Goal: Task Accomplishment & Management: Manage account settings

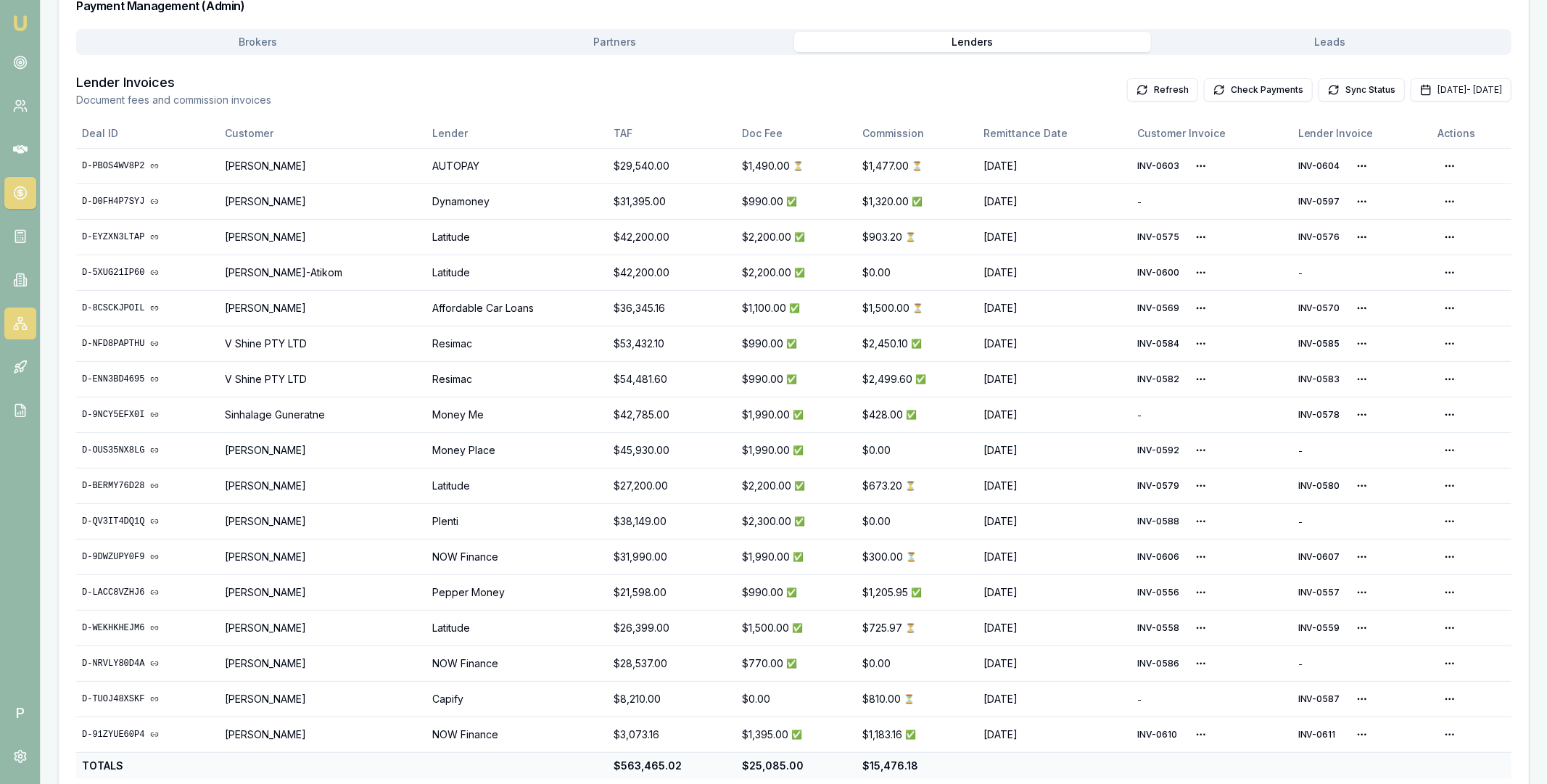
click at [14, 323] on icon at bounding box center [20, 323] width 14 height 14
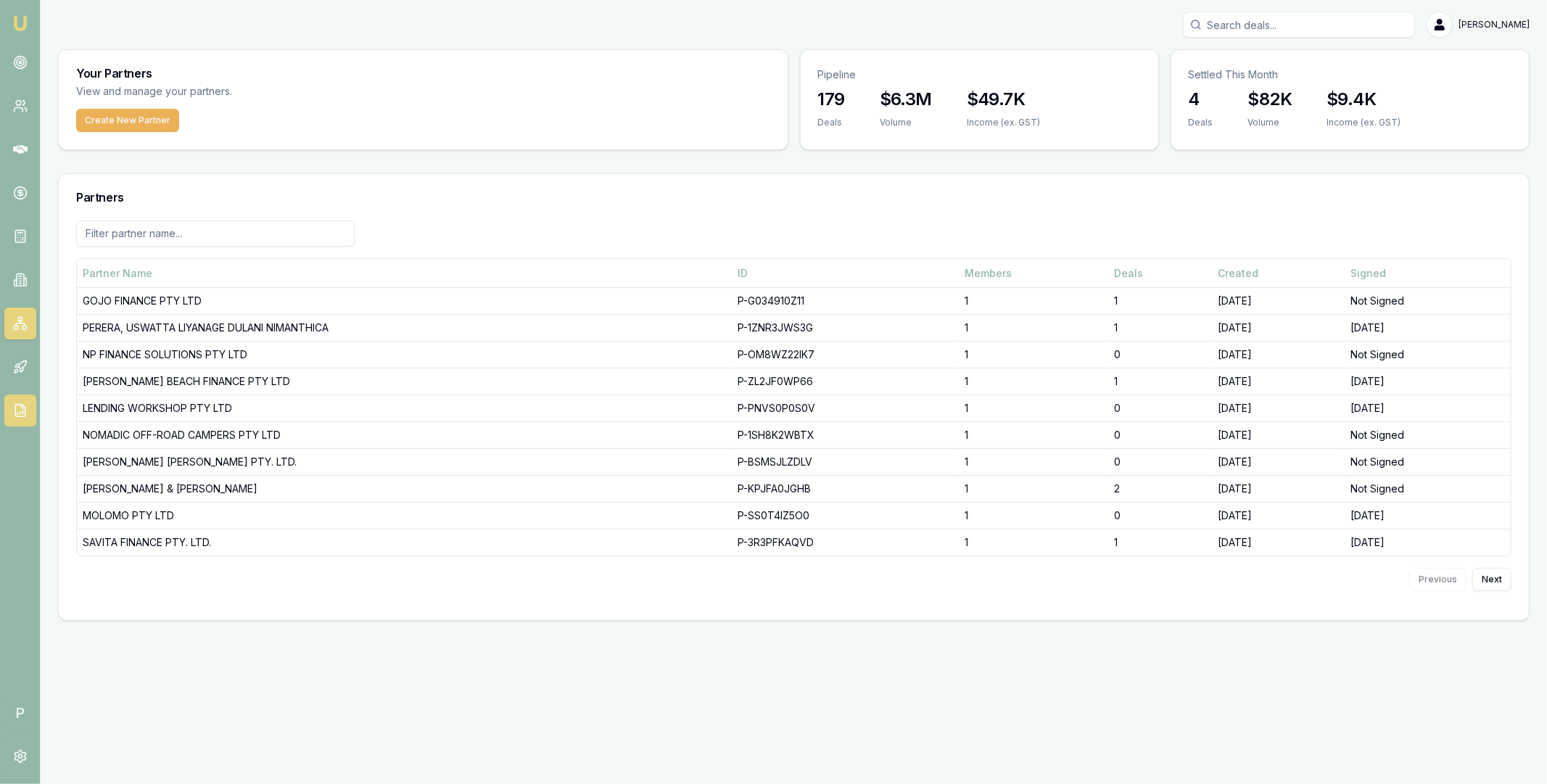
click at [20, 406] on icon at bounding box center [20, 410] width 14 height 14
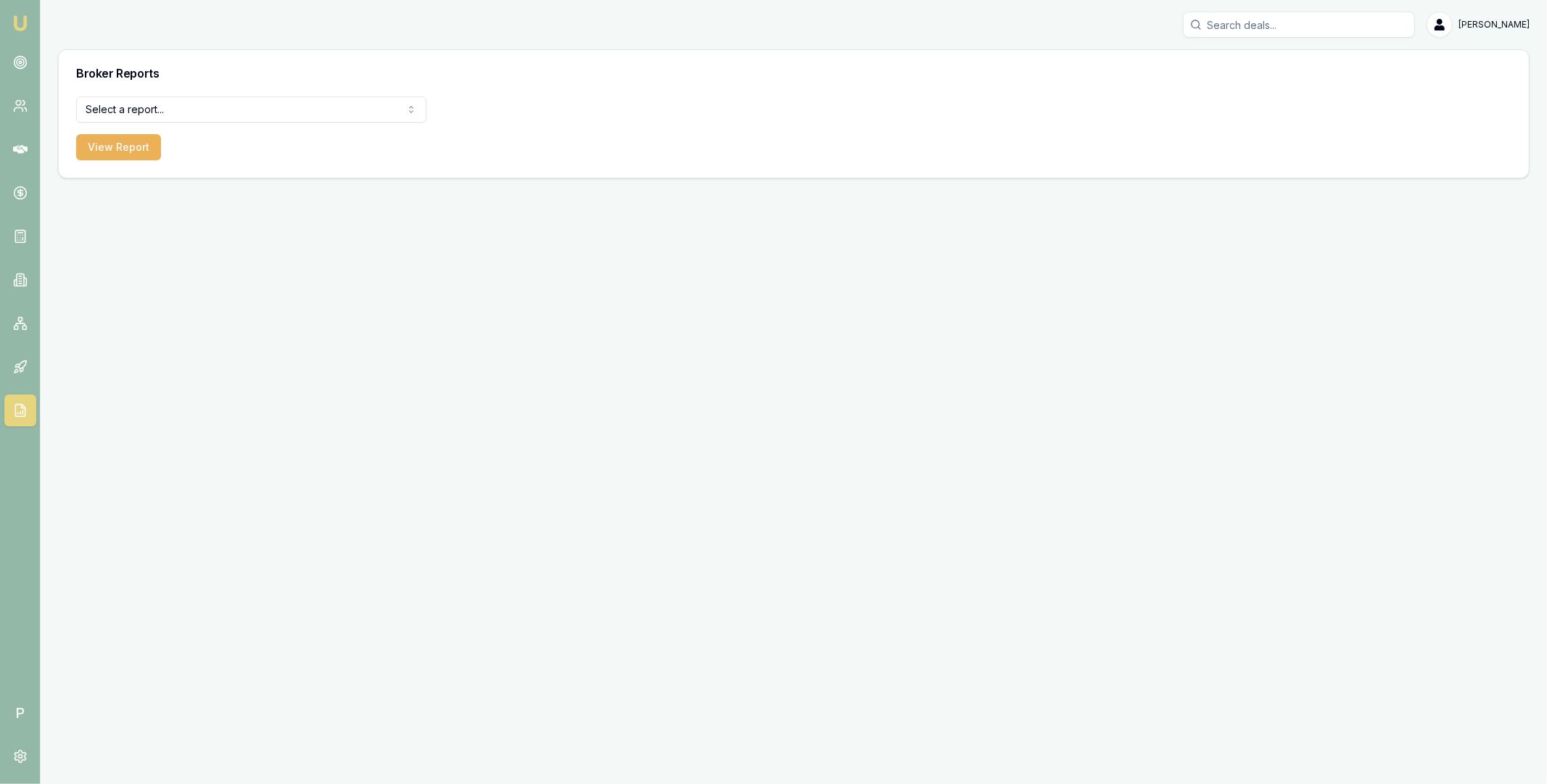
click at [273, 110] on html "Emu Broker P Matt Leeburn Toggle Menu Broker Reports Select a report... Equifax…" at bounding box center [773, 392] width 1547 height 784
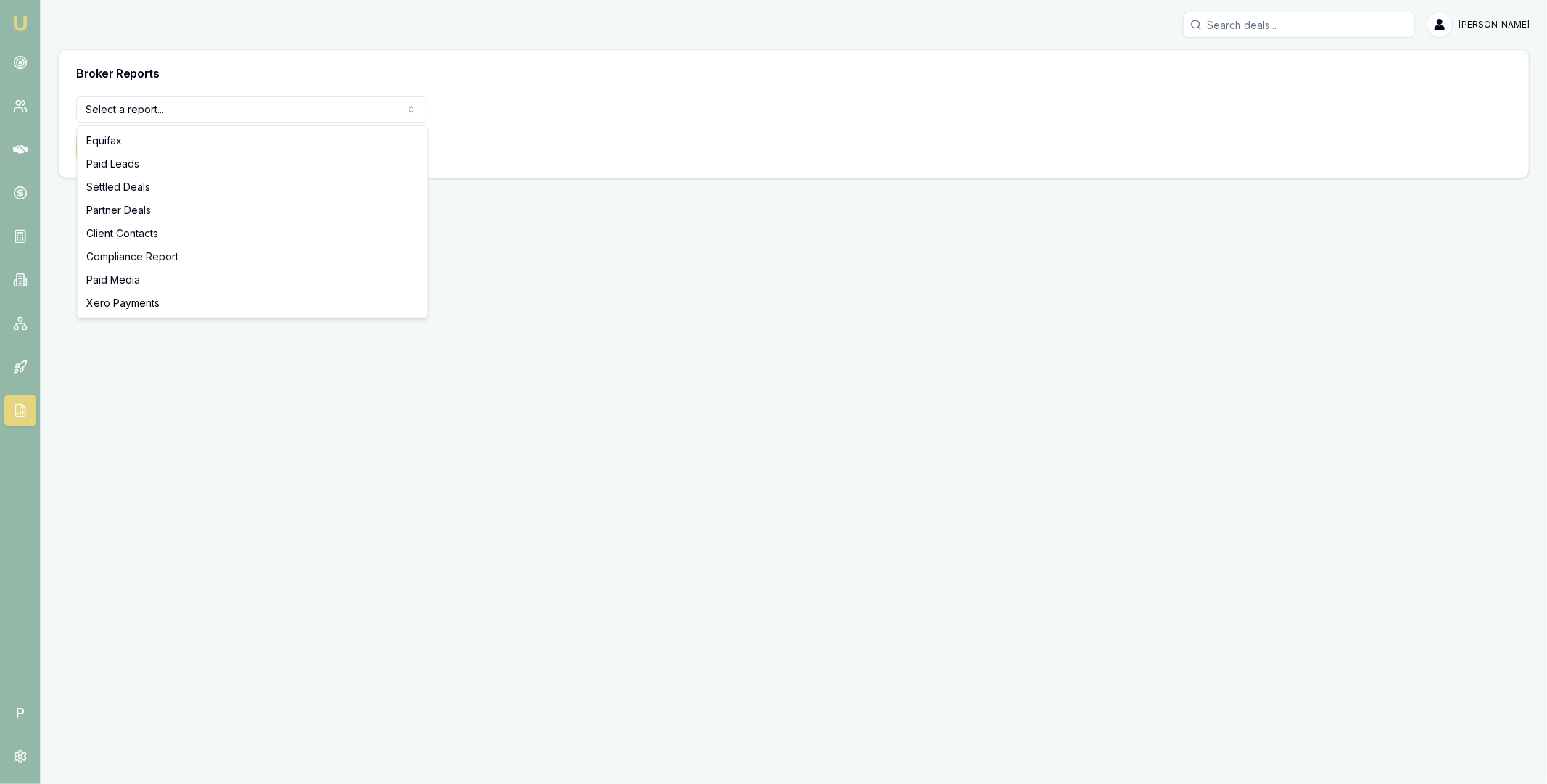
select select "settled-deals"
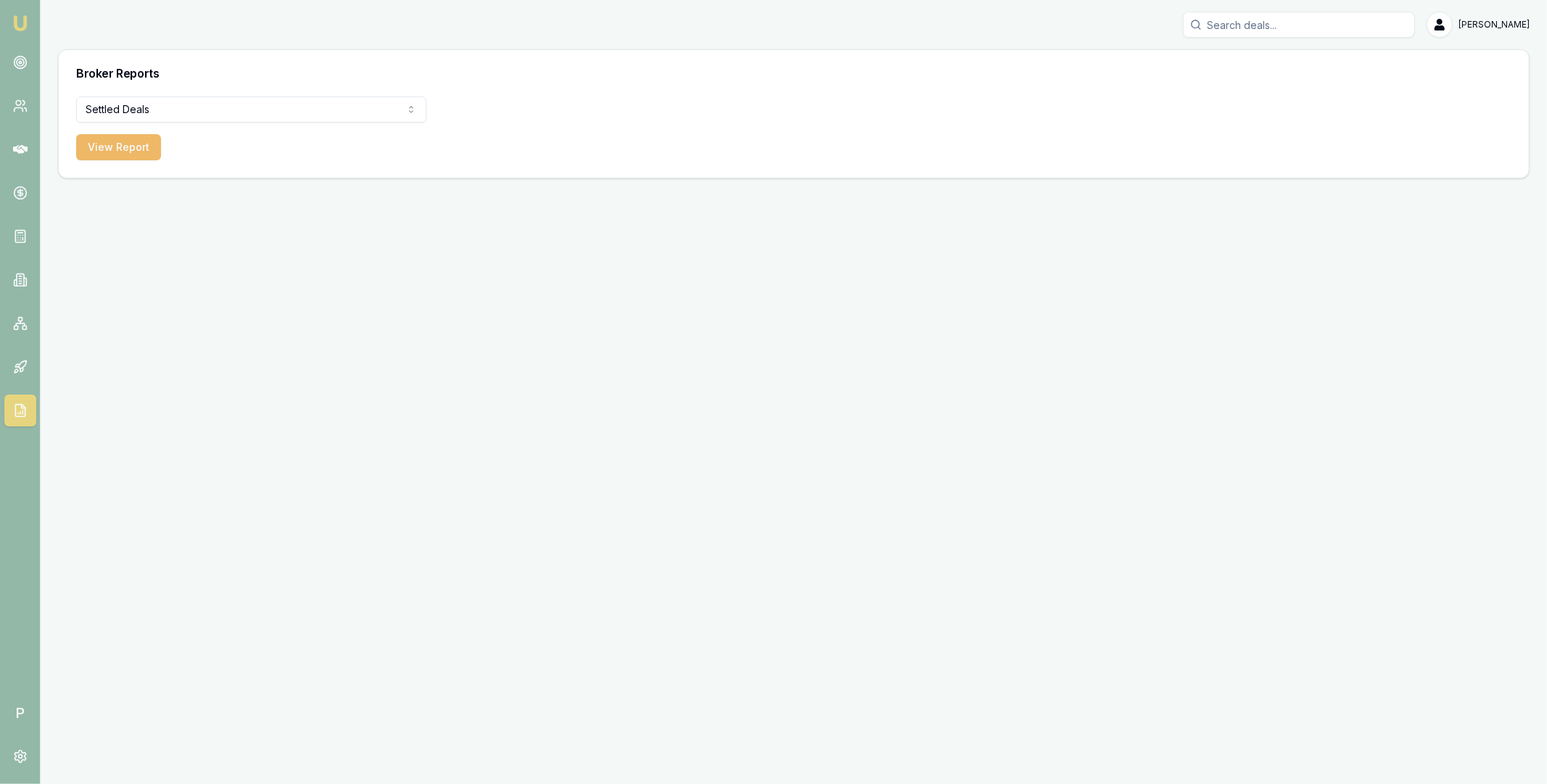
click at [130, 150] on button "View Report" at bounding box center [118, 147] width 85 height 26
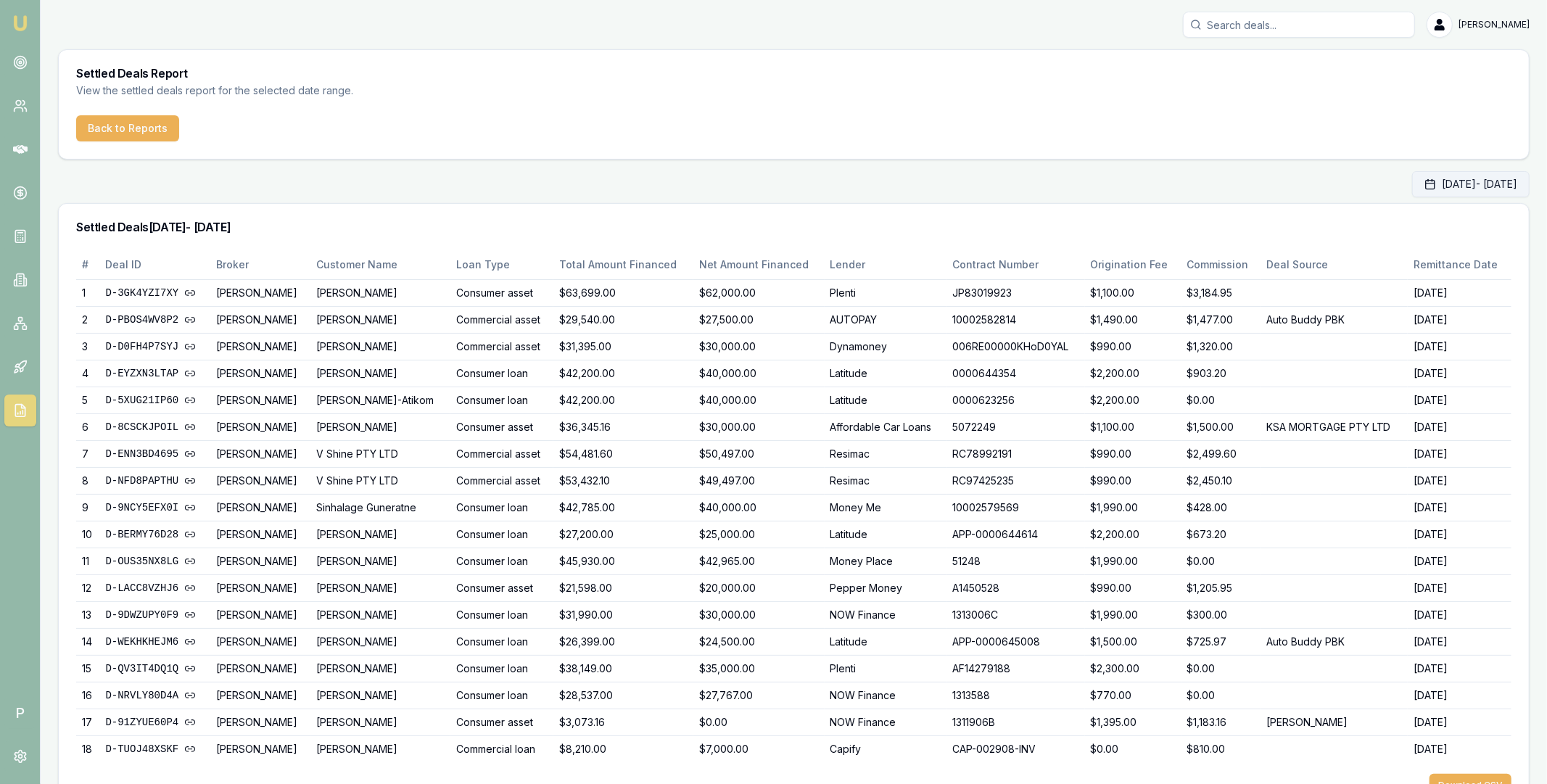
click at [1420, 187] on button "Sep 01, 2025 - Sep 30, 2025" at bounding box center [1470, 184] width 117 height 26
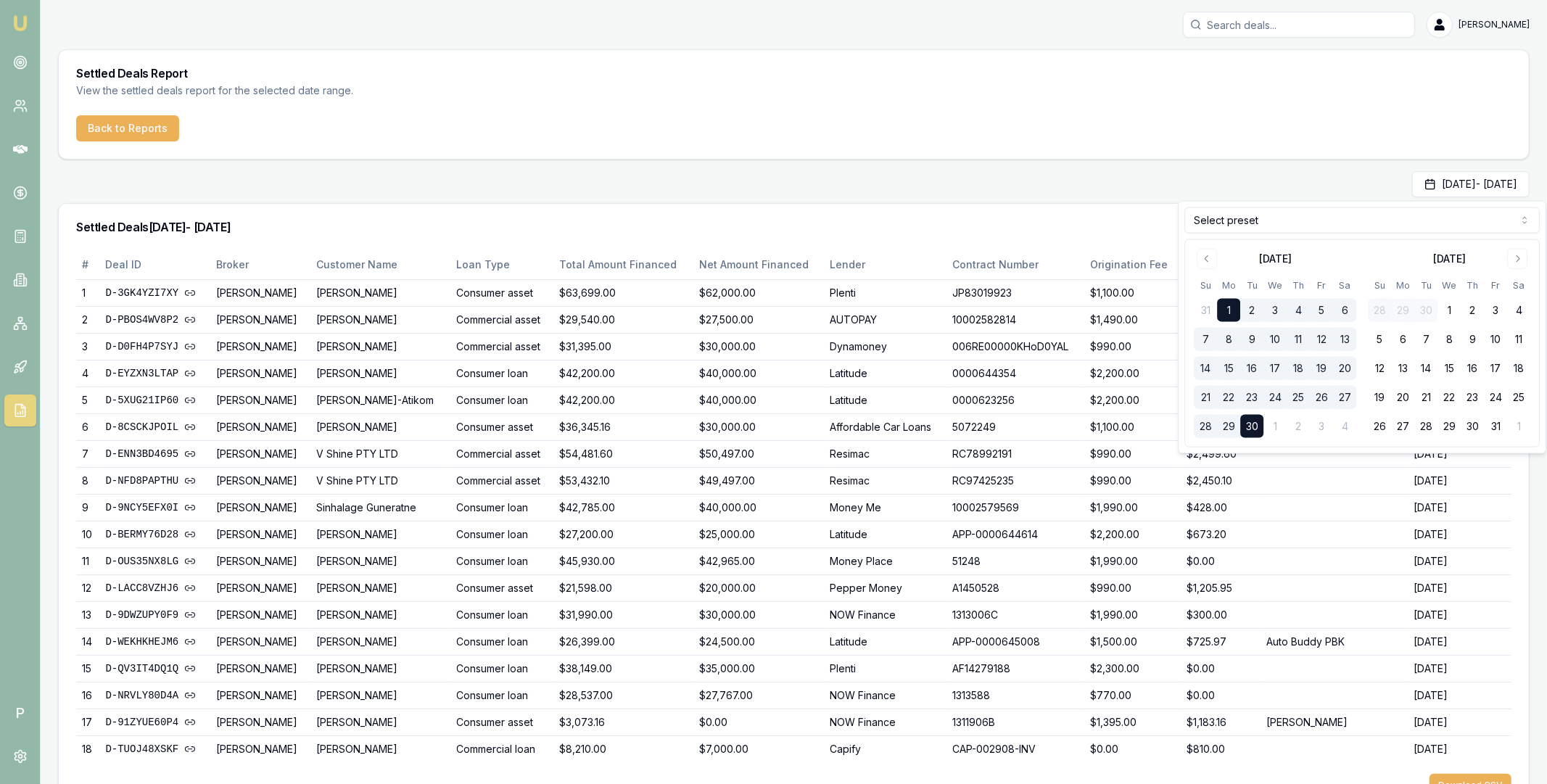
click at [1127, 189] on div "Sep 01, 2025 - Sep 30, 2025" at bounding box center [794, 184] width 1472 height 26
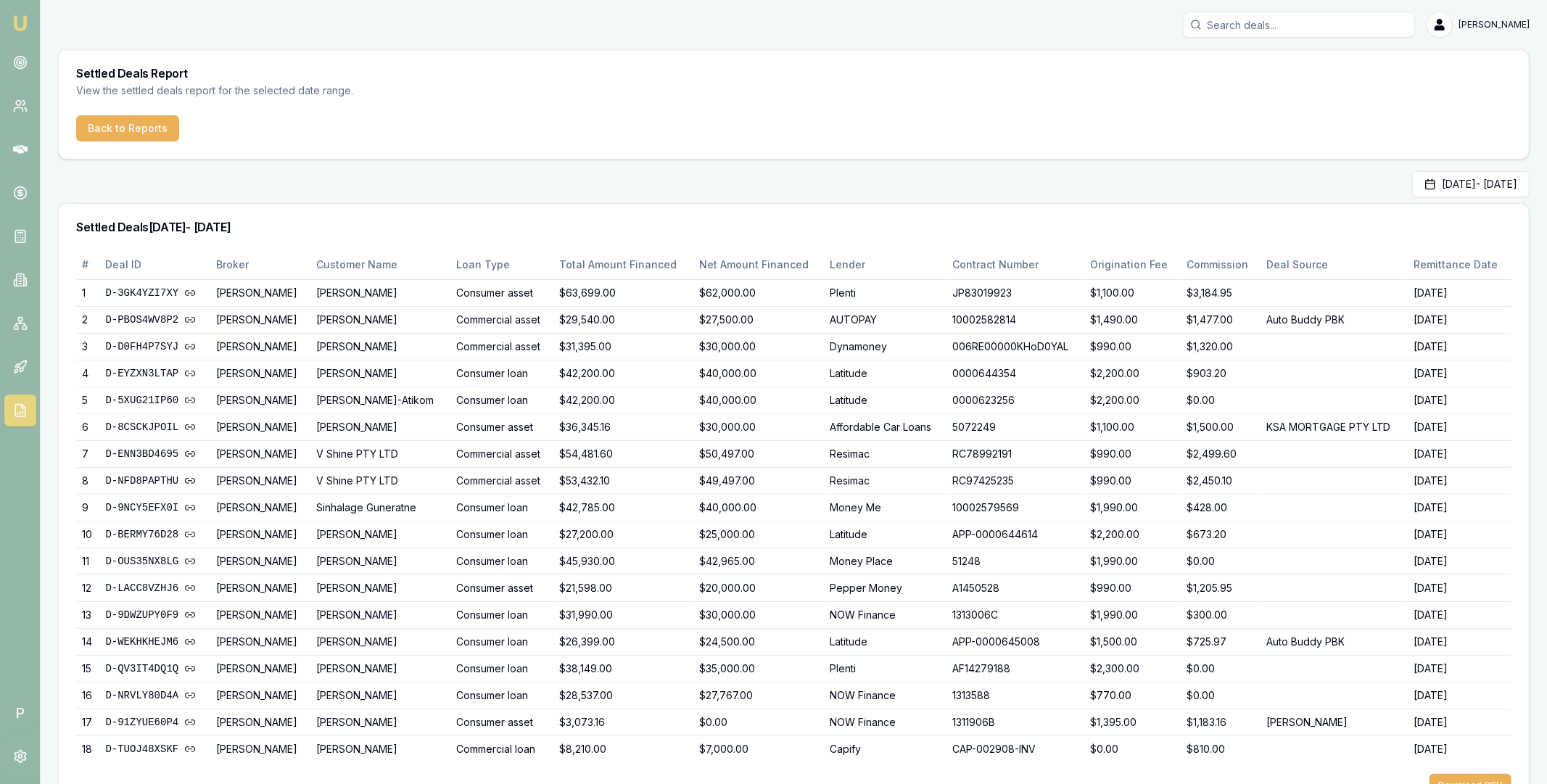
scroll to position [55, 0]
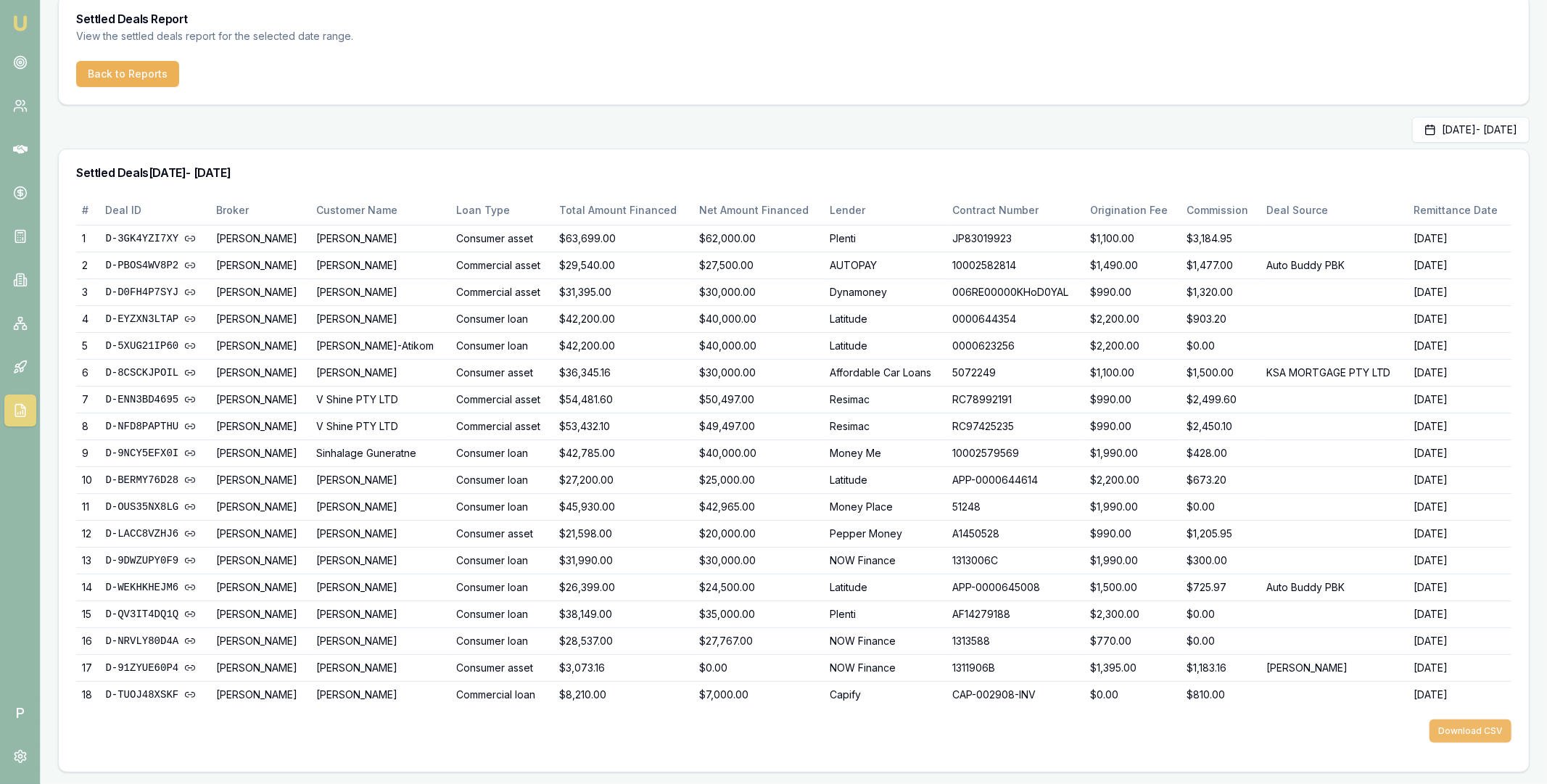
click at [1458, 727] on button "Download CSV" at bounding box center [1470, 731] width 82 height 23
click at [1446, 128] on button "Sep 01, 2025 - Sep 30, 2025" at bounding box center [1470, 129] width 117 height 26
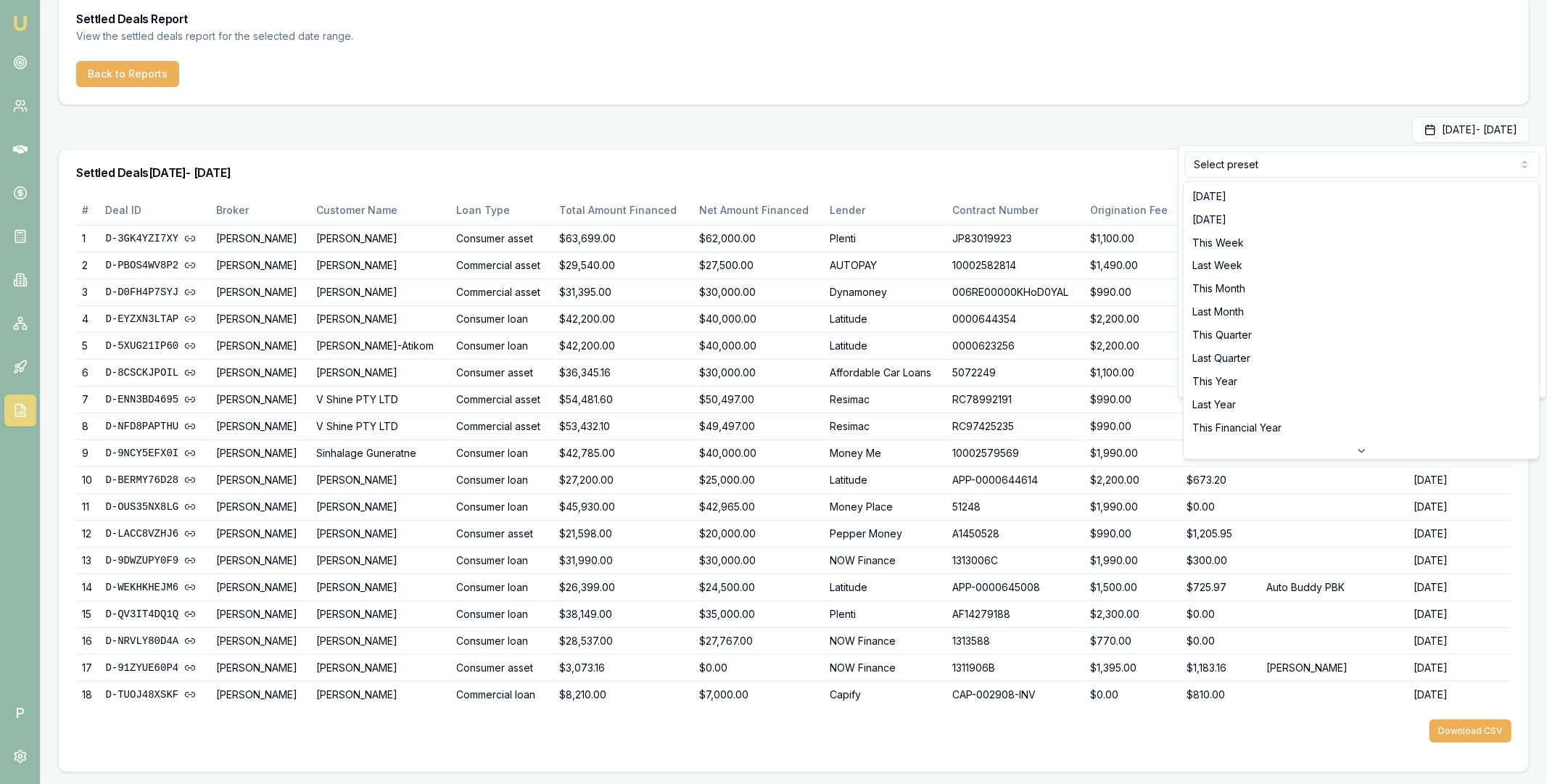
click at [1291, 172] on html "Emu Broker P Matt Leeburn Toggle Menu Settled Deals Report View the settled dea…" at bounding box center [773, 338] width 1547 height 784
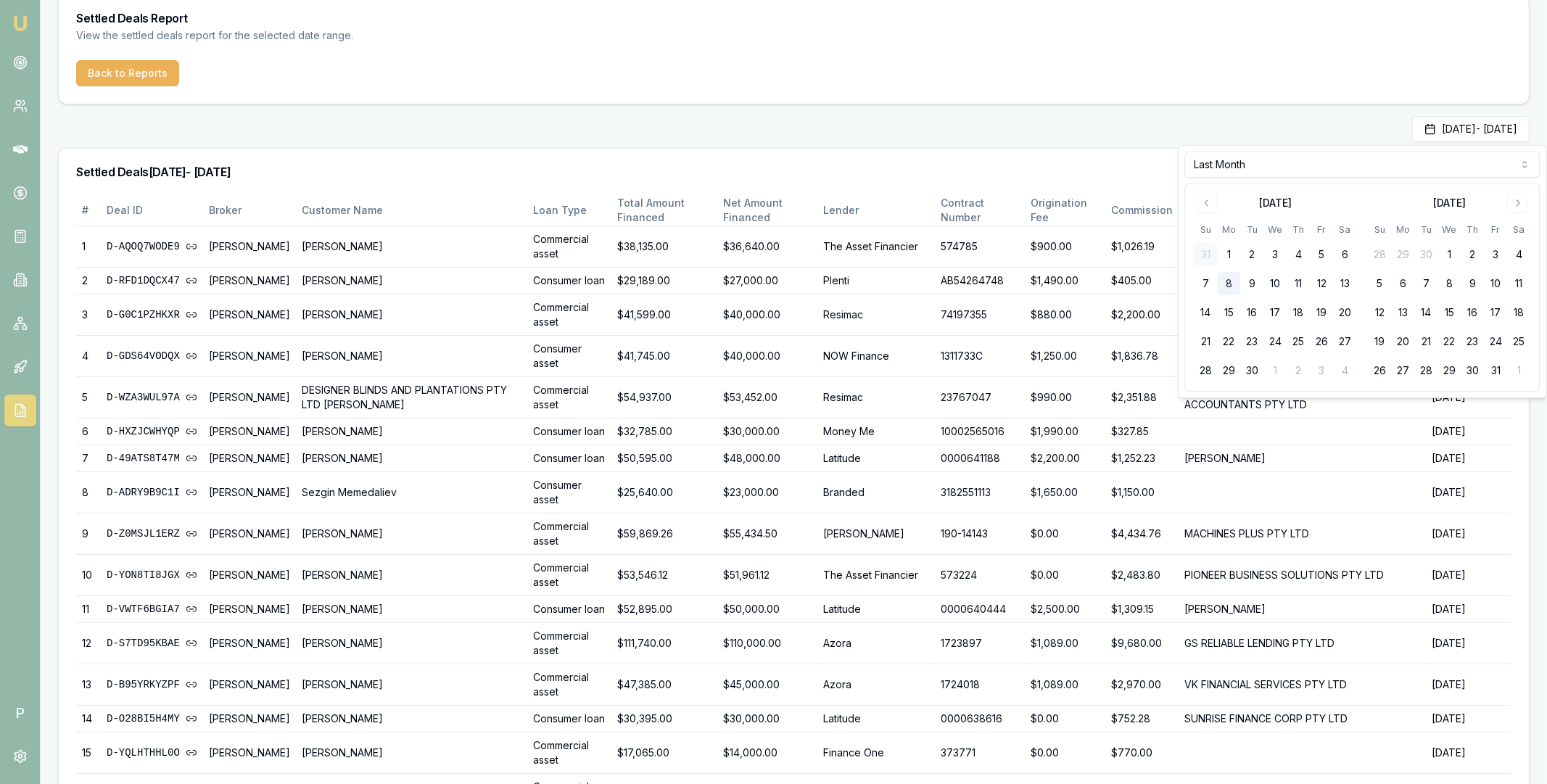
click at [1157, 129] on div "[DATE] - [DATE]" at bounding box center [794, 129] width 1472 height 26
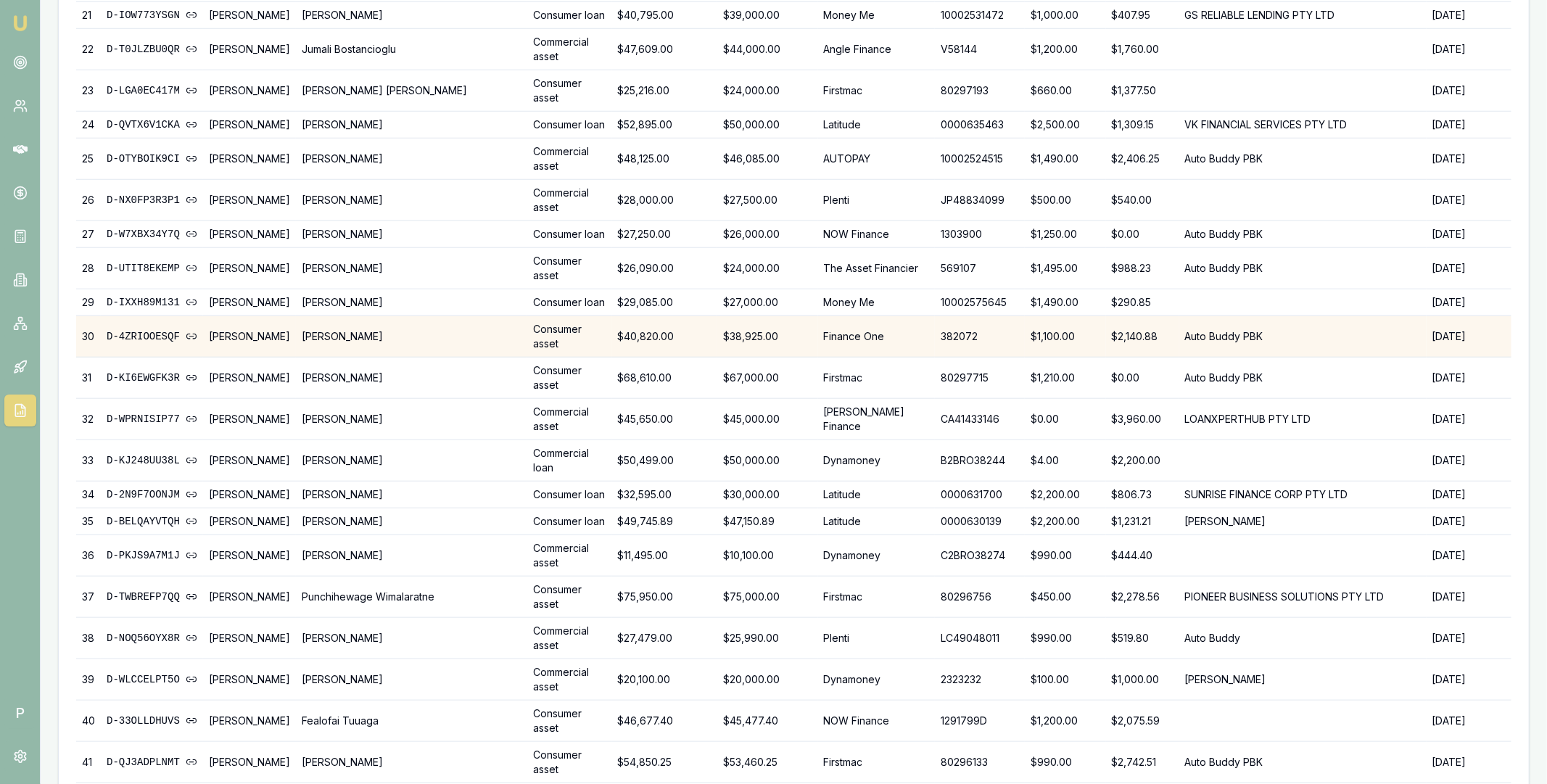
scroll to position [1313, 0]
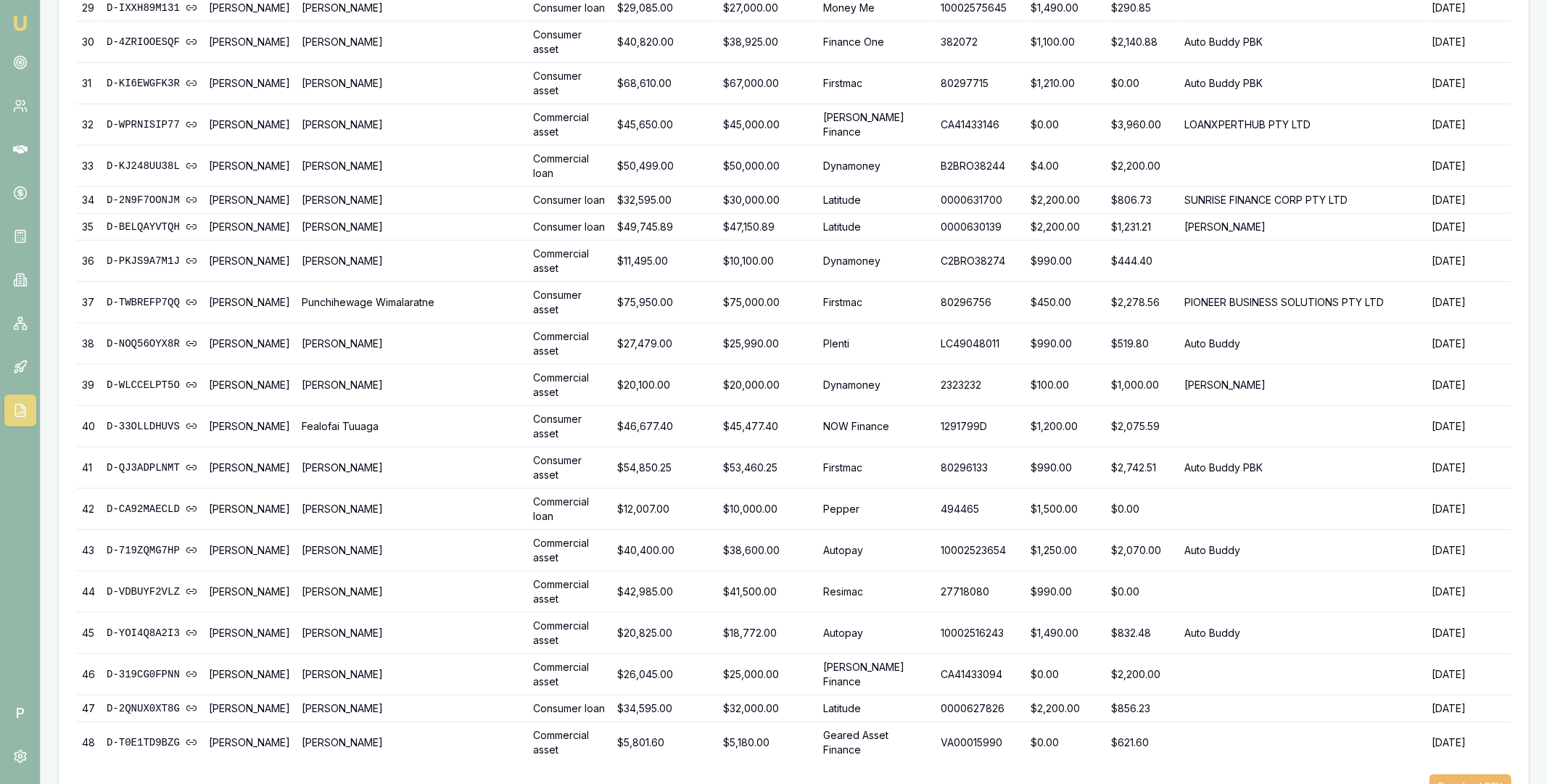
click at [1455, 774] on button "Download CSV" at bounding box center [1470, 786] width 82 height 23
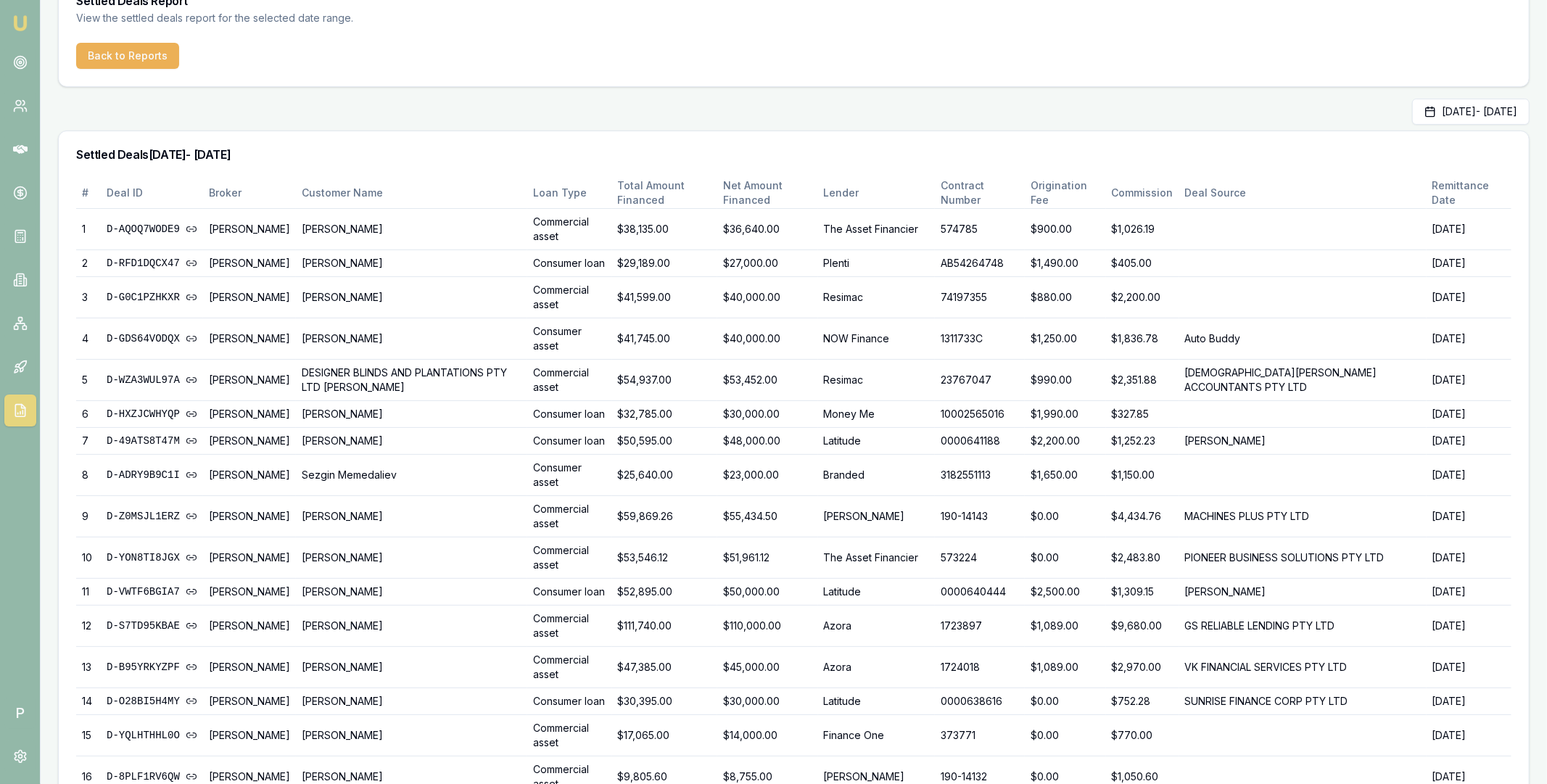
scroll to position [0, 0]
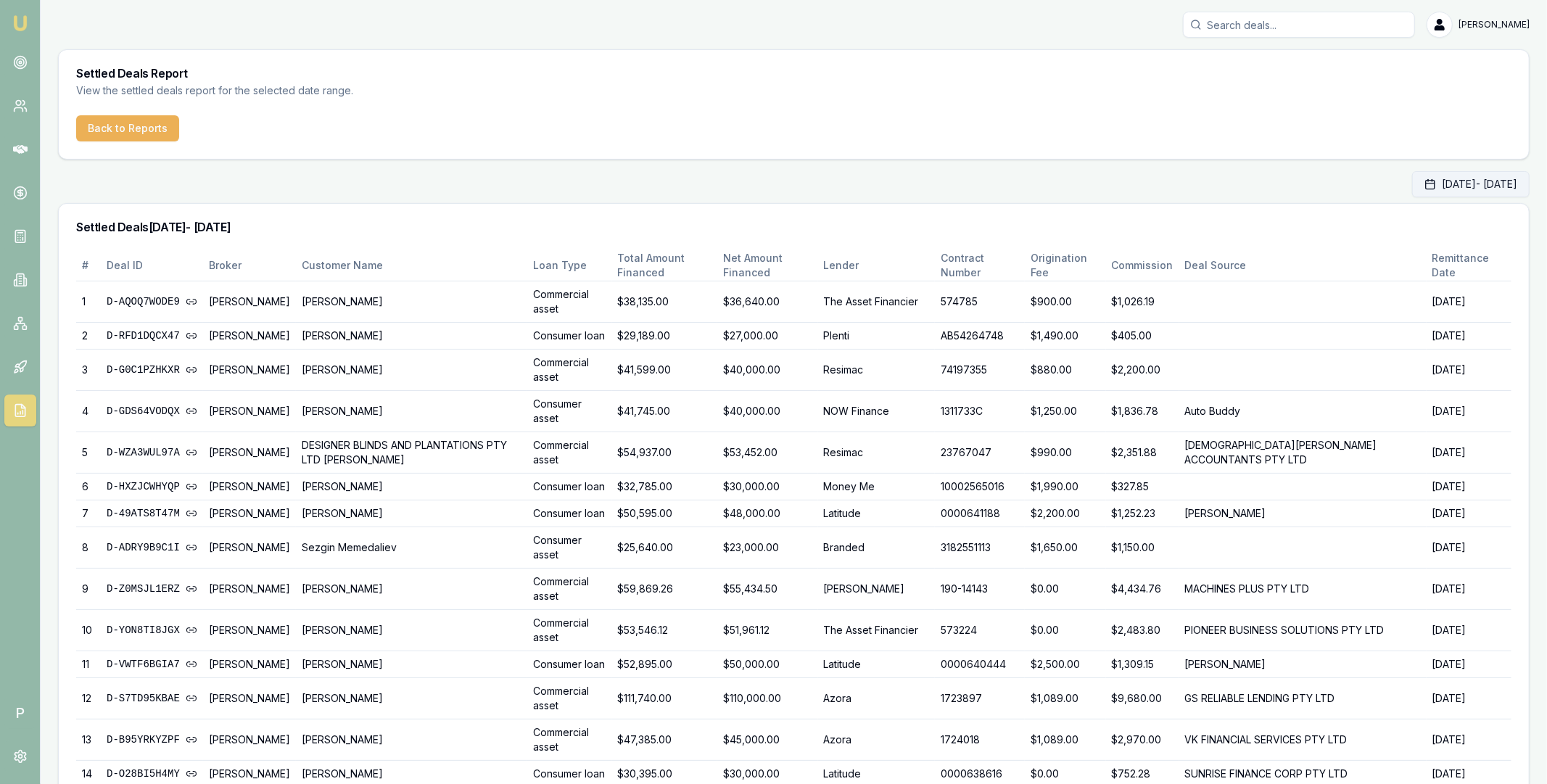
click at [1425, 180] on button "Aug 01, 2025 - Aug 31, 2025" at bounding box center [1470, 184] width 117 height 26
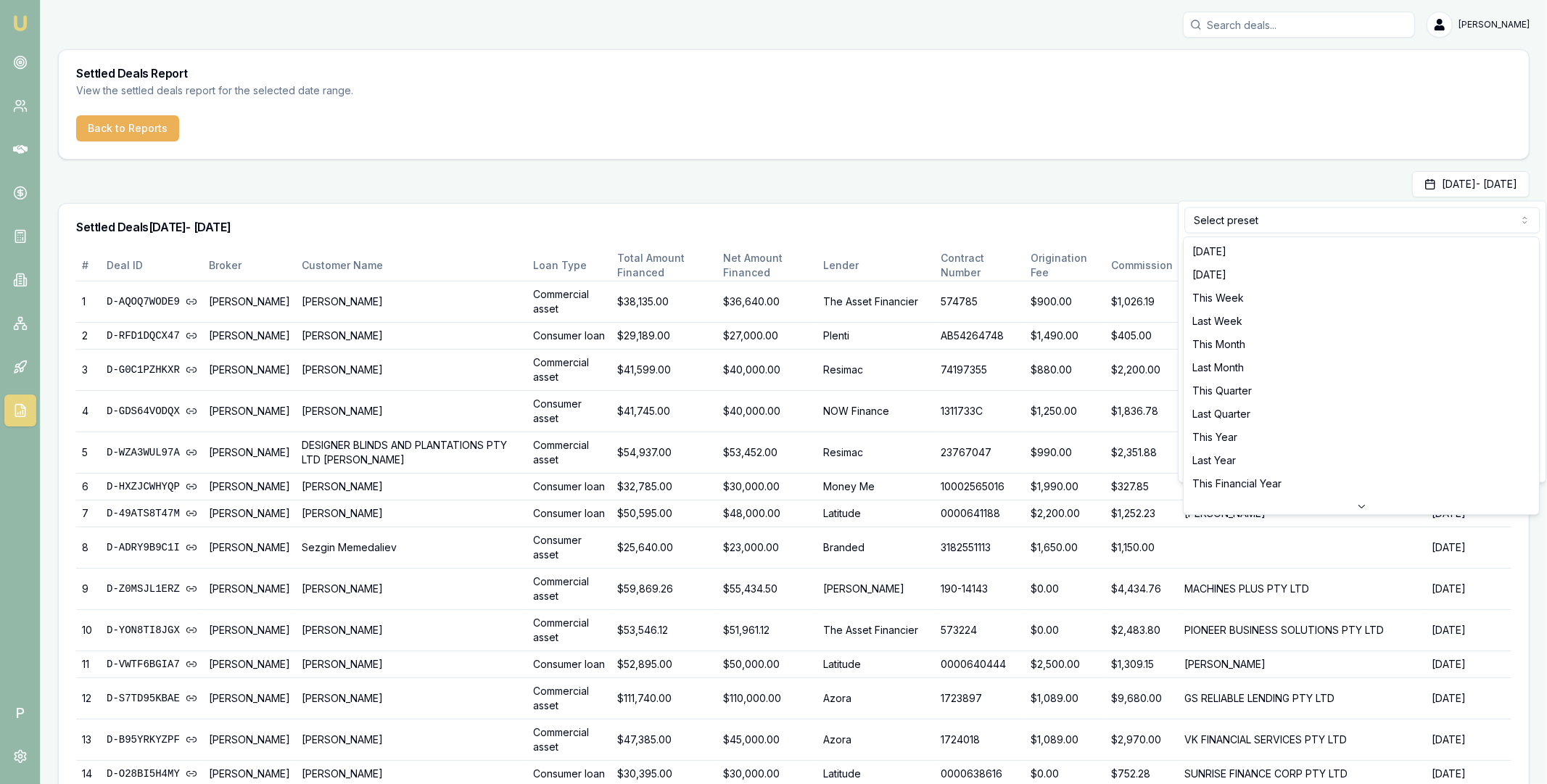
click at [1289, 225] on html "Emu Broker P Matt Leeburn Toggle Menu Settled Deals Report View the settled dea…" at bounding box center [773, 392] width 1547 height 784
click at [1158, 169] on html "Emu Broker P Matt Leeburn Toggle Menu Settled Deals Report View the settled dea…" at bounding box center [773, 392] width 1547 height 784
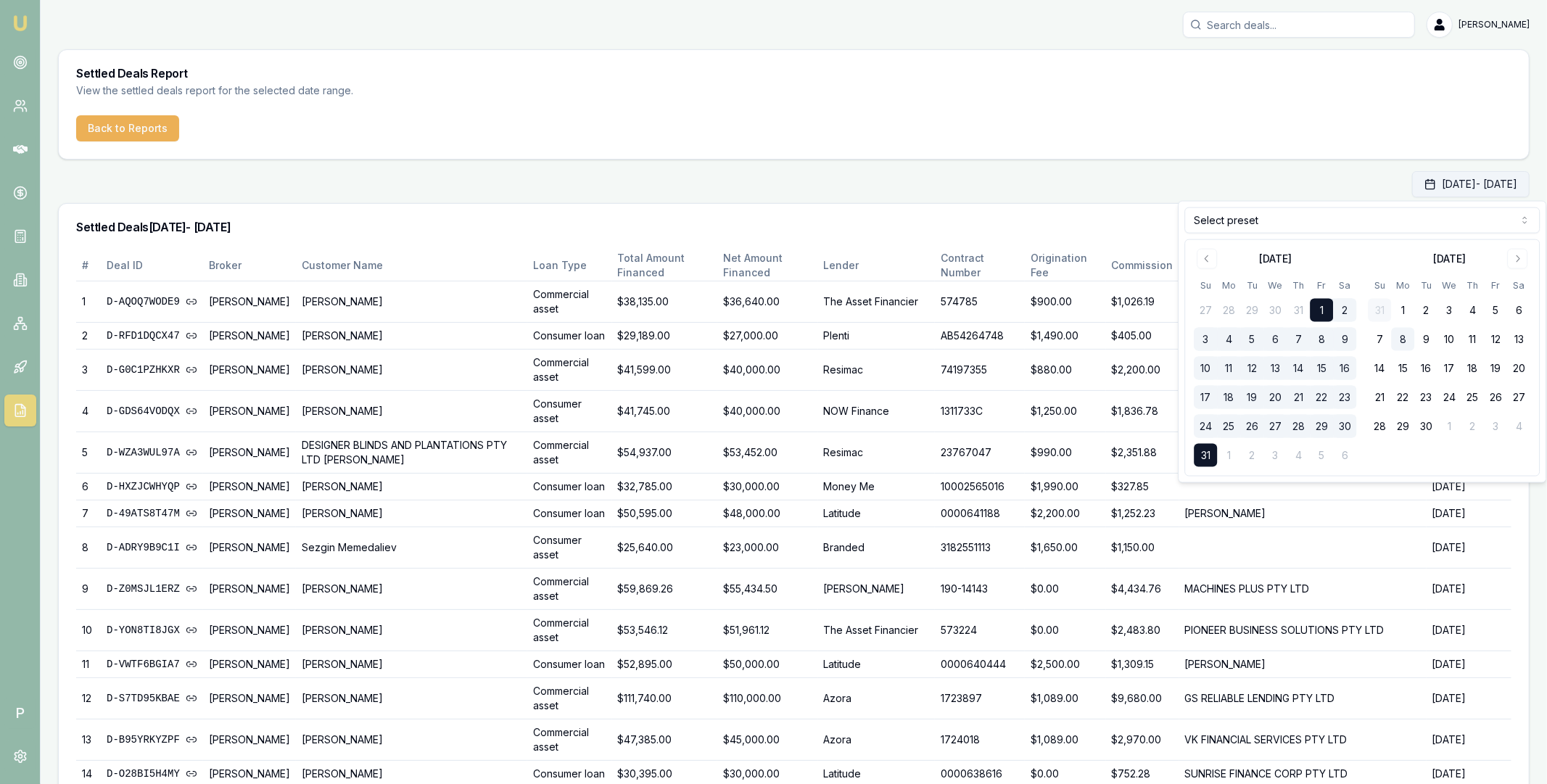
click at [1412, 191] on button "Aug 01, 2025 - Aug 31, 2025" at bounding box center [1470, 184] width 117 height 26
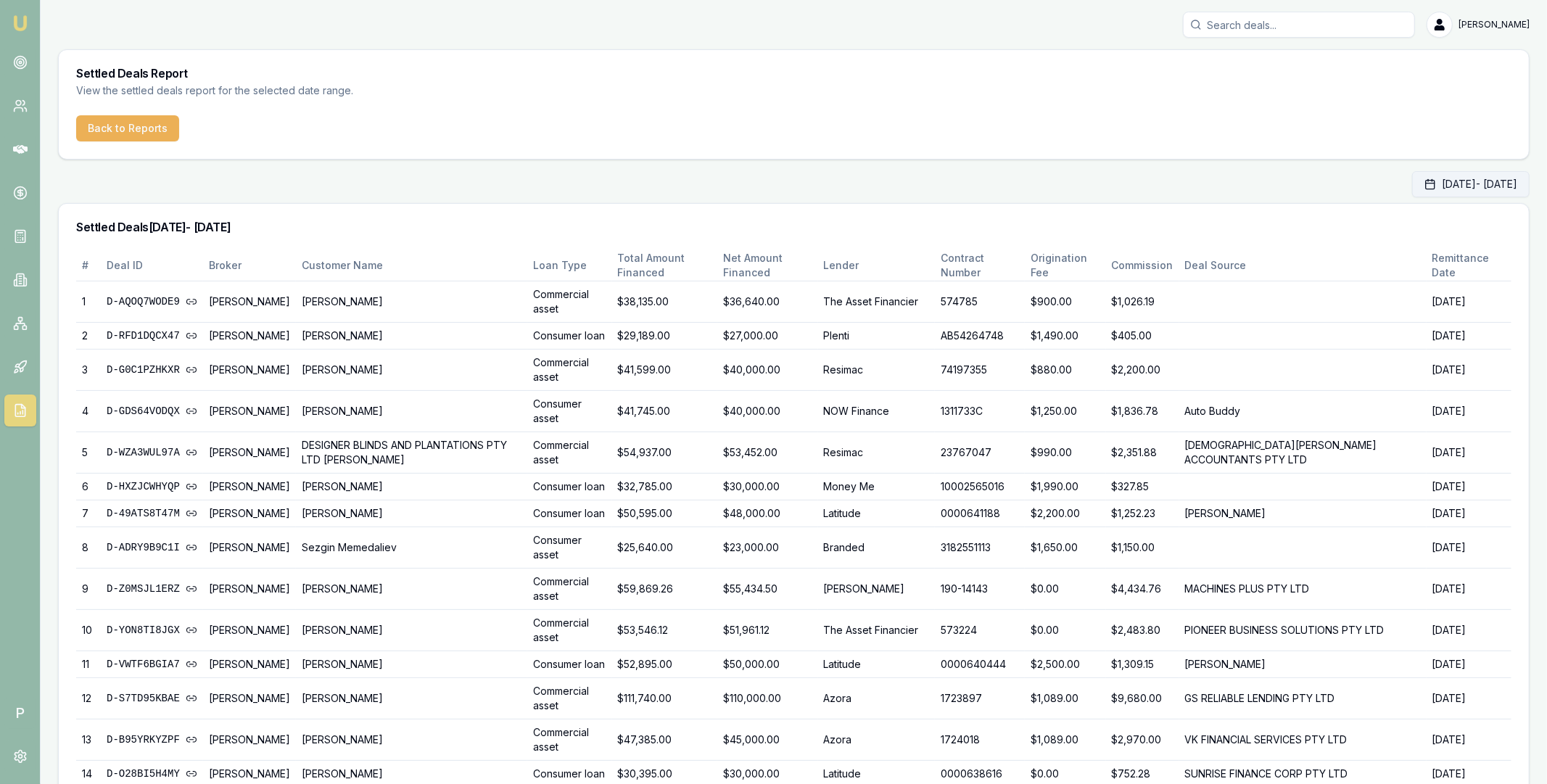
click at [1412, 191] on button "Aug 01, 2025 - Aug 31, 2025" at bounding box center [1470, 184] width 117 height 26
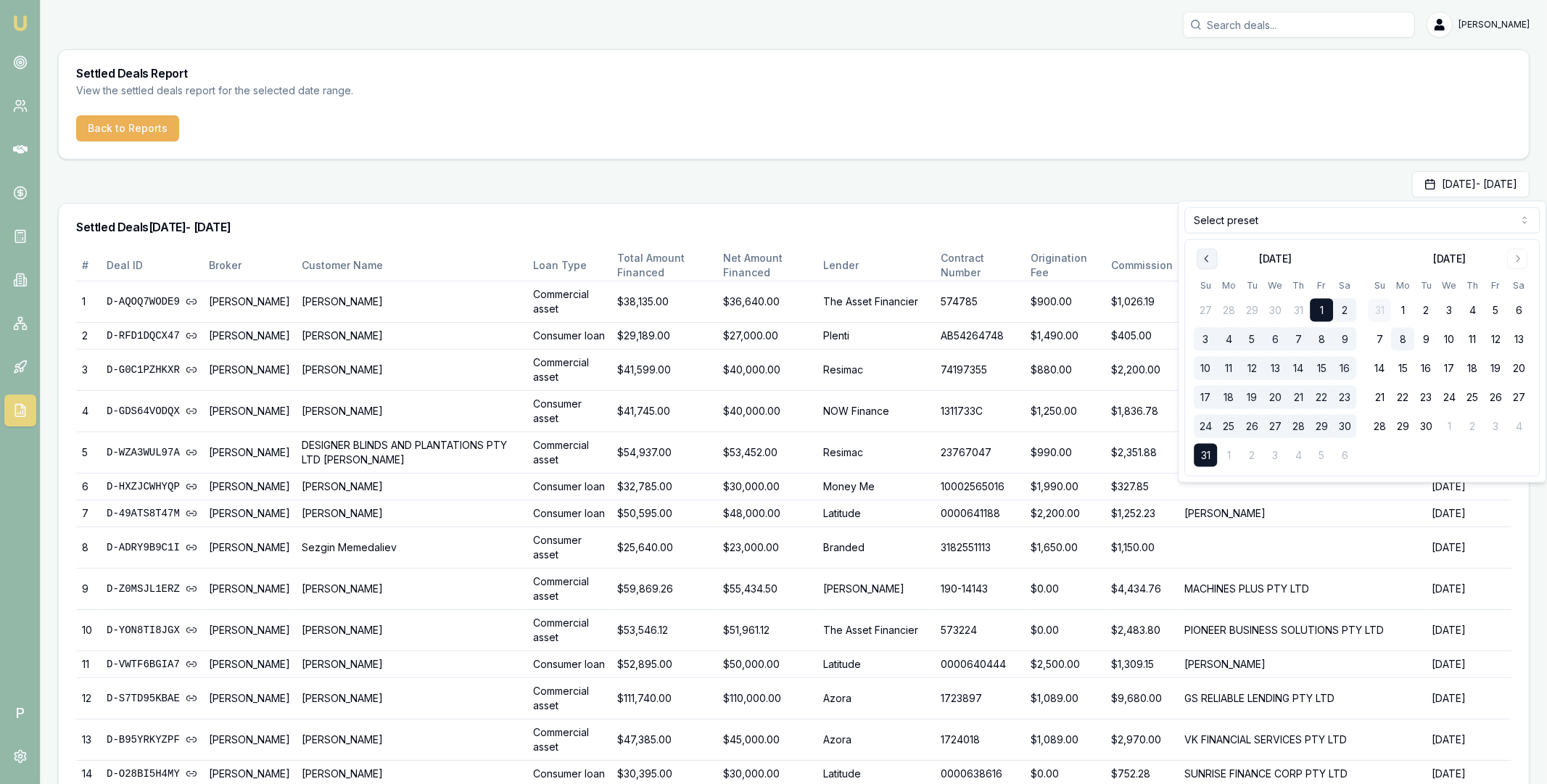
click at [1204, 253] on icon "Go to previous month" at bounding box center [1207, 259] width 12 height 12
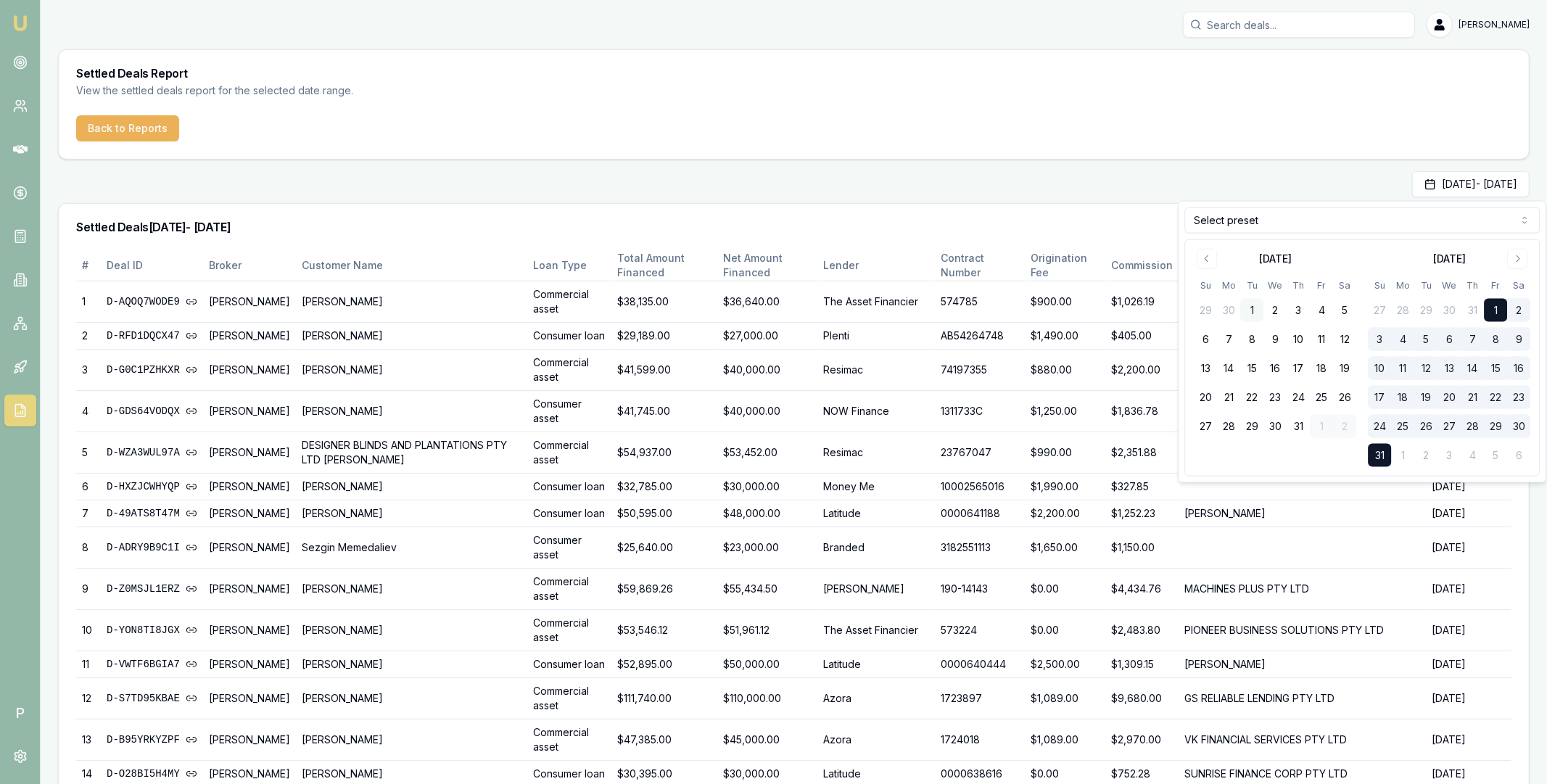
click at [1251, 307] on button "1" at bounding box center [1251, 310] width 23 height 23
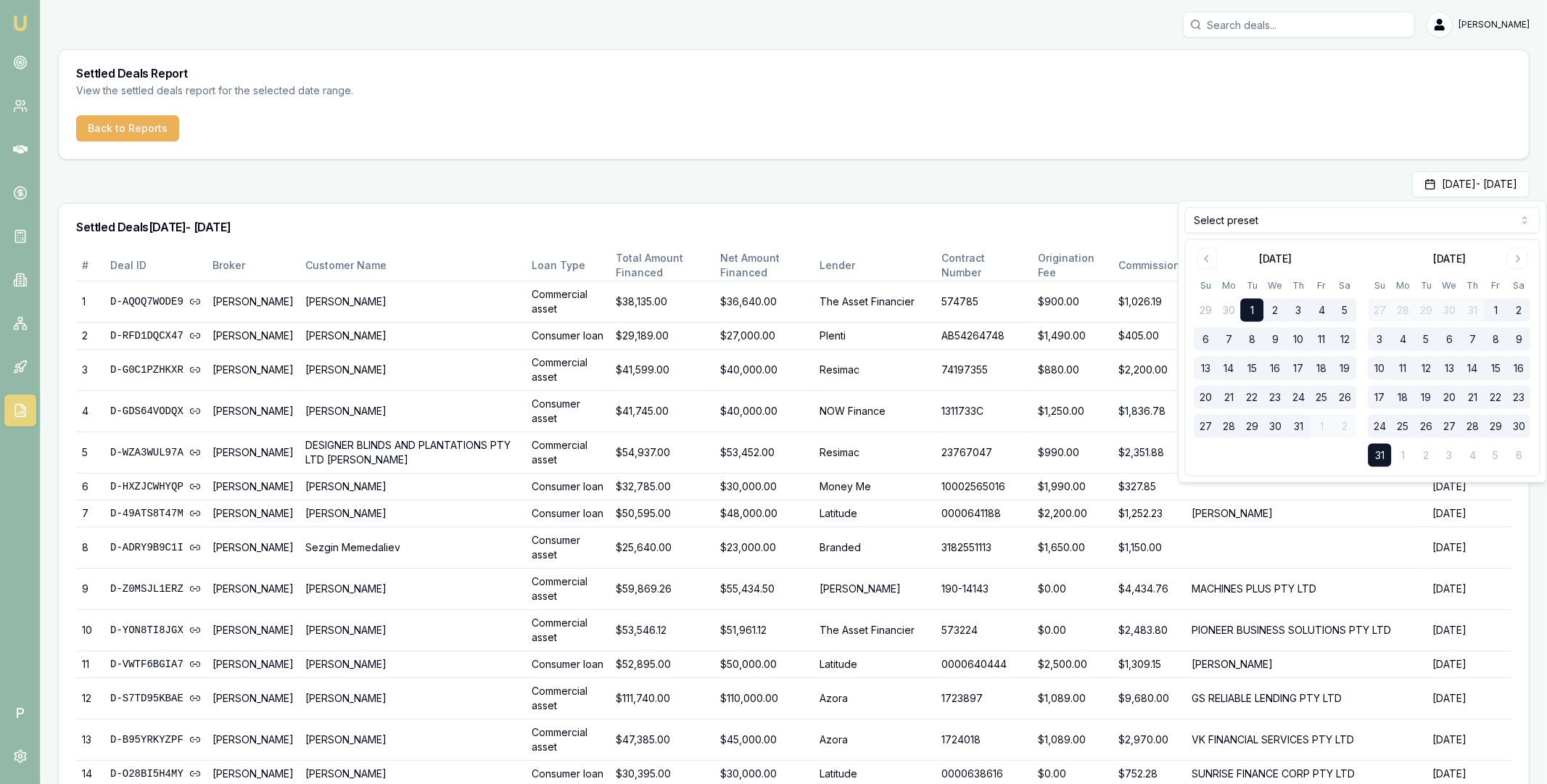
click at [1294, 425] on button "31" at bounding box center [1298, 426] width 23 height 23
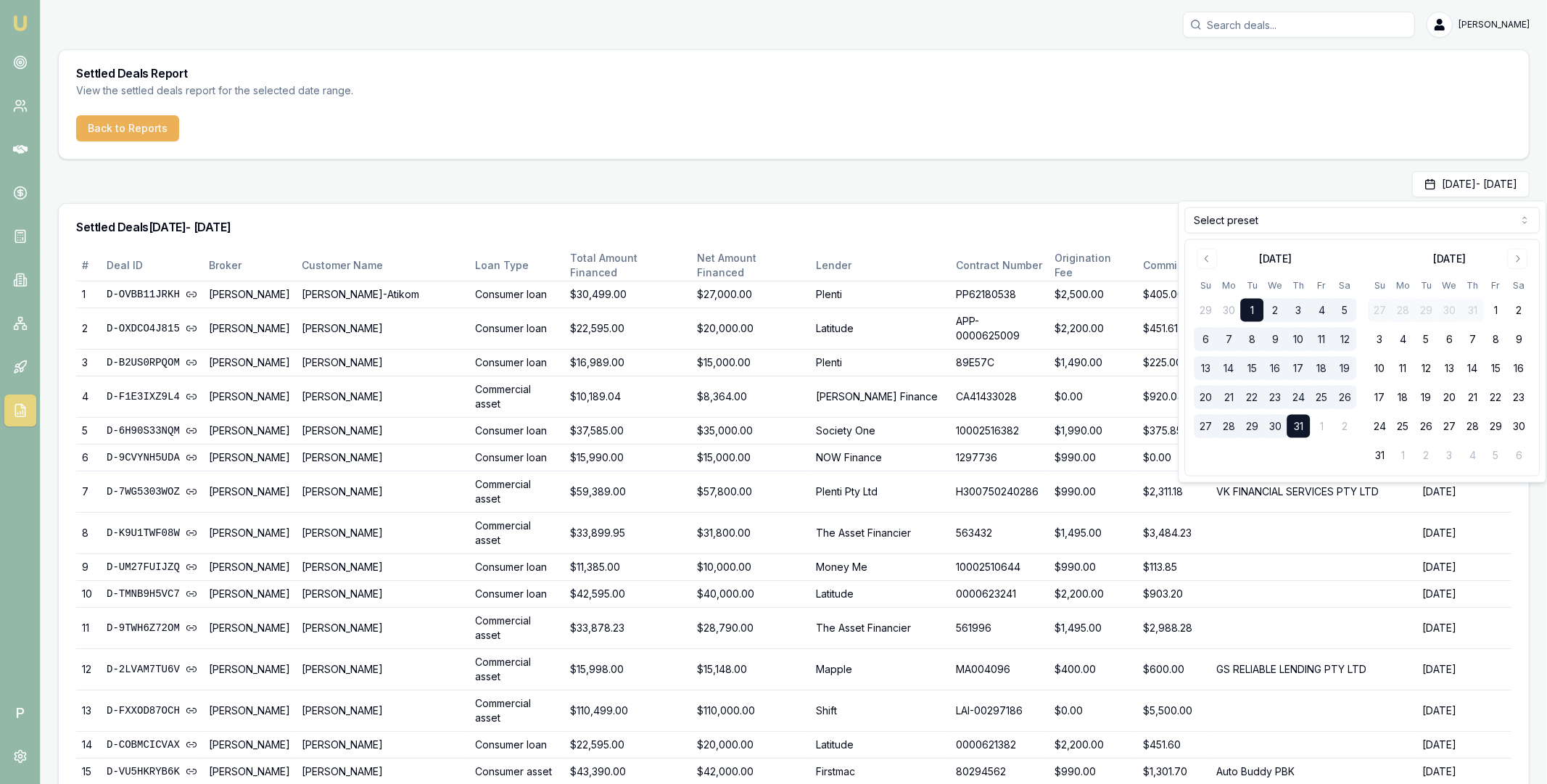
click at [1183, 192] on div "Jul 01, 2025 - Jul 31, 2025" at bounding box center [794, 184] width 1472 height 26
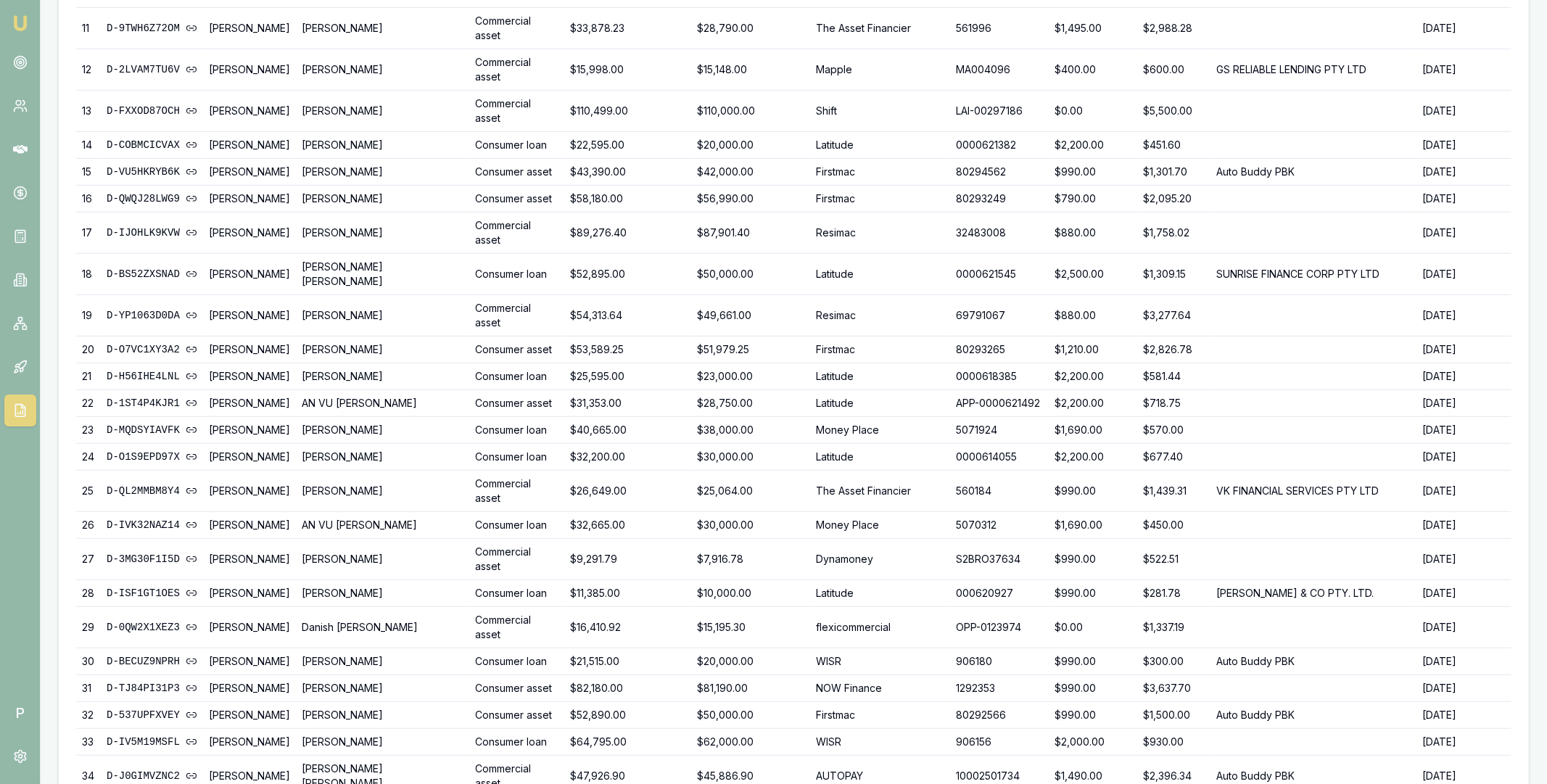
scroll to position [1049, 0]
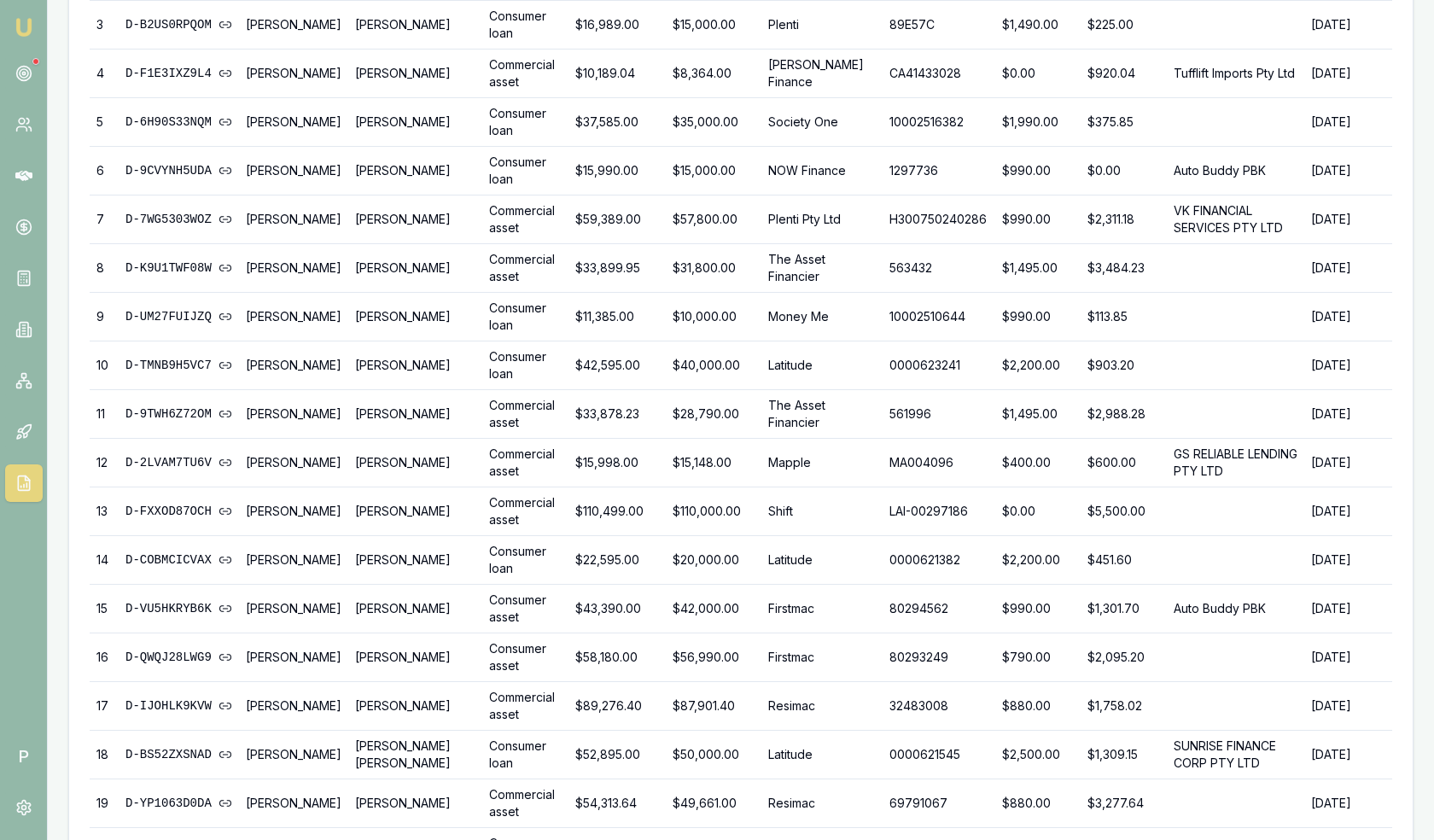
scroll to position [0, 0]
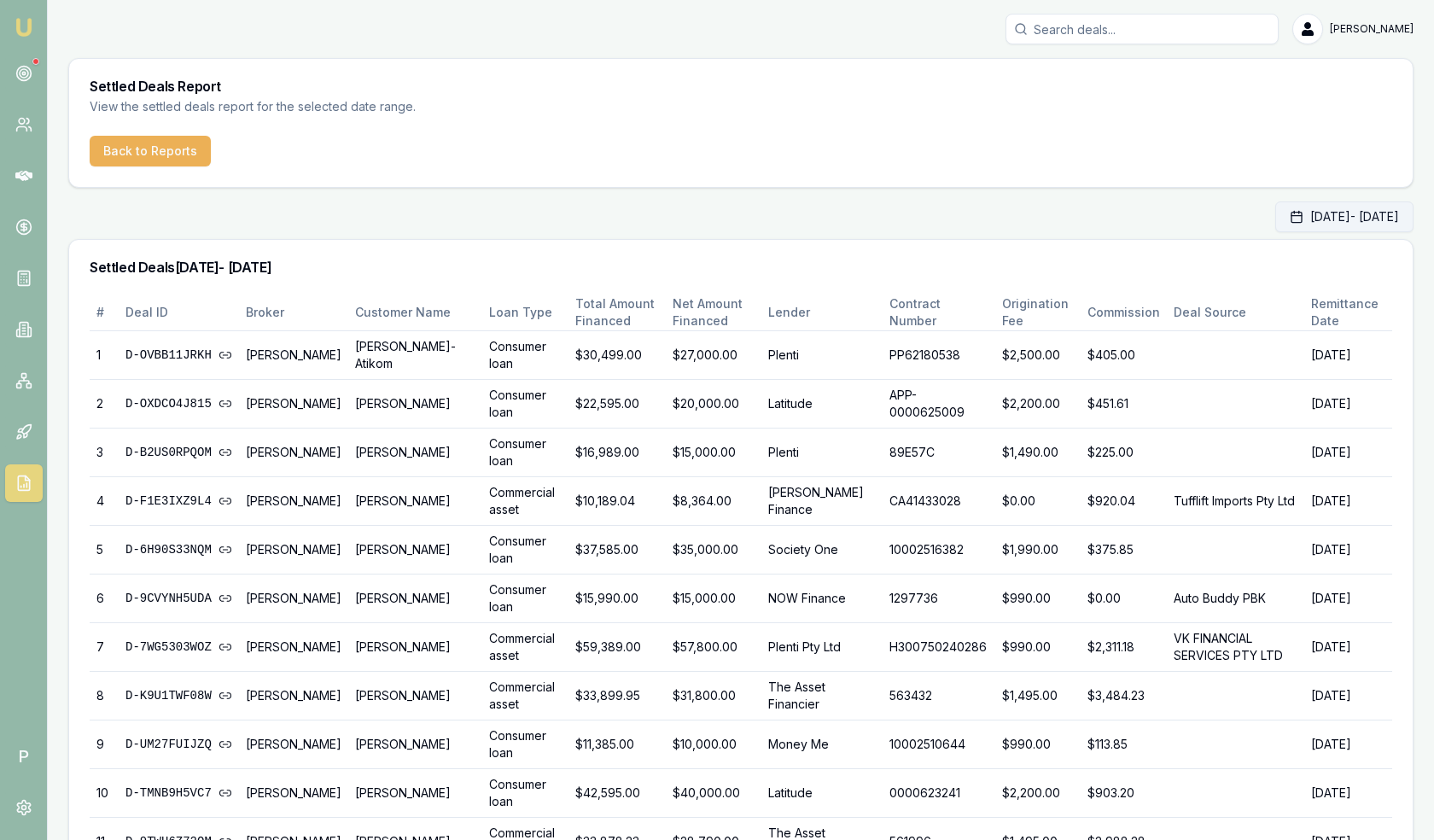
click at [1334, 213] on button "Jul 01, 2025 - Jul 31, 2025" at bounding box center [1344, 216] width 138 height 31
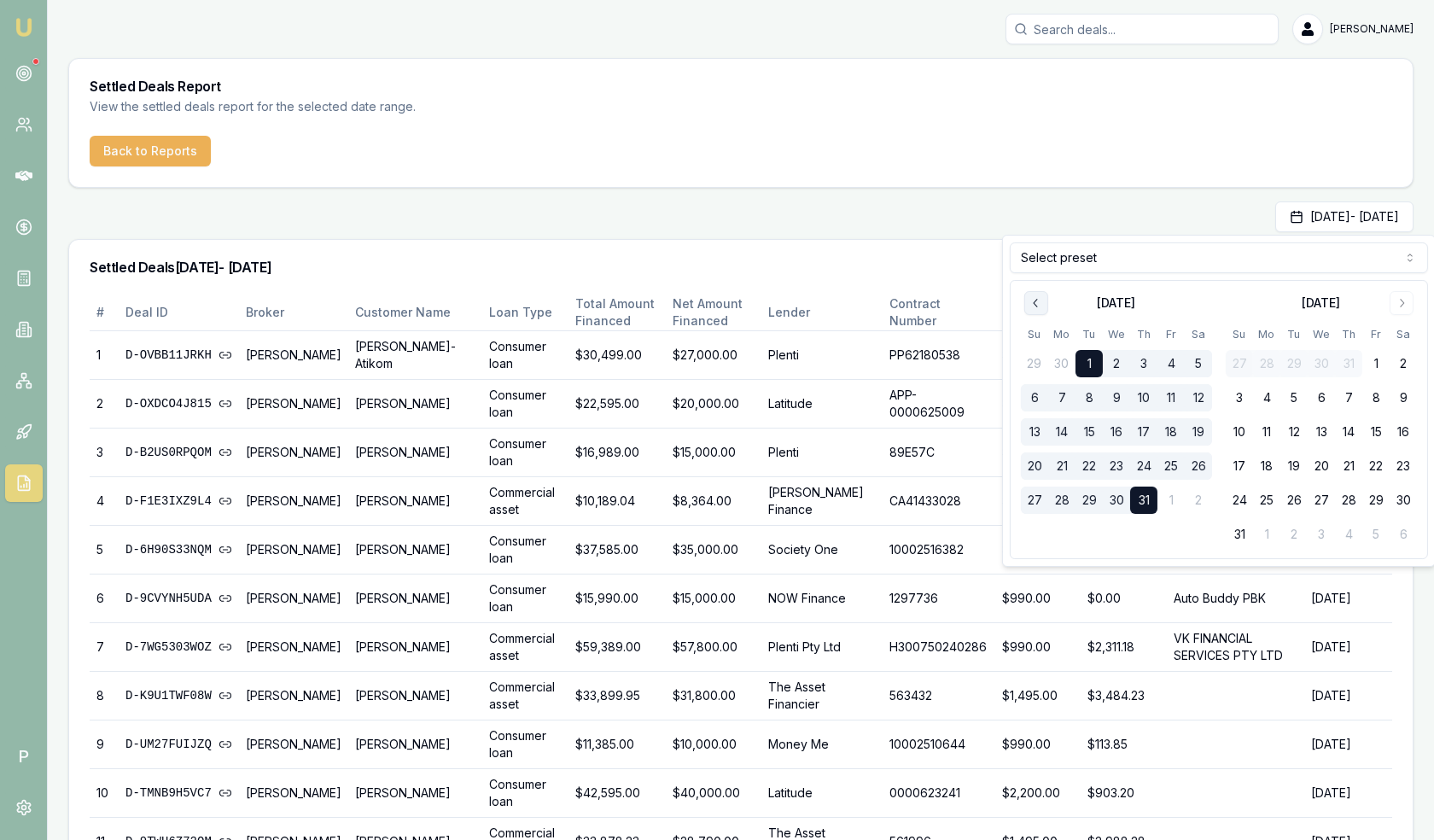
click at [1032, 302] on icon "Go to previous month" at bounding box center [1036, 303] width 14 height 14
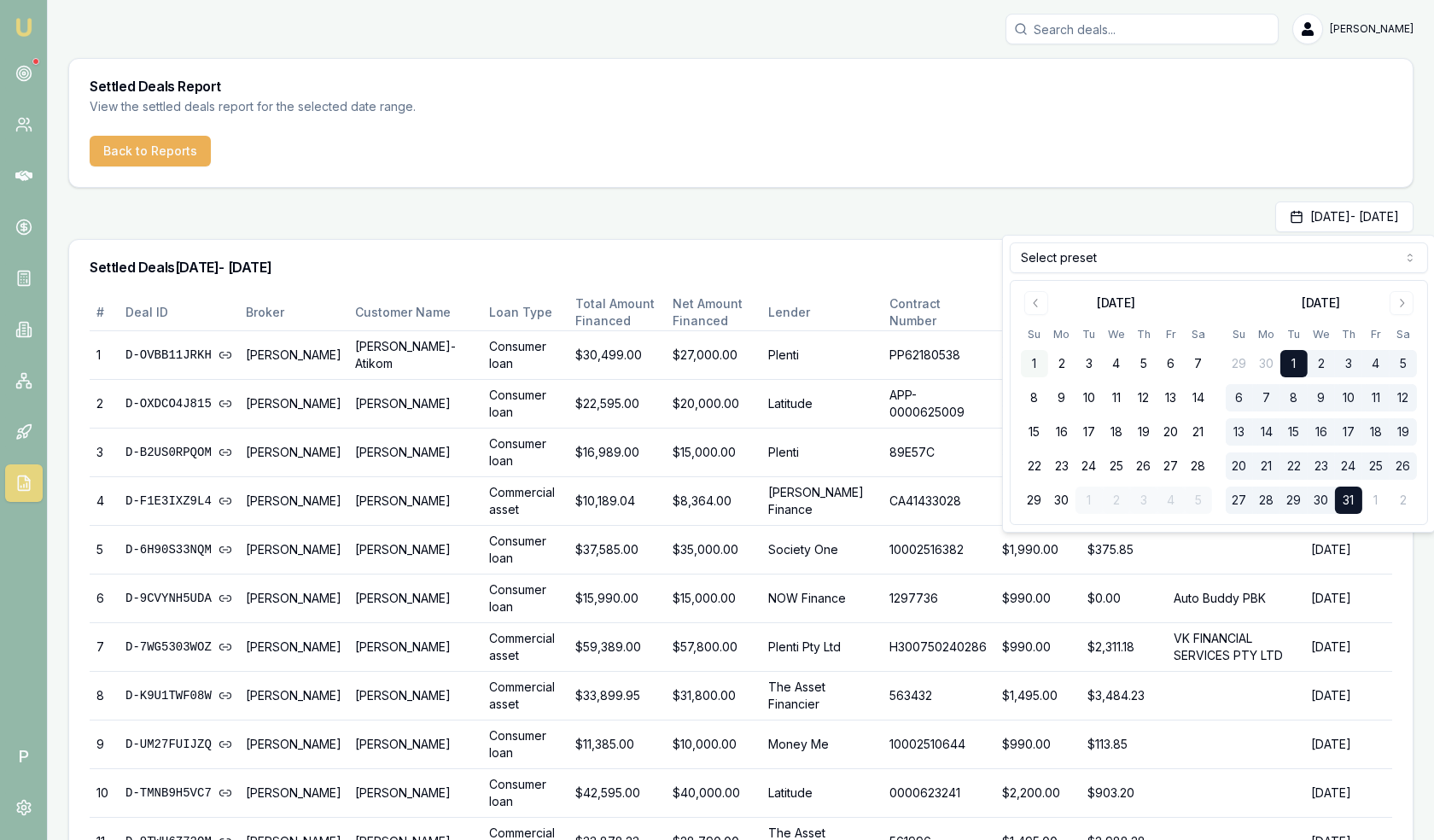
click at [1037, 358] on button "1" at bounding box center [1034, 363] width 27 height 27
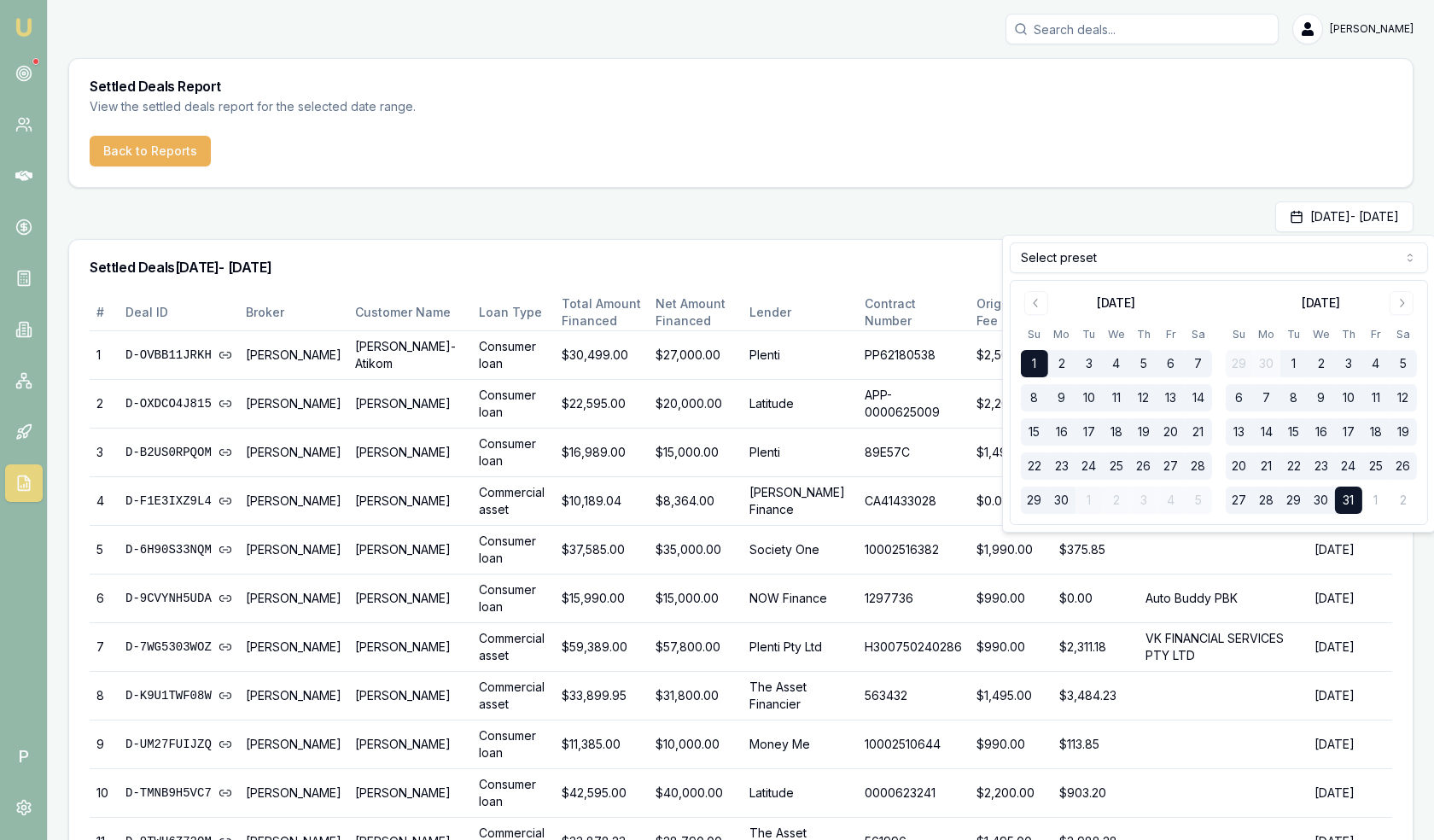
click at [1057, 502] on button "30" at bounding box center [1061, 500] width 27 height 27
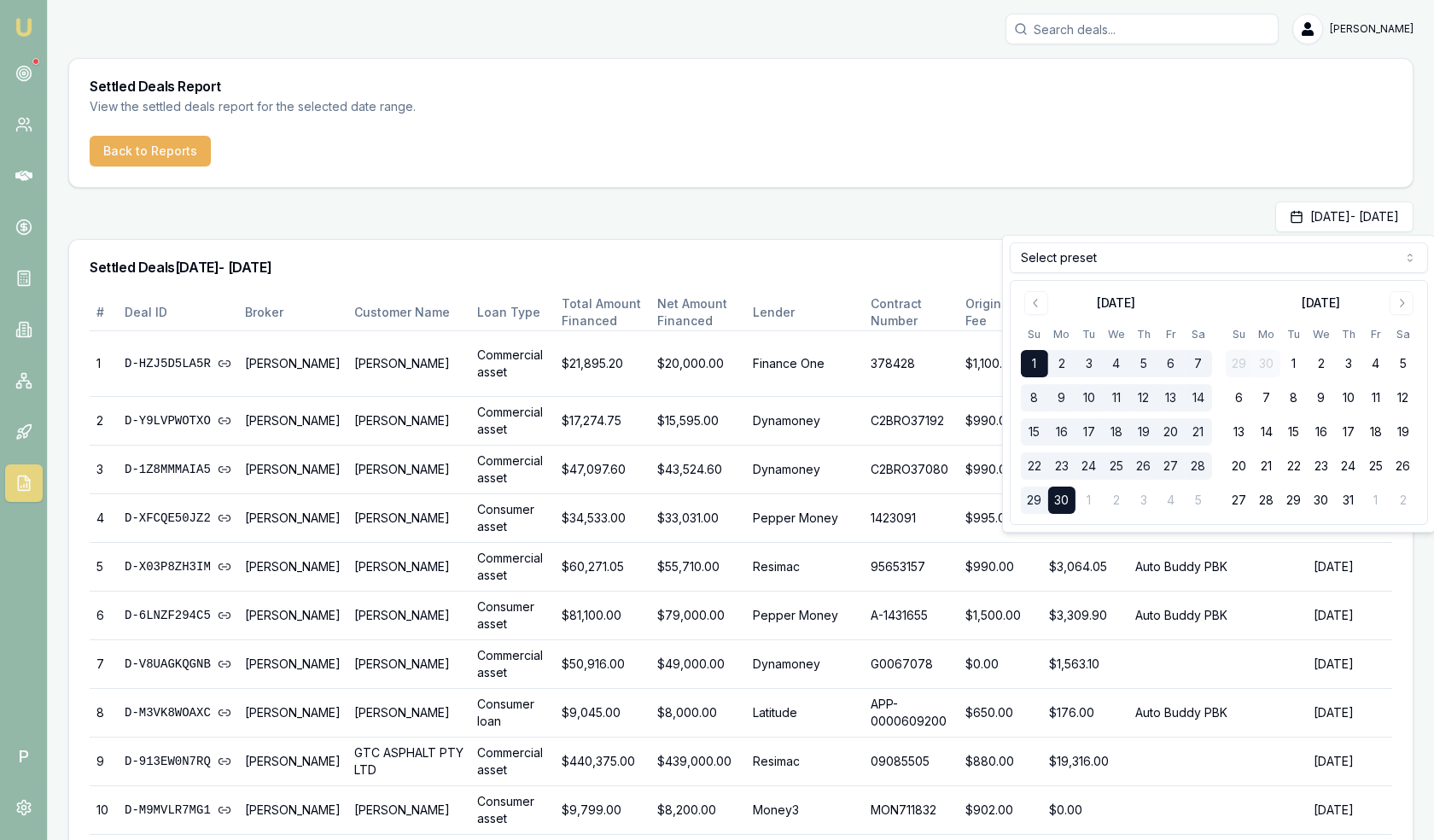
click at [950, 228] on div "Jun 01, 2025 - Jun 30, 2025" at bounding box center [740, 216] width 1345 height 31
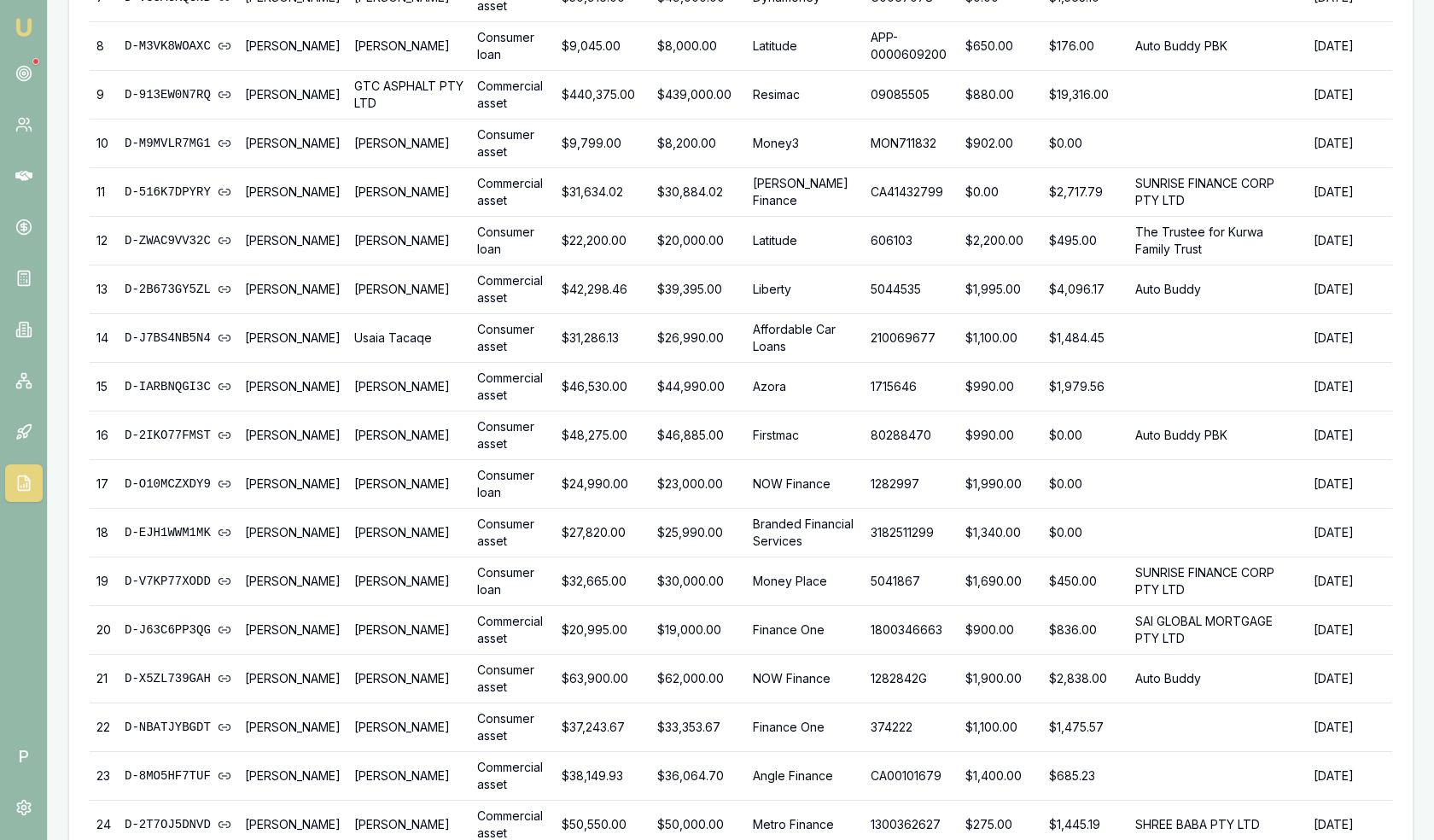
scroll to position [1108, 0]
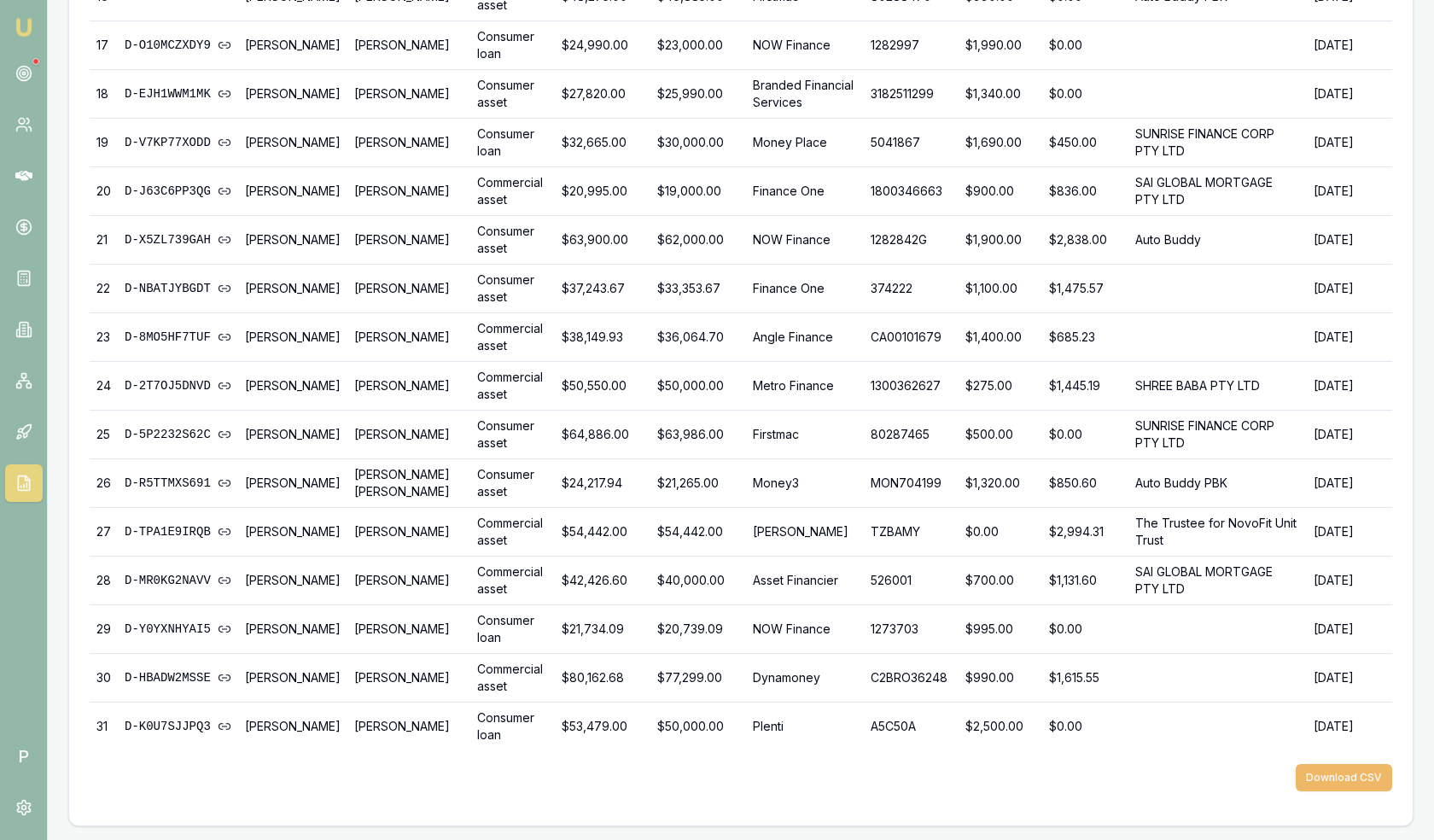
click at [1320, 775] on button "Download CSV" at bounding box center [1344, 777] width 97 height 27
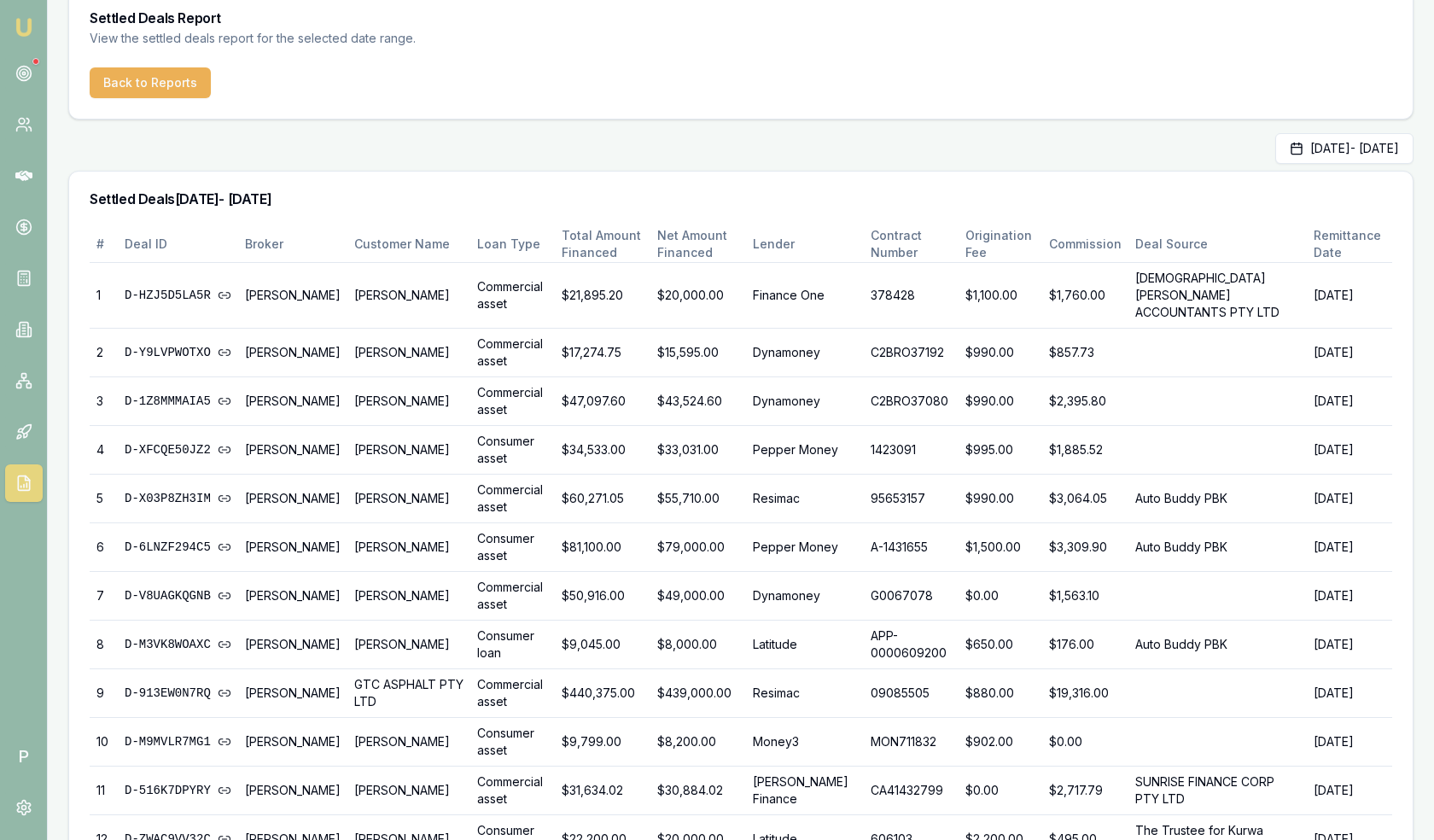
scroll to position [0, 0]
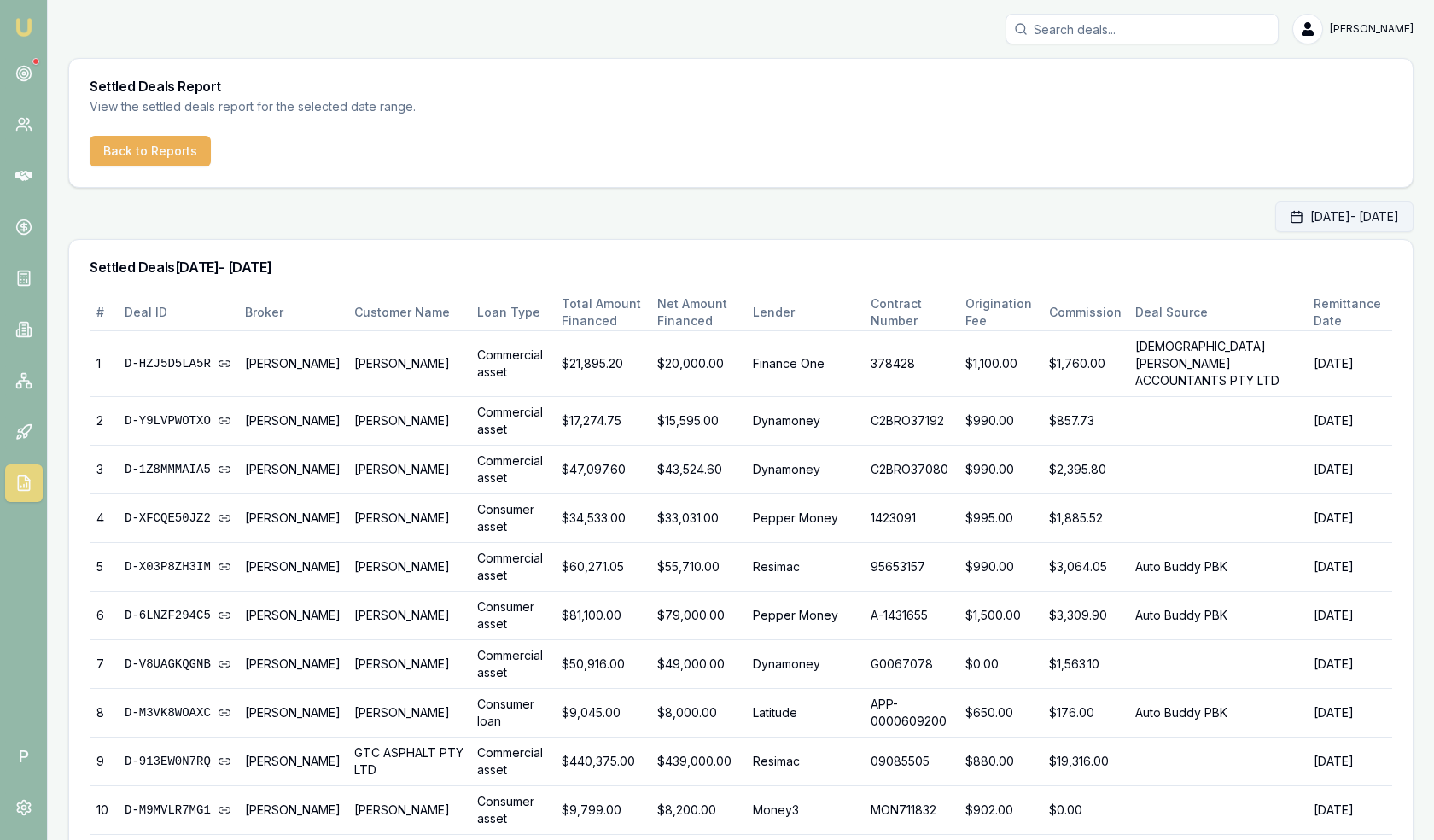
click at [1289, 211] on button "Jun 01, 2025 - Jun 30, 2025" at bounding box center [1344, 216] width 138 height 31
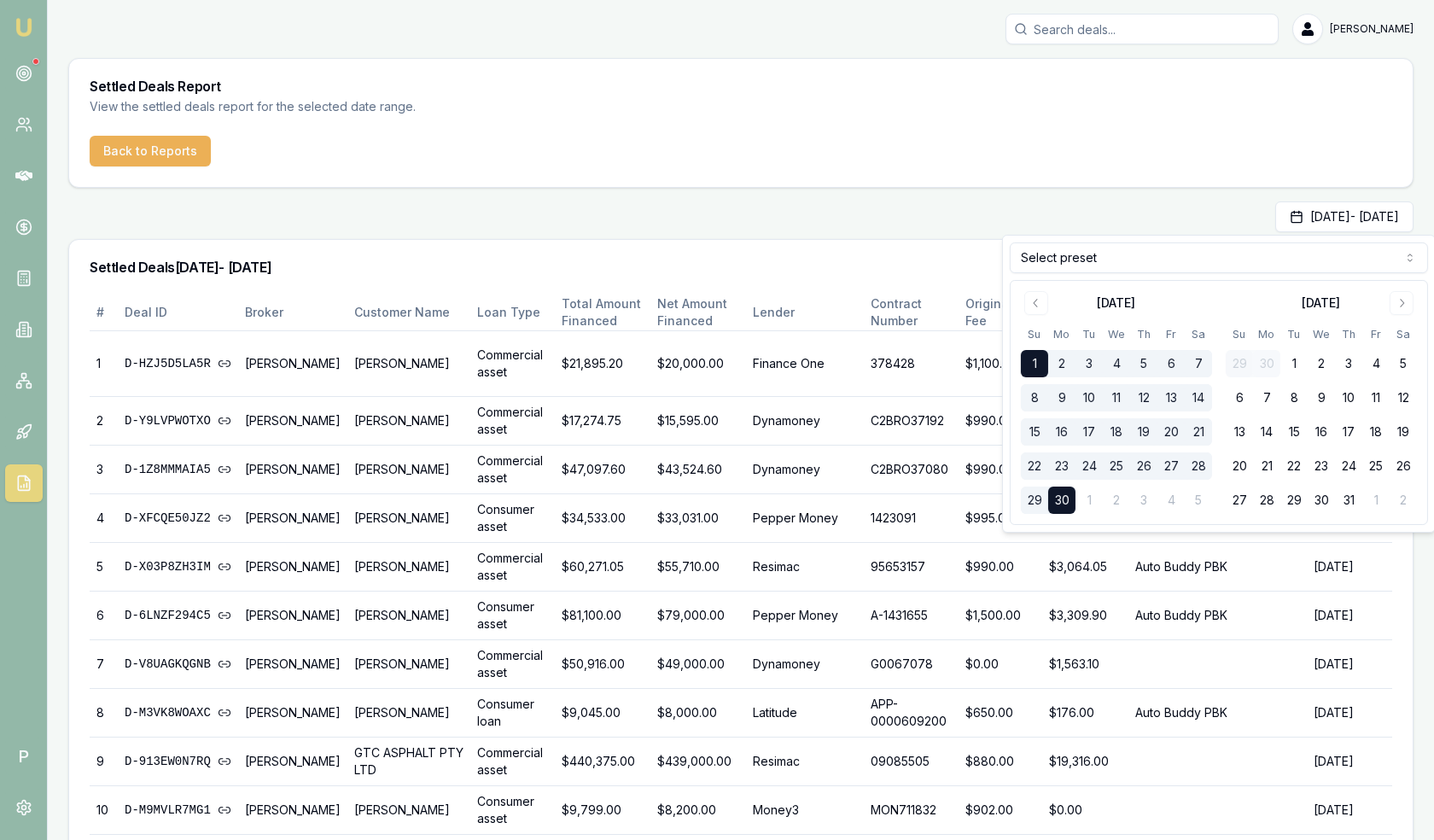
click at [1132, 250] on html "Emu Broker P Matt Leeburn Toggle Menu Settled Deals Report View the settled dea…" at bounding box center [717, 420] width 1434 height 840
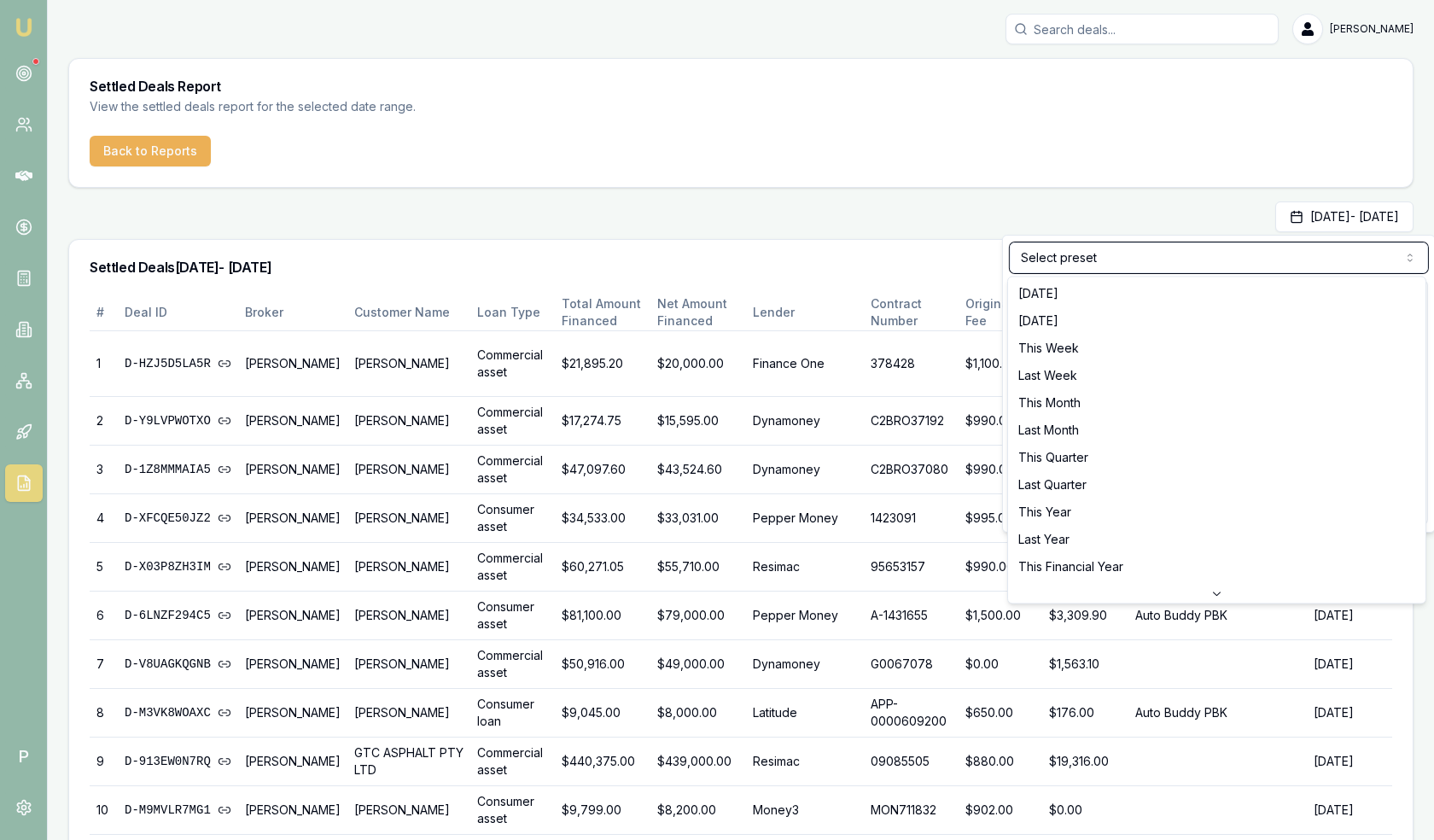
click at [1108, 211] on html "Emu Broker P Matt Leeburn Toggle Menu Settled Deals Report View the settled dea…" at bounding box center [717, 420] width 1434 height 840
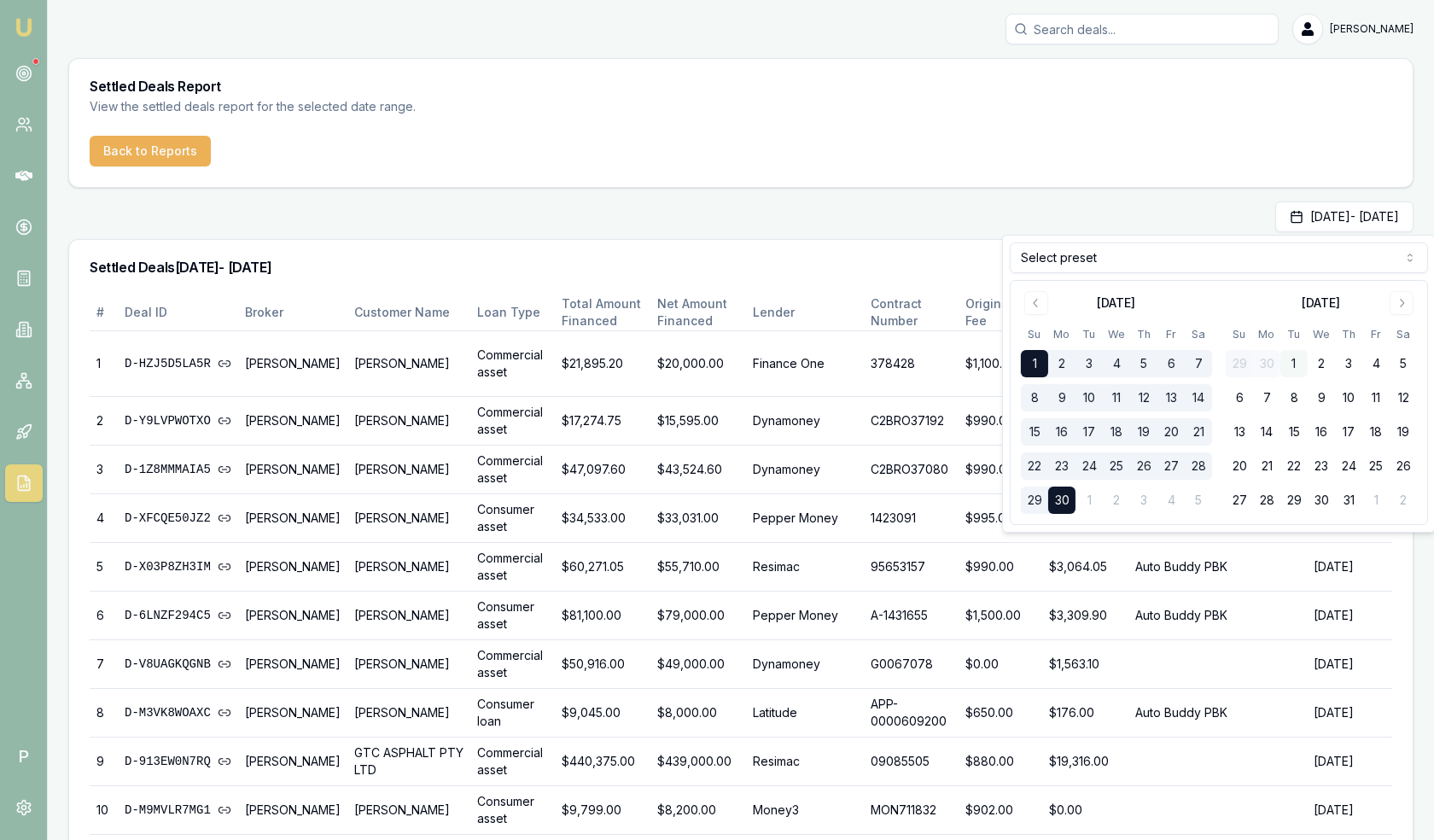
click at [1296, 364] on button "1" at bounding box center [1293, 363] width 27 height 27
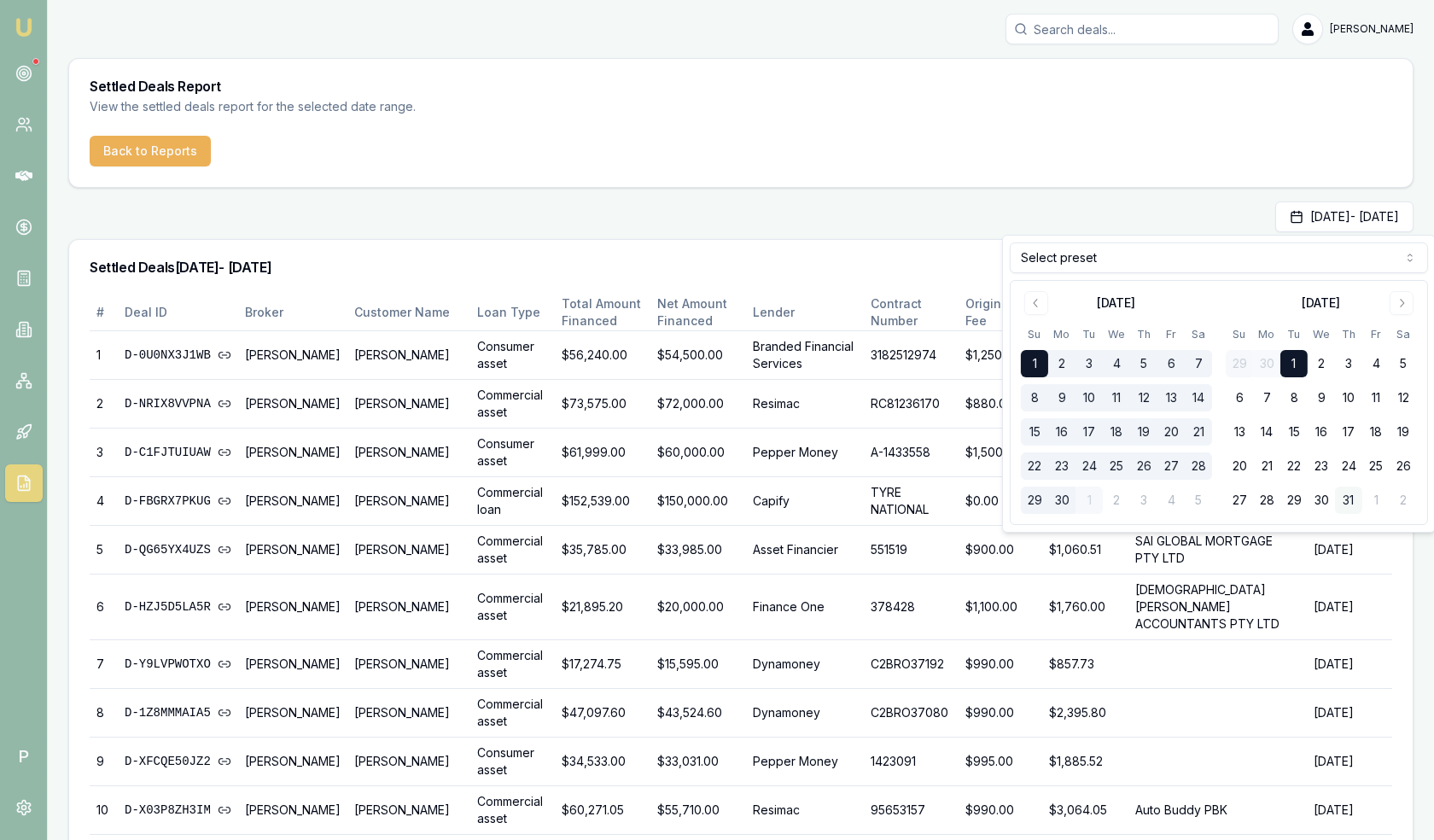
click at [1345, 494] on button "31" at bounding box center [1348, 500] width 27 height 27
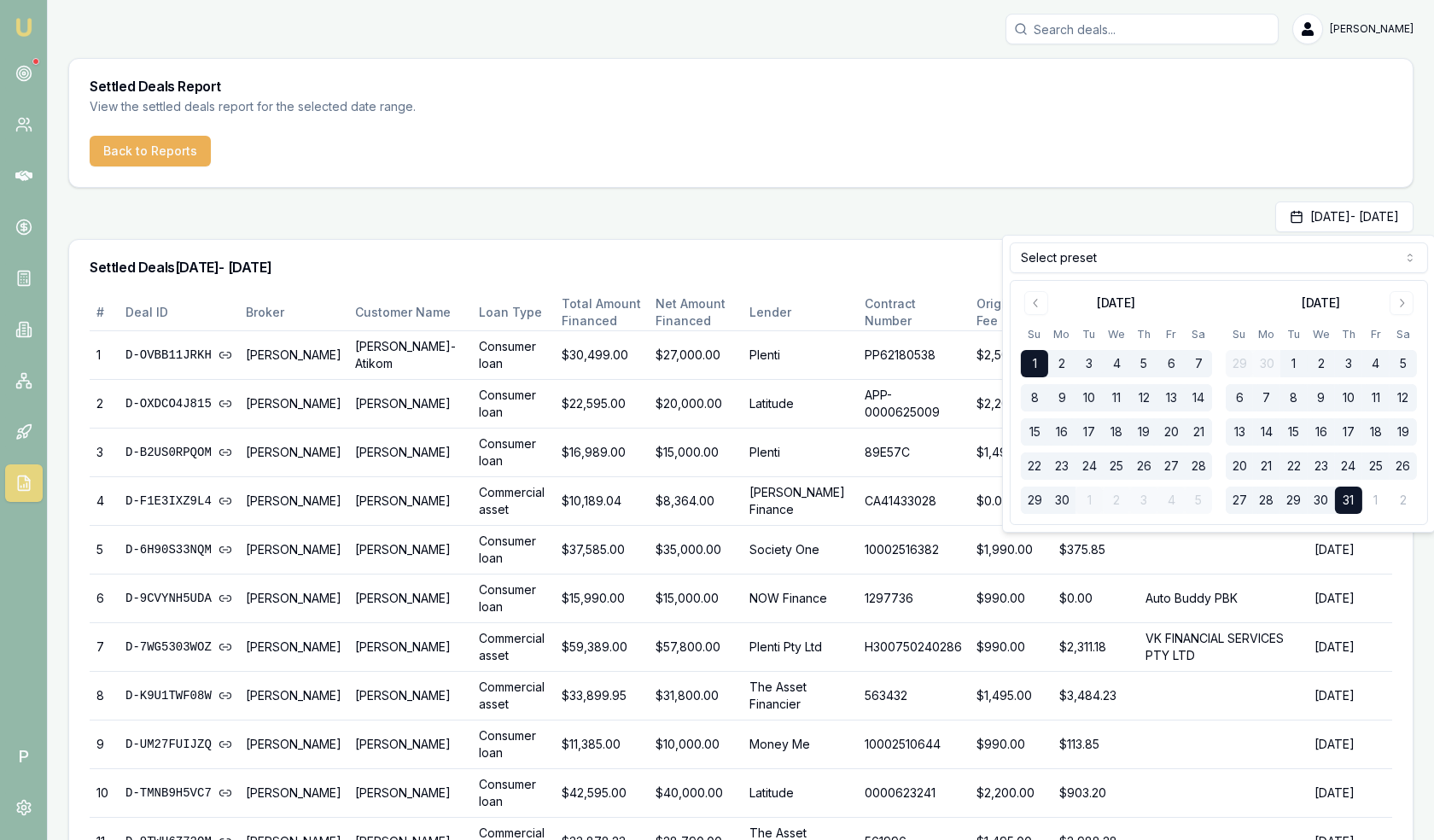
click at [1284, 361] on button "1" at bounding box center [1293, 363] width 27 height 27
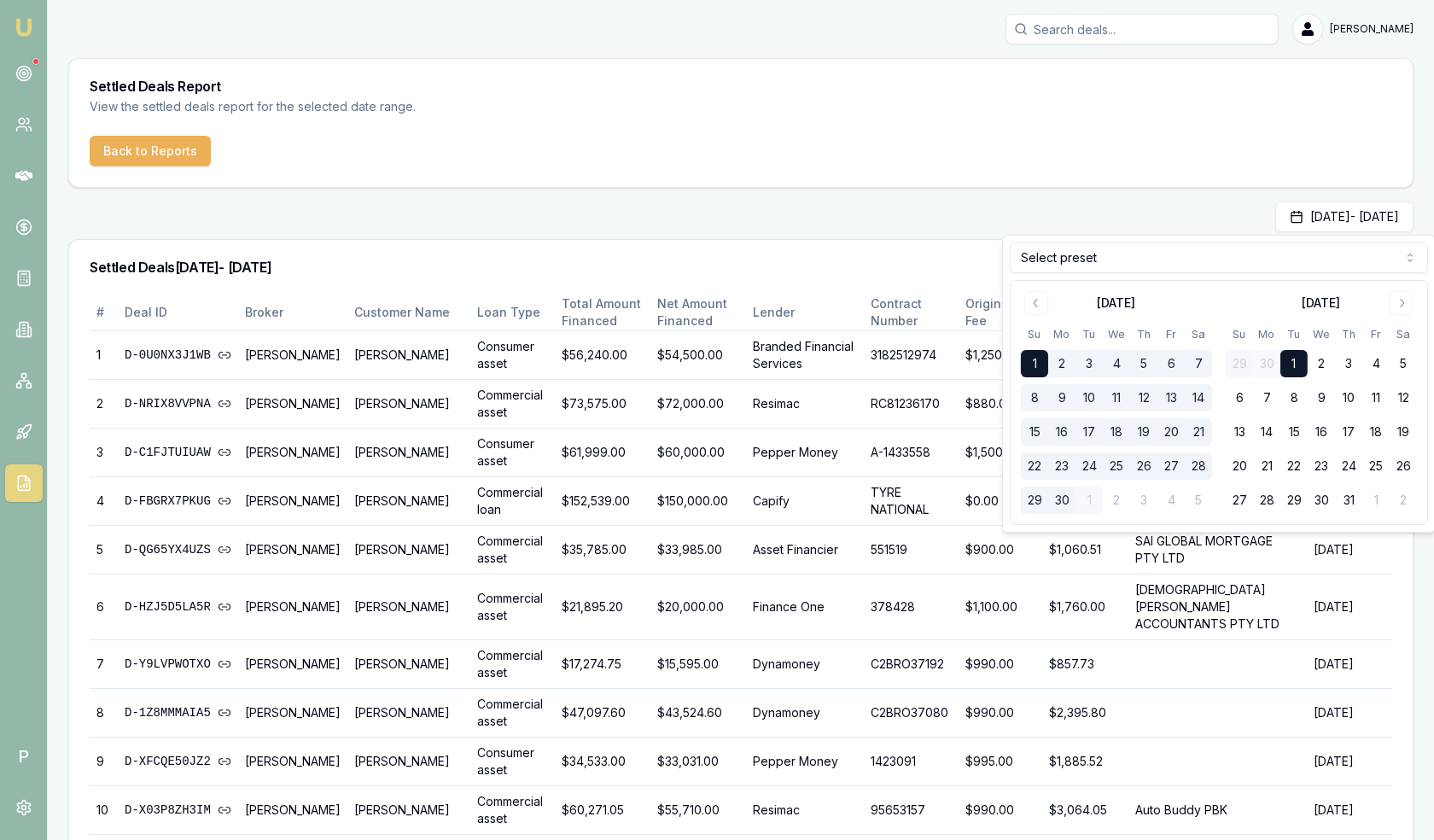
click at [1296, 362] on button "1" at bounding box center [1293, 363] width 27 height 27
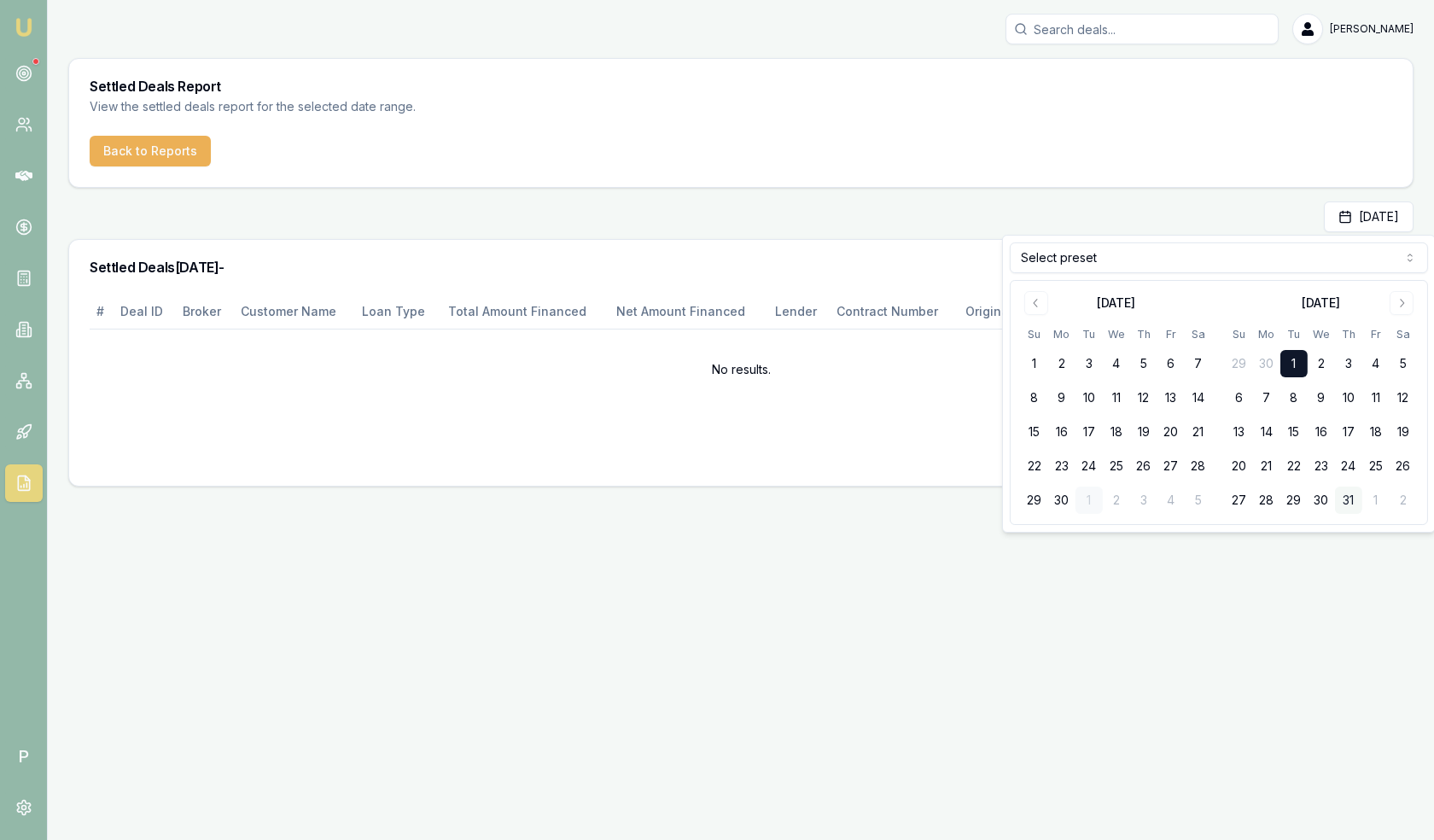
click at [1348, 495] on button "31" at bounding box center [1348, 500] width 27 height 27
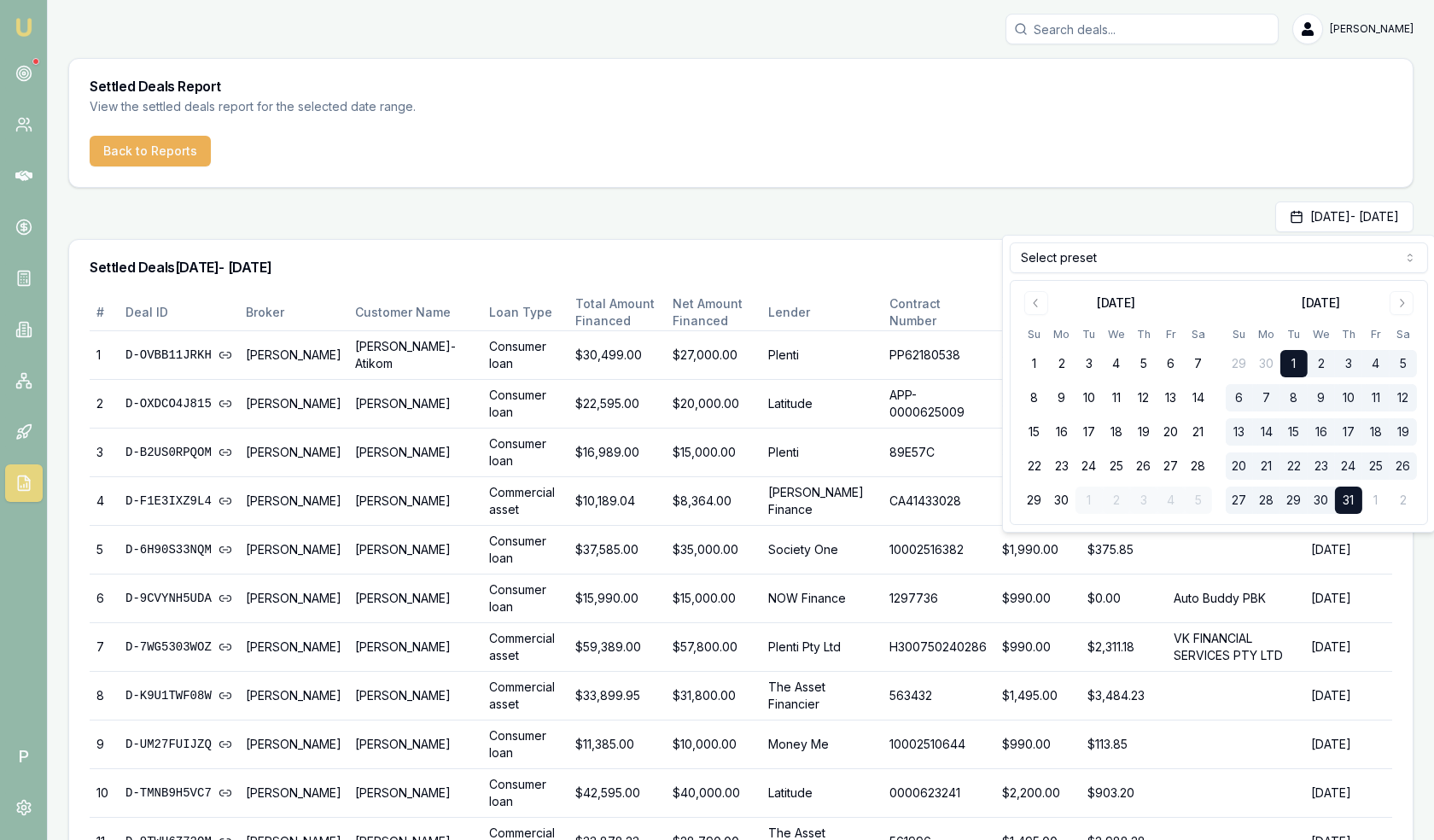
click at [1141, 203] on div "Jul 01, 2025 - Jul 31, 2025" at bounding box center [740, 216] width 1345 height 31
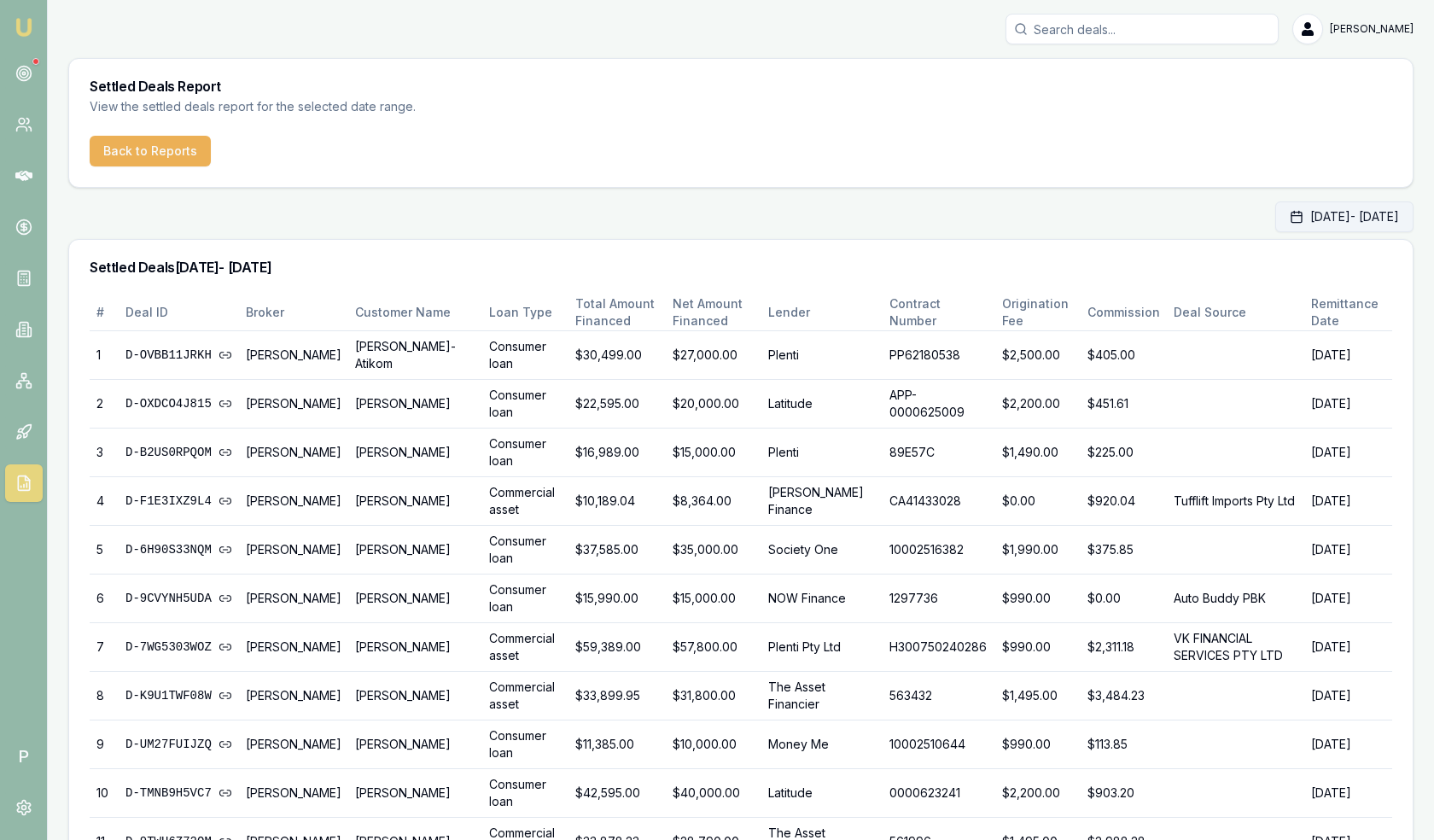
click at [1275, 216] on button "Jul 01, 2025 - Jul 31, 2025" at bounding box center [1344, 216] width 138 height 31
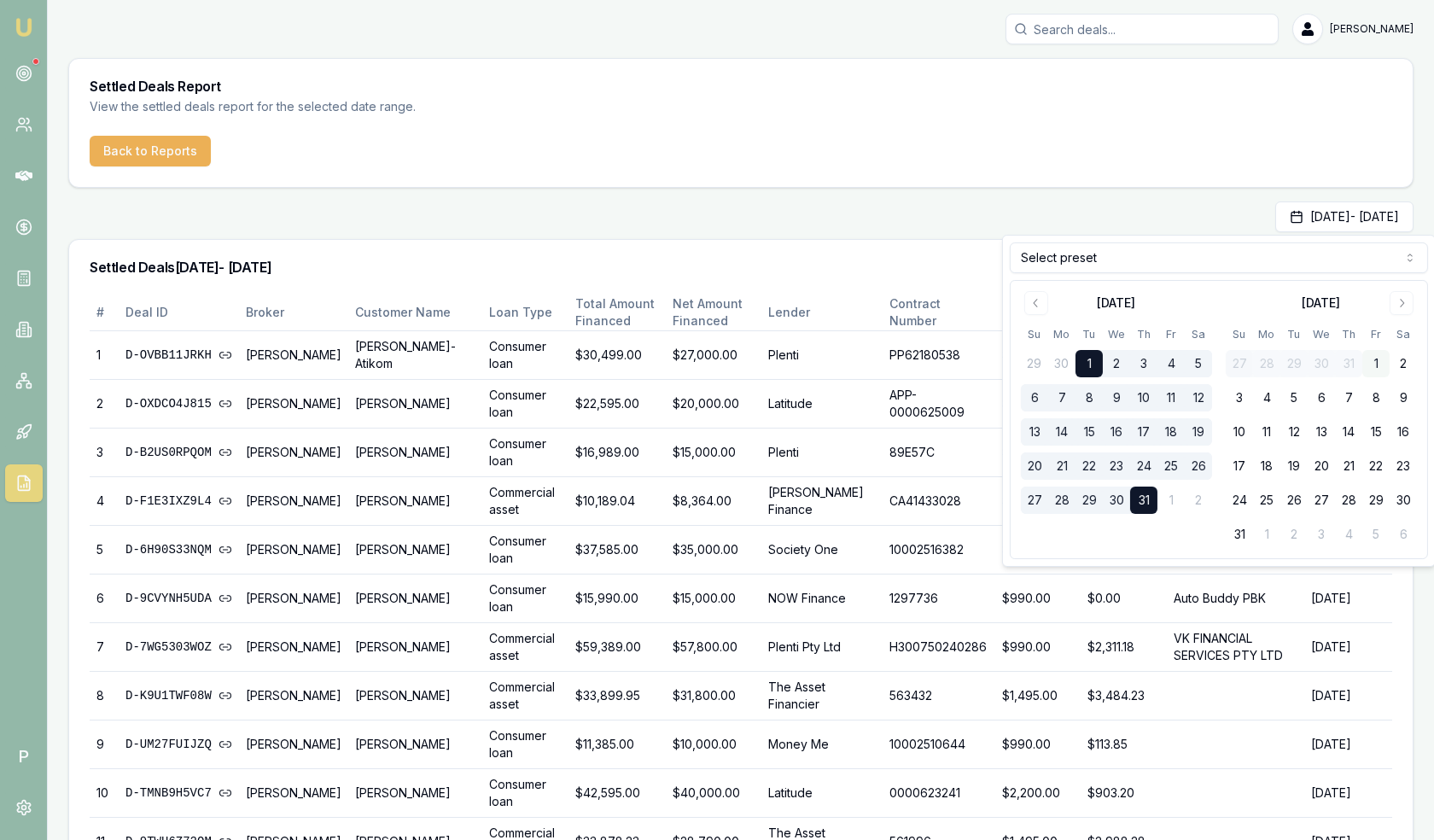
click at [1379, 363] on button "1" at bounding box center [1376, 363] width 27 height 27
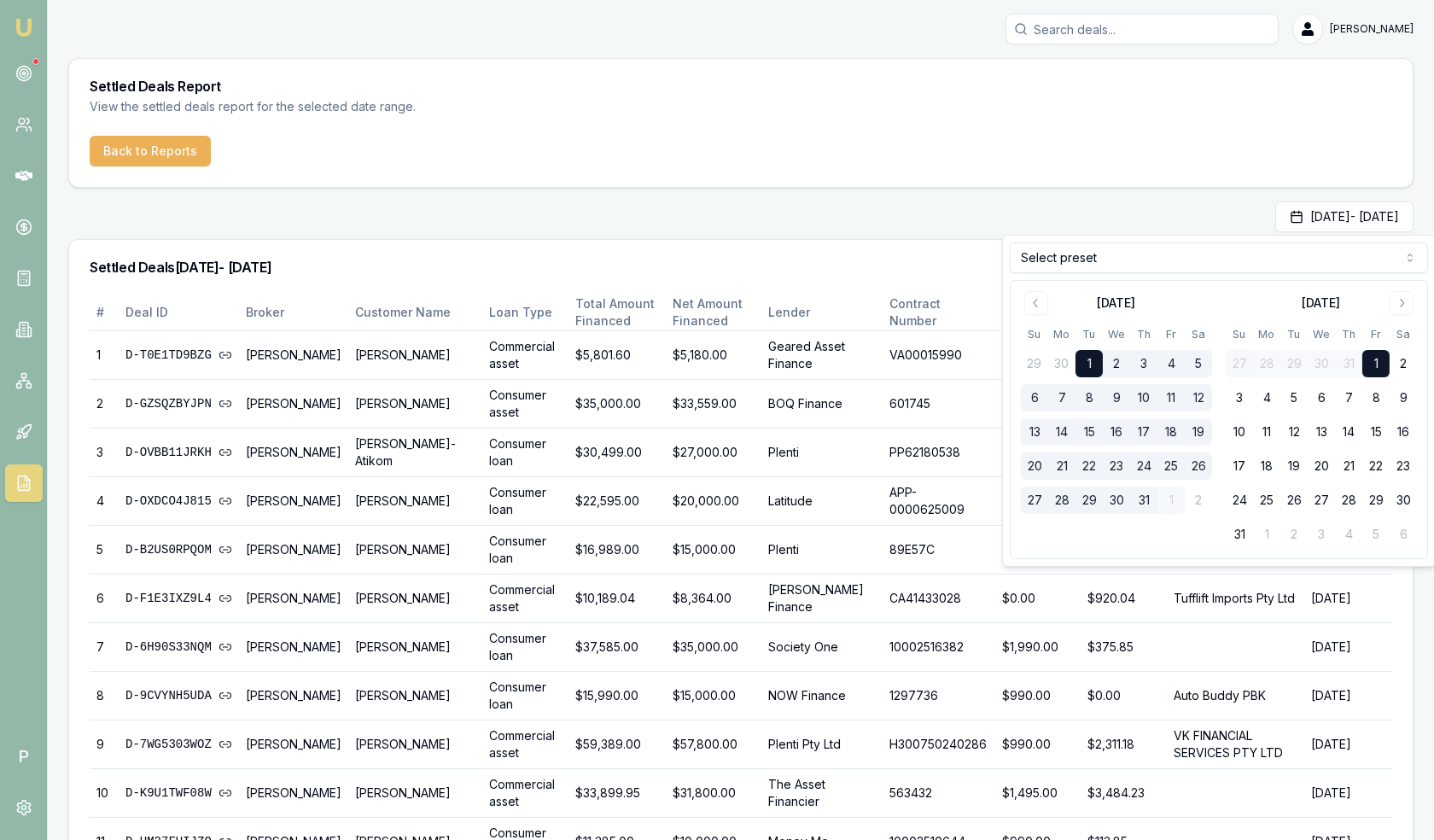
click at [1379, 363] on button "1" at bounding box center [1376, 363] width 27 height 27
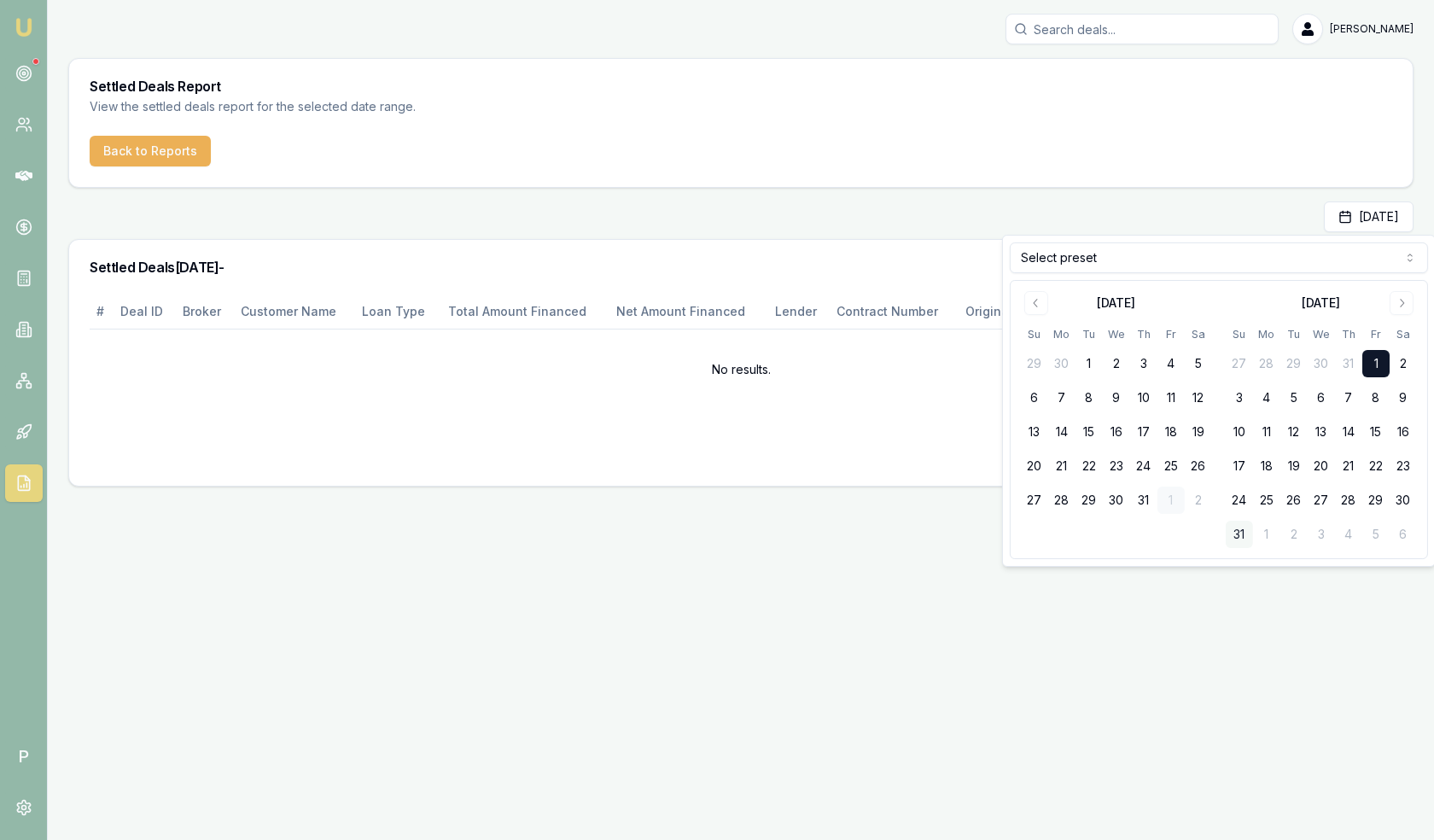
click at [1236, 535] on button "31" at bounding box center [1239, 534] width 27 height 27
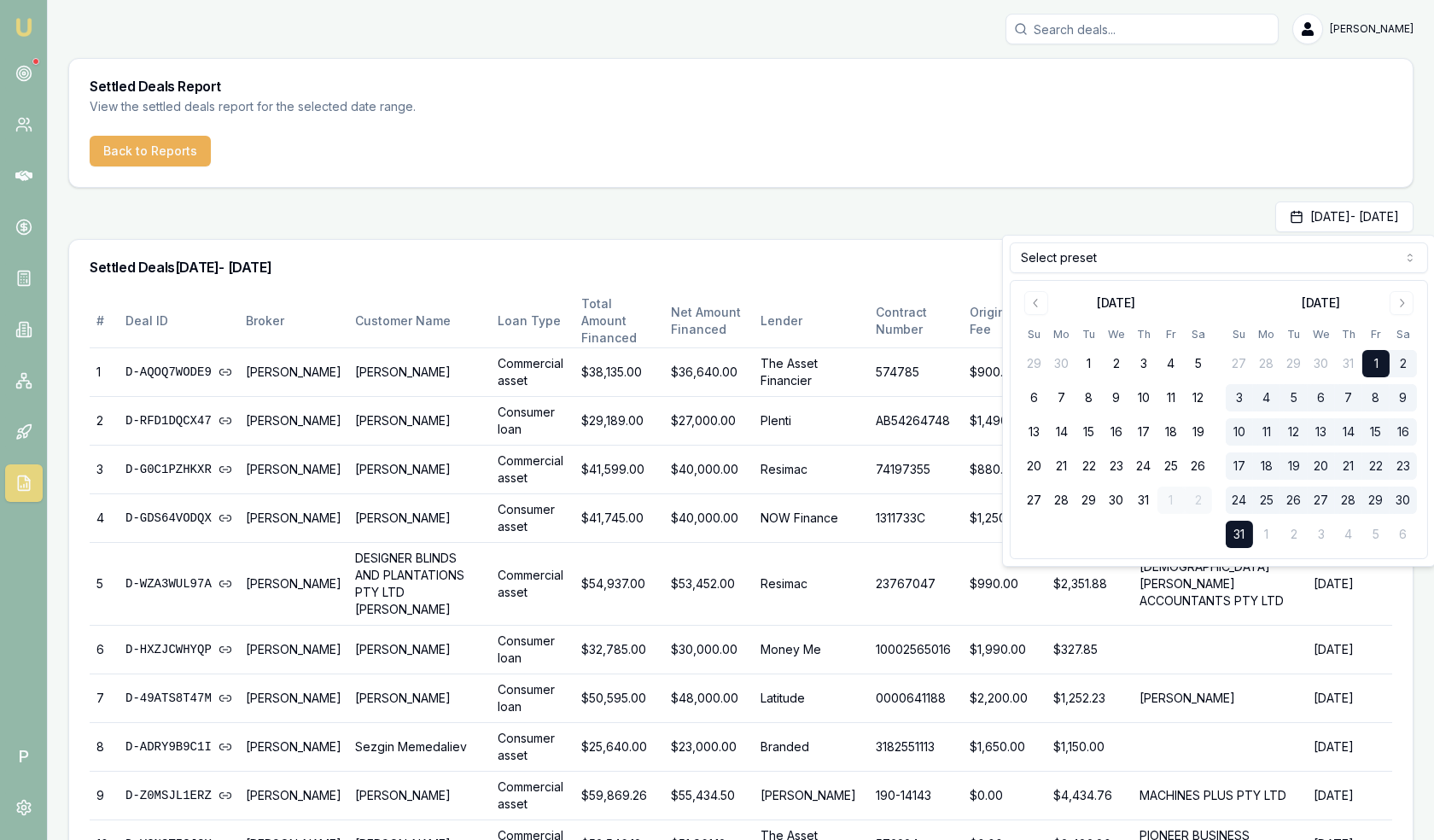
click at [1121, 213] on div "Aug 01, 2025 - Aug 31, 2025" at bounding box center [740, 216] width 1345 height 31
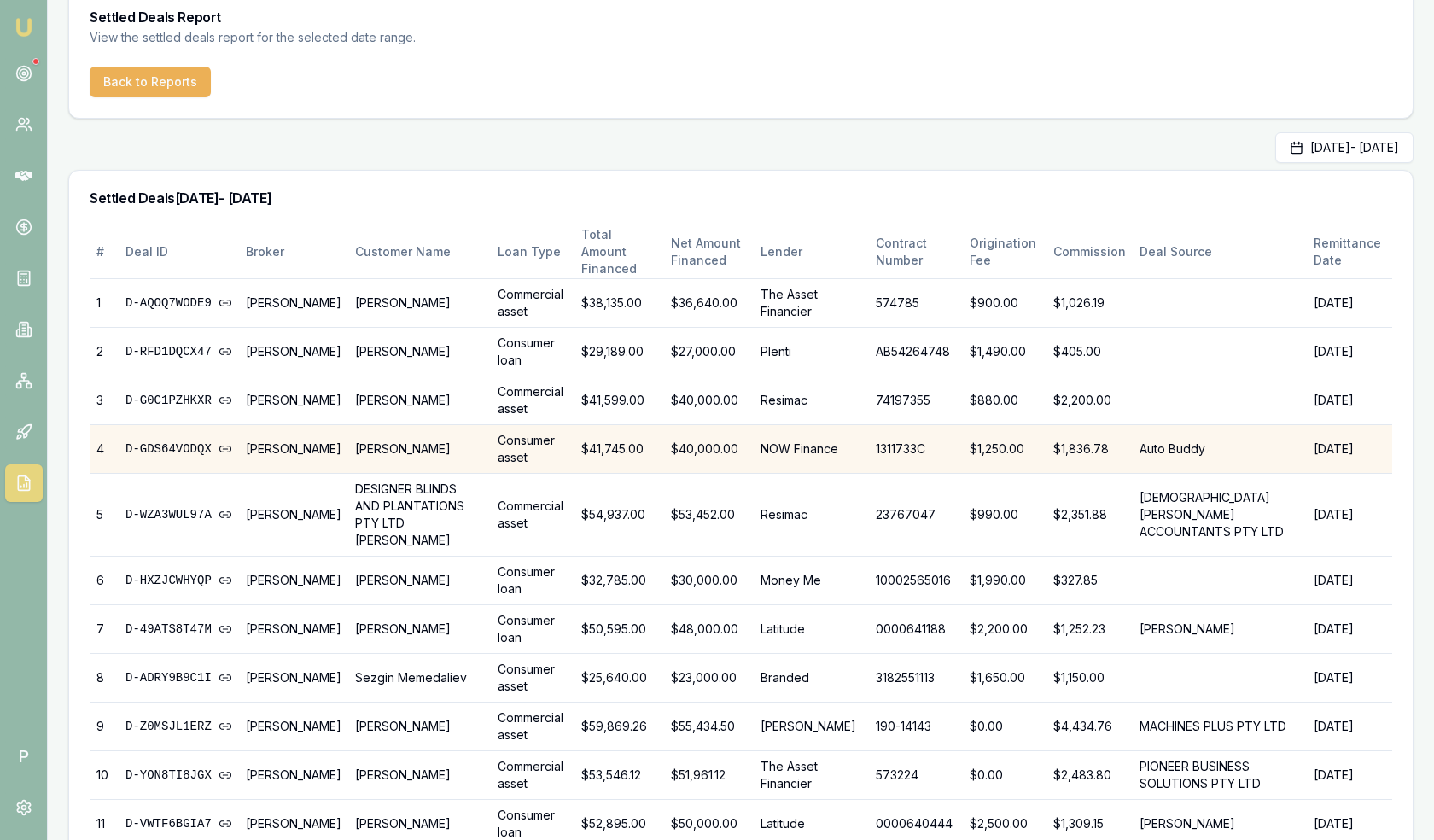
scroll to position [1744, 0]
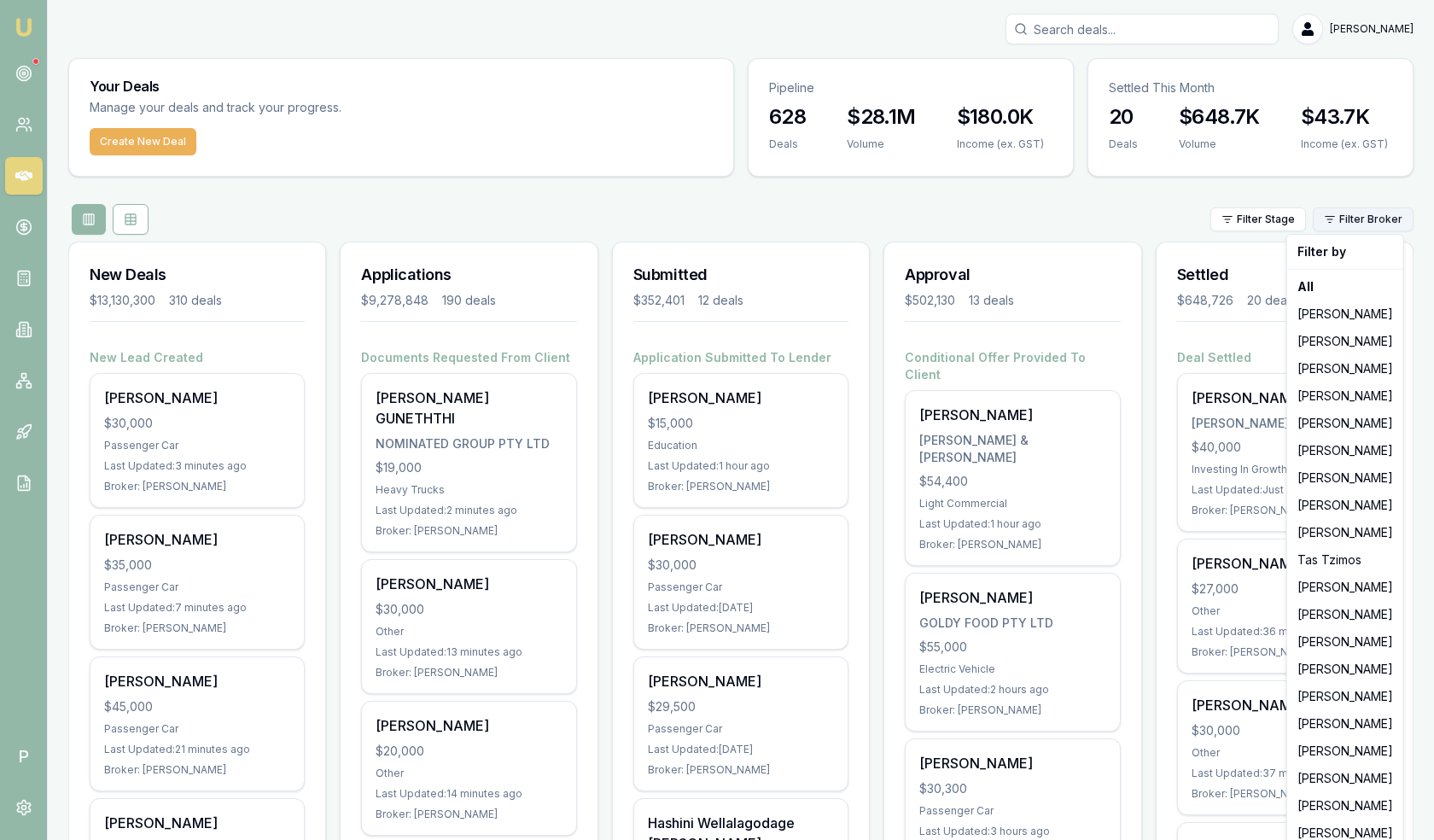
click at [1371, 224] on html "Emu Broker P Matt Leeburn Toggle Menu Your Deals Manage your deals and track yo…" at bounding box center [717, 420] width 1434 height 840
click at [1331, 477] on div "[PERSON_NAME]" at bounding box center [1345, 477] width 109 height 27
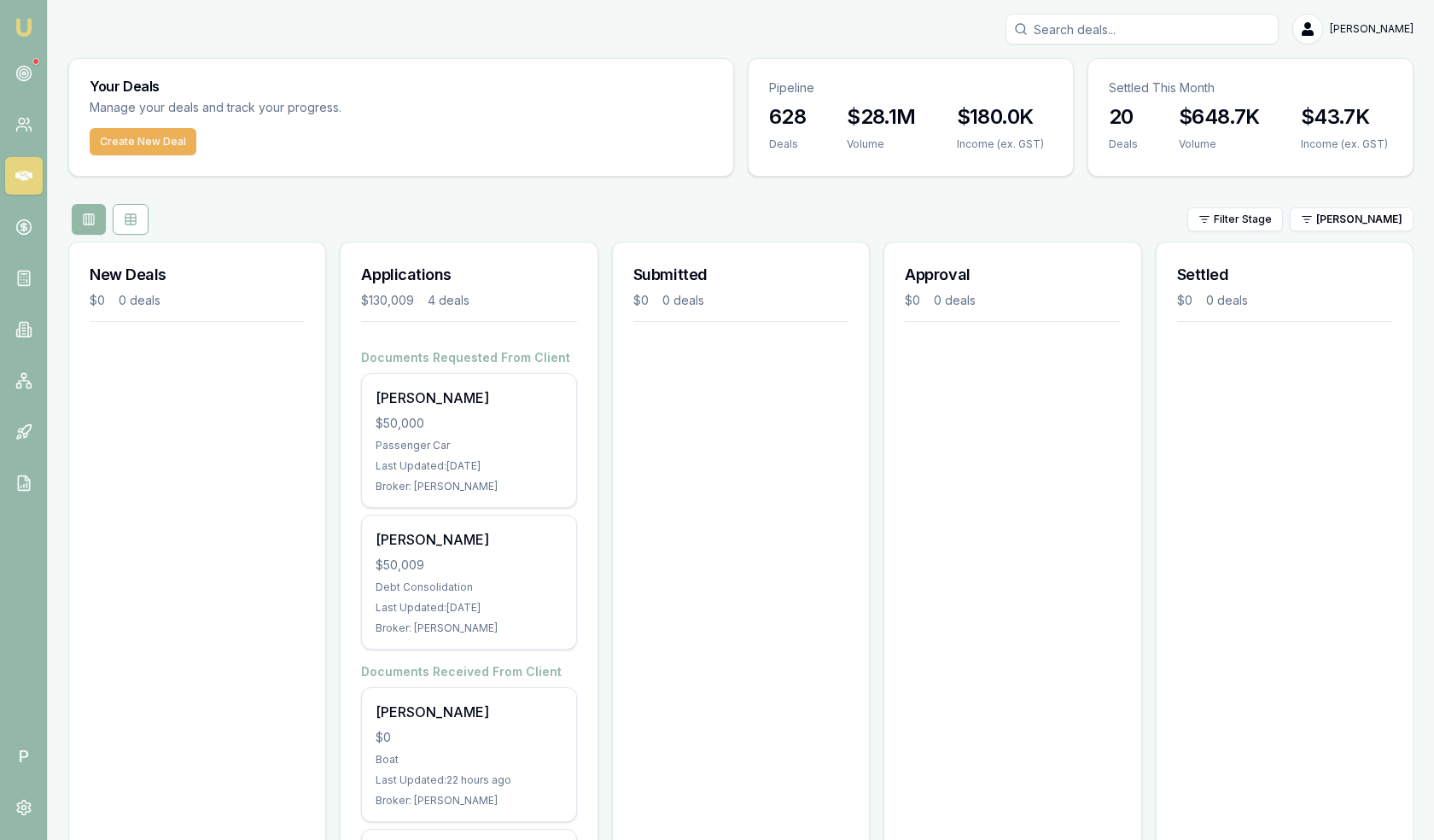
click at [1122, 451] on div "Approval $0 0 deals" at bounding box center [1012, 613] width 257 height 743
click at [1345, 227] on html "Emu Broker P Matt Leeburn Toggle Menu Your Deals Manage your deals and track yo…" at bounding box center [717, 420] width 1434 height 840
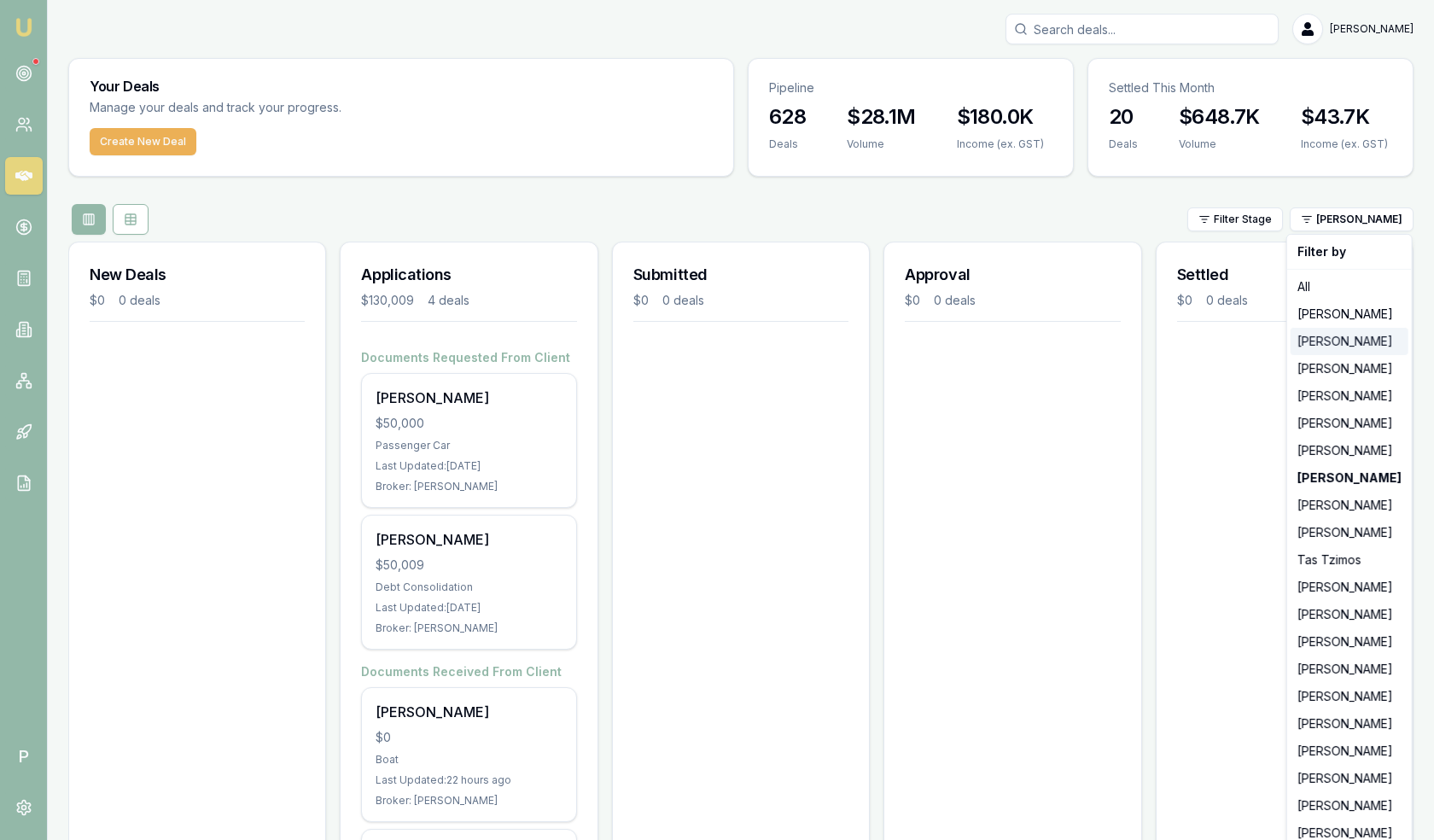
click at [1351, 349] on div "[PERSON_NAME]" at bounding box center [1348, 341] width 117 height 27
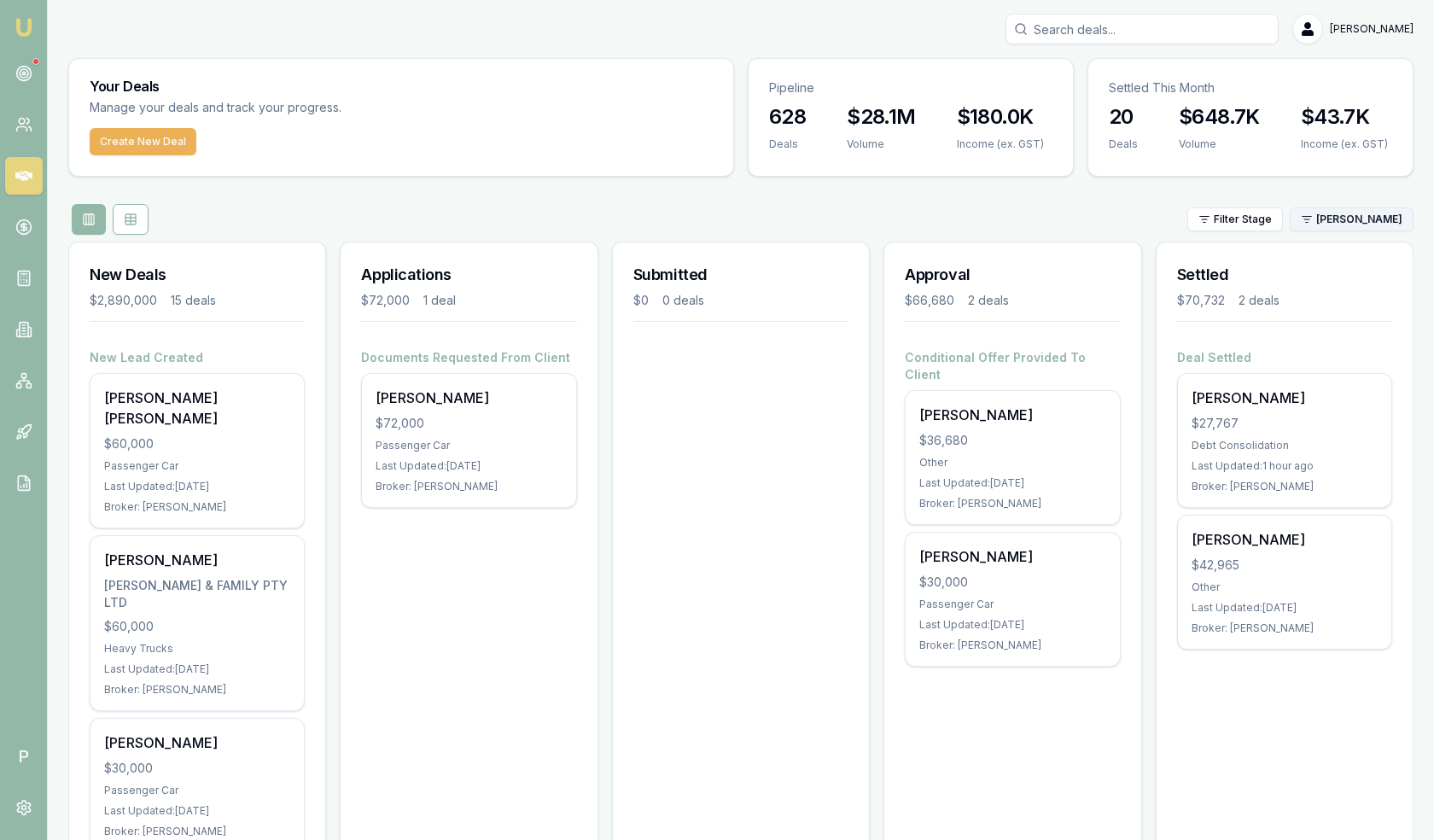
click at [1362, 220] on html "Emu Broker P Matt Leeburn Toggle Menu Your Deals Manage your deals and track yo…" at bounding box center [717, 420] width 1434 height 840
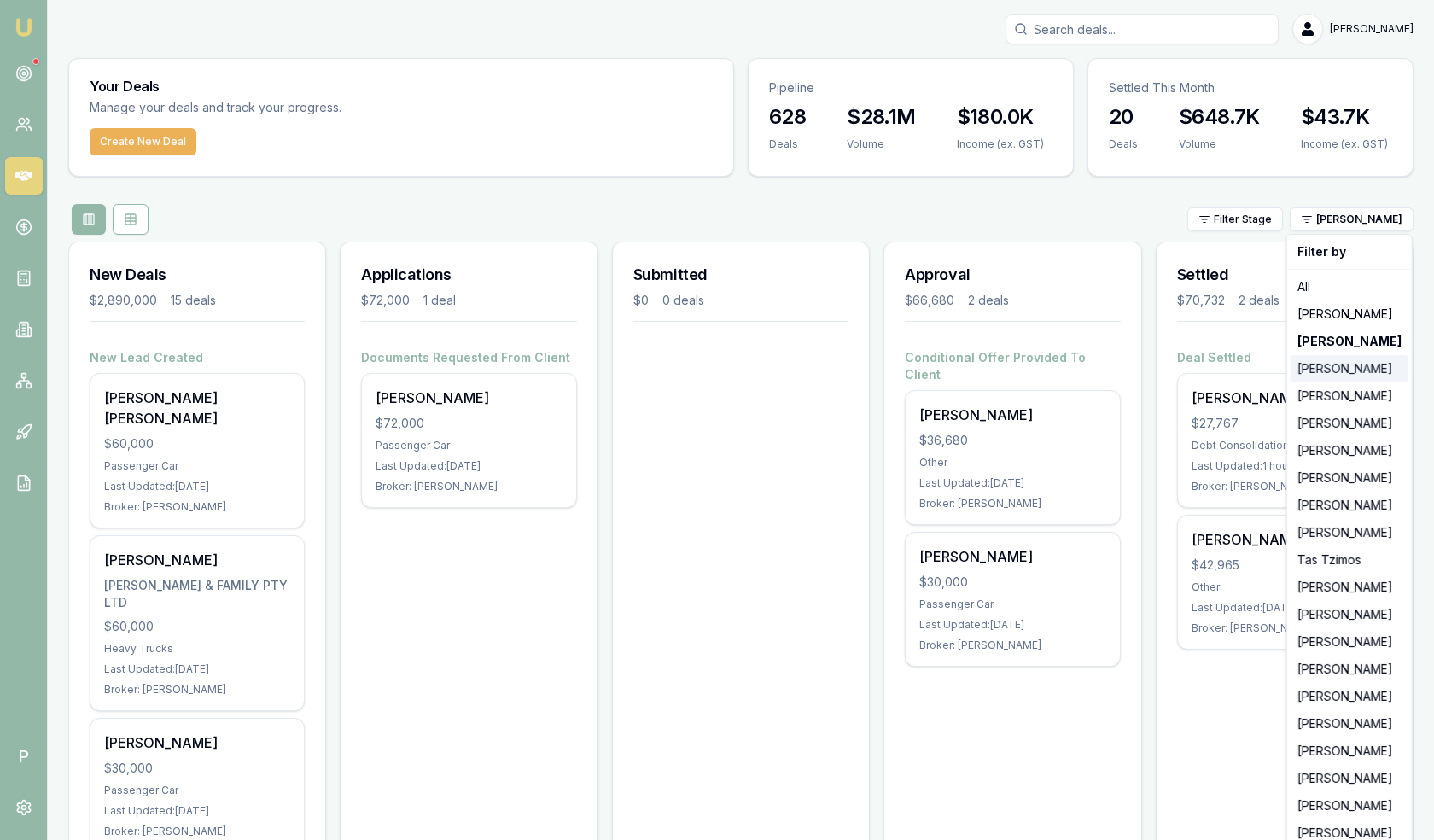
click at [1347, 367] on div "[PERSON_NAME]" at bounding box center [1348, 368] width 117 height 27
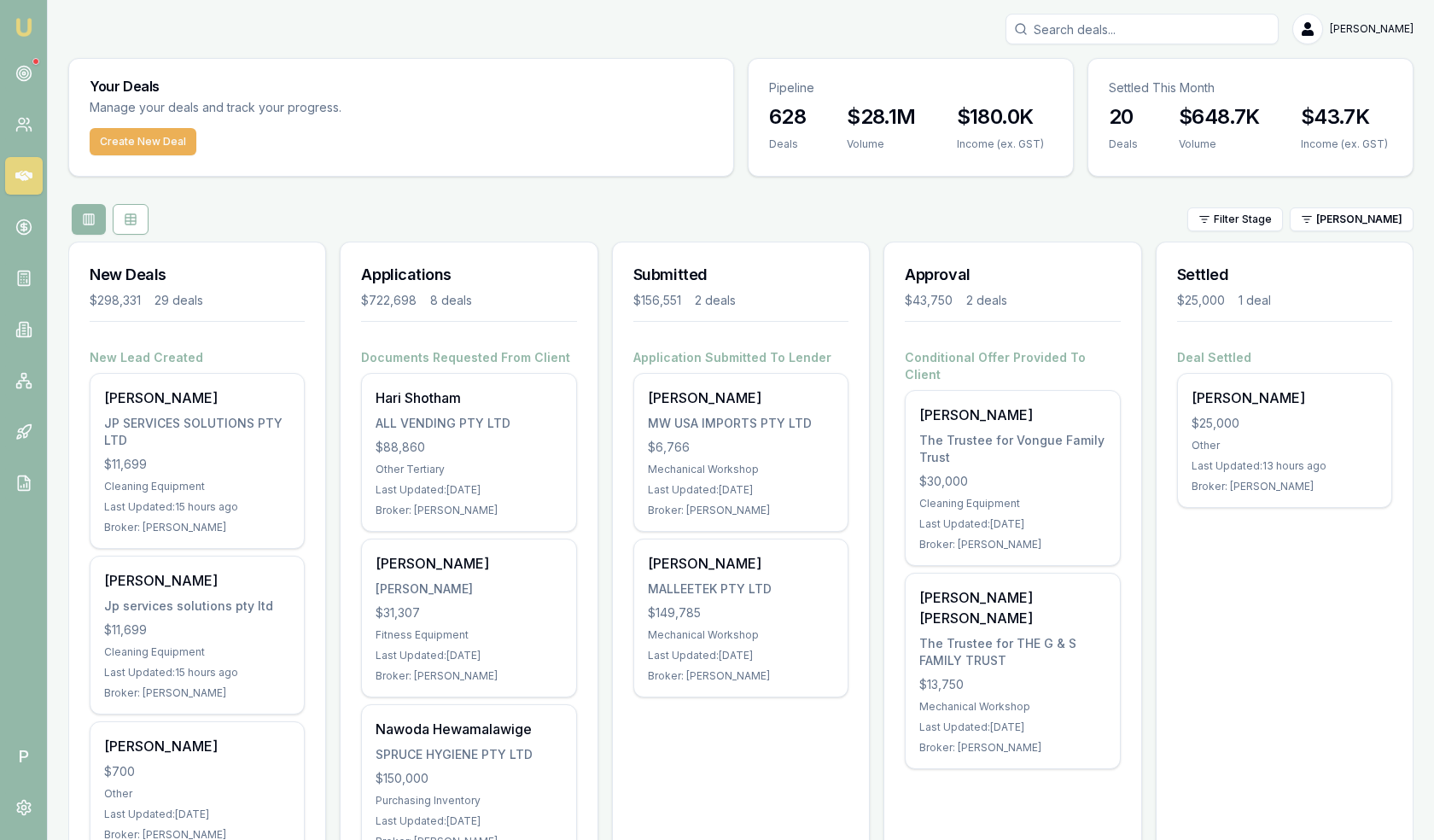
click at [1362, 232] on div "Filter Stage Brad Hearns" at bounding box center [740, 219] width 1345 height 31
click at [1369, 219] on html "Emu Broker P Matt Leeburn Toggle Menu Your Deals Manage your deals and track yo…" at bounding box center [717, 420] width 1434 height 840
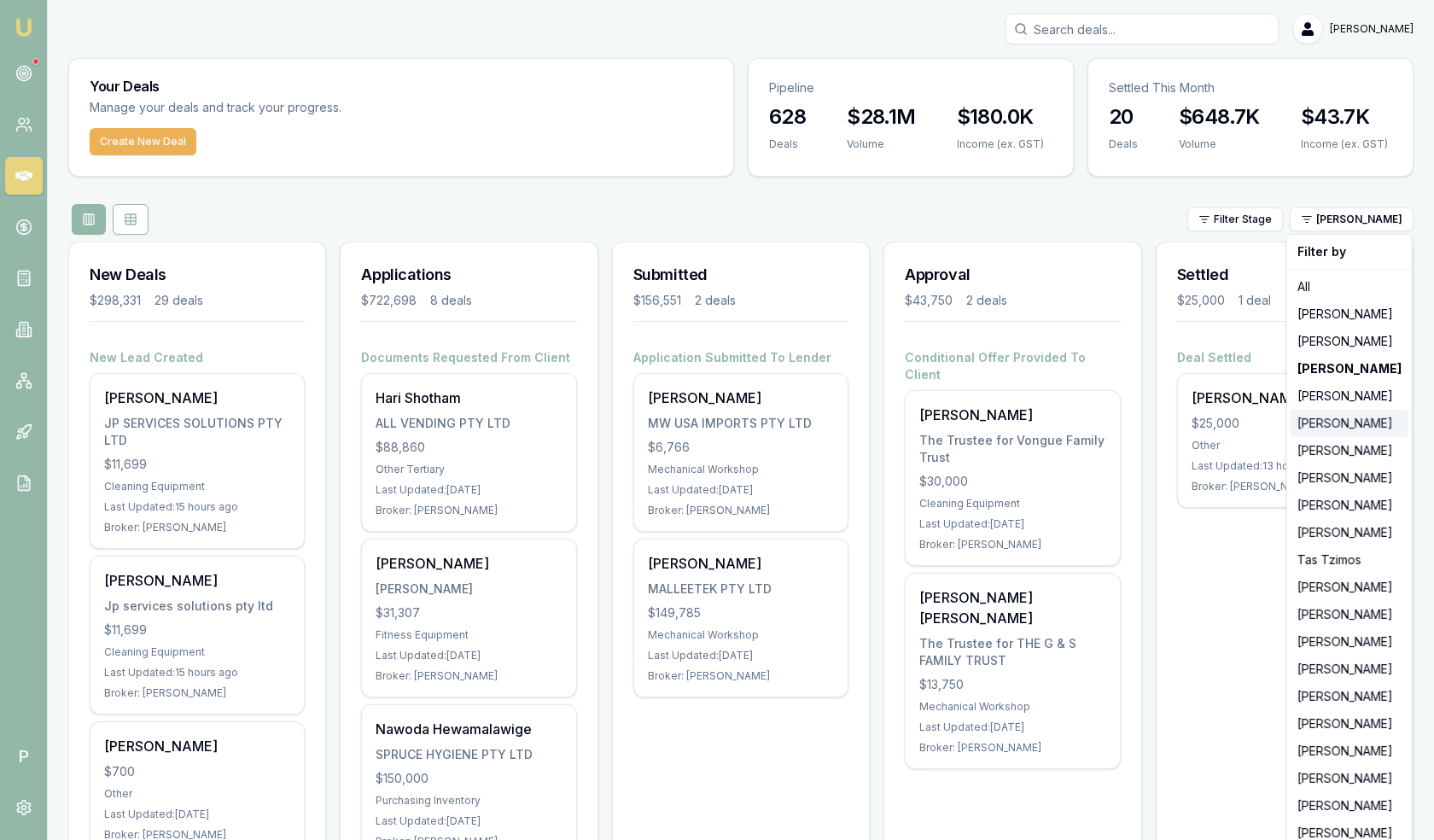
click at [1354, 426] on div "[PERSON_NAME]" at bounding box center [1348, 423] width 117 height 27
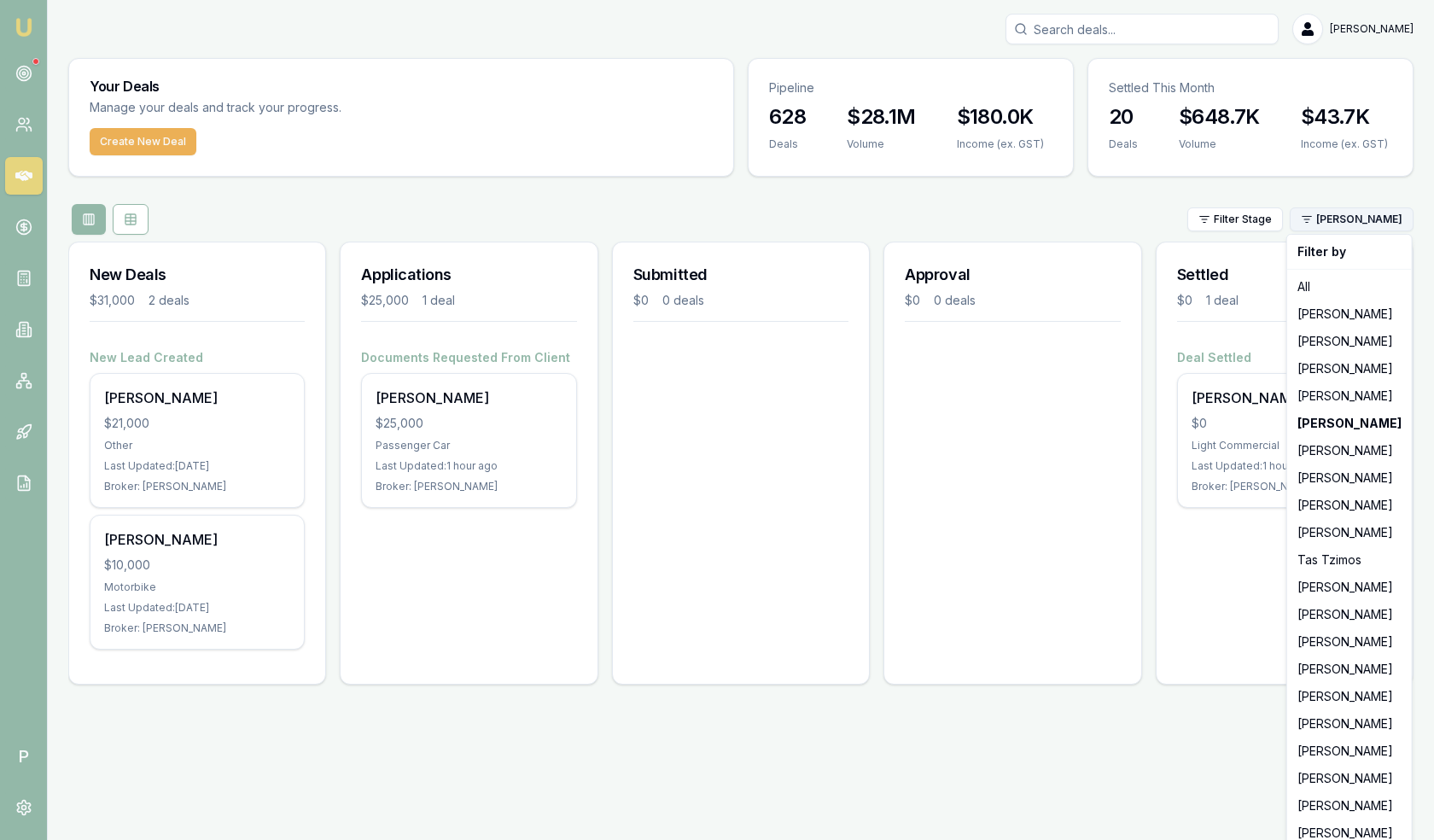
click at [1370, 220] on html "Emu Broker P Matt Leeburn Toggle Menu Your Deals Manage your deals and track yo…" at bounding box center [717, 420] width 1434 height 840
click at [1347, 479] on div "[PERSON_NAME]" at bounding box center [1348, 477] width 117 height 27
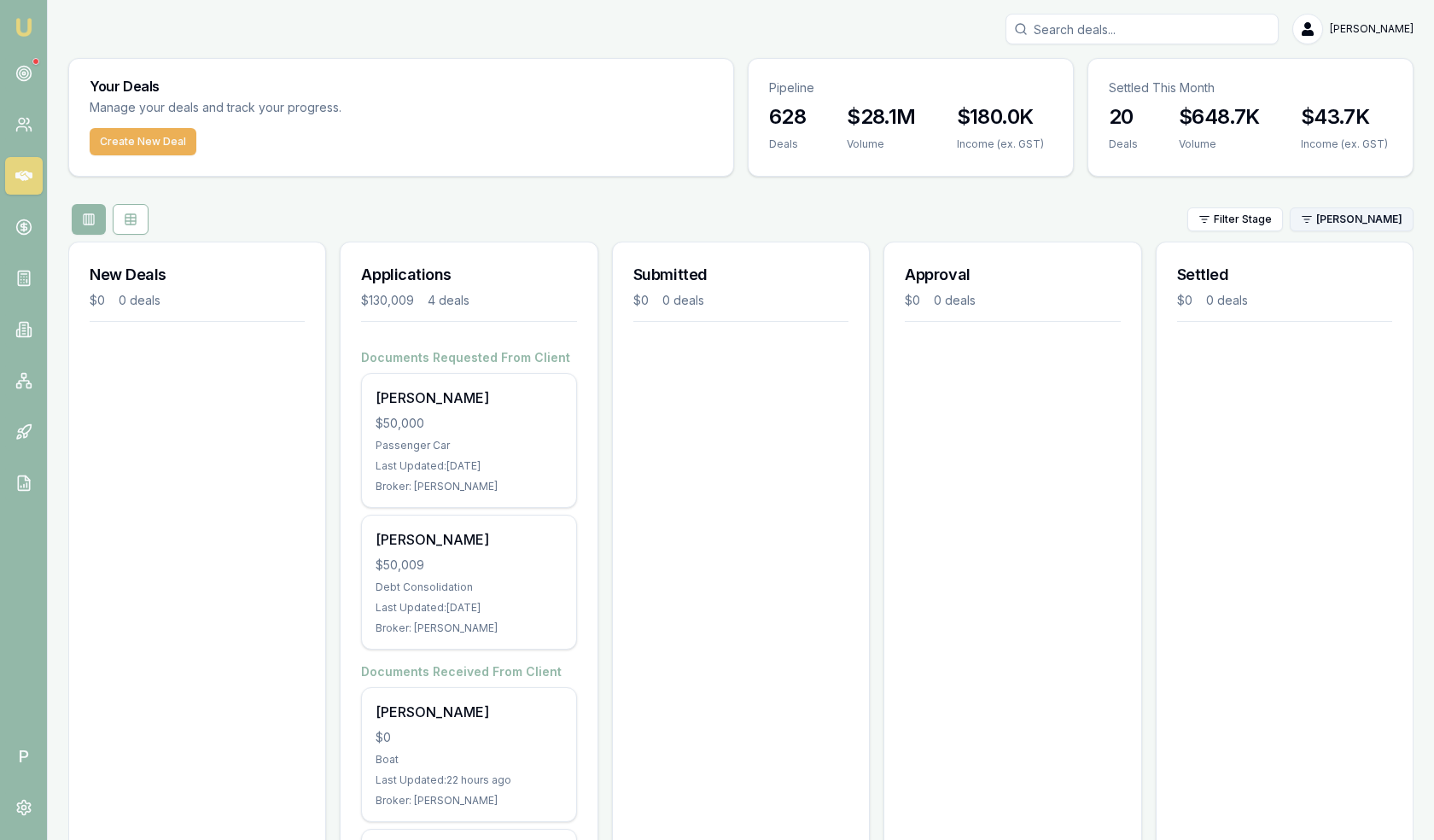
click at [1341, 218] on html "Emu Broker P Matt Leeburn Toggle Menu Your Deals Manage your deals and track yo…" at bounding box center [717, 420] width 1434 height 840
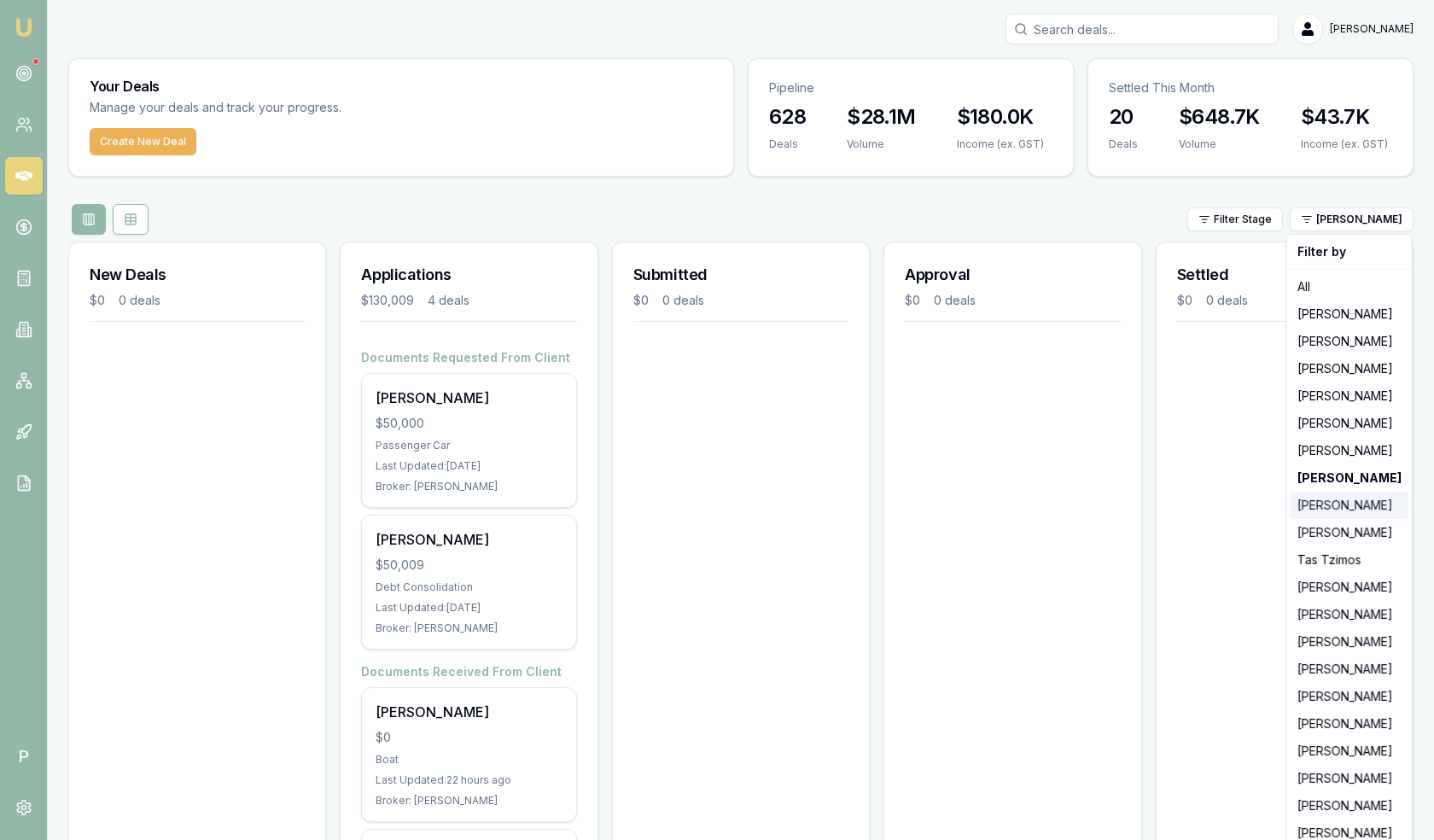
click at [1363, 510] on div "[PERSON_NAME]" at bounding box center [1348, 505] width 117 height 27
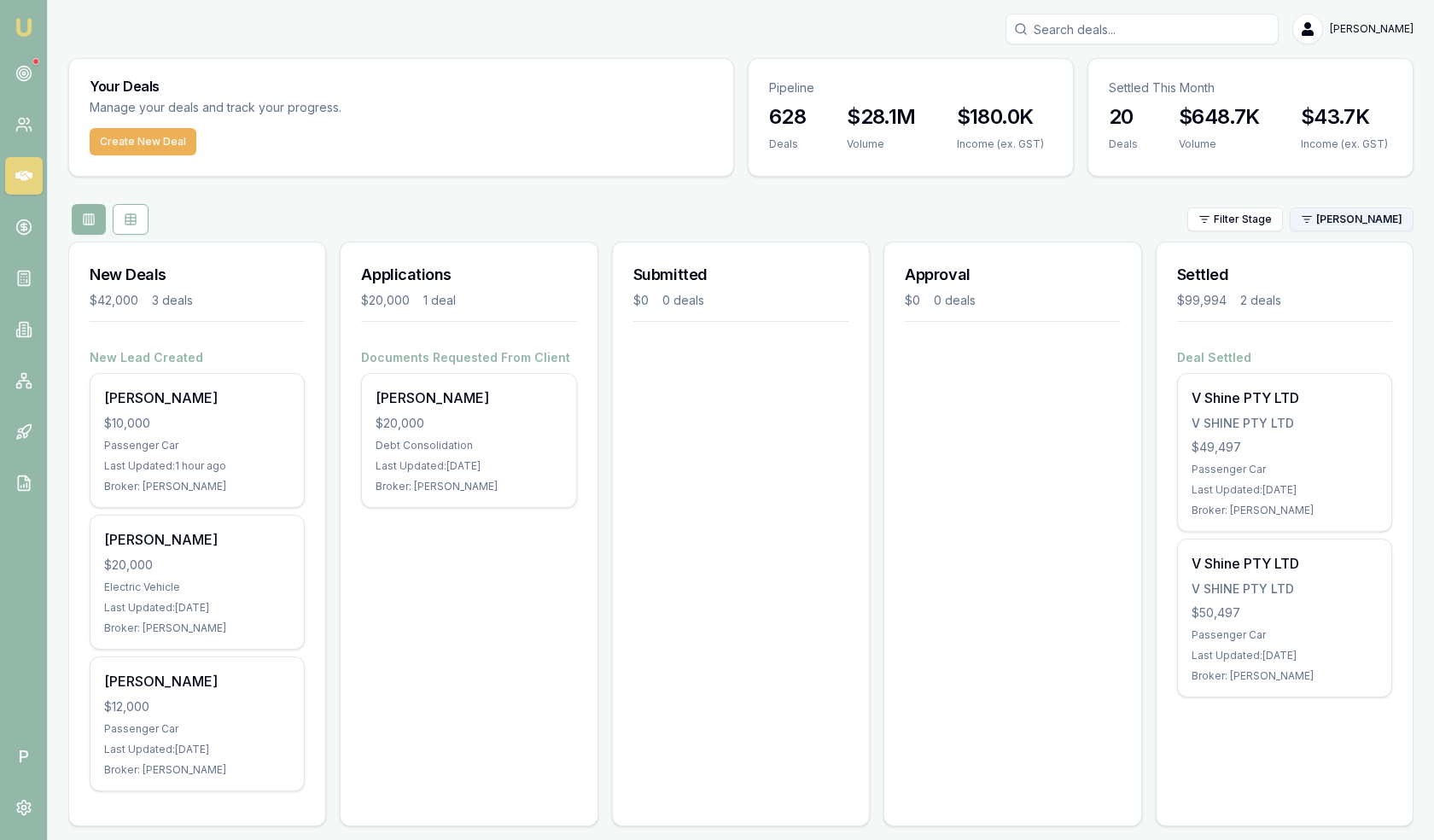
click at [1361, 219] on html "Emu Broker P Matt Leeburn Toggle Menu Your Deals Manage your deals and track yo…" at bounding box center [717, 420] width 1434 height 840
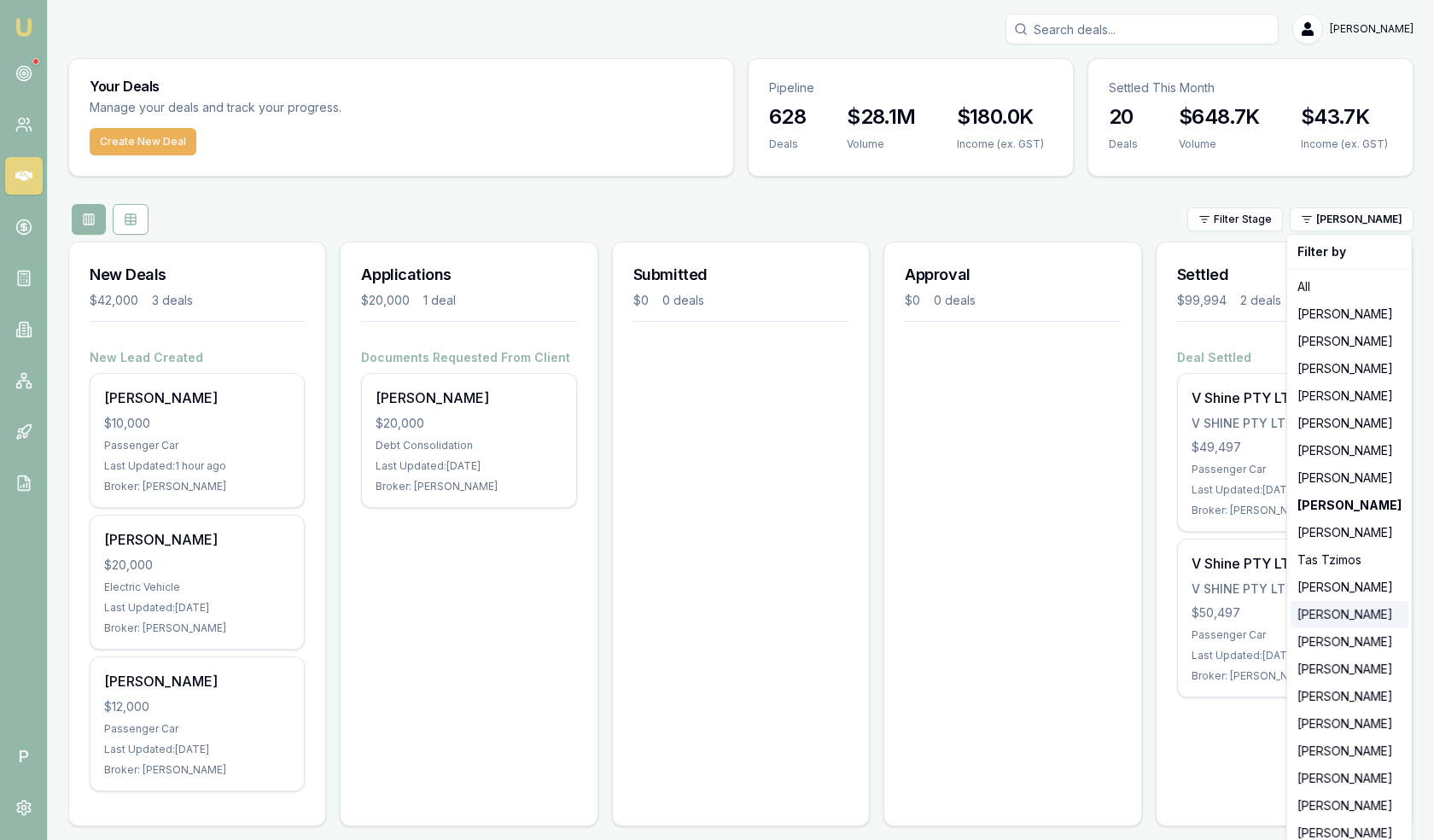
click at [1350, 617] on div "[PERSON_NAME]" at bounding box center [1348, 614] width 117 height 27
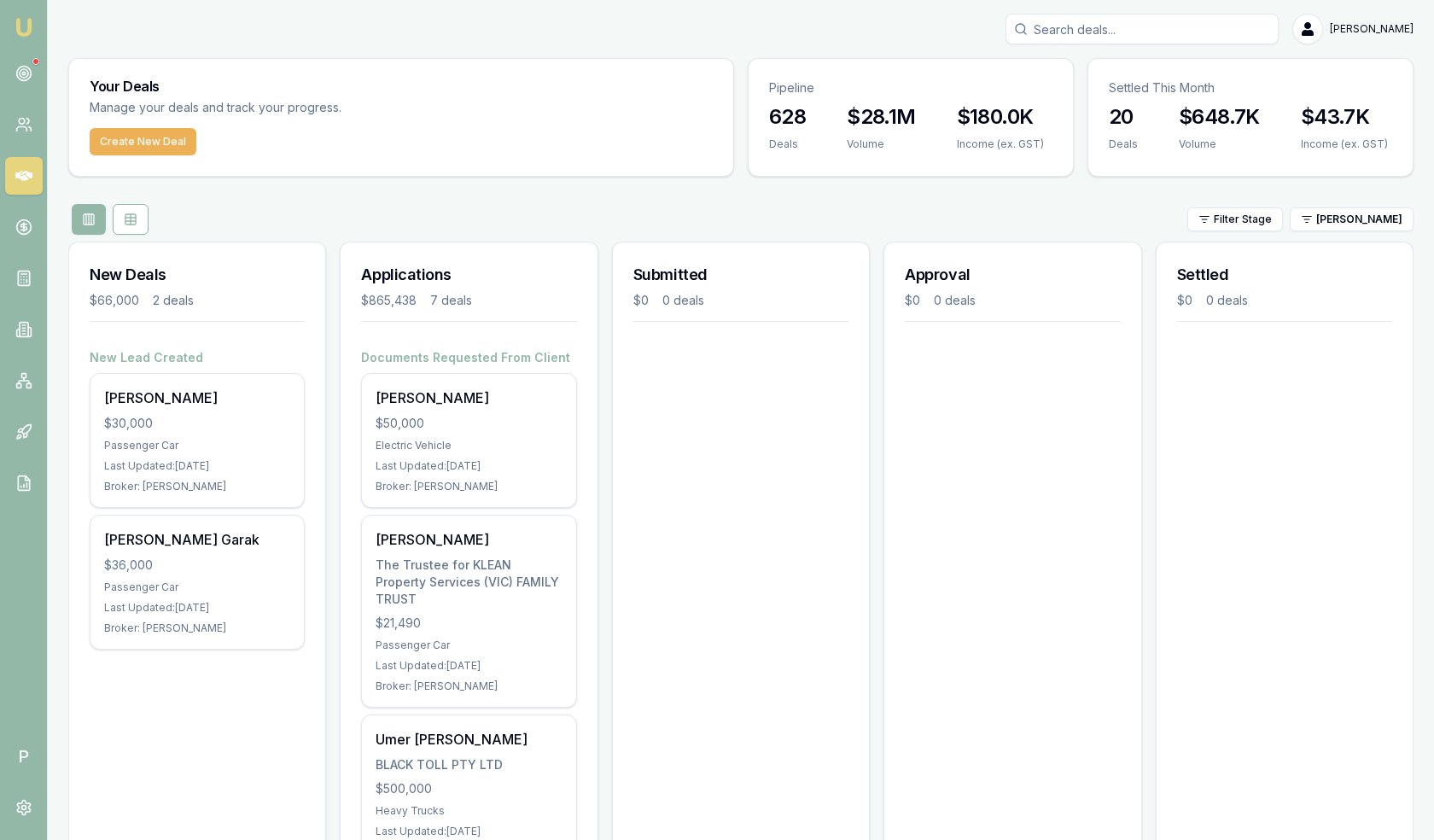
click at [396, 274] on h3 "Applications" at bounding box center [468, 274] width 215 height 23
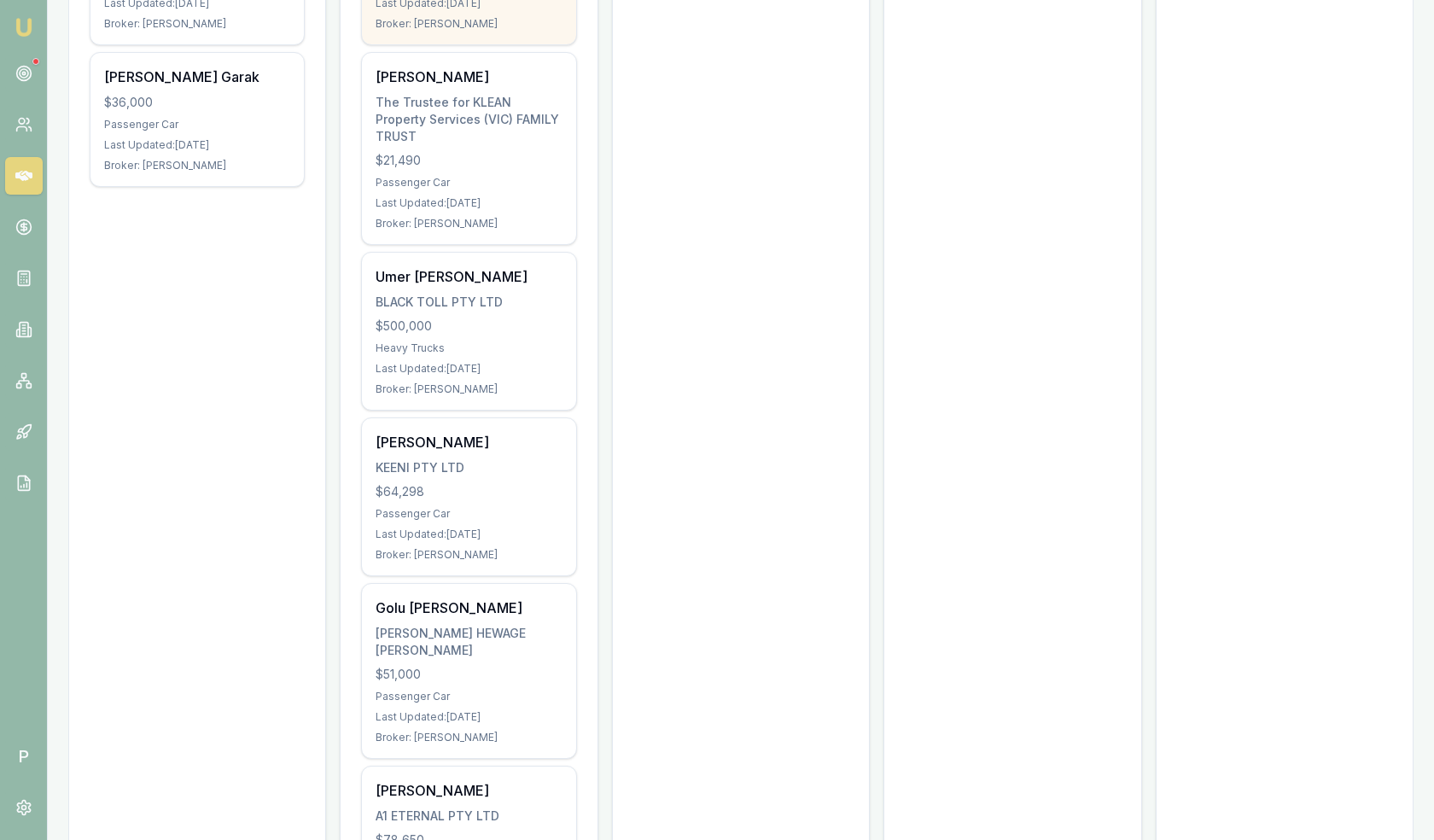
scroll to position [784, 0]
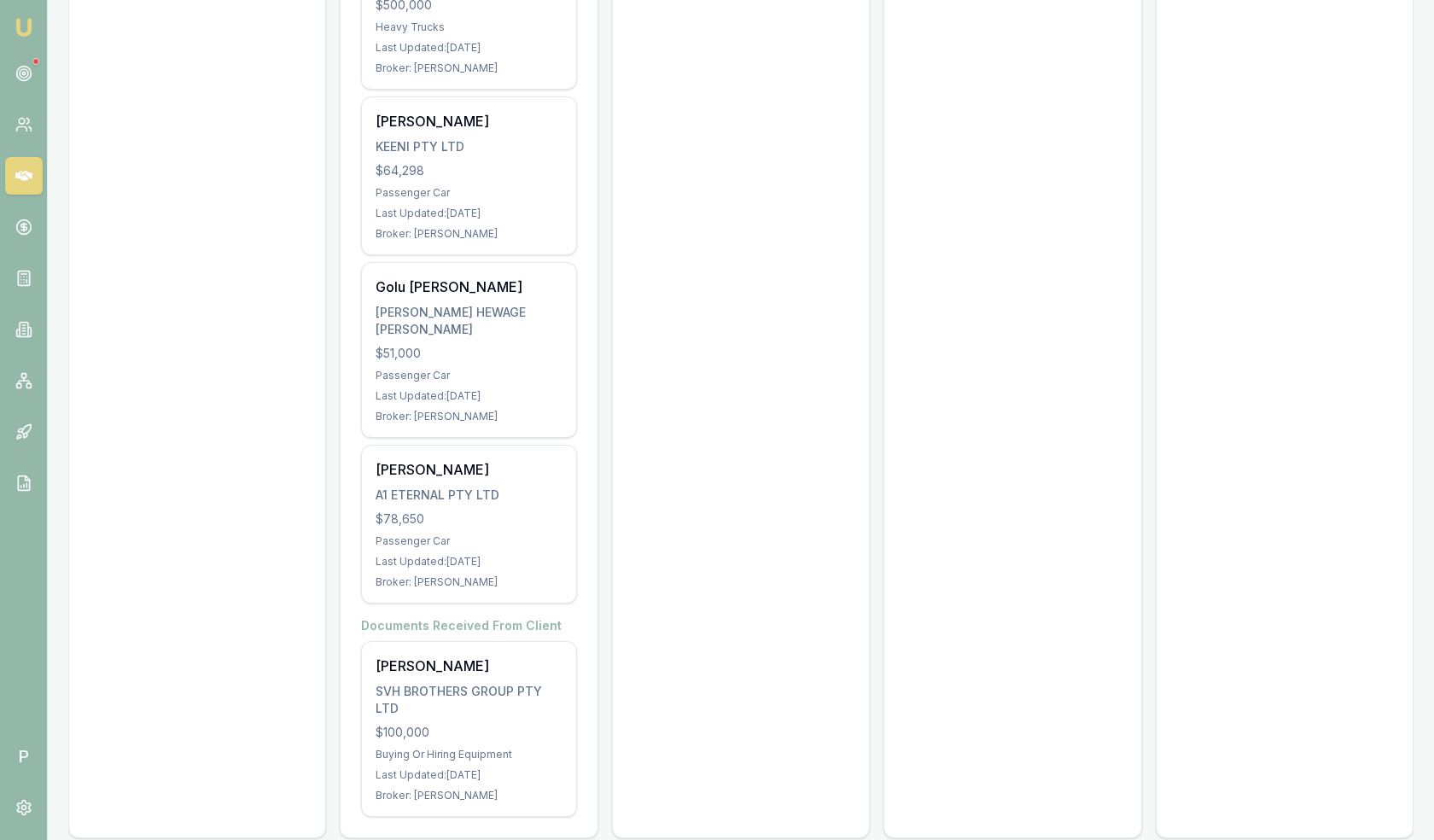
click at [584, 669] on div "Documents Requested From Client Vivian Dabre $50,000 Electric Vehicle Last Upda…" at bounding box center [468, 201] width 256 height 1271
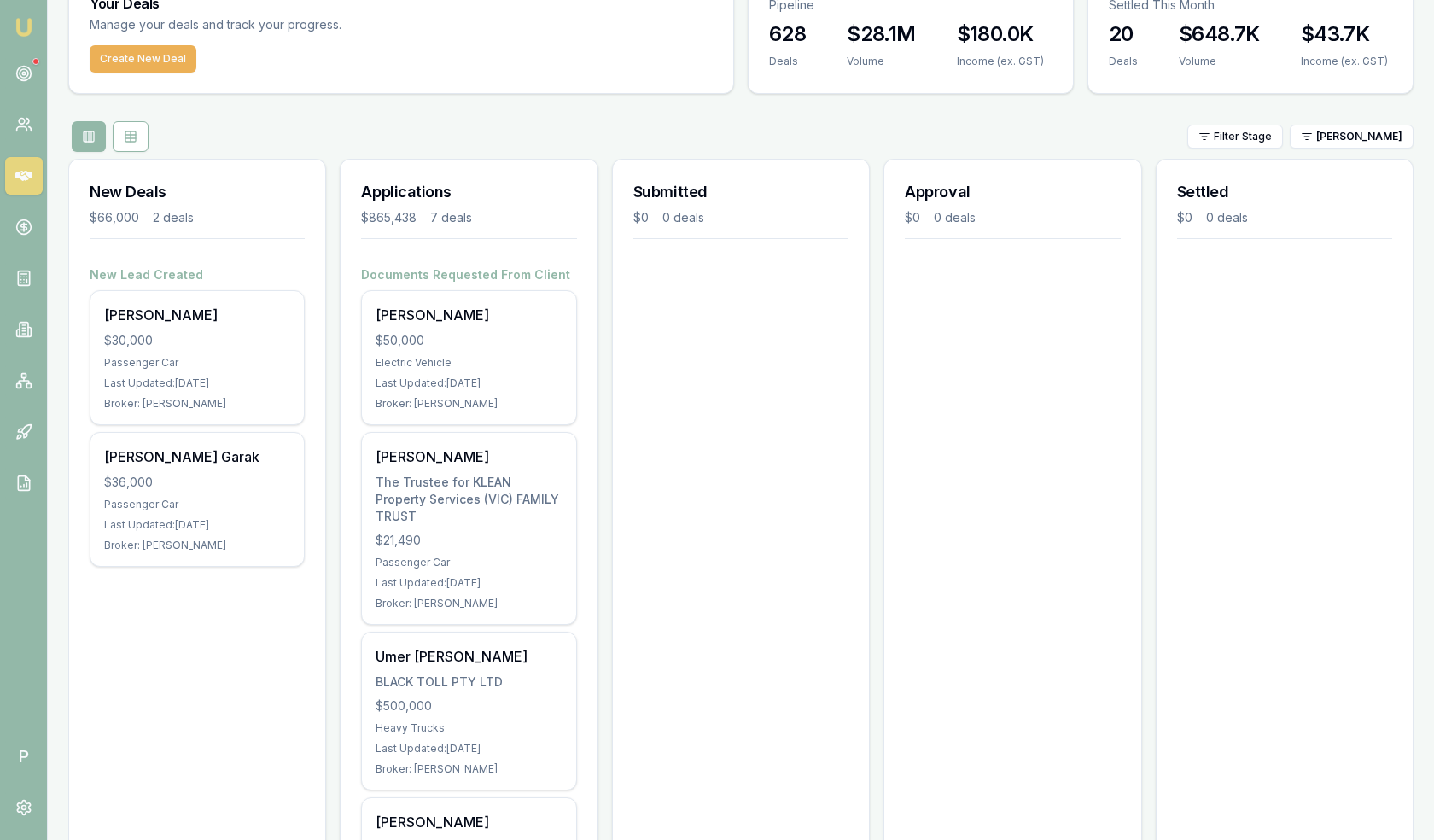
scroll to position [0, 0]
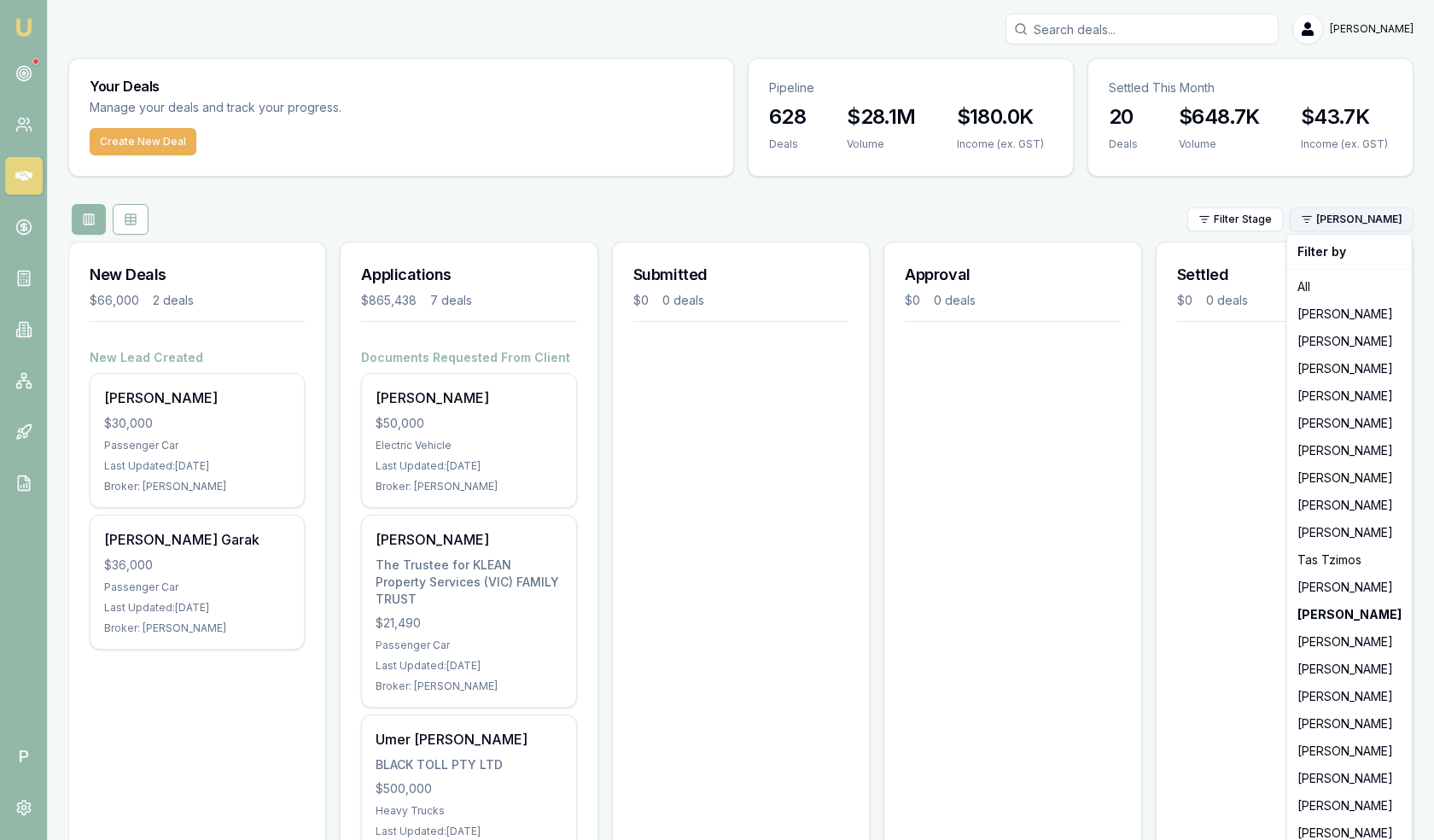
click at [1360, 220] on html "Emu Broker P Matt Leeburn Toggle Menu Your Deals Manage your deals and track yo…" at bounding box center [717, 420] width 1434 height 840
click at [1314, 727] on div "[PERSON_NAME]" at bounding box center [1348, 723] width 117 height 27
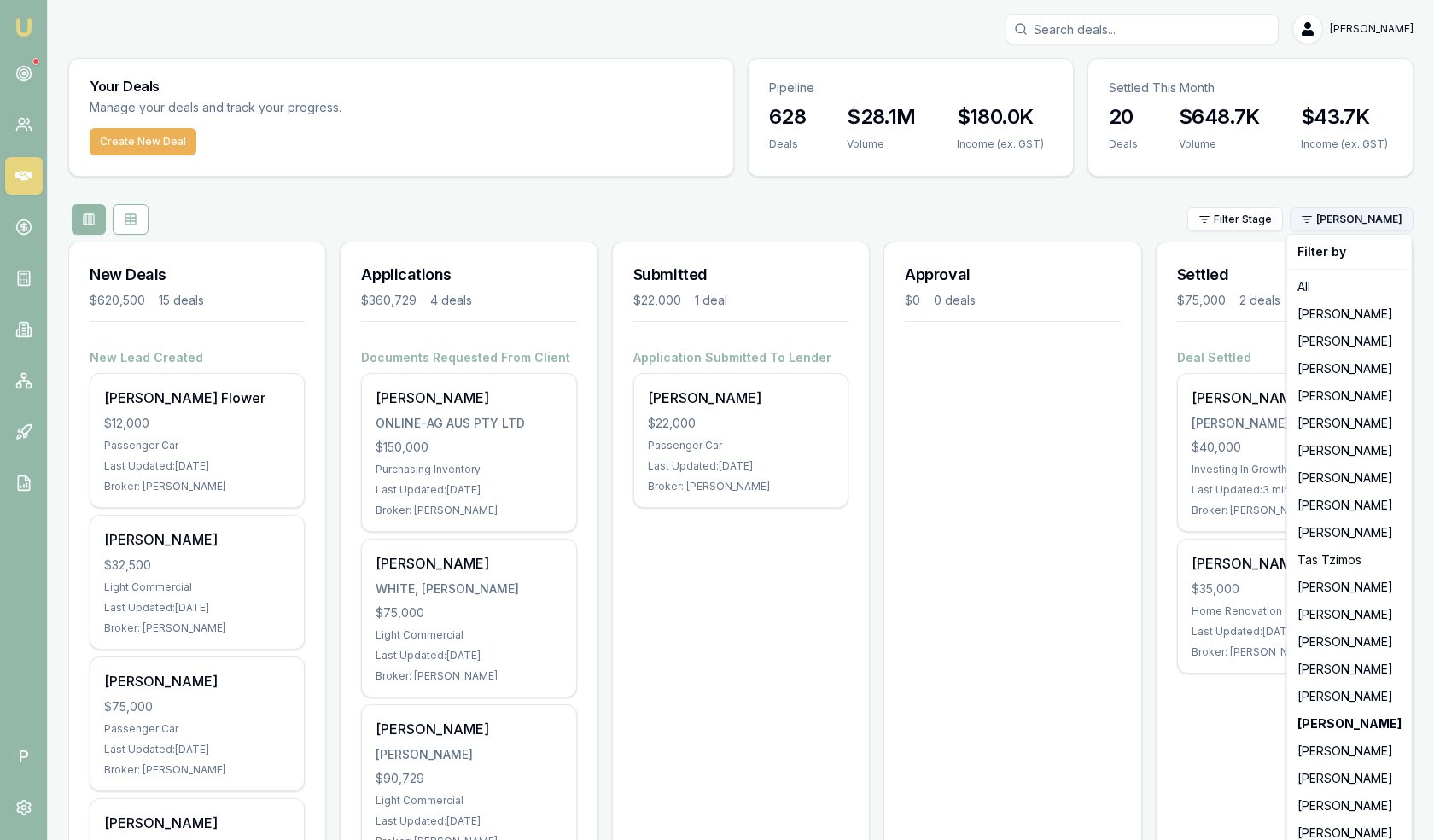
click at [1376, 215] on html "Emu Broker P Matt Leeburn Toggle Menu Your Deals Manage your deals and track yo…" at bounding box center [717, 420] width 1434 height 840
click at [1344, 750] on div "[PERSON_NAME]" at bounding box center [1348, 751] width 117 height 27
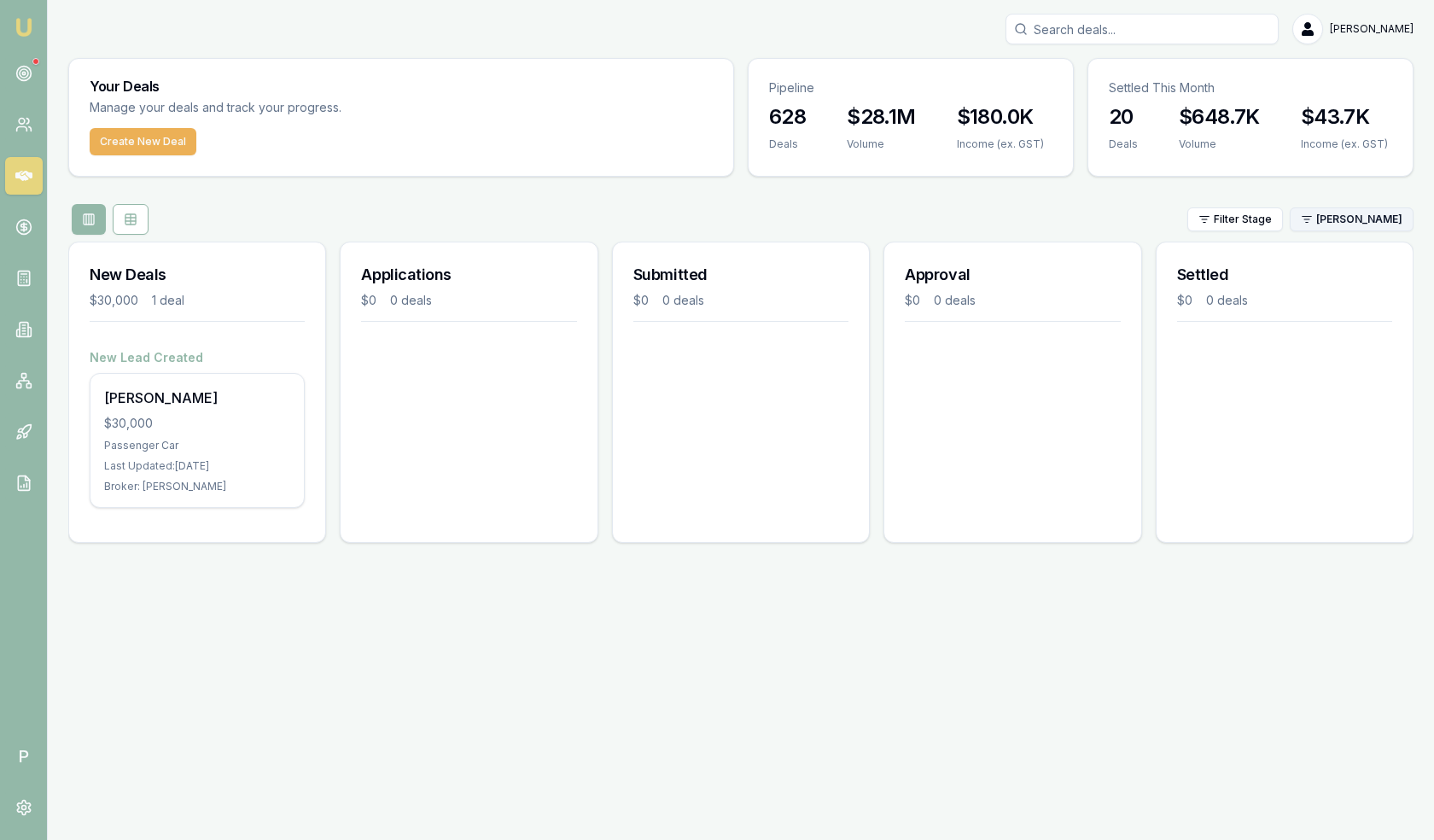
click at [1350, 220] on html "Emu Broker P Matt Leeburn Toggle Menu Your Deals Manage your deals and track yo…" at bounding box center [717, 420] width 1434 height 840
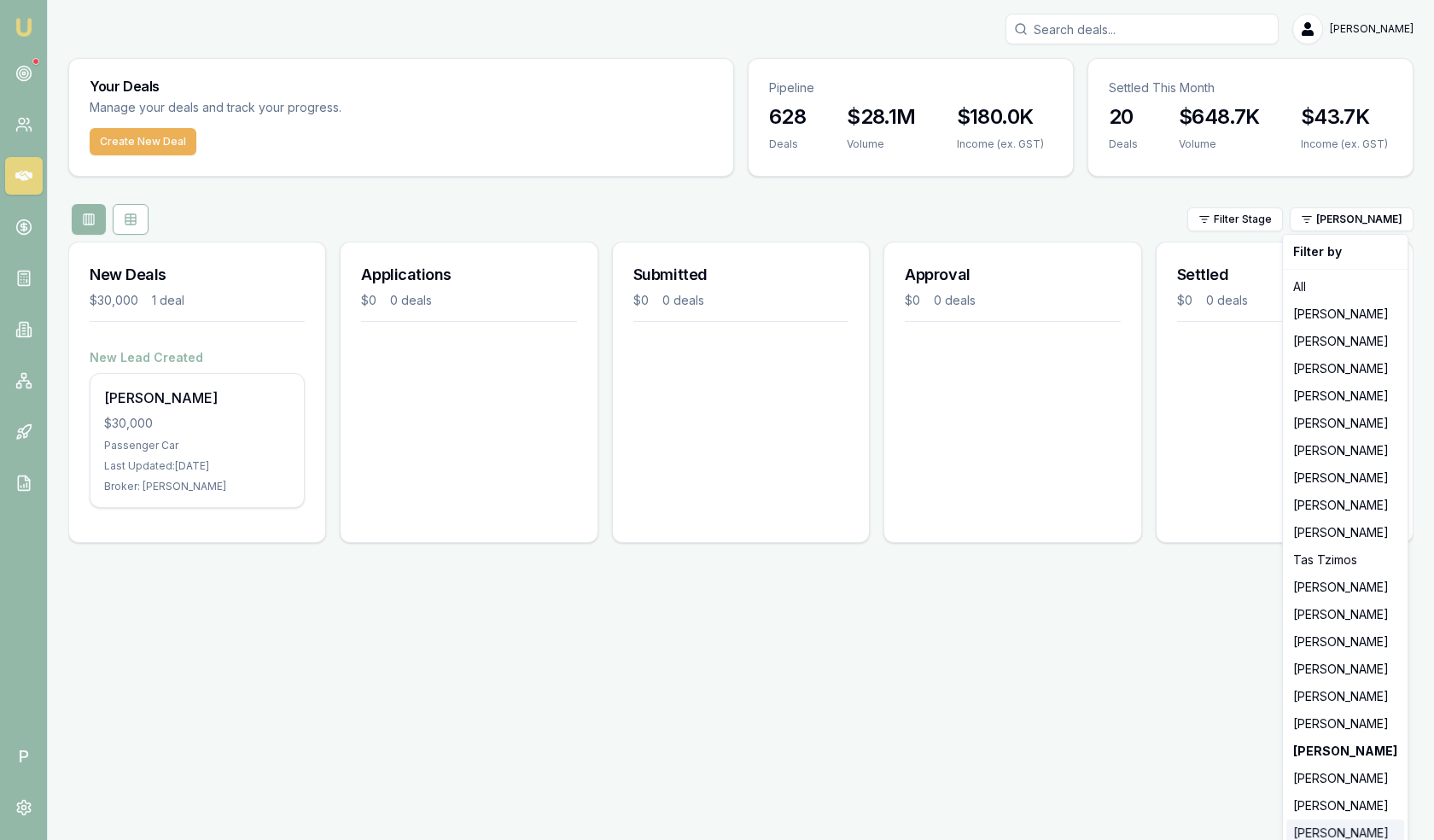
click at [1338, 828] on div "[PERSON_NAME]" at bounding box center [1345, 832] width 117 height 27
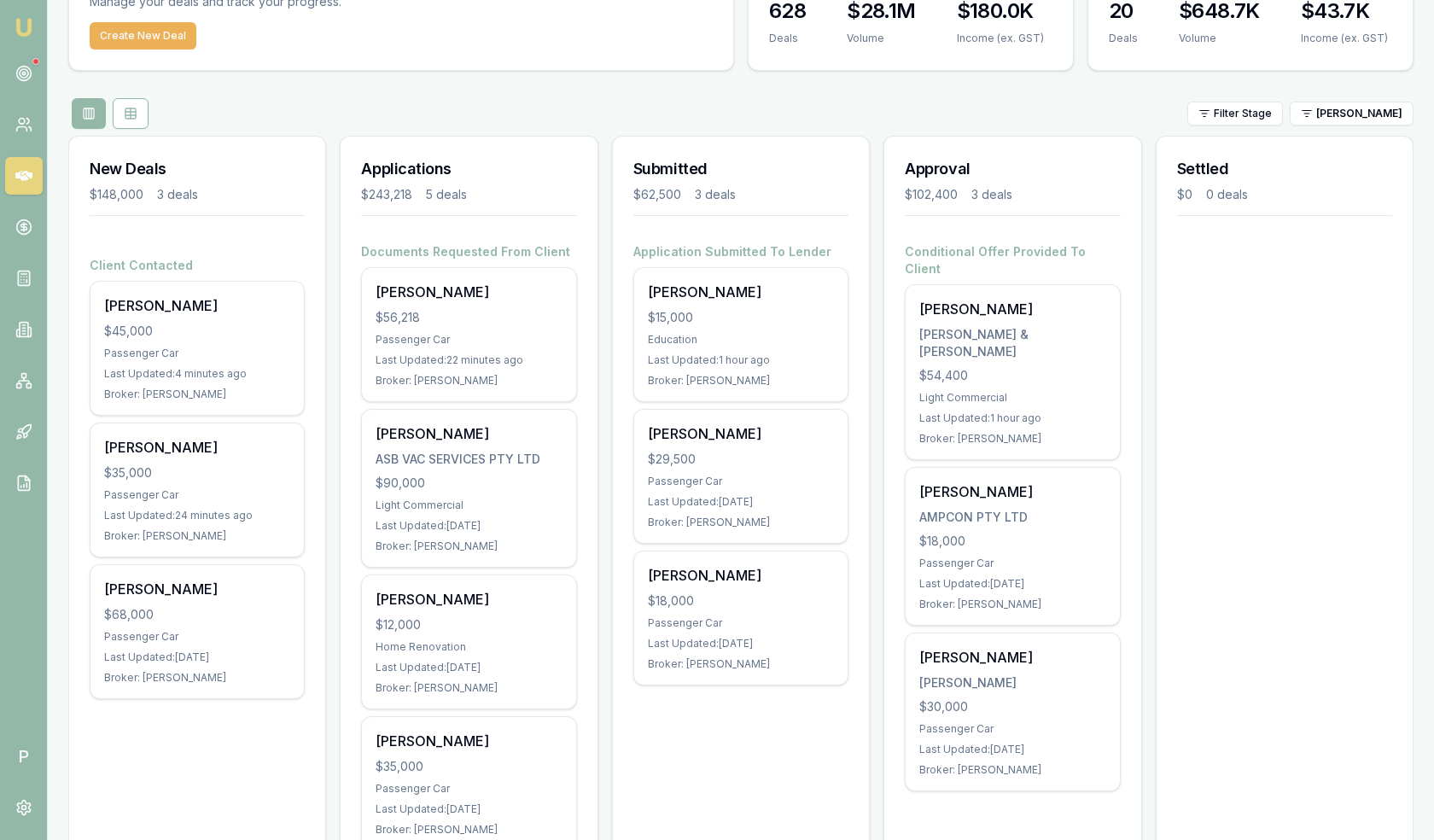
scroll to position [102, 0]
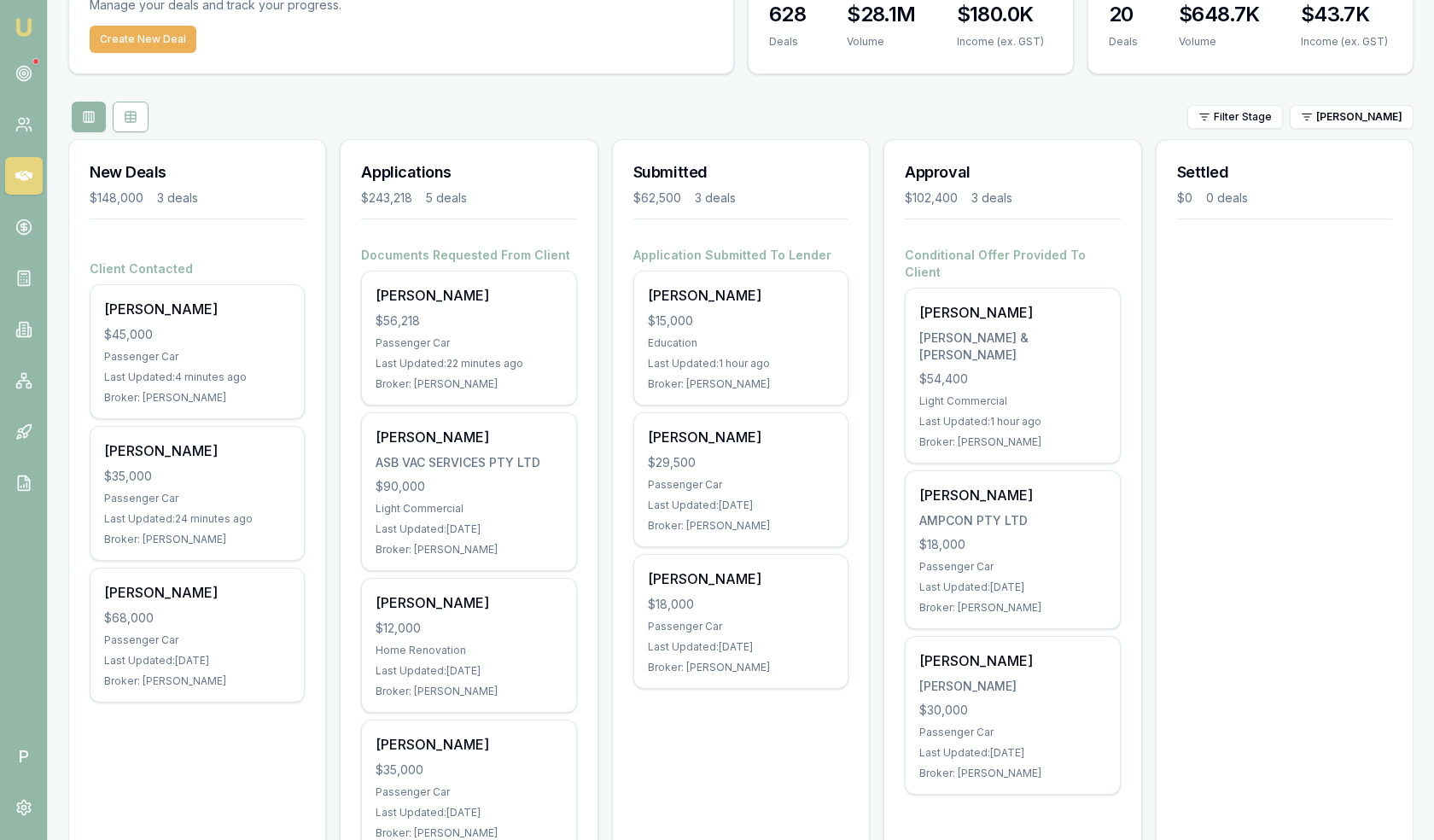
click at [1345, 128] on div "Filter Stage Robyn Adams" at bounding box center [740, 117] width 1345 height 31
click at [1353, 117] on html "Emu Broker P Matt Leeburn Toggle Menu Your Deals Manage your deals and track yo…" at bounding box center [717, 318] width 1434 height 840
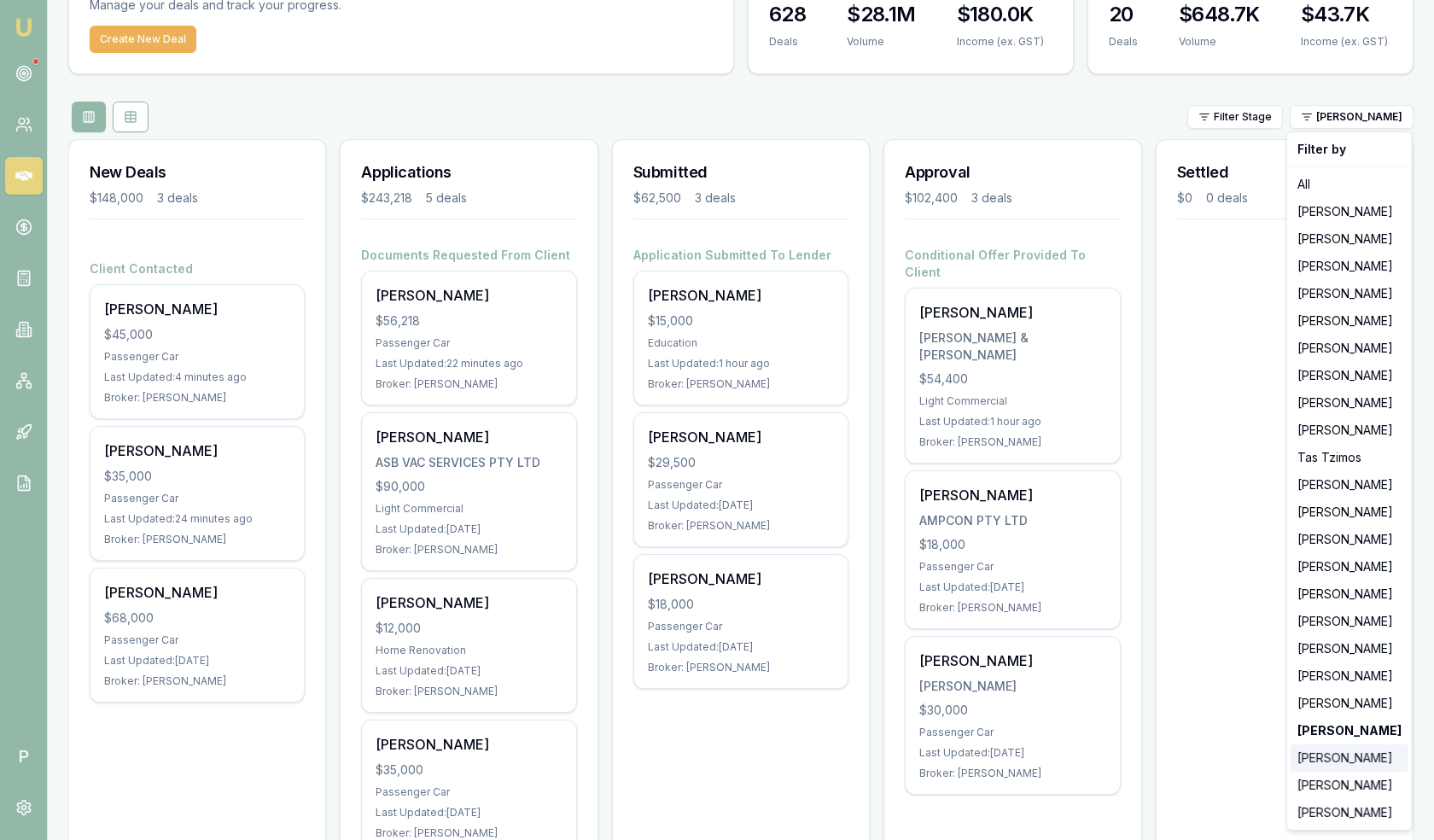
click at [1332, 760] on div "[PERSON_NAME]" at bounding box center [1348, 757] width 117 height 27
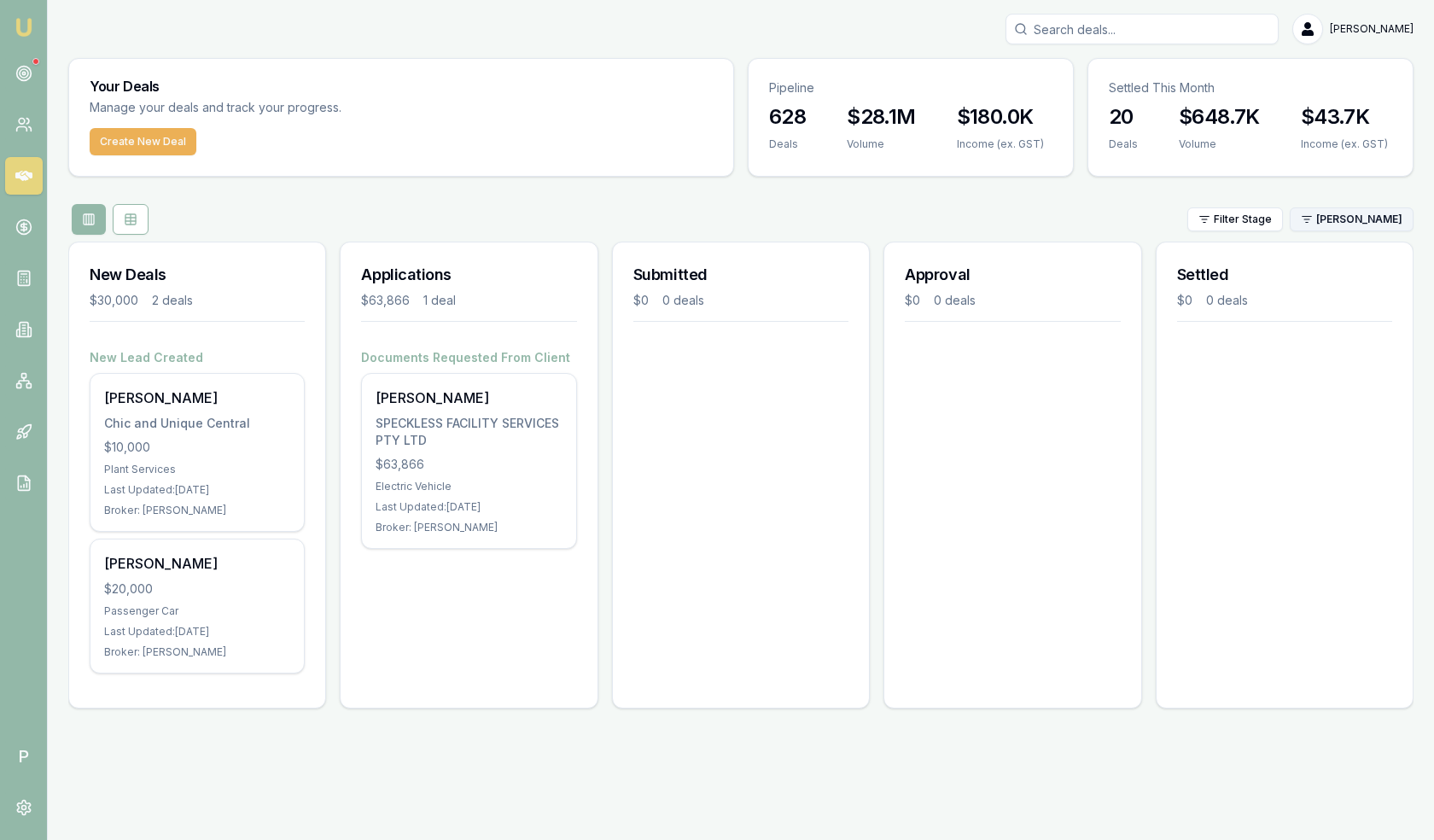
click at [1344, 219] on html "Emu Broker P Matt Leeburn Toggle Menu Your Deals Manage your deals and track yo…" at bounding box center [717, 420] width 1434 height 840
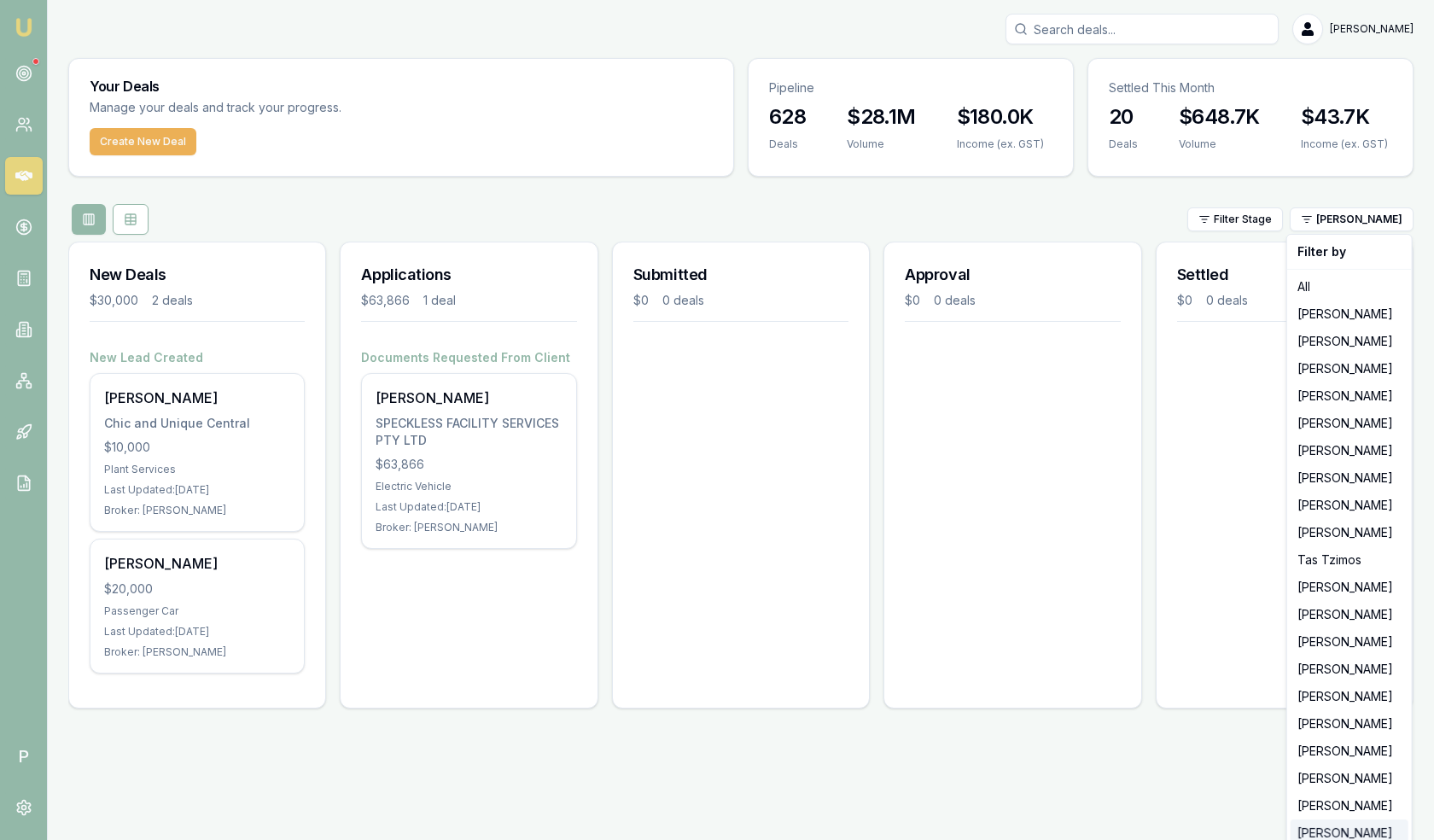
click at [1321, 826] on div "[PERSON_NAME]" at bounding box center [1348, 832] width 117 height 27
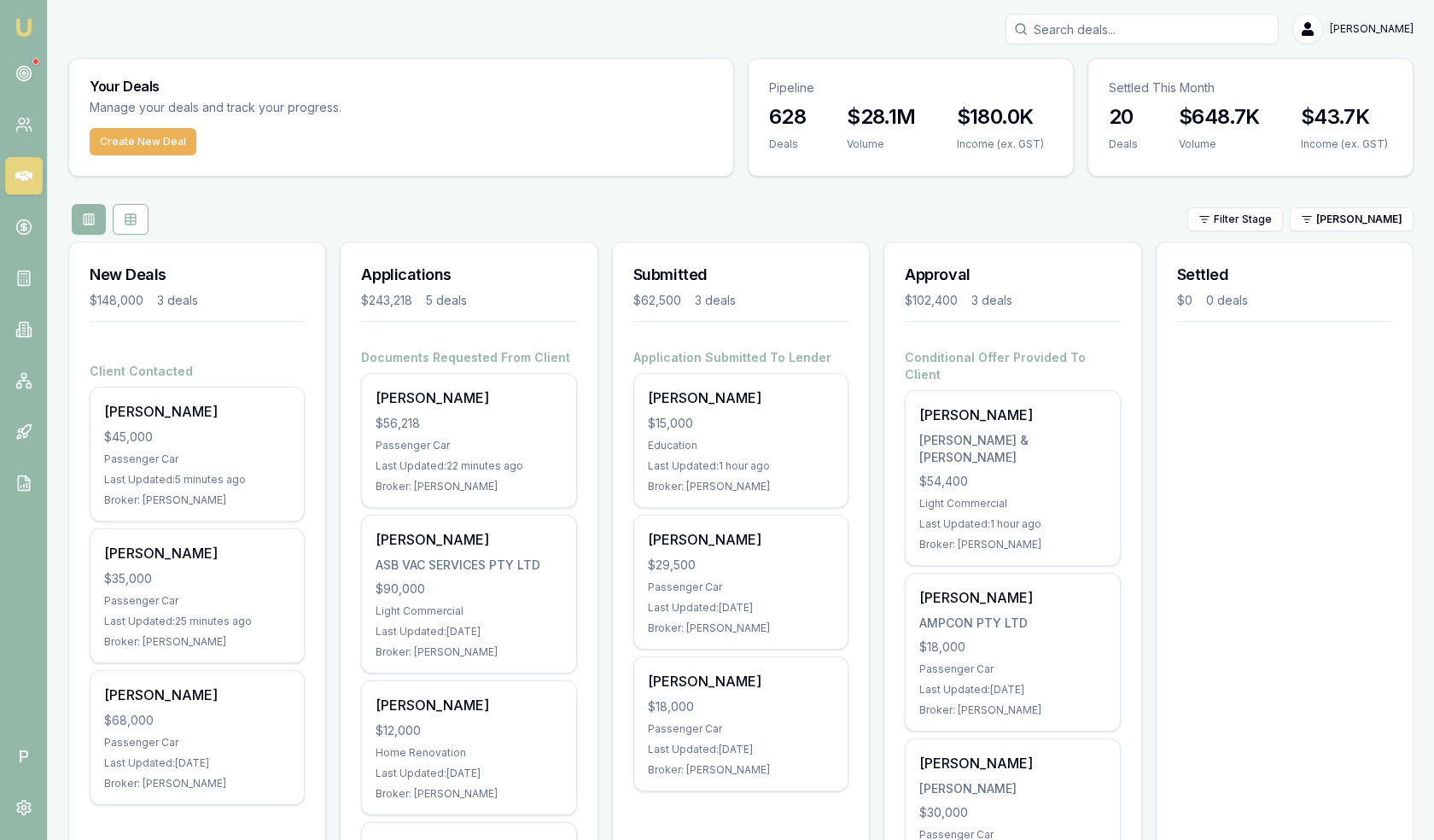
click at [1204, 650] on div "Settled $0 0 deals" at bounding box center [1285, 716] width 257 height 950
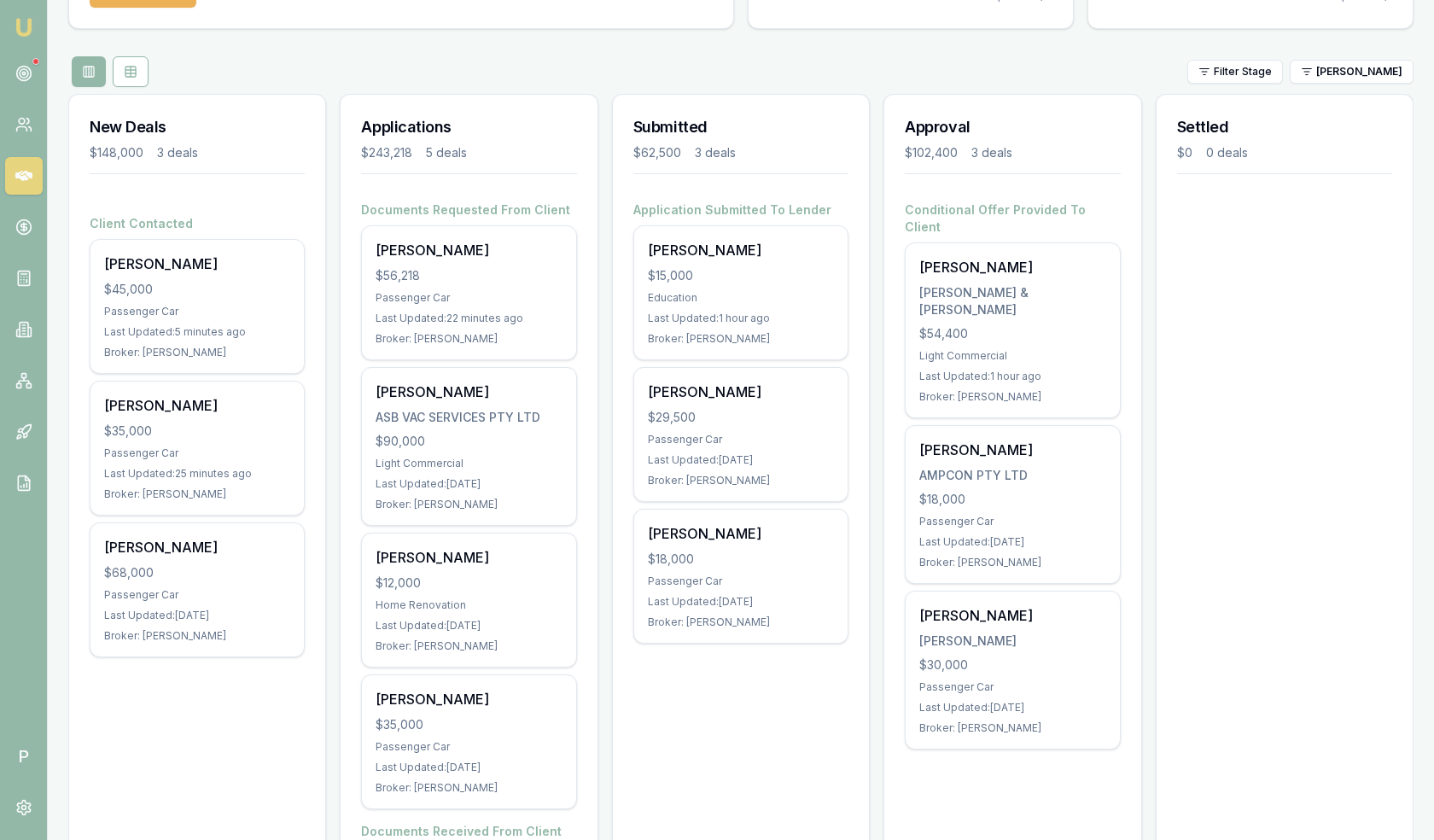
scroll to position [163, 0]
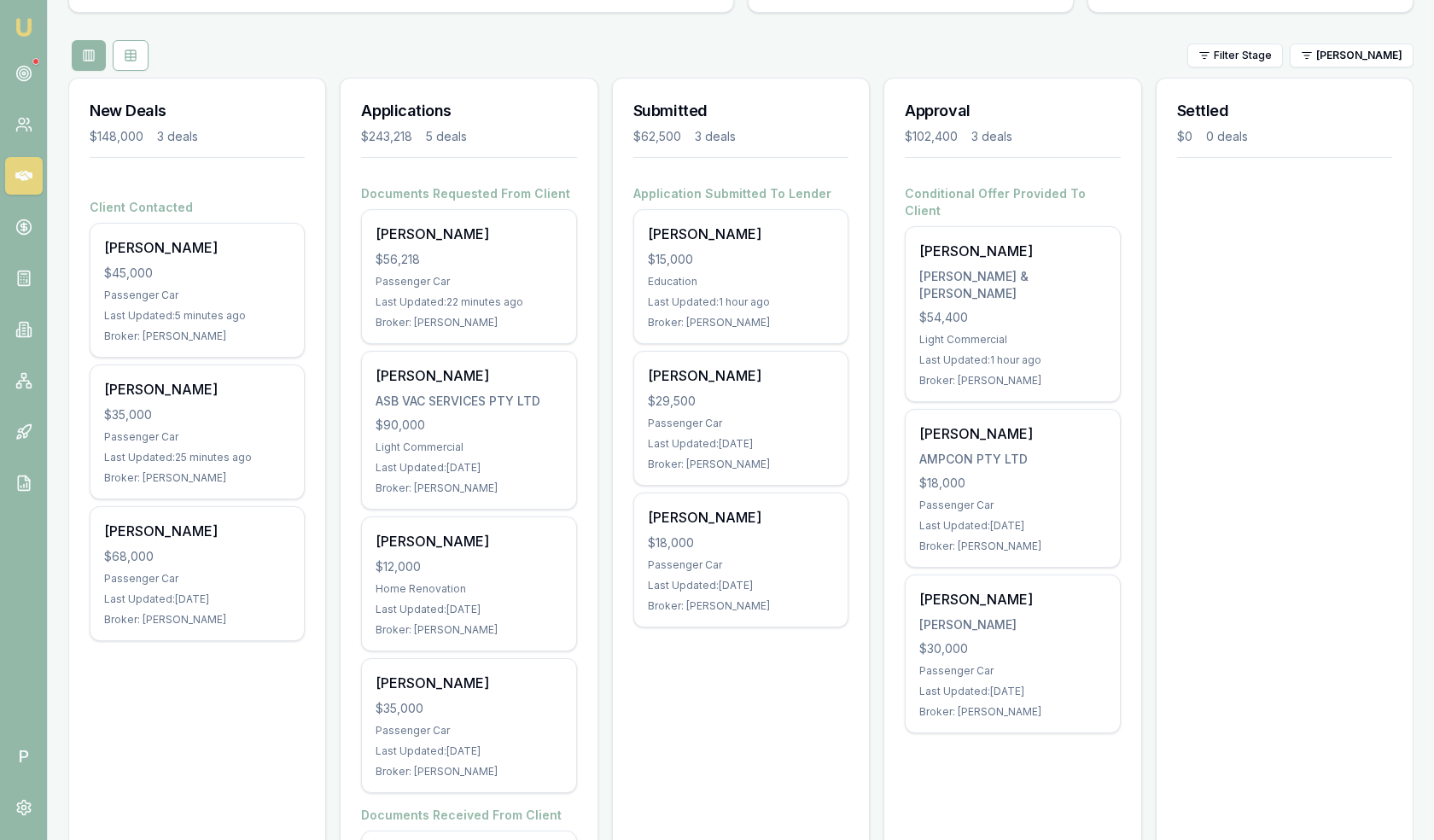
click at [872, 91] on div "New Deals $148,000 3 deals Client Contacted Andrew Fogarty $45,000 Passenger Ca…" at bounding box center [740, 559] width 1345 height 963
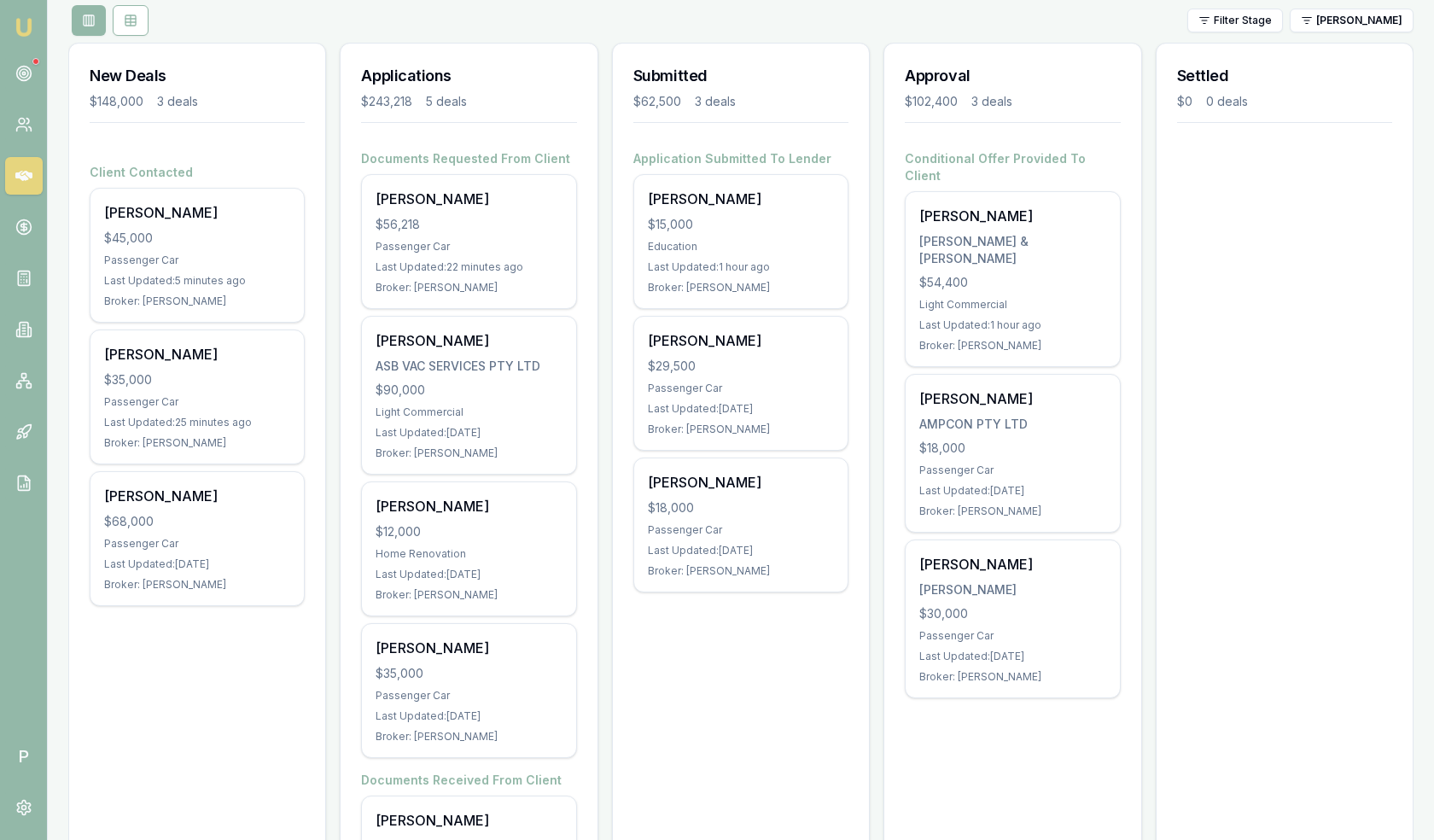
scroll to position [194, 0]
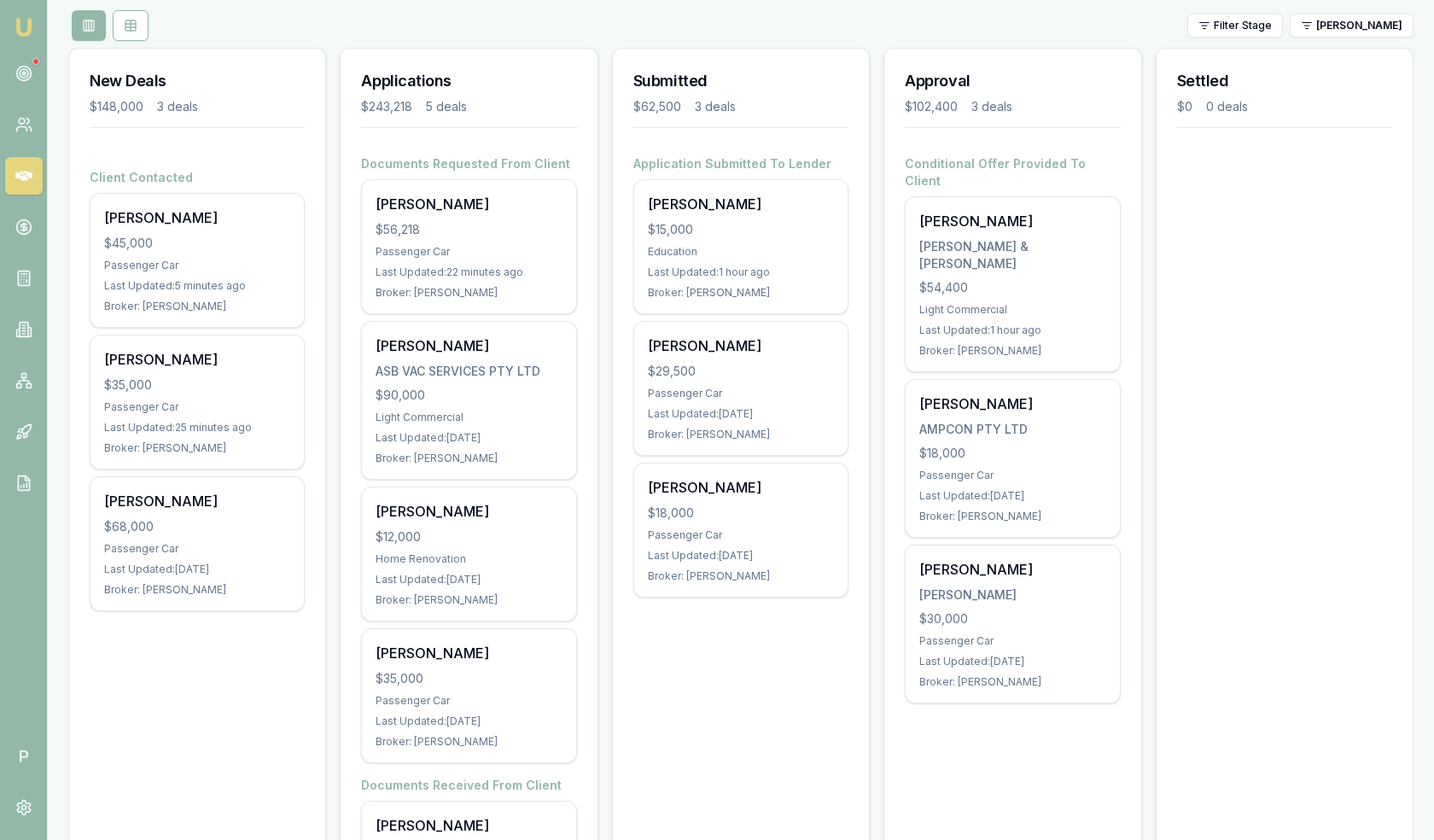
click at [1142, 24] on div "Filter Stage Robyn Adams" at bounding box center [740, 25] width 1345 height 31
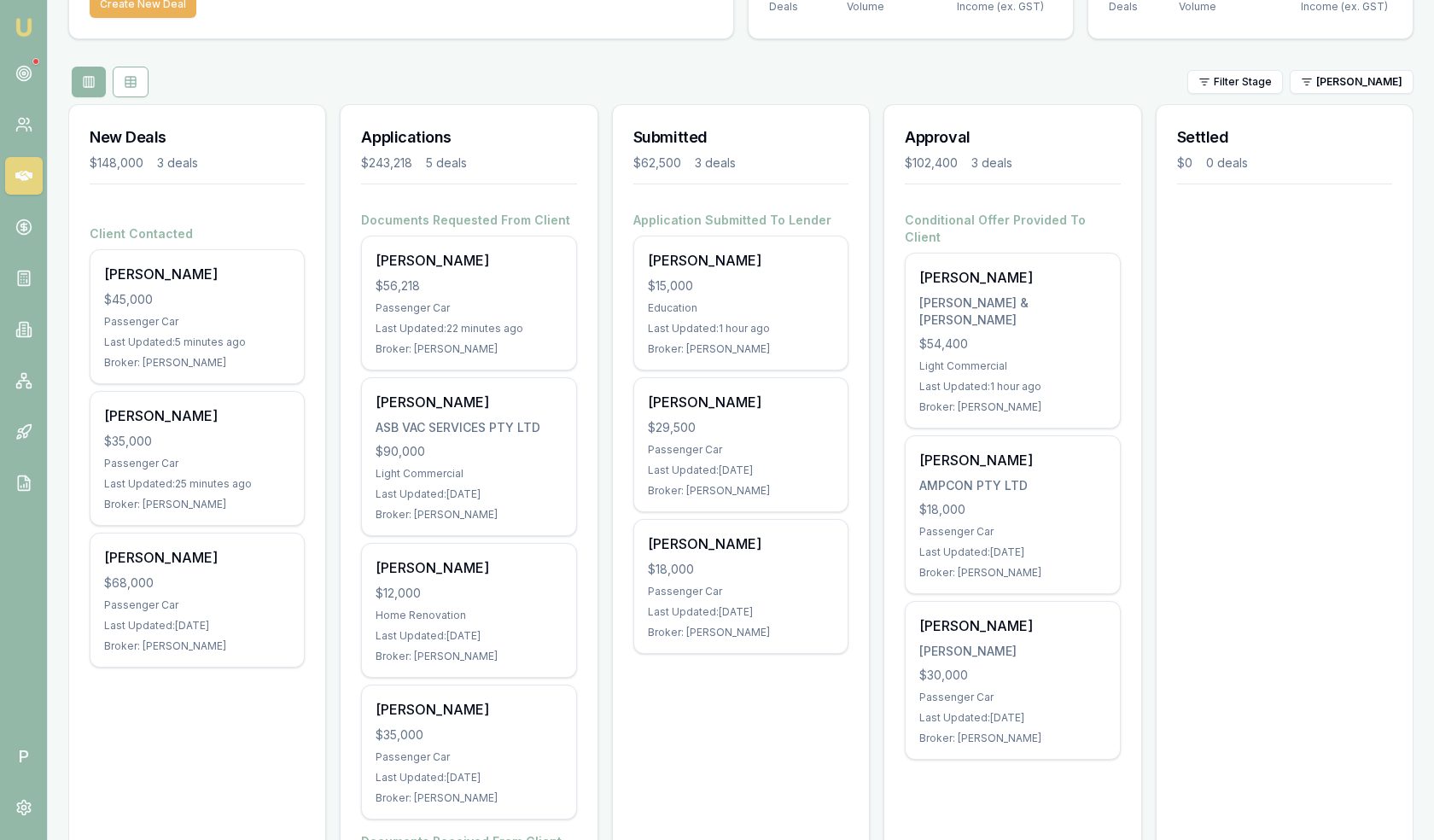
scroll to position [153, 0]
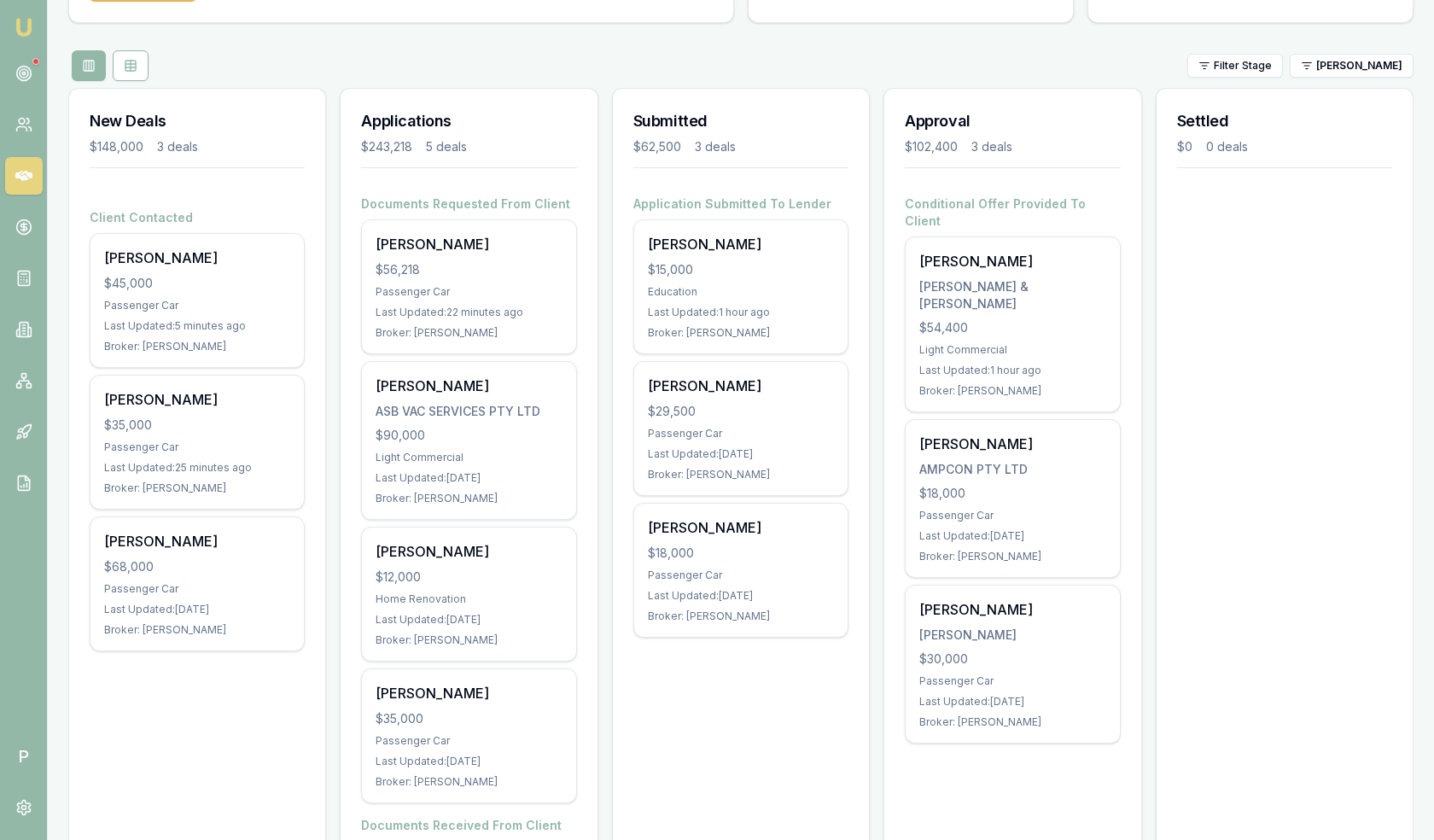
click at [1146, 105] on div "New Deals $148,000 3 deals Client Contacted Andrew Fogarty $45,000 Passenger Ca…" at bounding box center [740, 569] width 1345 height 963
click at [1143, 118] on div "New Deals $148,000 3 deals Client Contacted Andrew Fogarty $45,000 Passenger Ca…" at bounding box center [740, 569] width 1345 height 963
click at [20, 72] on icon at bounding box center [23, 73] width 17 height 17
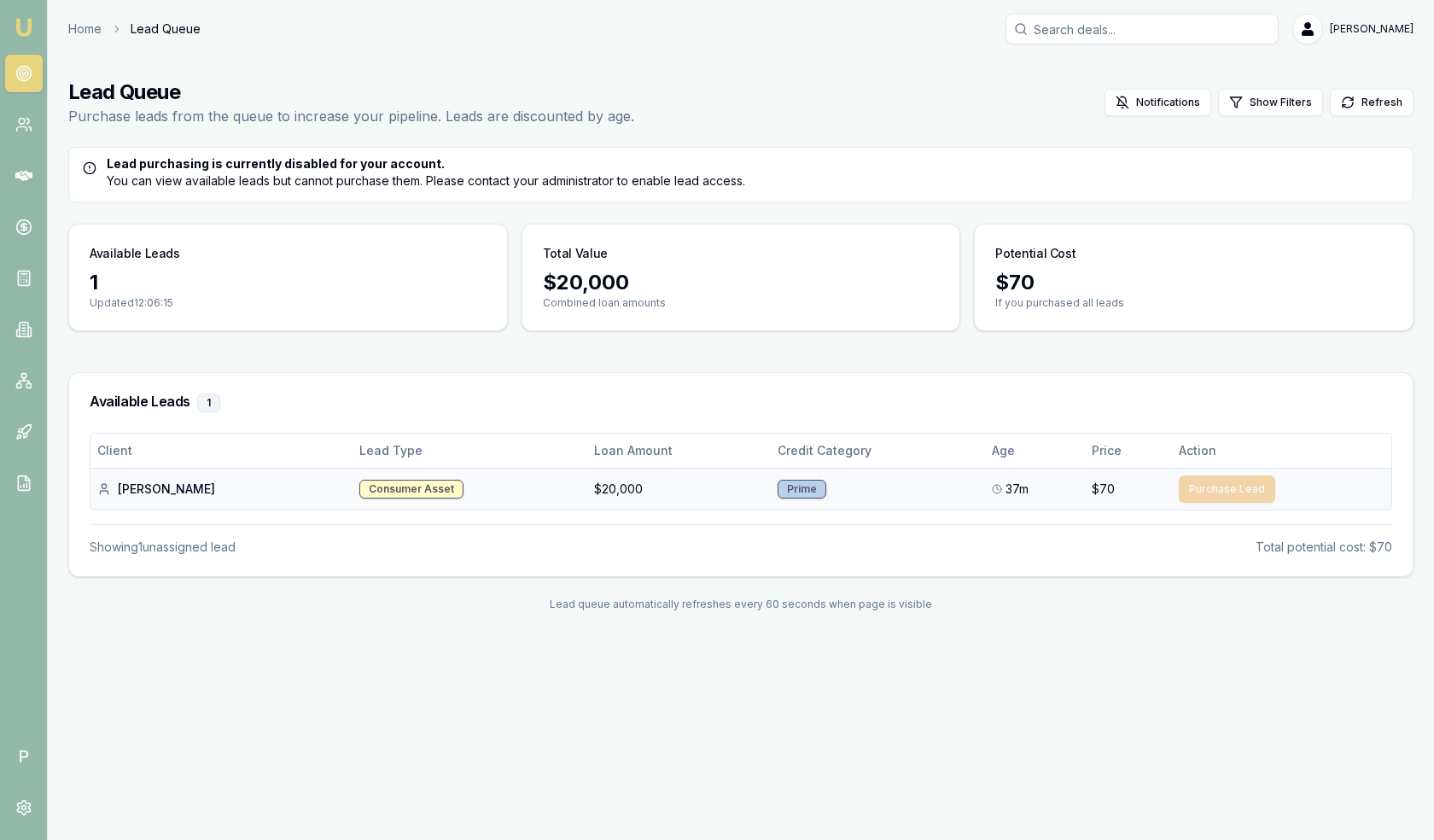
click at [124, 485] on div "Shubham P." at bounding box center [222, 489] width 248 height 17
click at [342, 650] on div "Emu Broker P Home Lead Queue Matt Leeburn Toggle Menu Lead Queue Purchase leads…" at bounding box center [717, 420] width 1434 height 840
click at [15, 171] on icon at bounding box center [23, 176] width 17 height 17
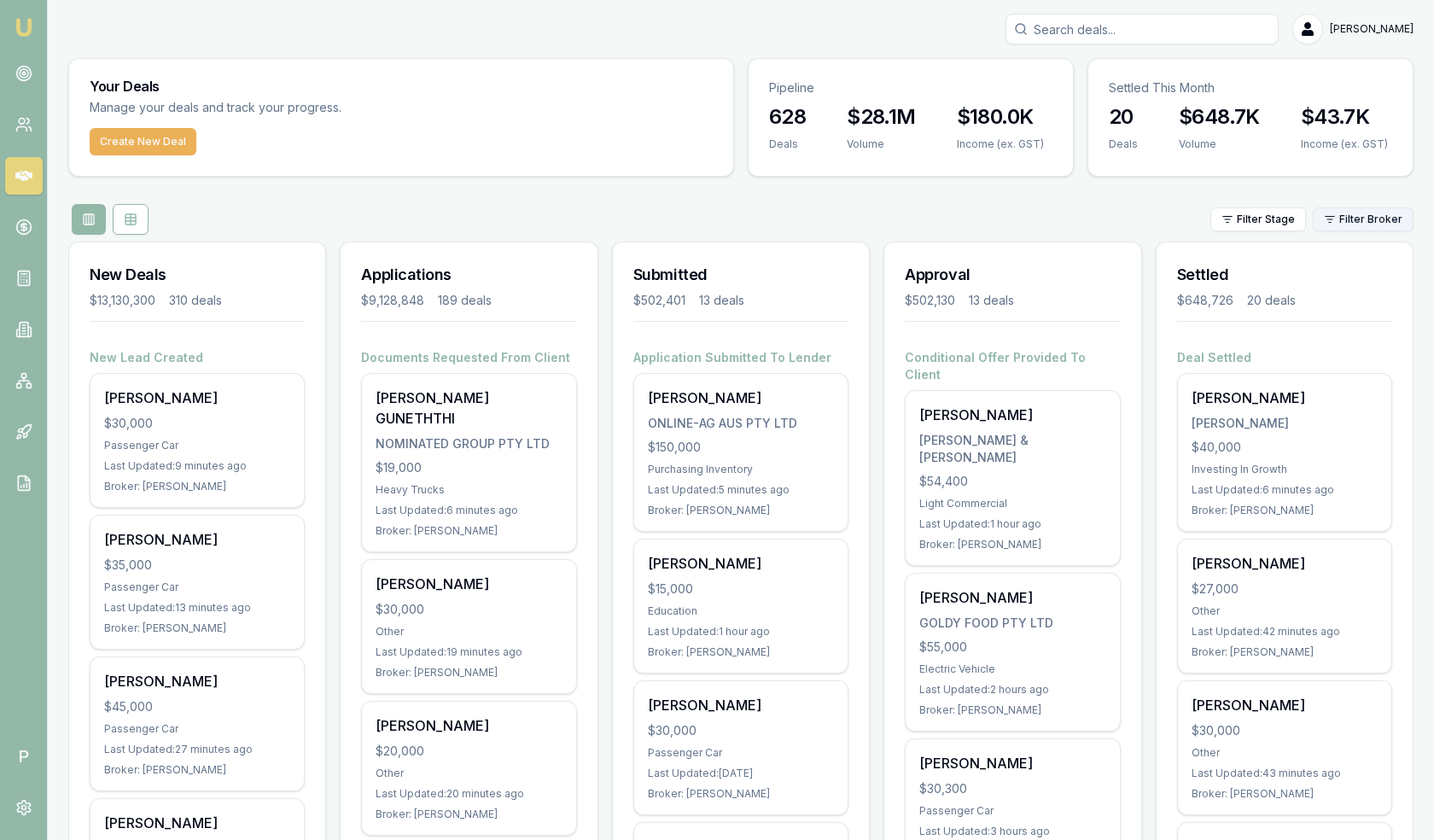
click at [1358, 214] on html "Emu Broker P Matt Leeburn Toggle Menu Your Deals Manage your deals and track yo…" at bounding box center [717, 420] width 1434 height 840
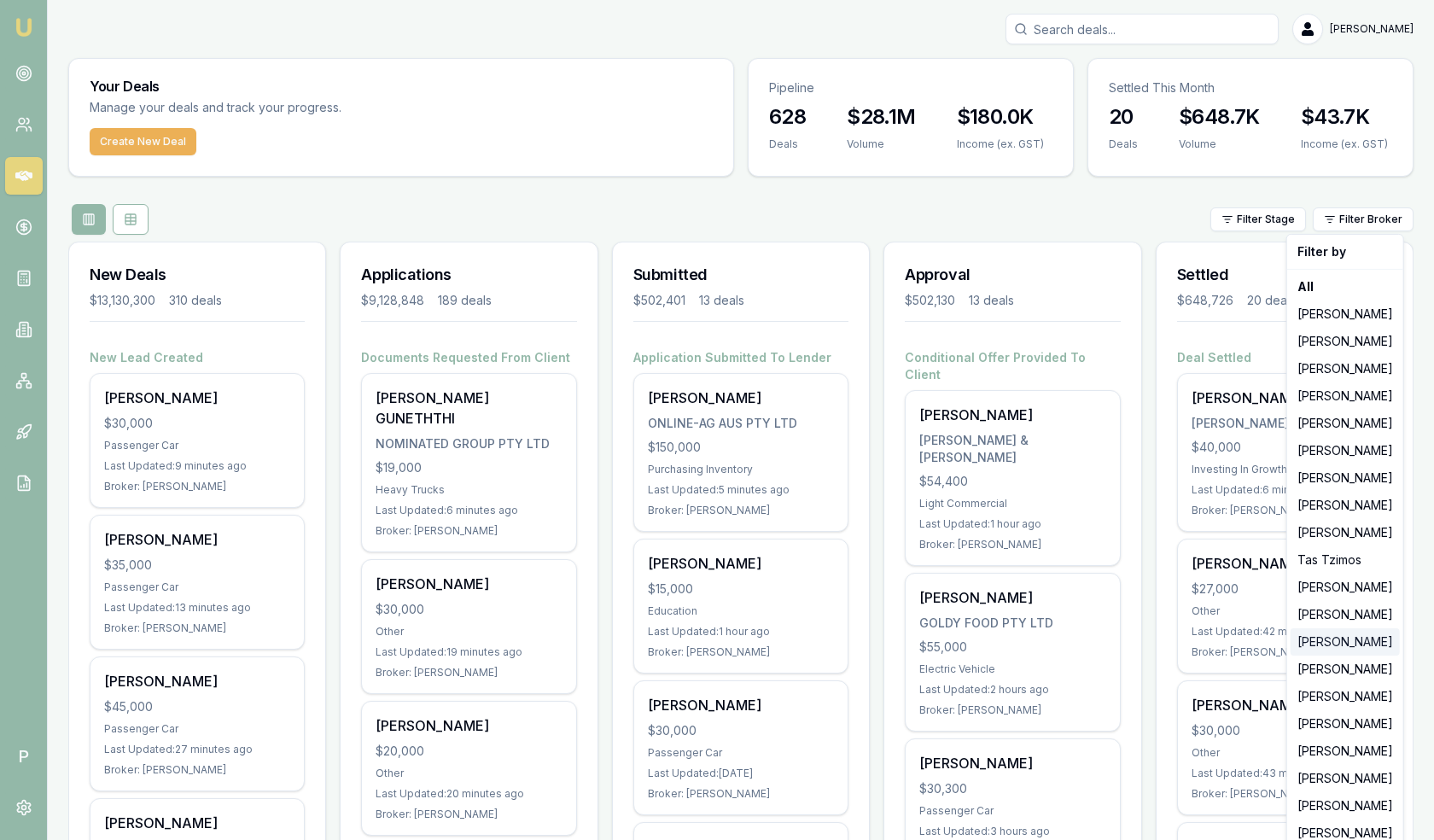
click at [1334, 640] on div "[PERSON_NAME]" at bounding box center [1345, 641] width 109 height 27
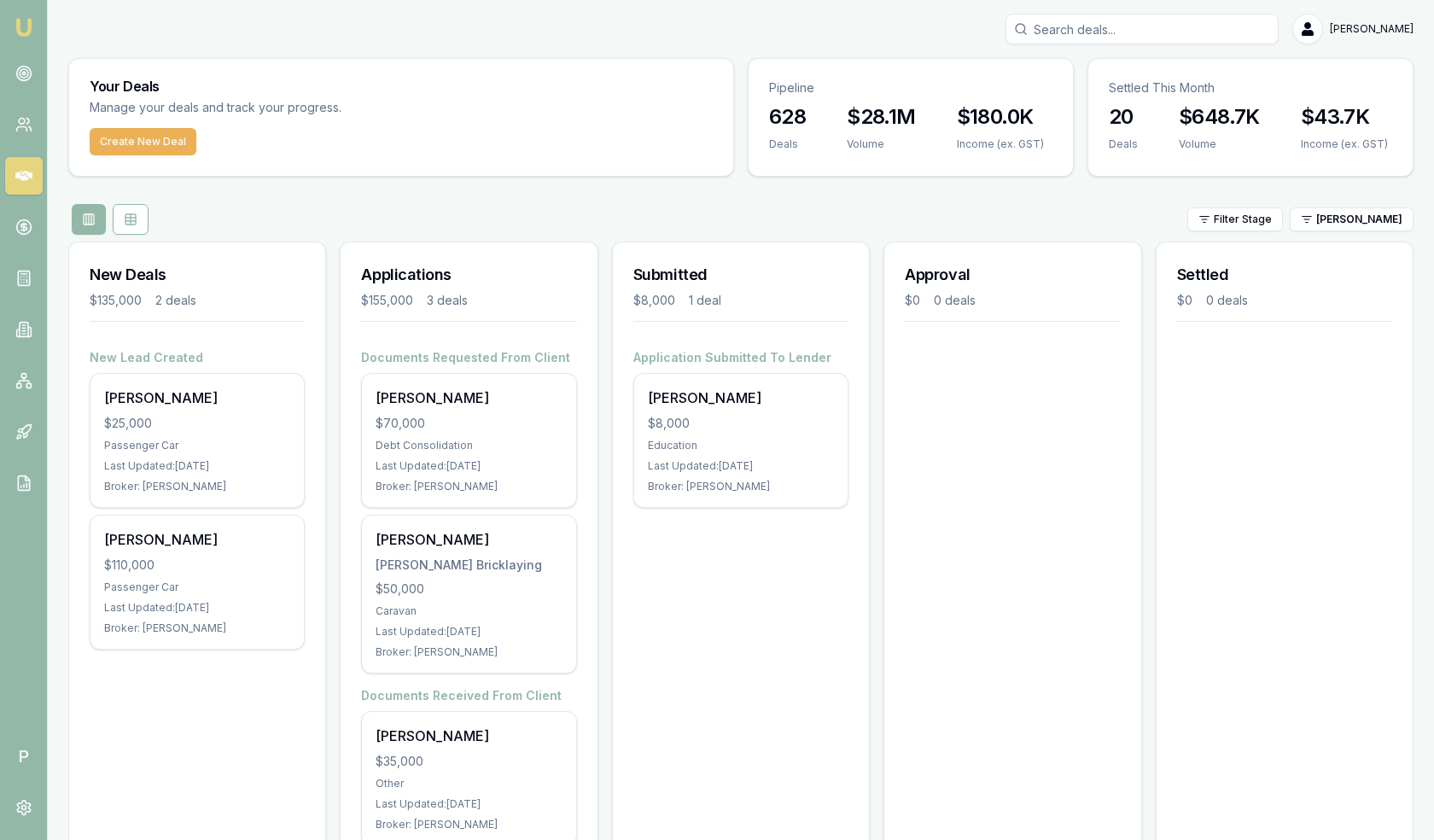
scroll to position [50, 0]
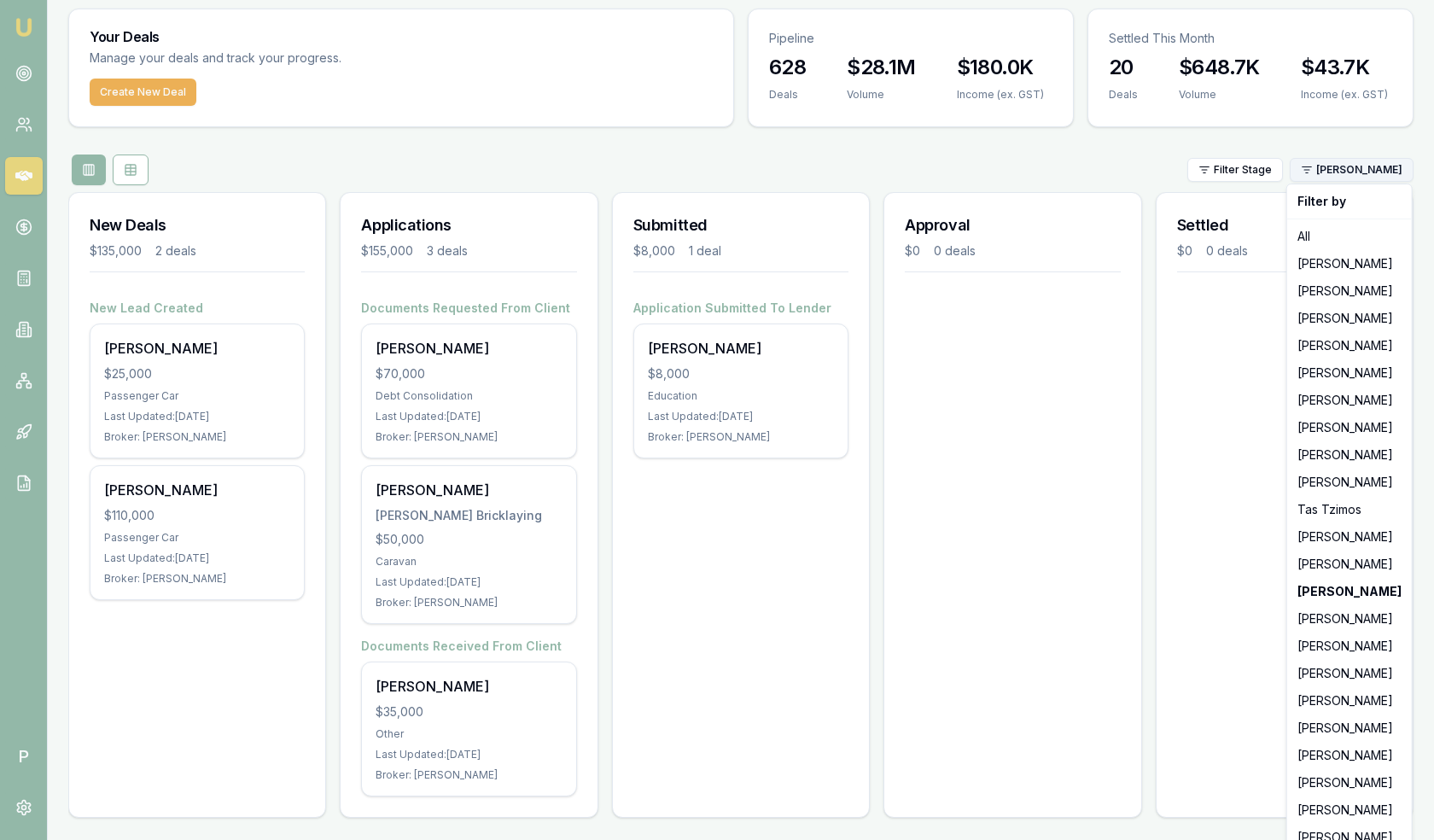
click at [1370, 160] on html "Emu Broker P Matt Leeburn Toggle Menu Your Deals Manage your deals and track yo…" at bounding box center [717, 370] width 1434 height 840
click at [1341, 426] on div "Baron Ketterman" at bounding box center [1348, 427] width 117 height 27
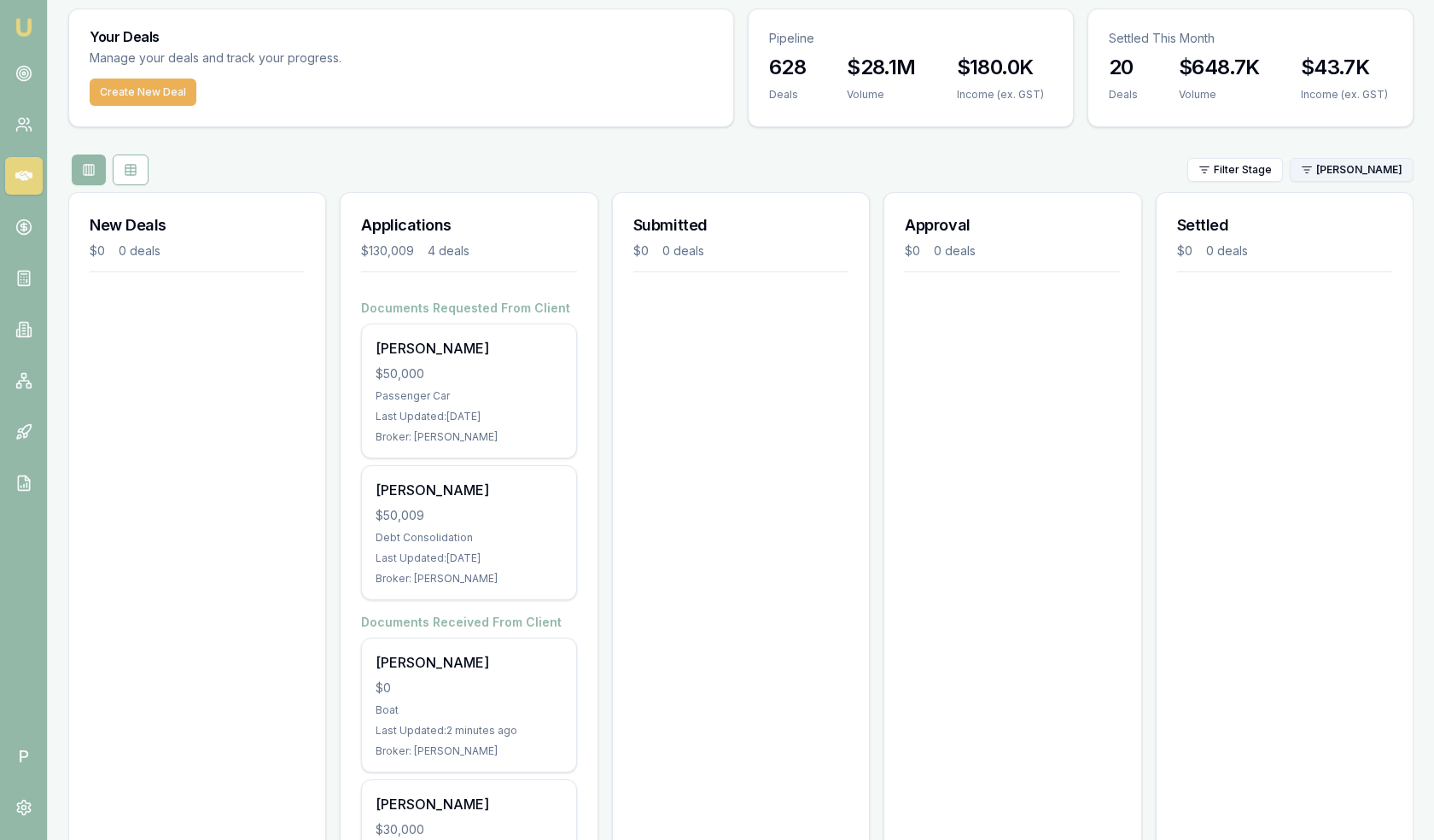
click at [1343, 166] on html "Emu Broker P Matt Leeburn Toggle Menu Your Deals Manage your deals and track yo…" at bounding box center [717, 370] width 1434 height 840
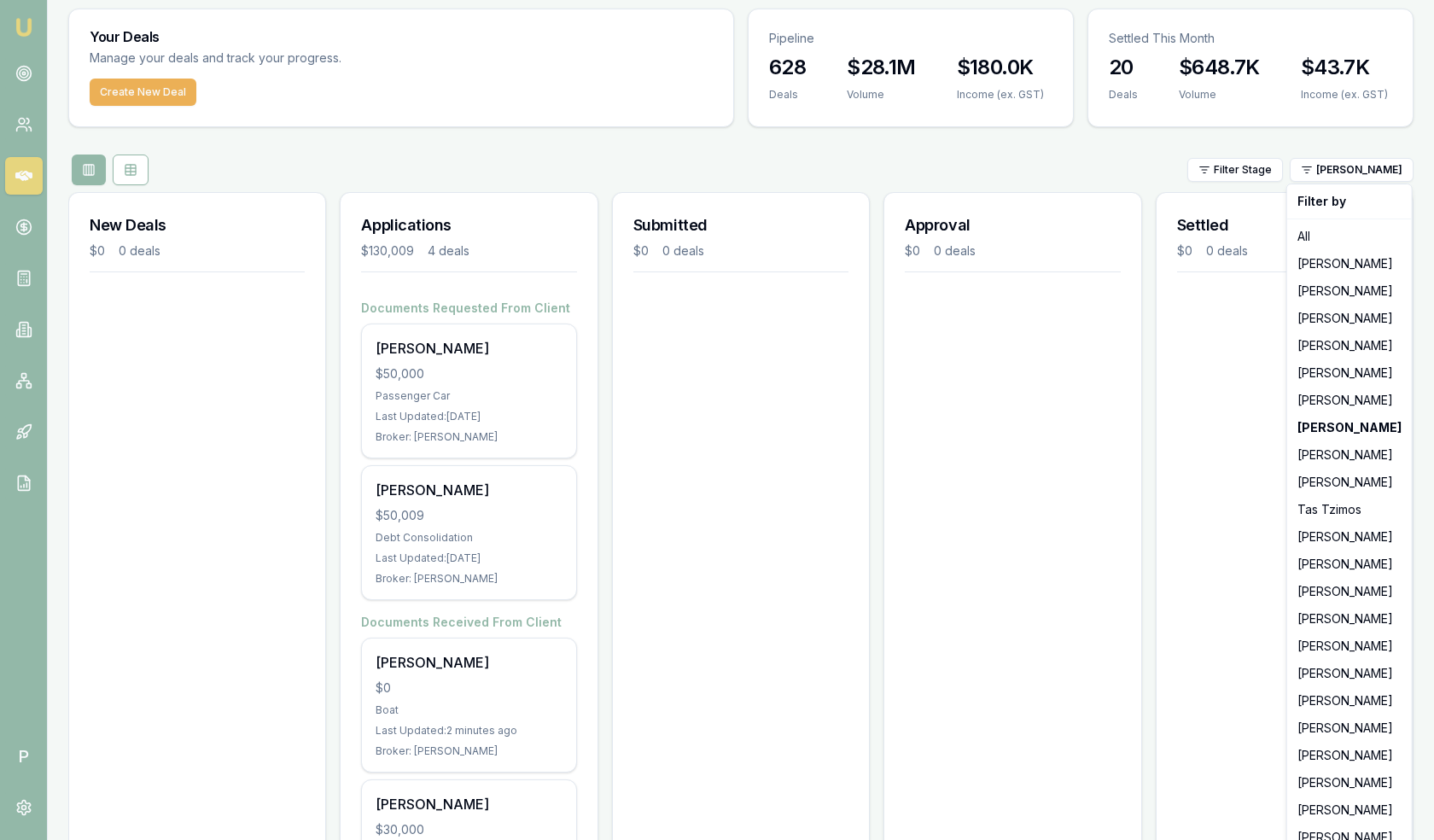
click at [1092, 521] on html "Emu Broker P Matt Leeburn Toggle Menu Your Deals Manage your deals and track yo…" at bounding box center [717, 370] width 1434 height 840
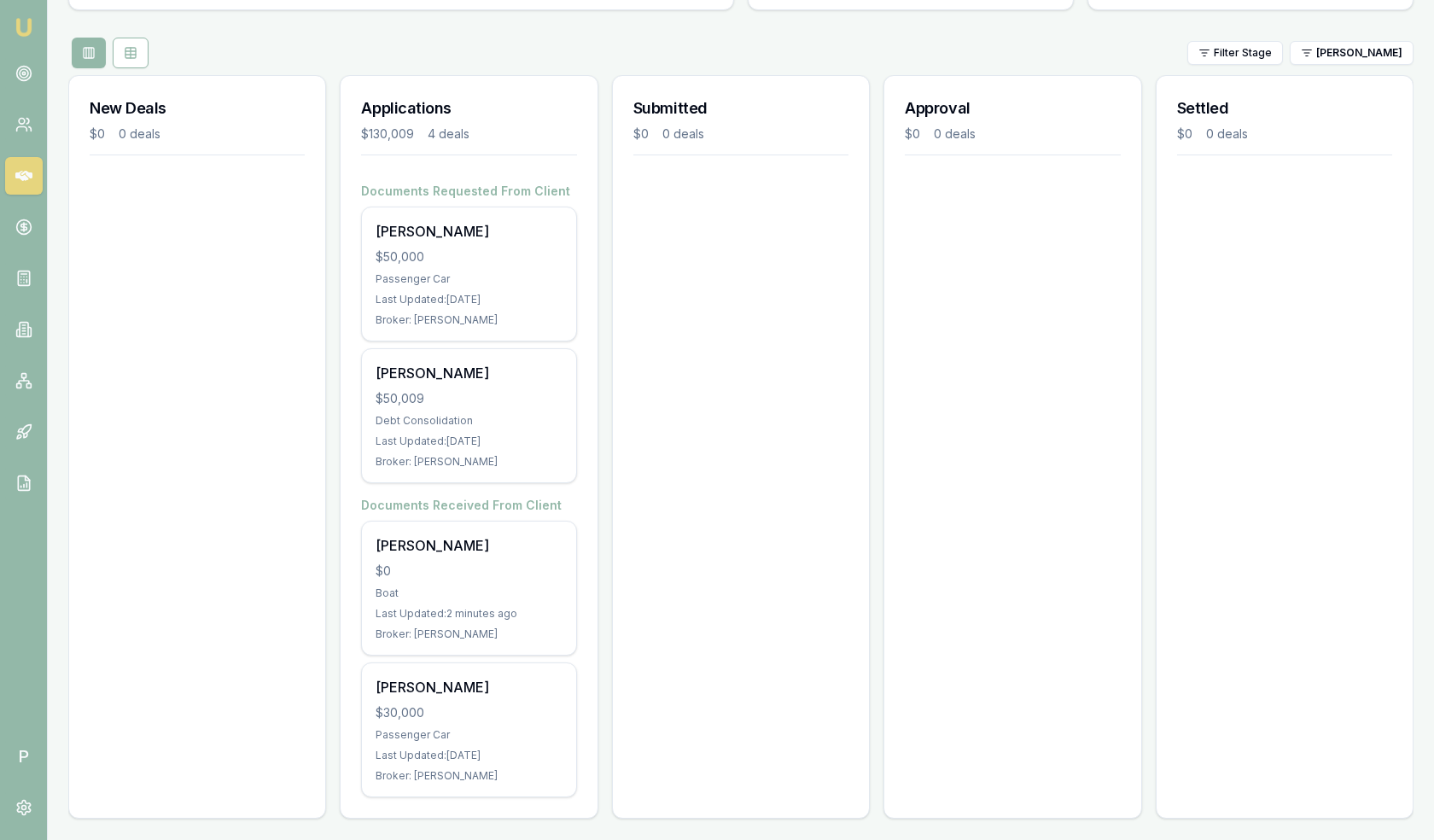
scroll to position [0, 0]
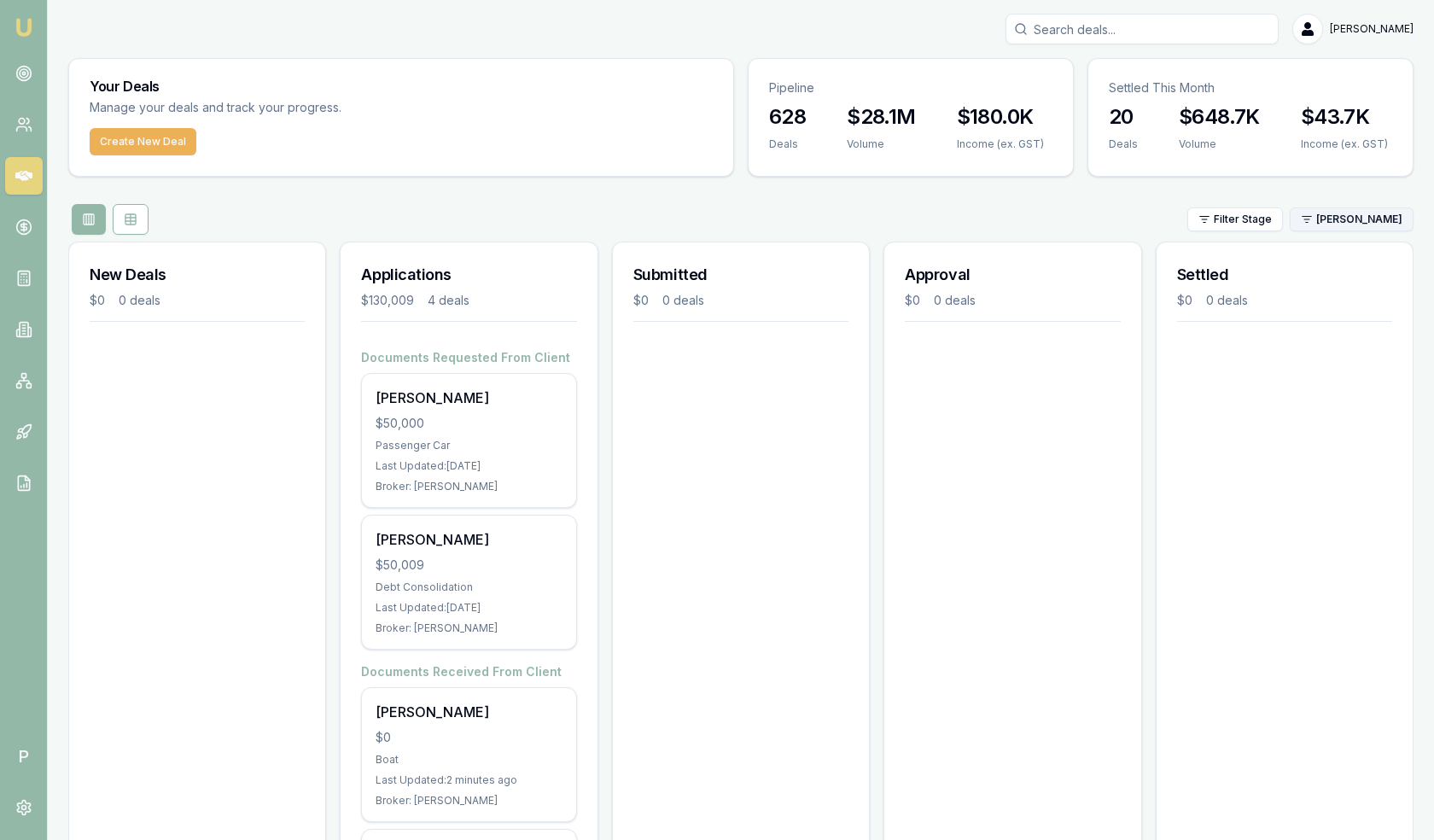
click at [1348, 215] on html "Emu Broker P Matt Leeburn Toggle Menu Your Deals Manage your deals and track yo…" at bounding box center [717, 420] width 1434 height 840
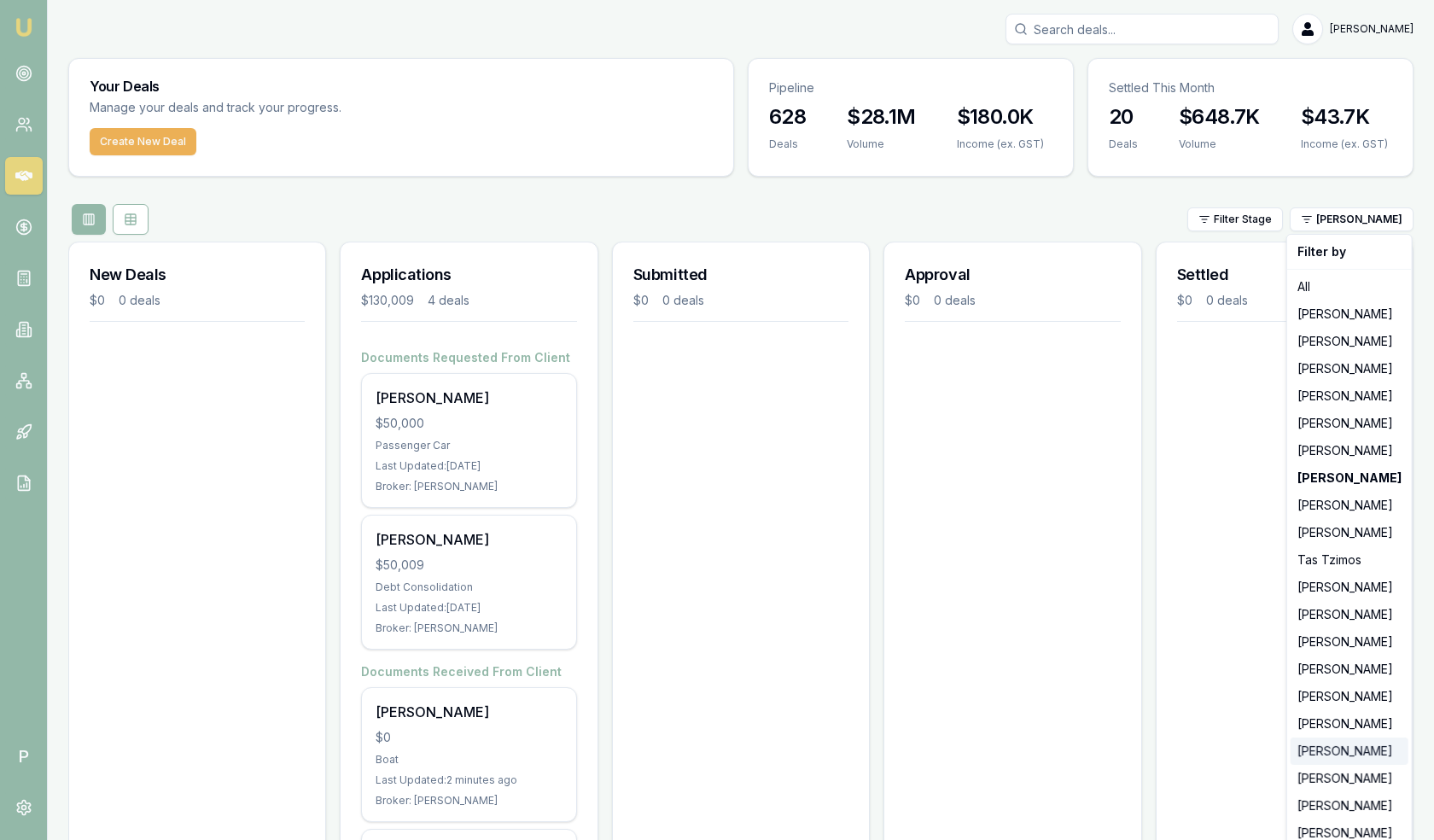
click at [1343, 756] on div "Natasha McCallum" at bounding box center [1348, 751] width 117 height 27
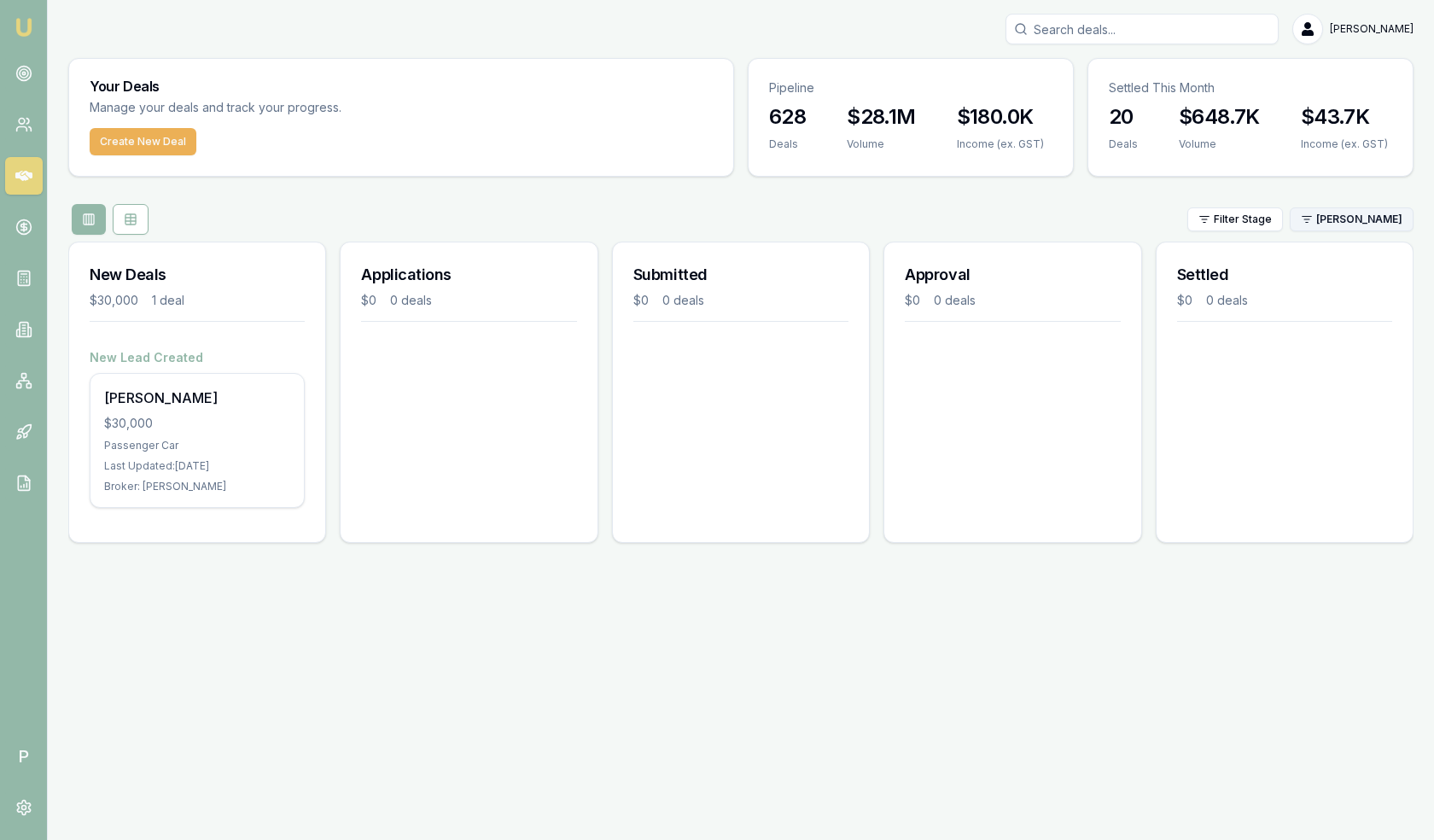
click at [1353, 220] on html "Emu Broker P Matt Leeburn Toggle Menu Your Deals Manage your deals and track yo…" at bounding box center [717, 420] width 1434 height 840
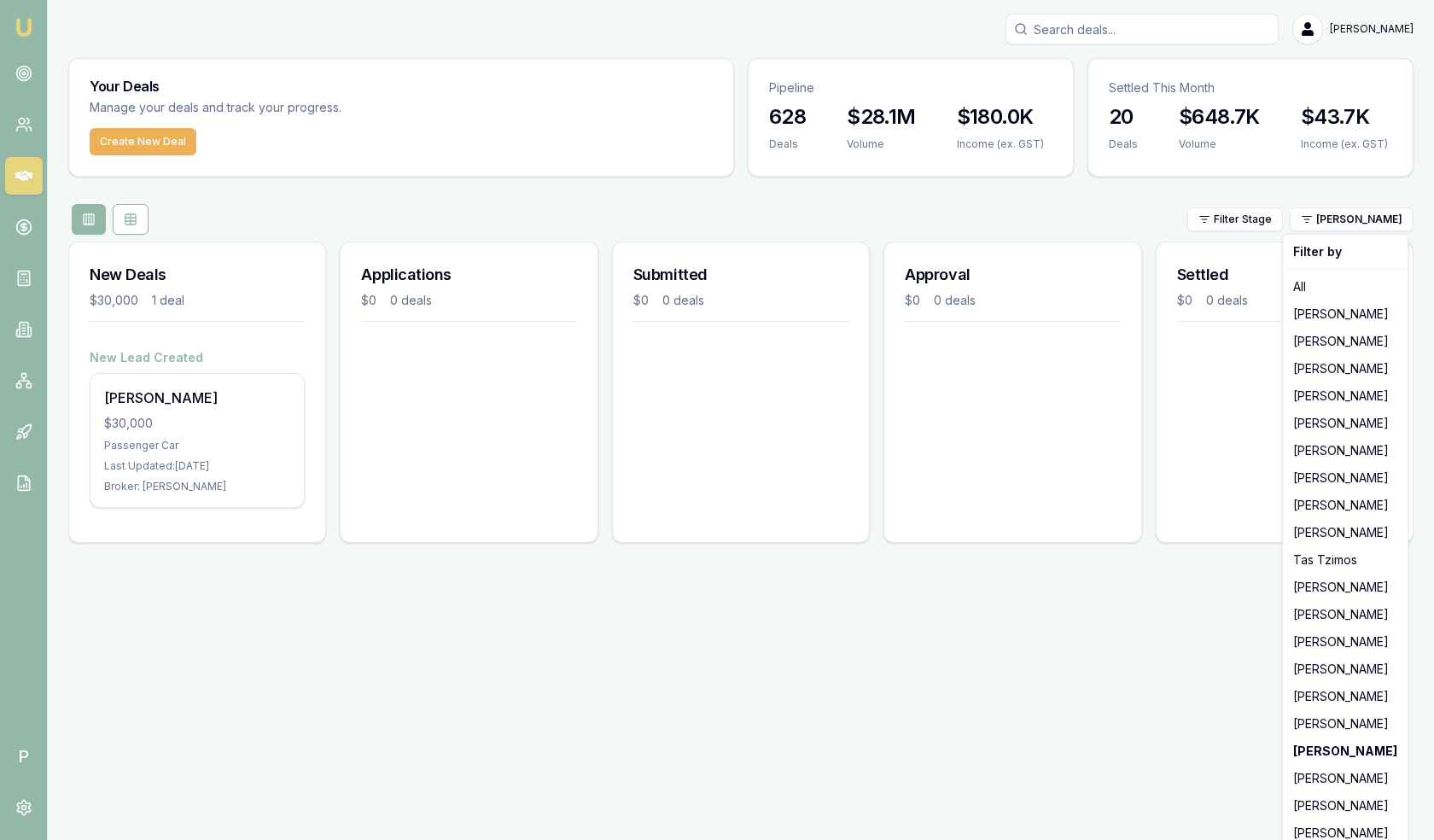
click at [1239, 584] on html "Emu Broker P Matt Leeburn Toggle Menu Your Deals Manage your deals and track yo…" at bounding box center [717, 420] width 1434 height 840
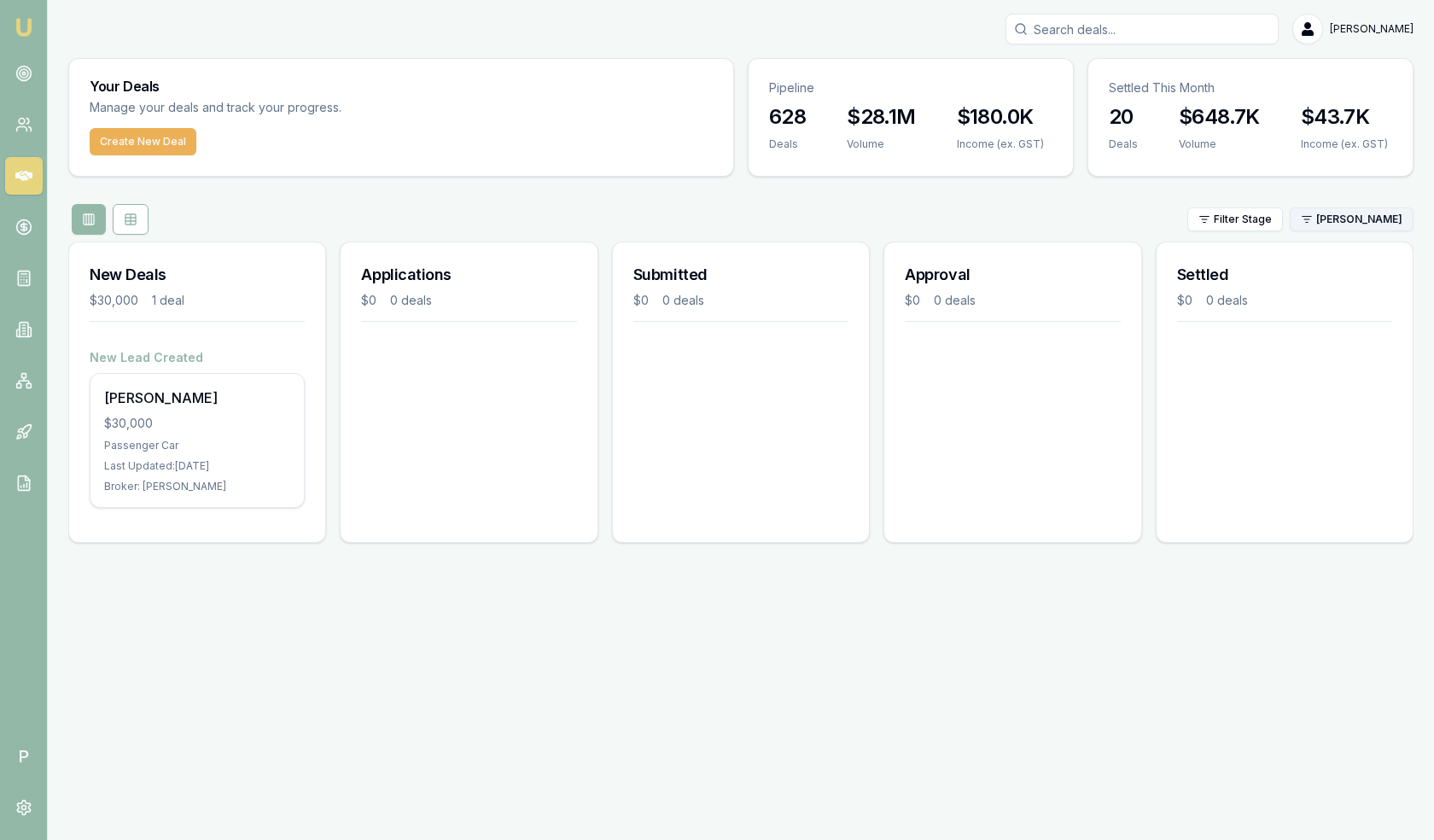
click at [1348, 223] on html "Emu Broker P Matt Leeburn Toggle Menu Your Deals Manage your deals and track yo…" at bounding box center [717, 420] width 1434 height 840
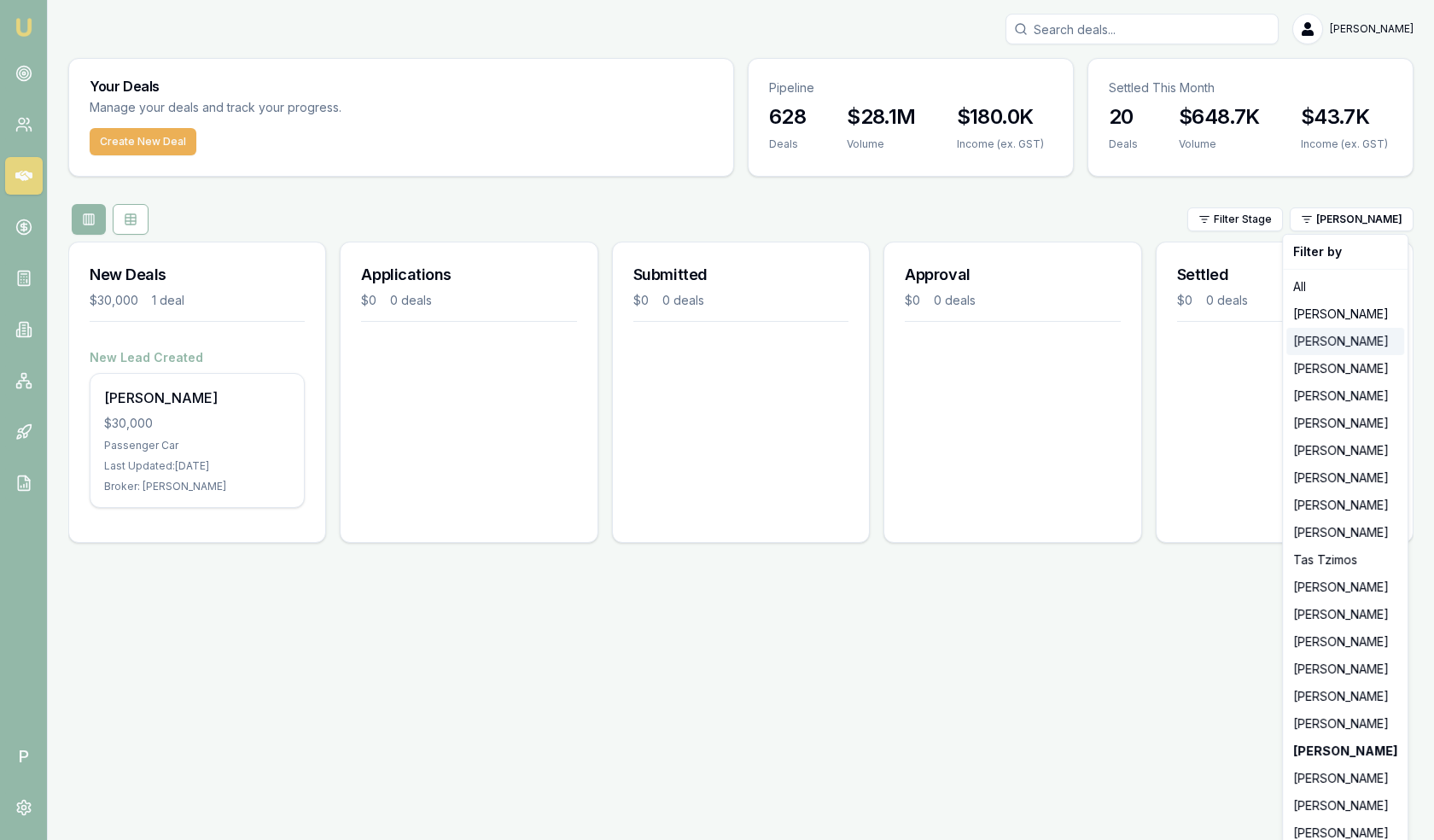
click at [1335, 342] on div "[PERSON_NAME]" at bounding box center [1345, 341] width 117 height 27
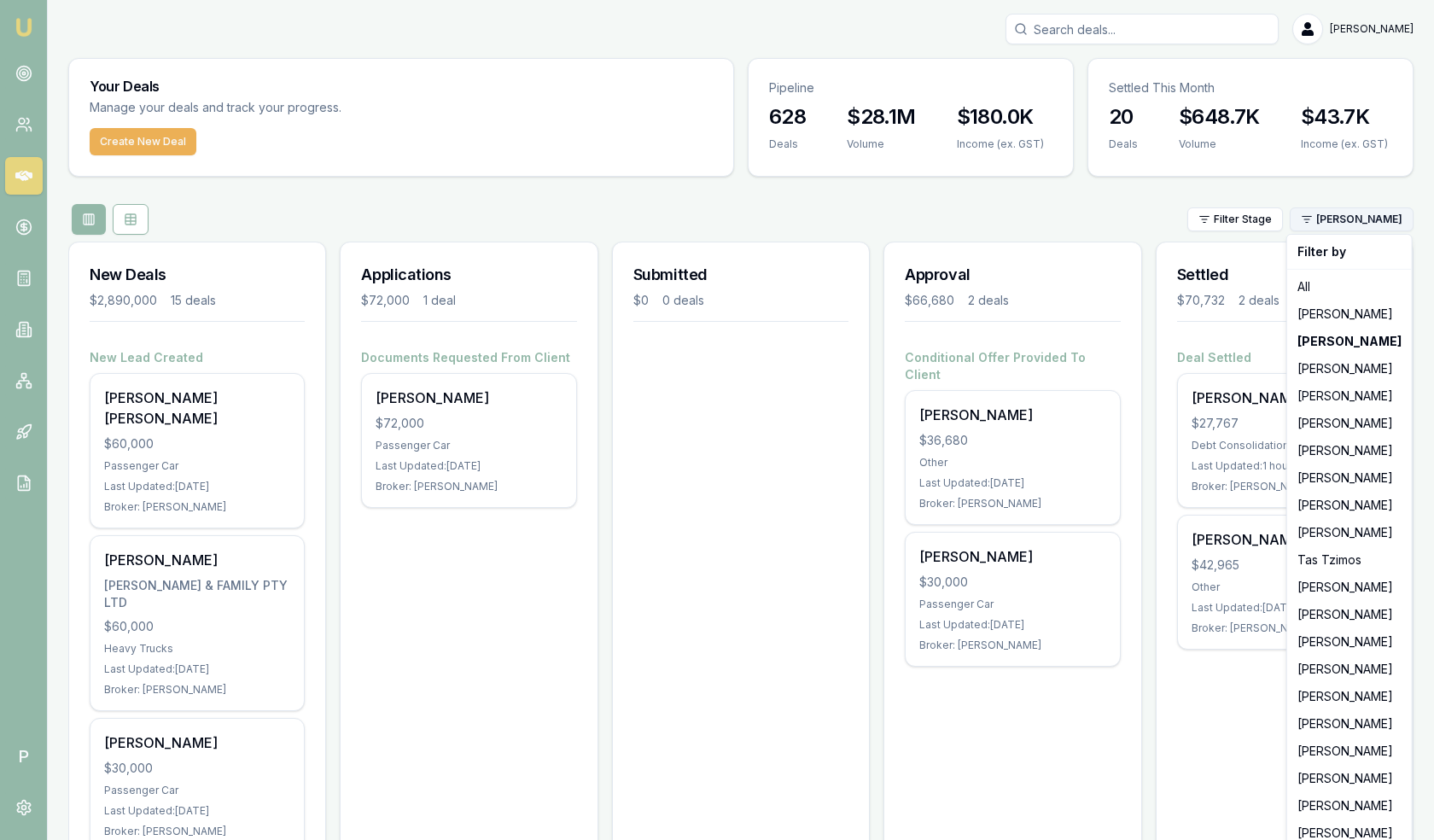
click at [1354, 210] on html "Emu Broker P Matt Leeburn Toggle Menu Your Deals Manage your deals and track yo…" at bounding box center [717, 420] width 1434 height 840
click at [1330, 286] on div "All" at bounding box center [1348, 287] width 117 height 27
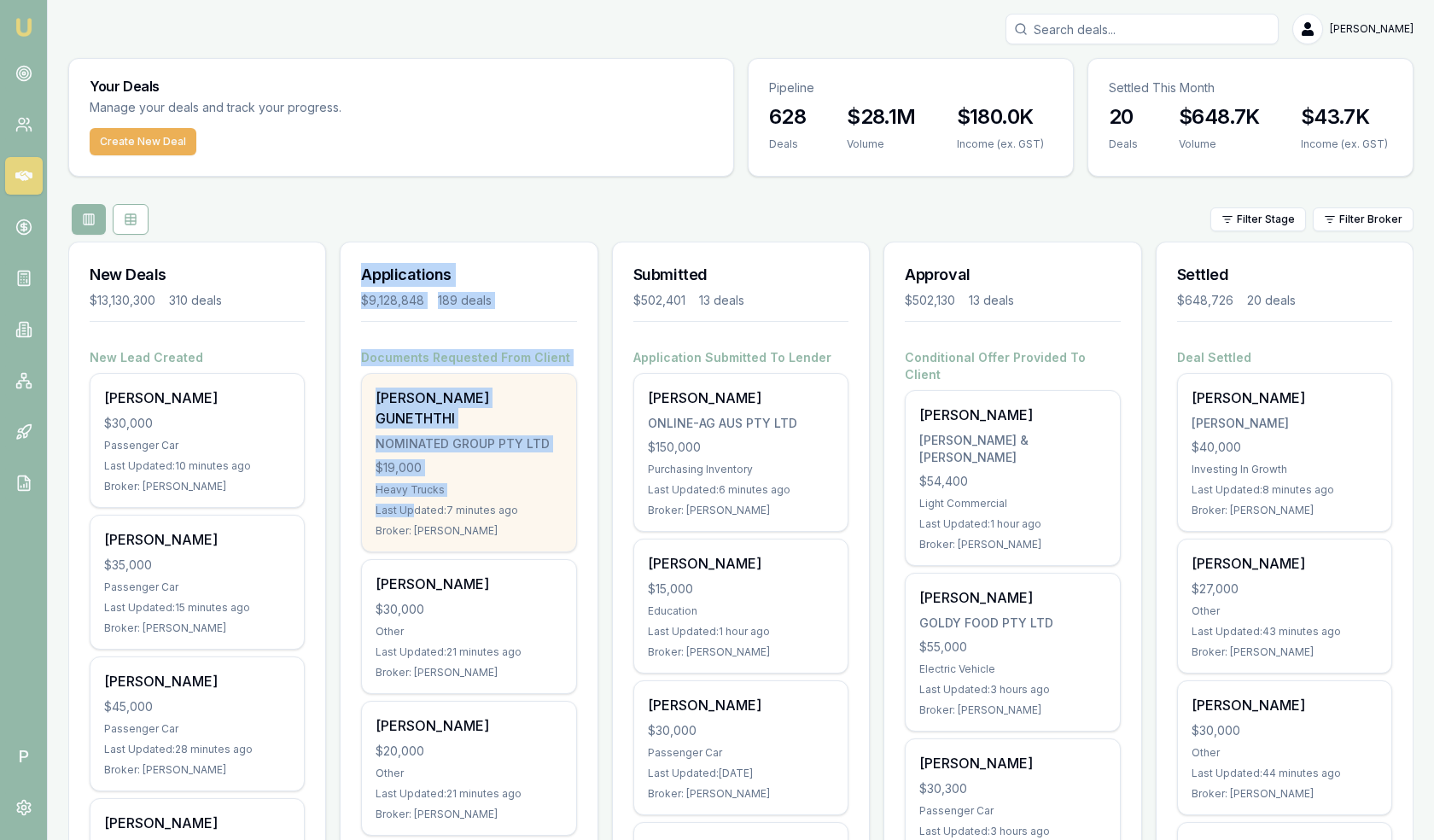
drag, startPoint x: 364, startPoint y: 275, endPoint x: 416, endPoint y: 493, distance: 224.1
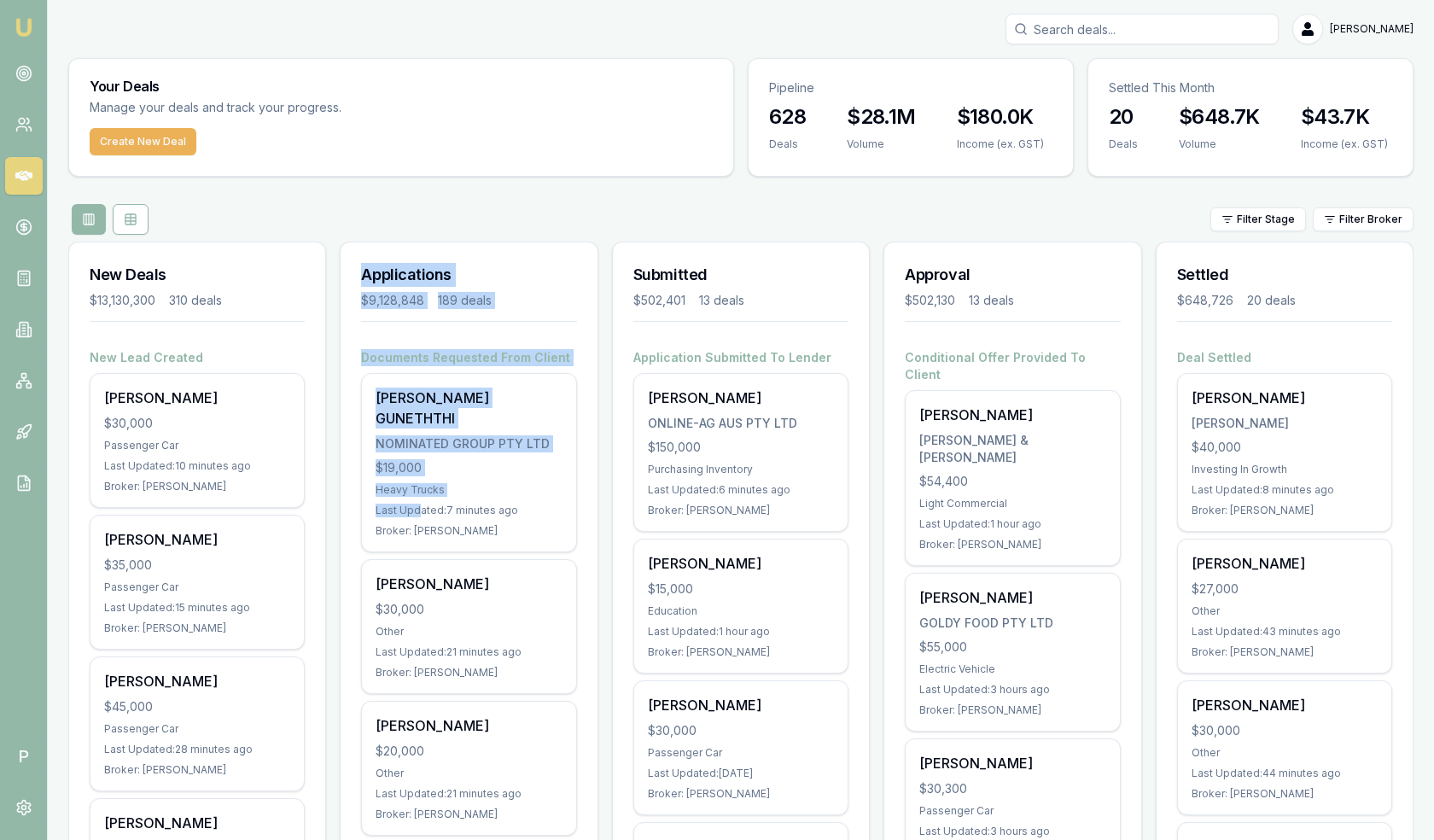
click at [500, 264] on h3 "Applications" at bounding box center [468, 274] width 215 height 23
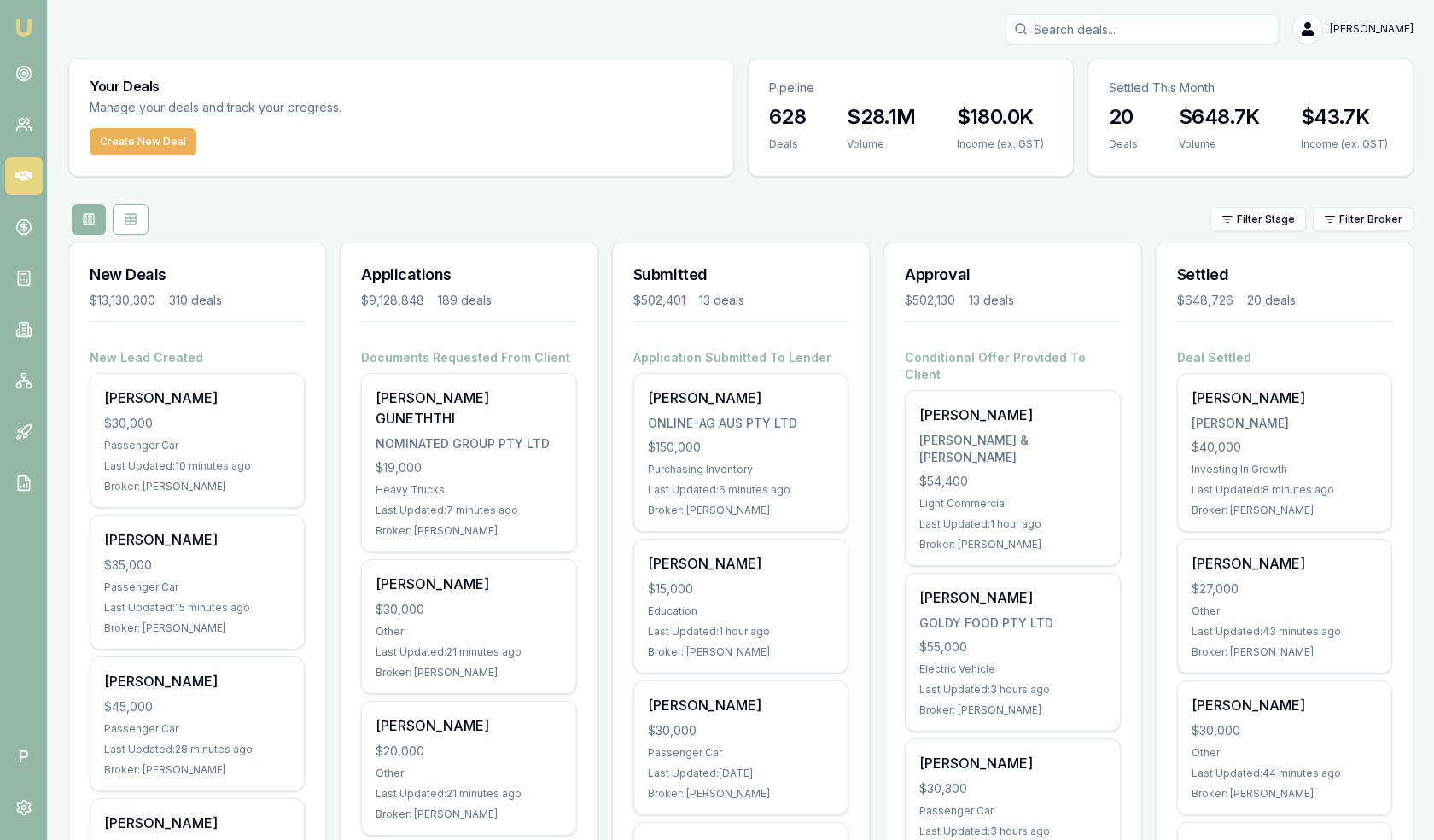
click at [377, 272] on h3 "Applications" at bounding box center [468, 274] width 215 height 23
click at [388, 273] on h3 "Applications" at bounding box center [468, 274] width 215 height 23
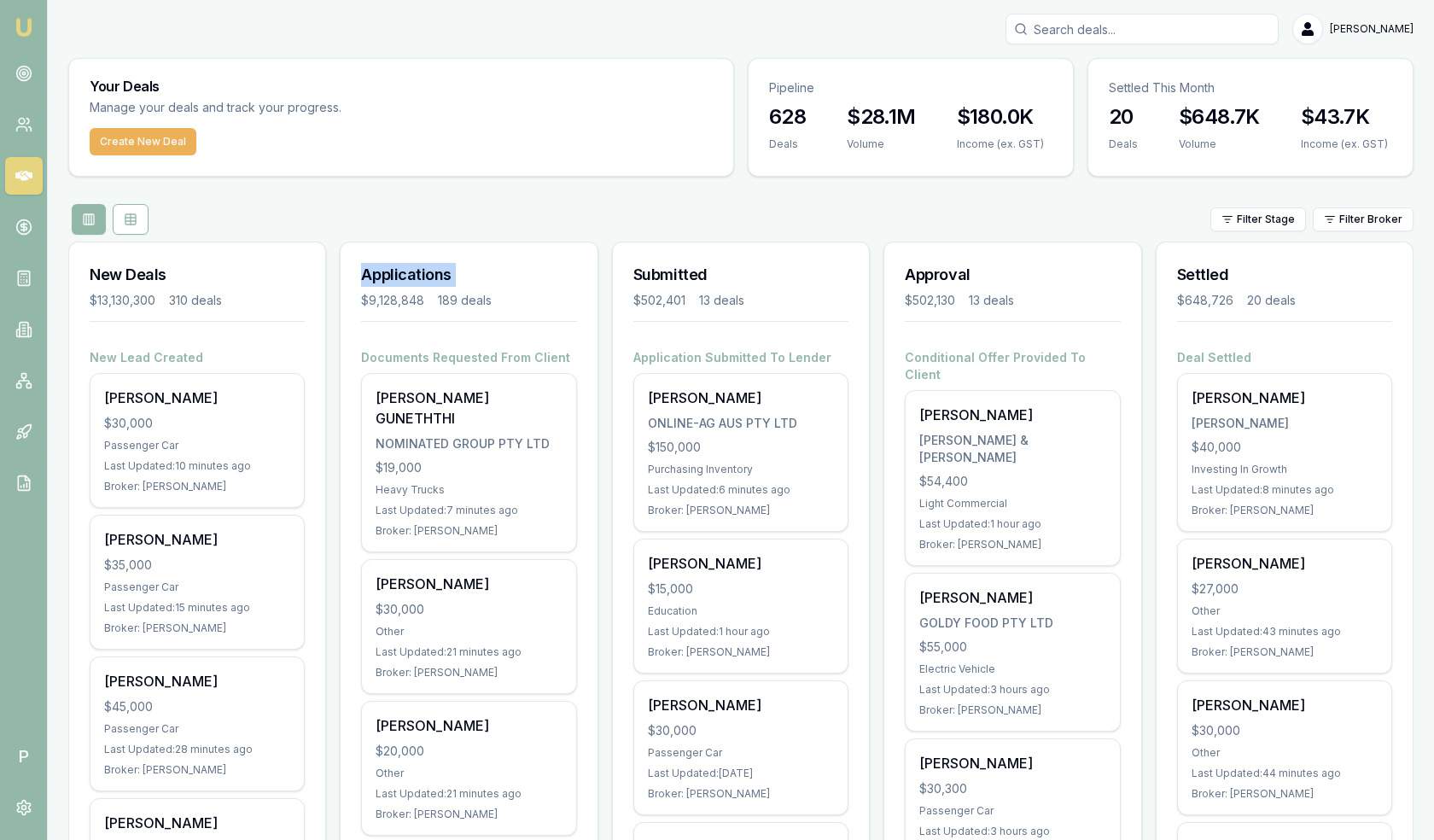
click at [405, 276] on h3 "Applications" at bounding box center [468, 274] width 215 height 23
click at [367, 275] on h3 "Applications" at bounding box center [468, 274] width 215 height 23
click at [1372, 207] on html "Emu Broker P Matt Leeburn Toggle Menu Your Deals Manage your deals and track yo…" at bounding box center [717, 420] width 1434 height 840
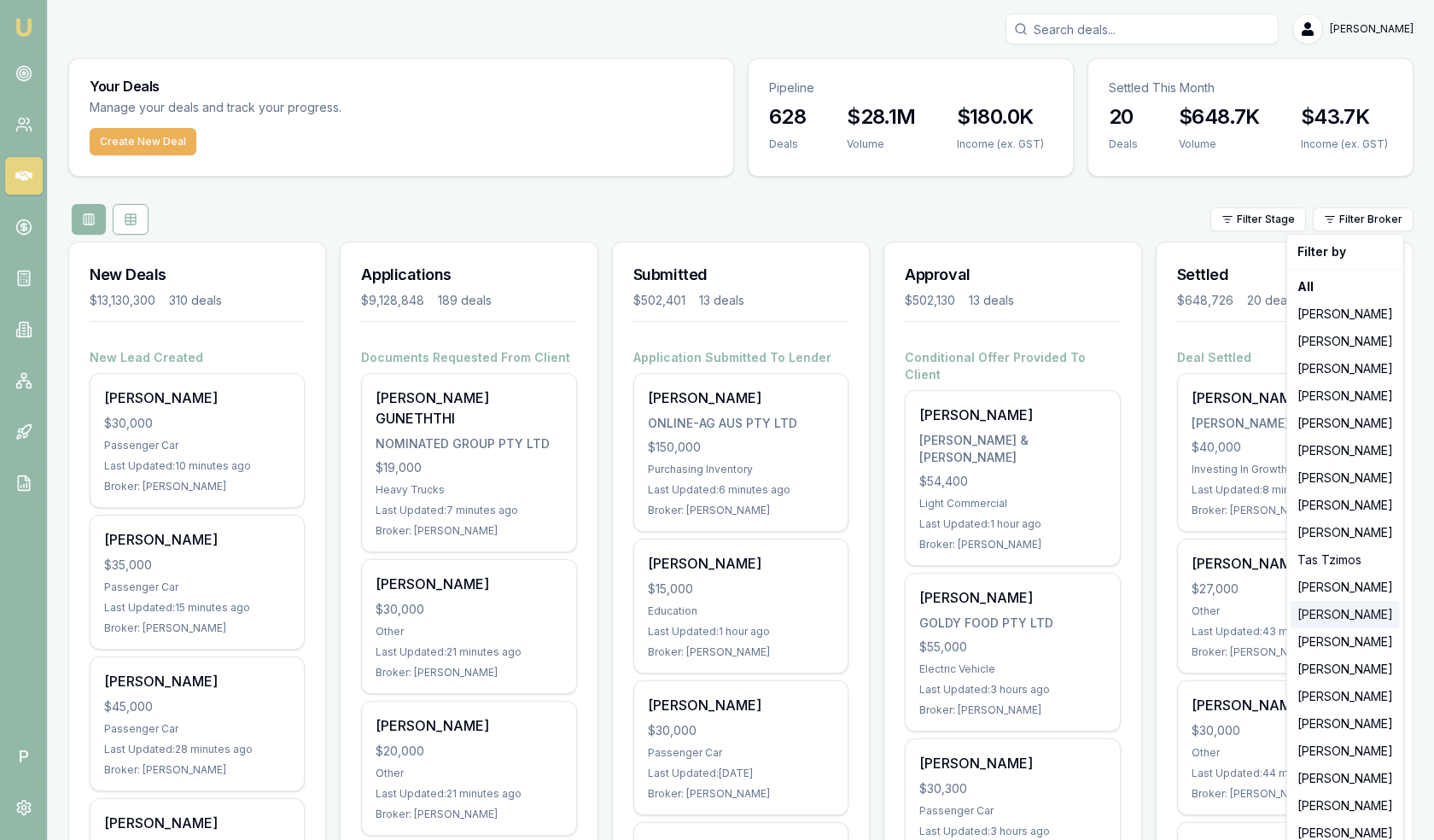
click at [1326, 614] on div "[PERSON_NAME]" at bounding box center [1345, 614] width 109 height 27
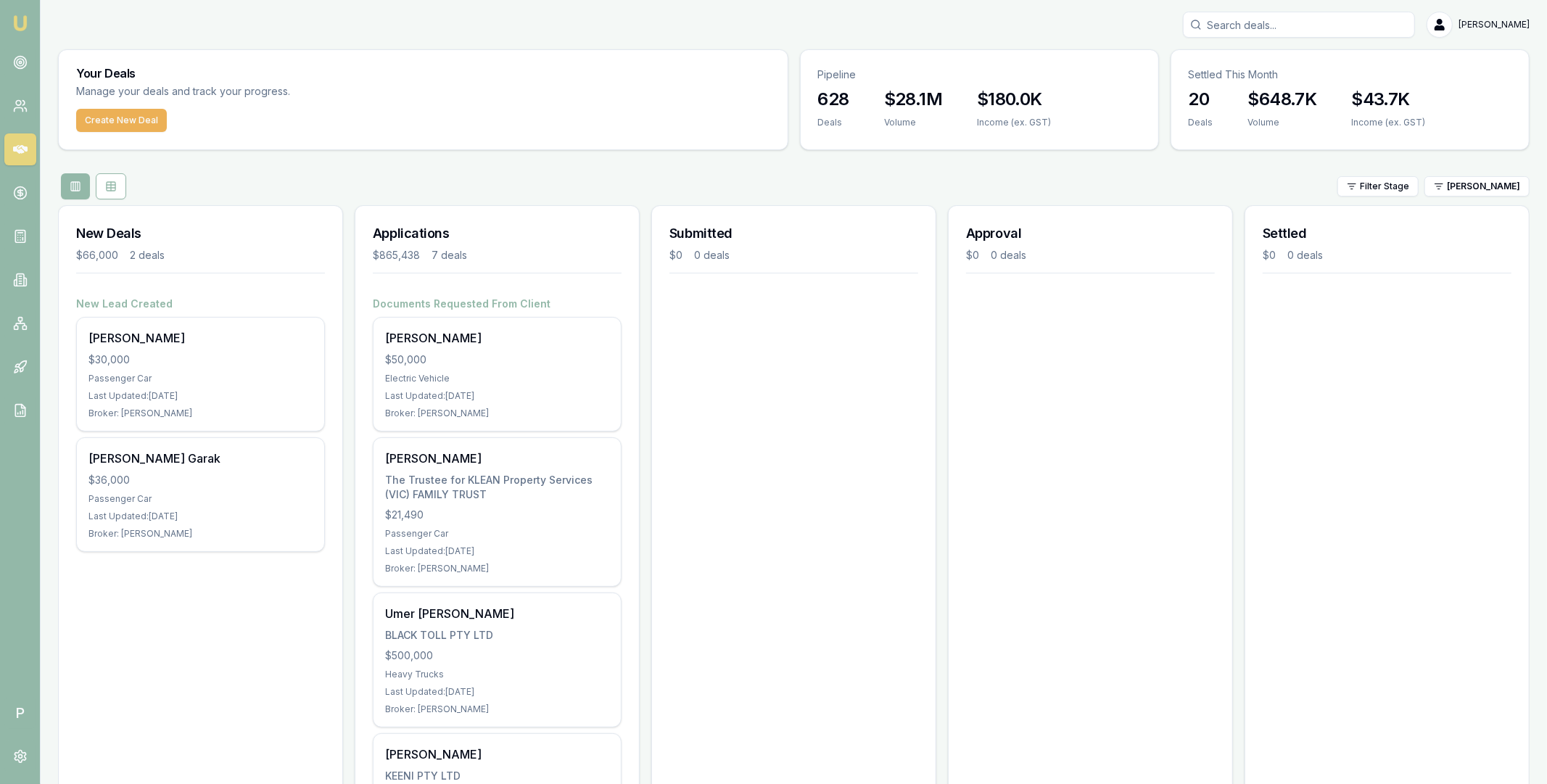
click at [1218, 30] on input "Search deals" at bounding box center [1299, 25] width 232 height 26
paste input "[PERSON_NAME]"
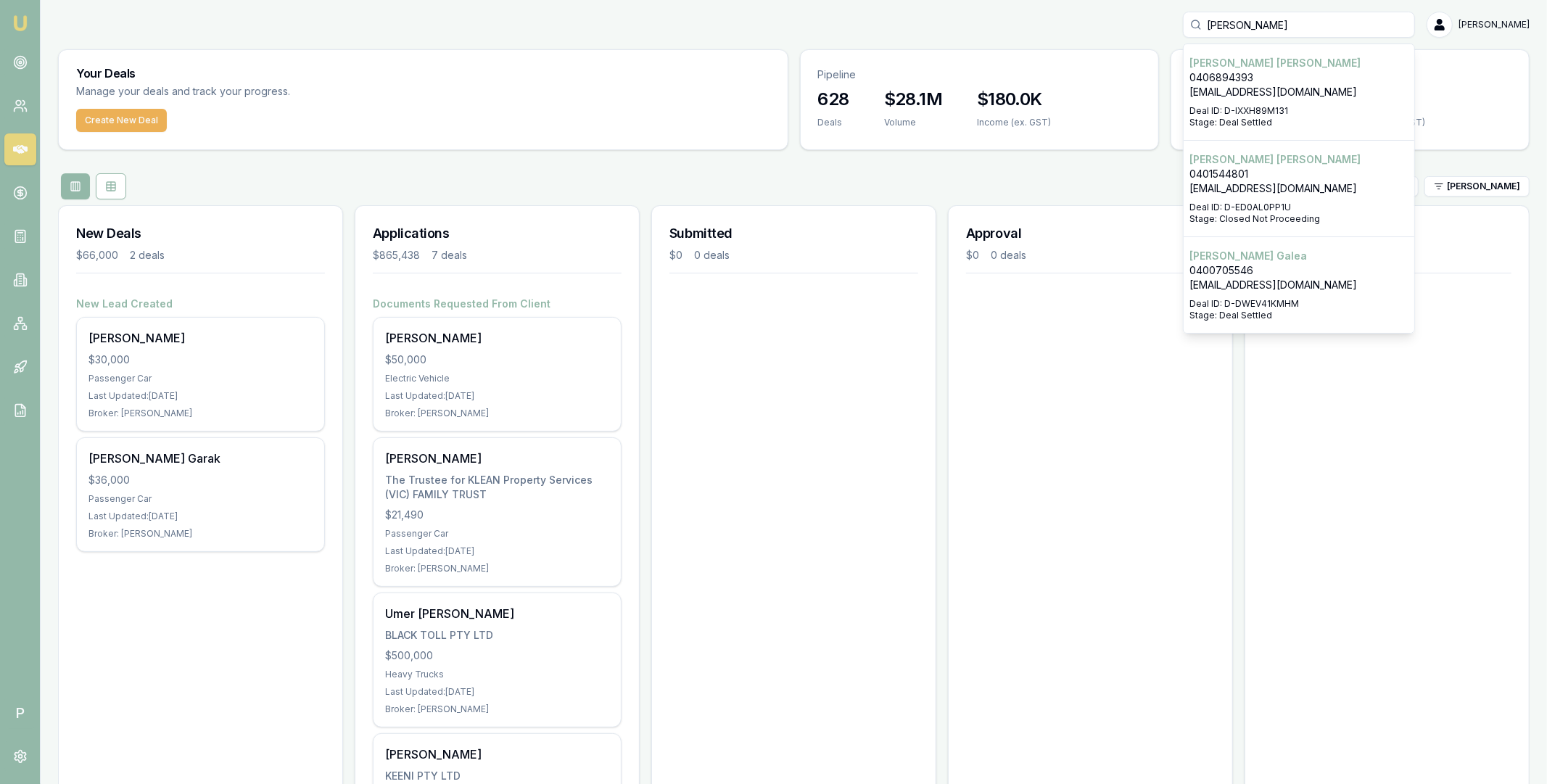
type input "[PERSON_NAME]"
click at [1218, 64] on p "Benjamin Newman" at bounding box center [1299, 63] width 219 height 14
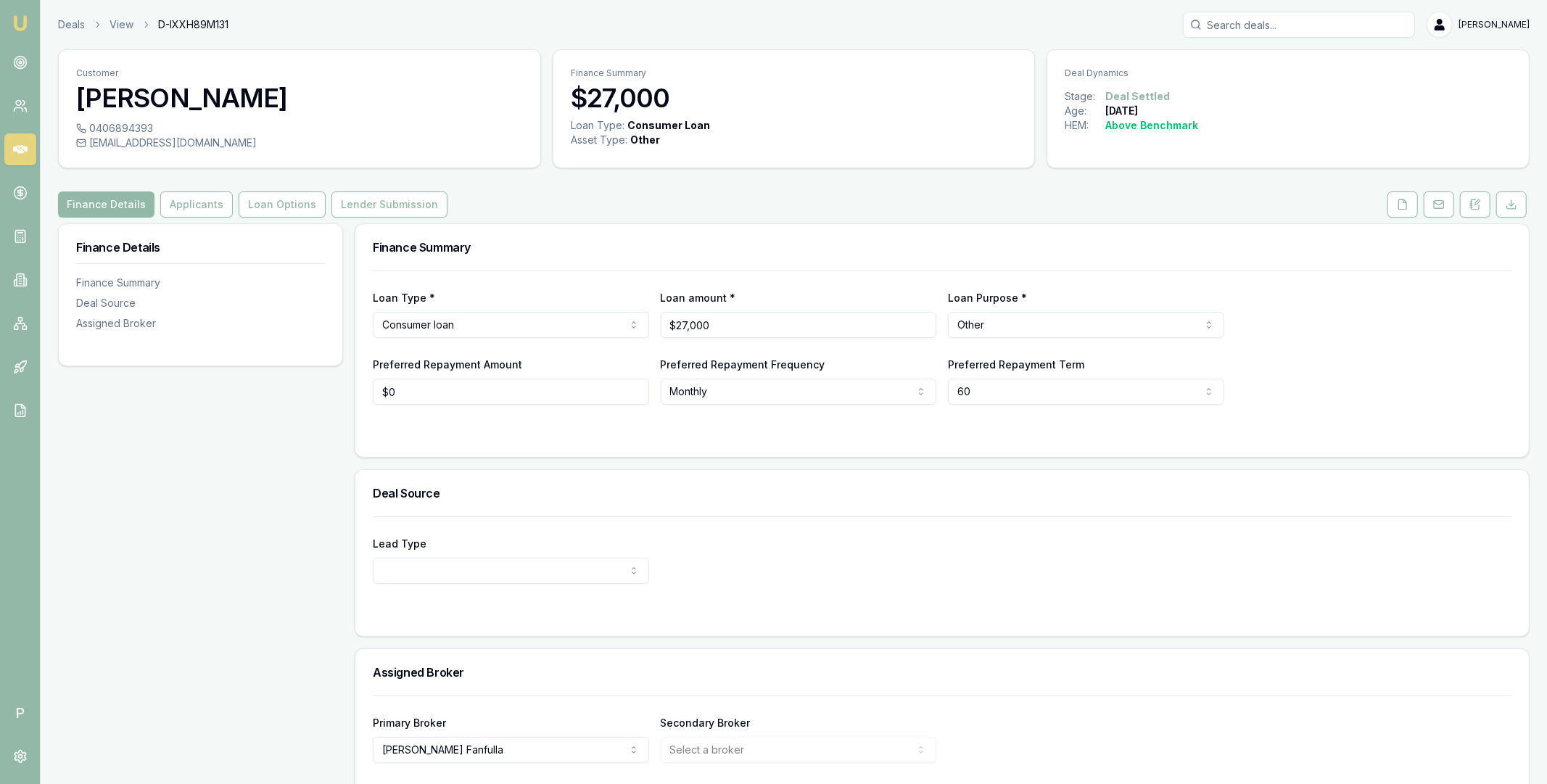
scroll to position [58, 0]
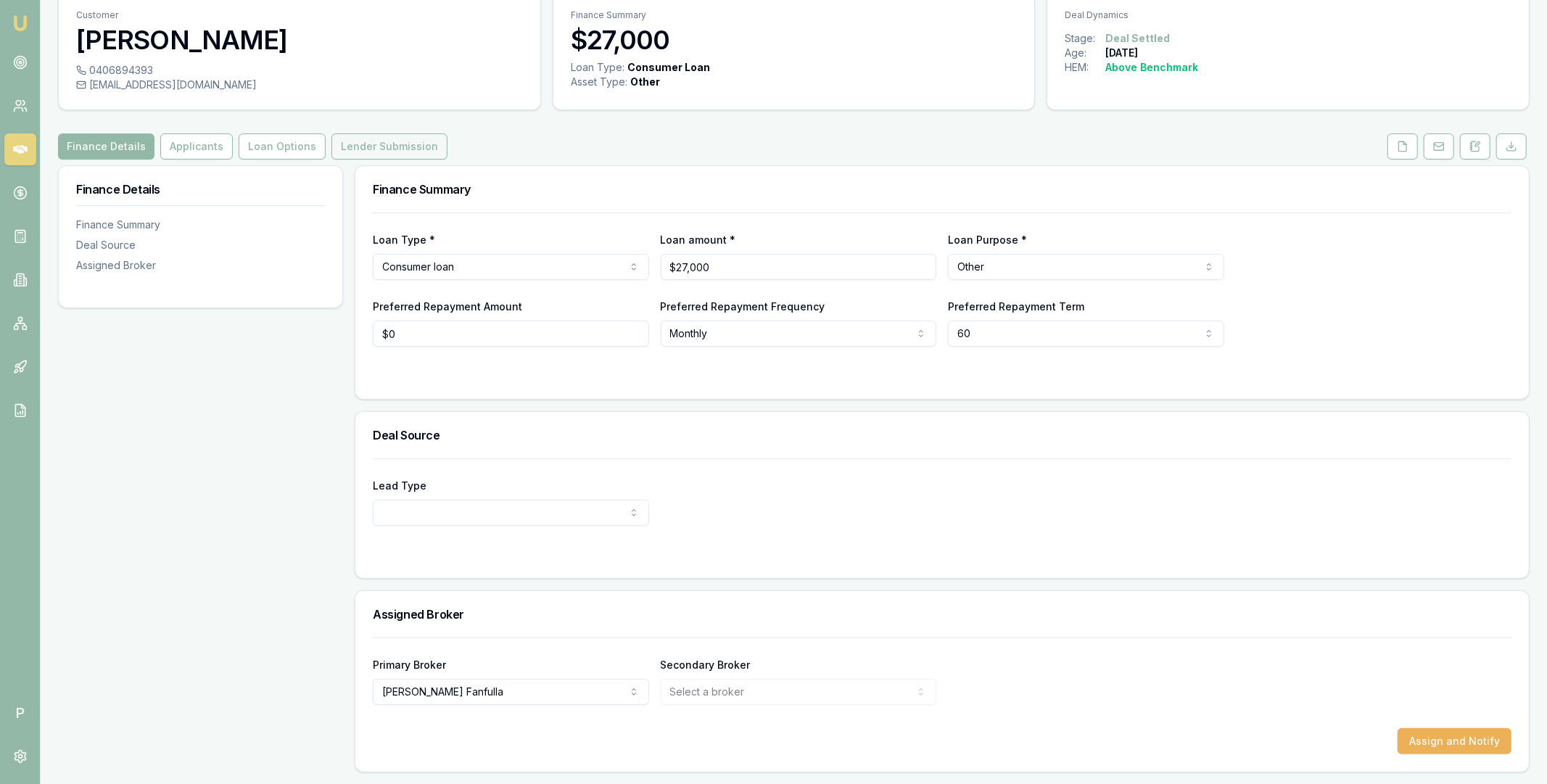
click at [351, 136] on button "Lender Submission" at bounding box center [389, 146] width 116 height 26
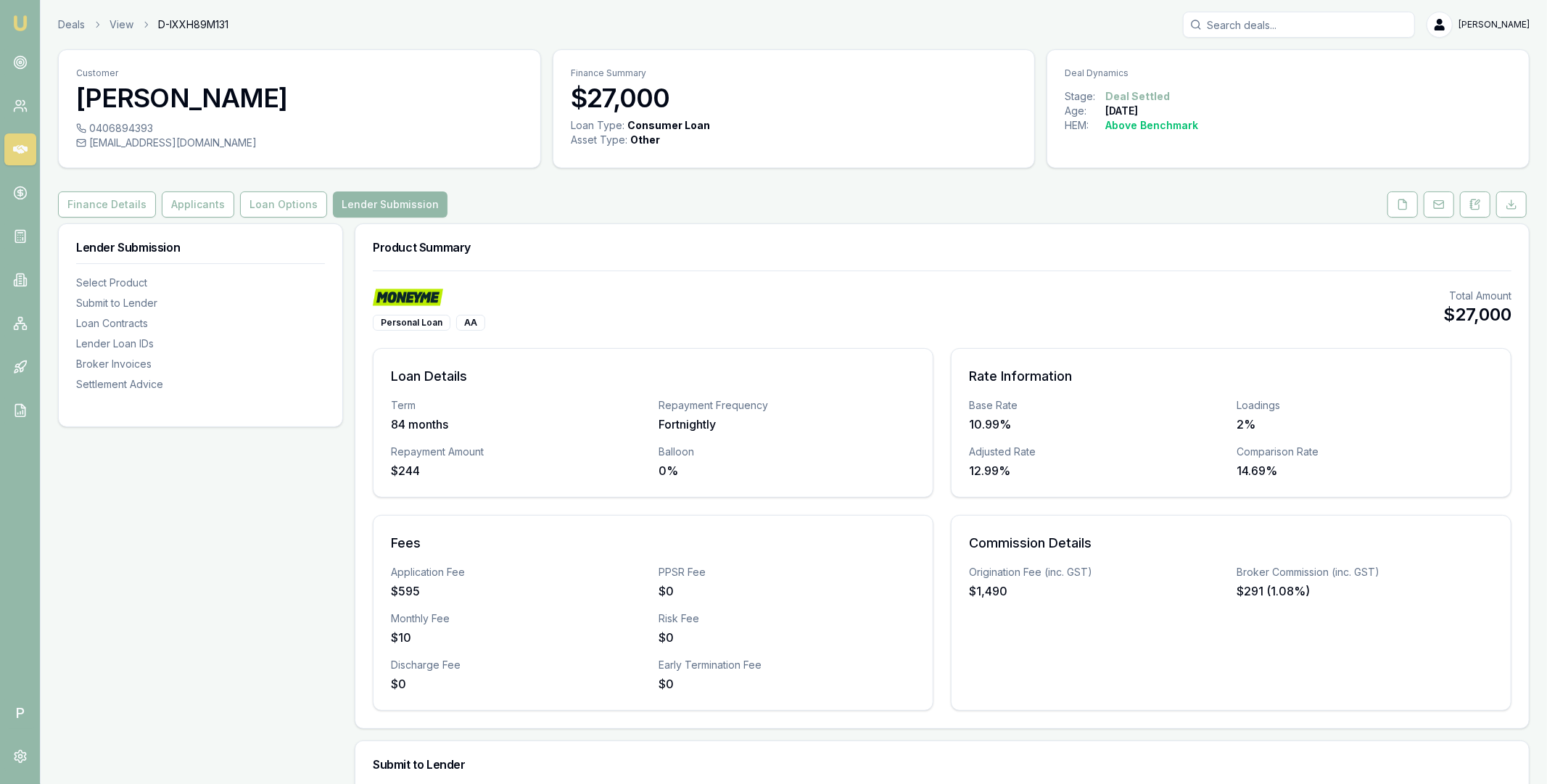
scroll to position [1148, 0]
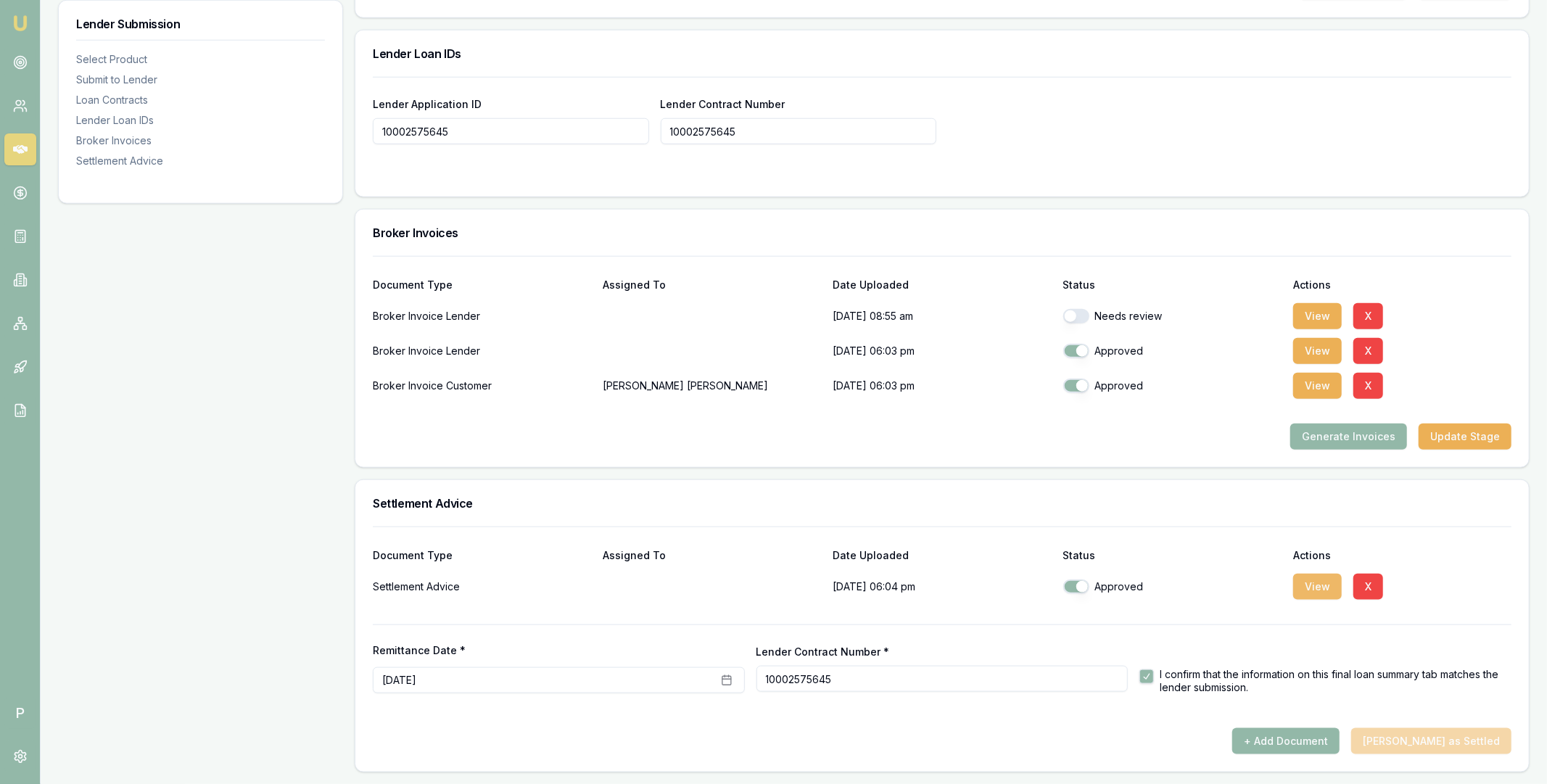
click at [1218, 594] on button "View" at bounding box center [1317, 586] width 49 height 26
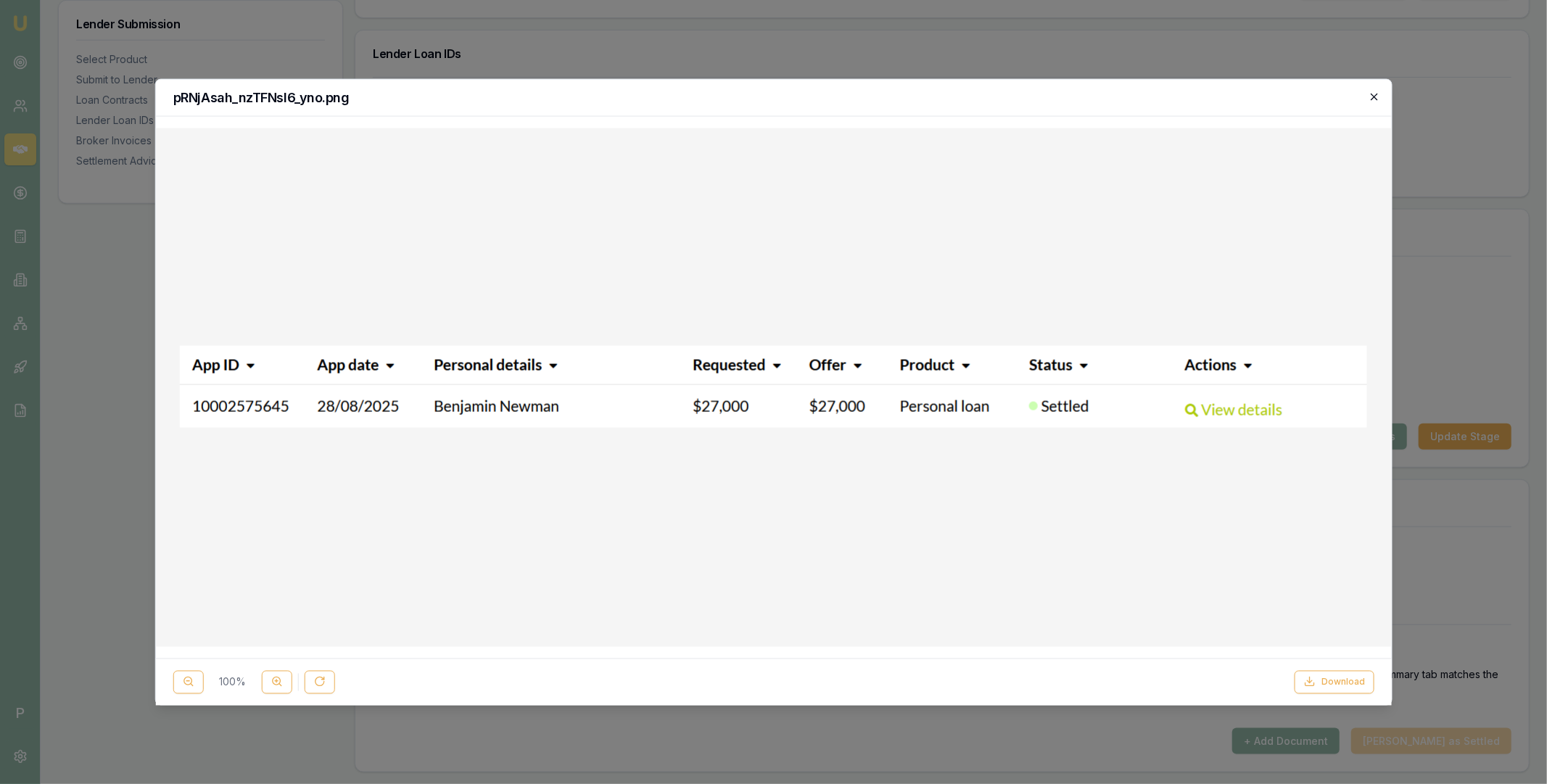
click at [1218, 97] on icon "button" at bounding box center [1374, 97] width 12 height 12
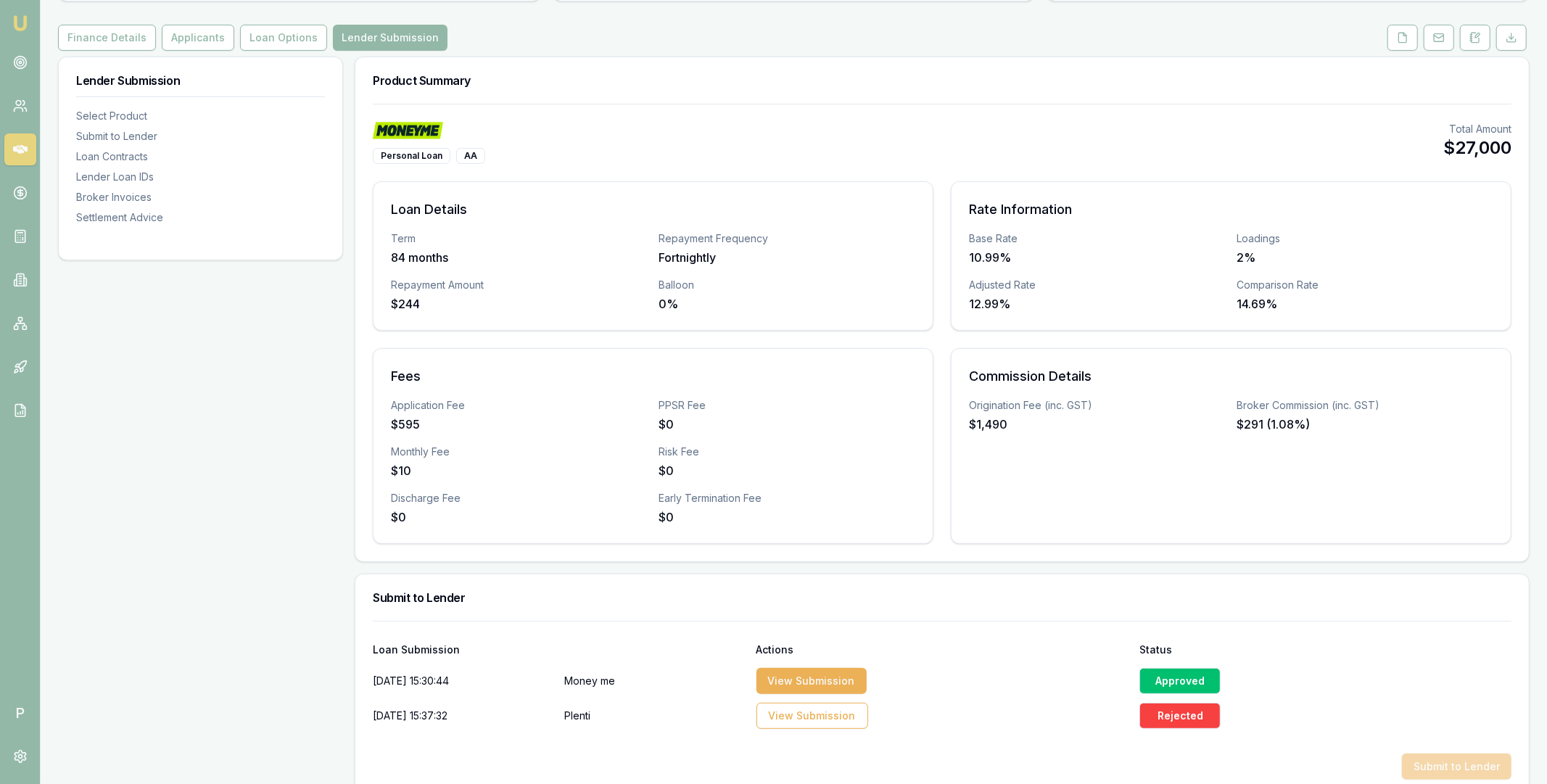
scroll to position [0, 0]
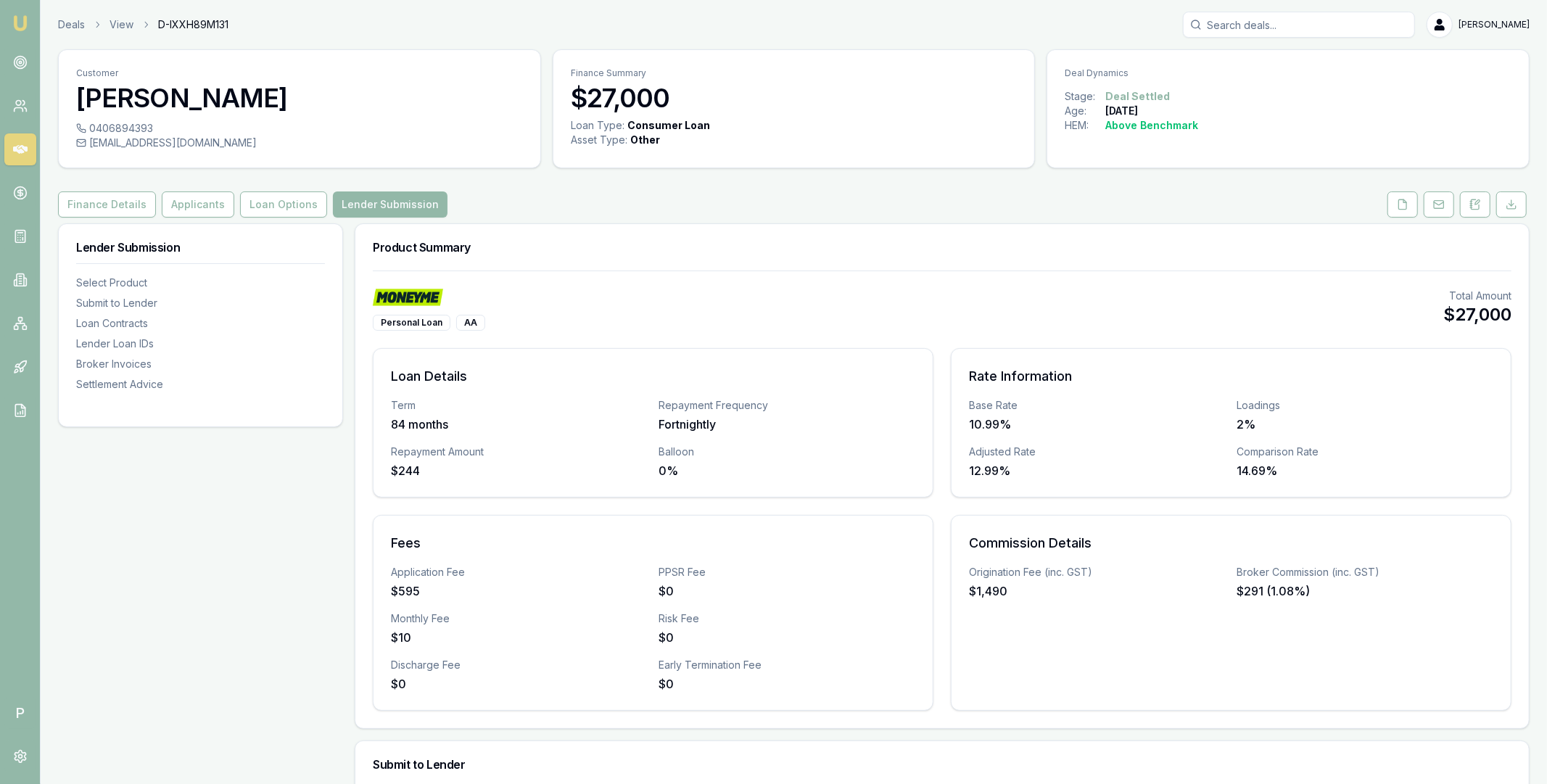
click at [1218, 27] on input "Search deals" at bounding box center [1299, 25] width 232 height 26
paste input "D-9DWZUPY0F9"
type input "D-9DWZUPY0F9"
click at [1218, 85] on p "jeff.gorrell@me.com" at bounding box center [1299, 99] width 219 height 29
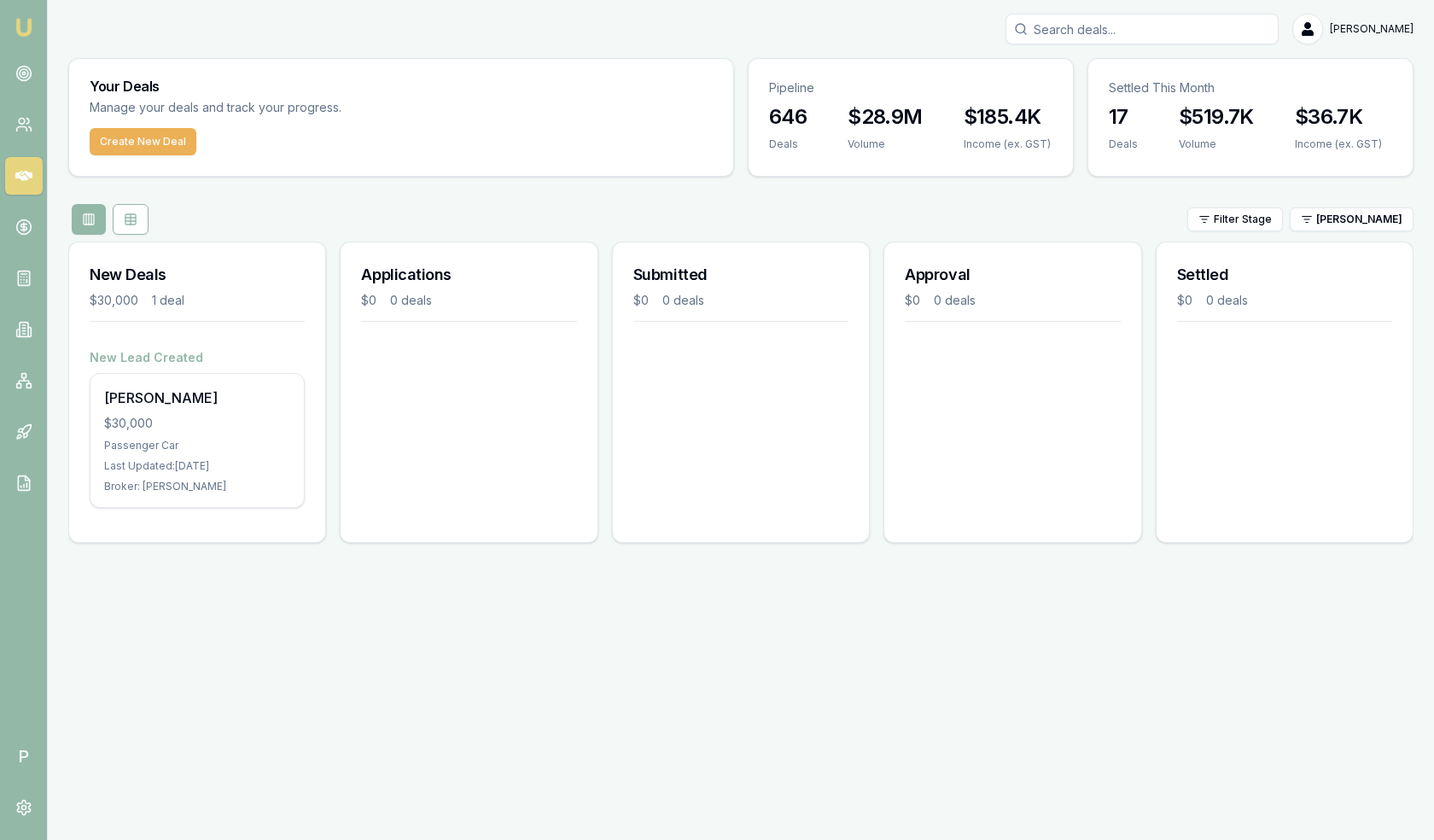
click at [24, 167] on icon at bounding box center [23, 176] width 17 height 17
click at [1327, 223] on html "Emu Broker P Matt Leeburn Toggle Menu Your Deals Manage your deals and track yo…" at bounding box center [717, 420] width 1434 height 840
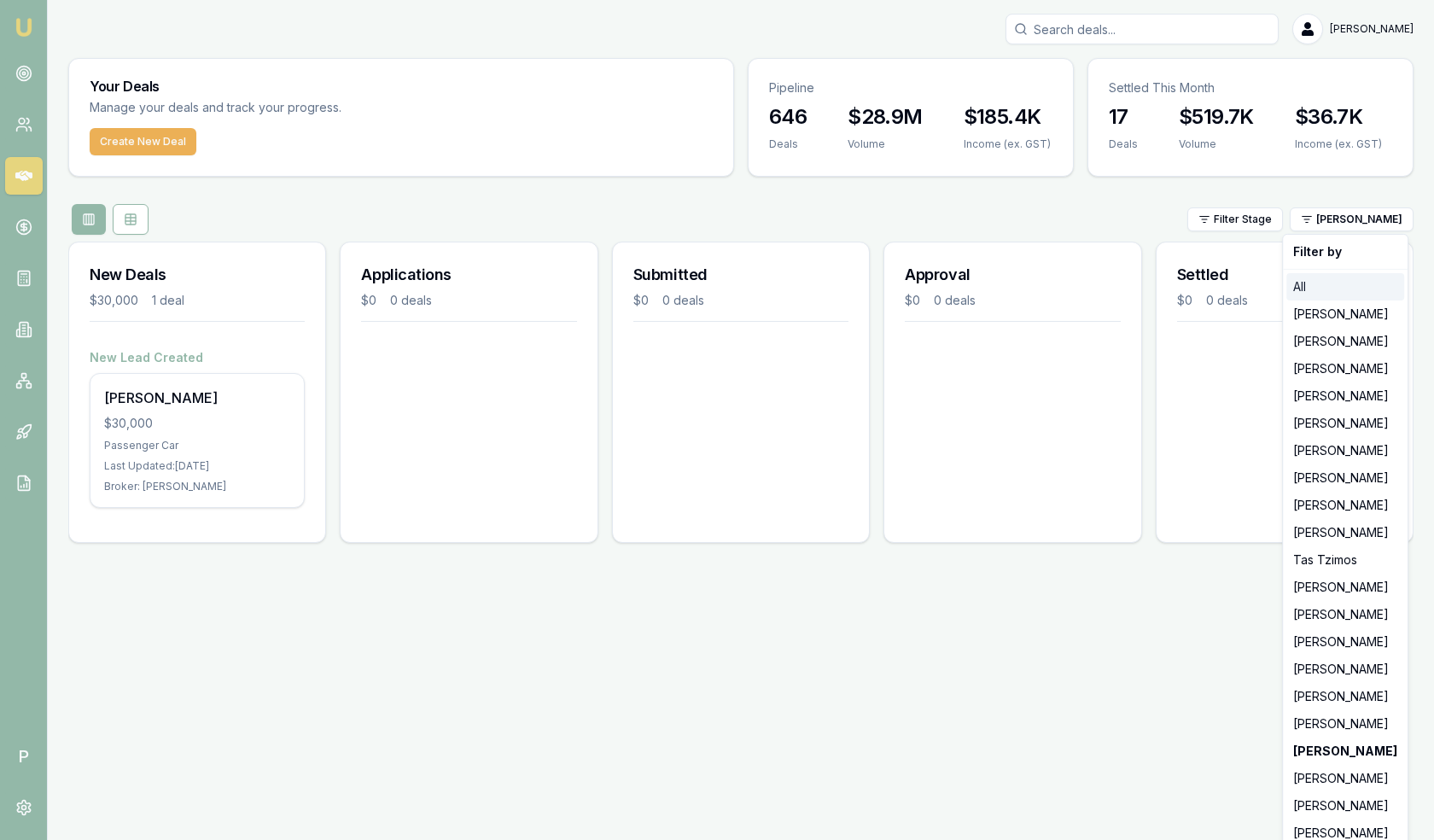
click at [1313, 283] on div "All" at bounding box center [1345, 287] width 117 height 27
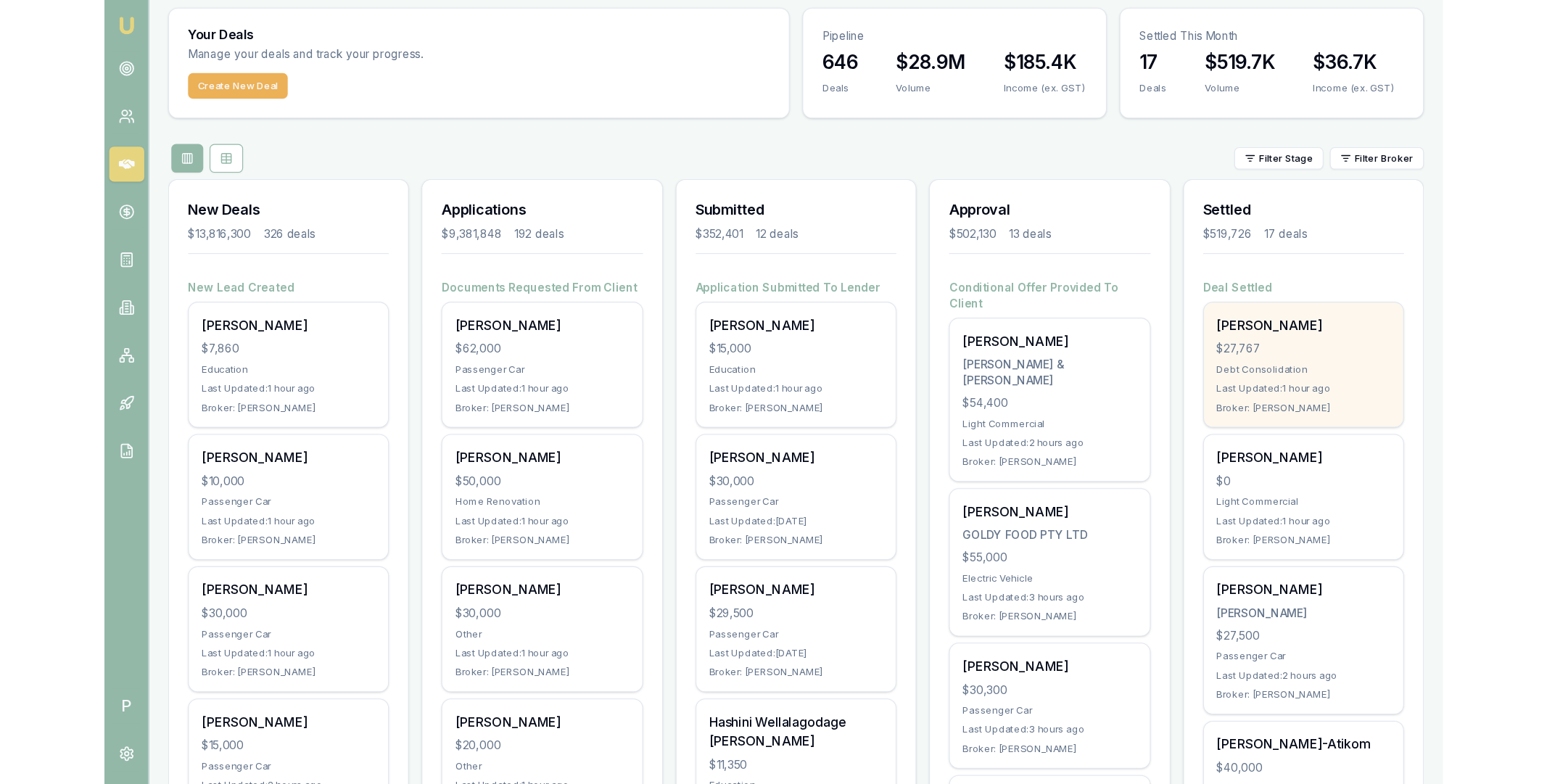
scroll to position [107, 0]
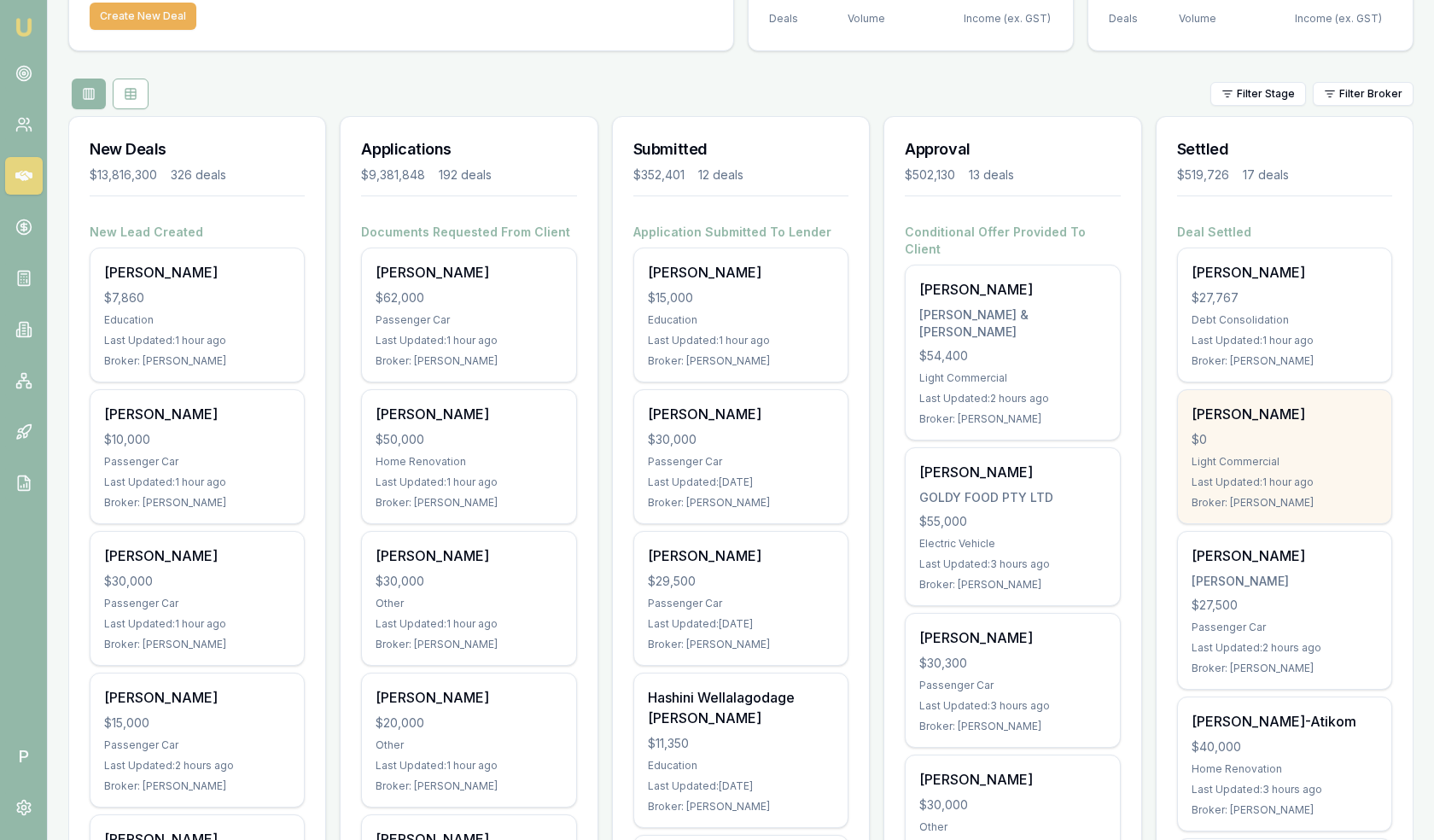
click at [1262, 441] on div "$0" at bounding box center [1285, 440] width 186 height 17
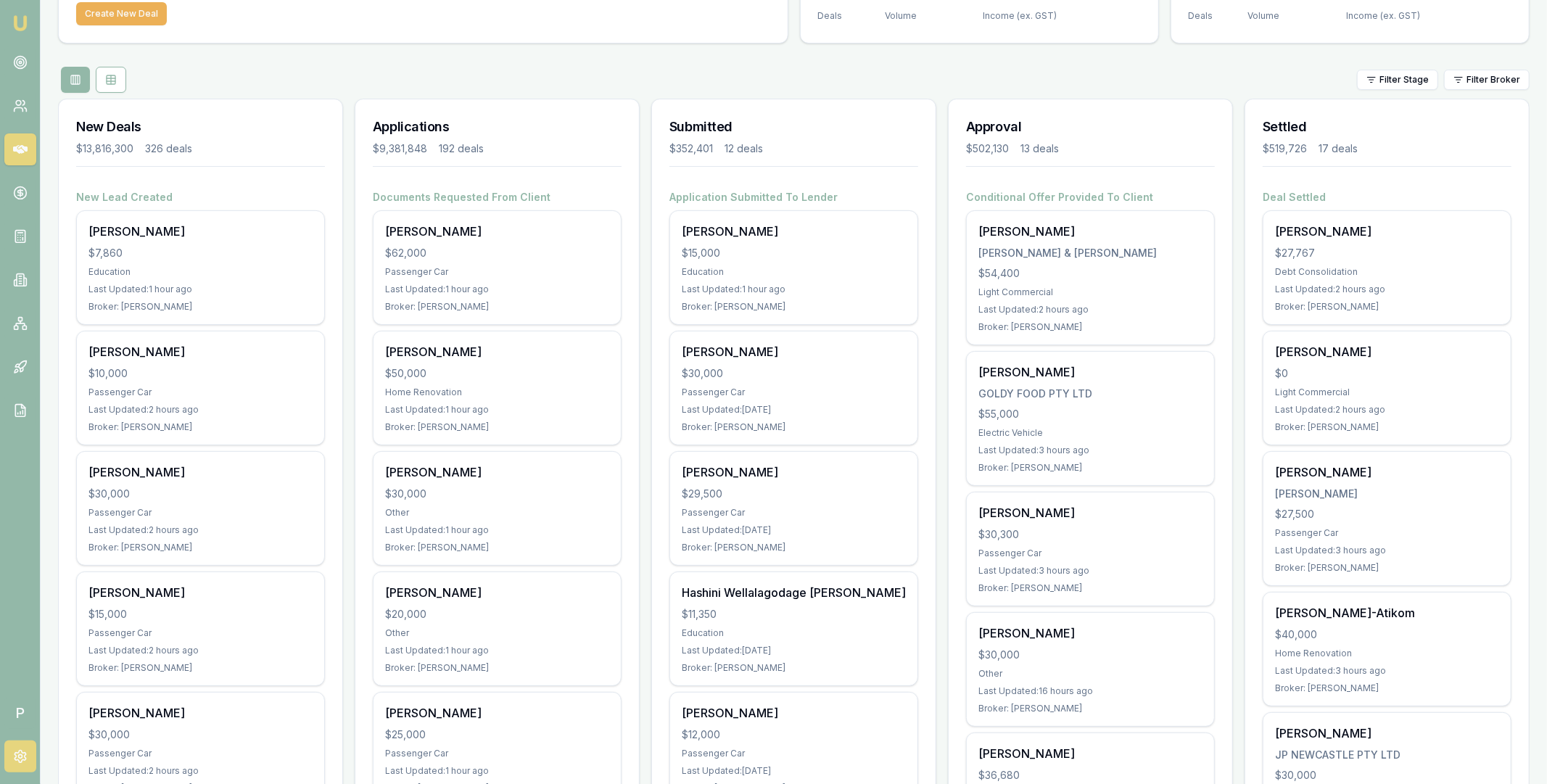
click at [23, 713] on link at bounding box center [20, 756] width 32 height 32
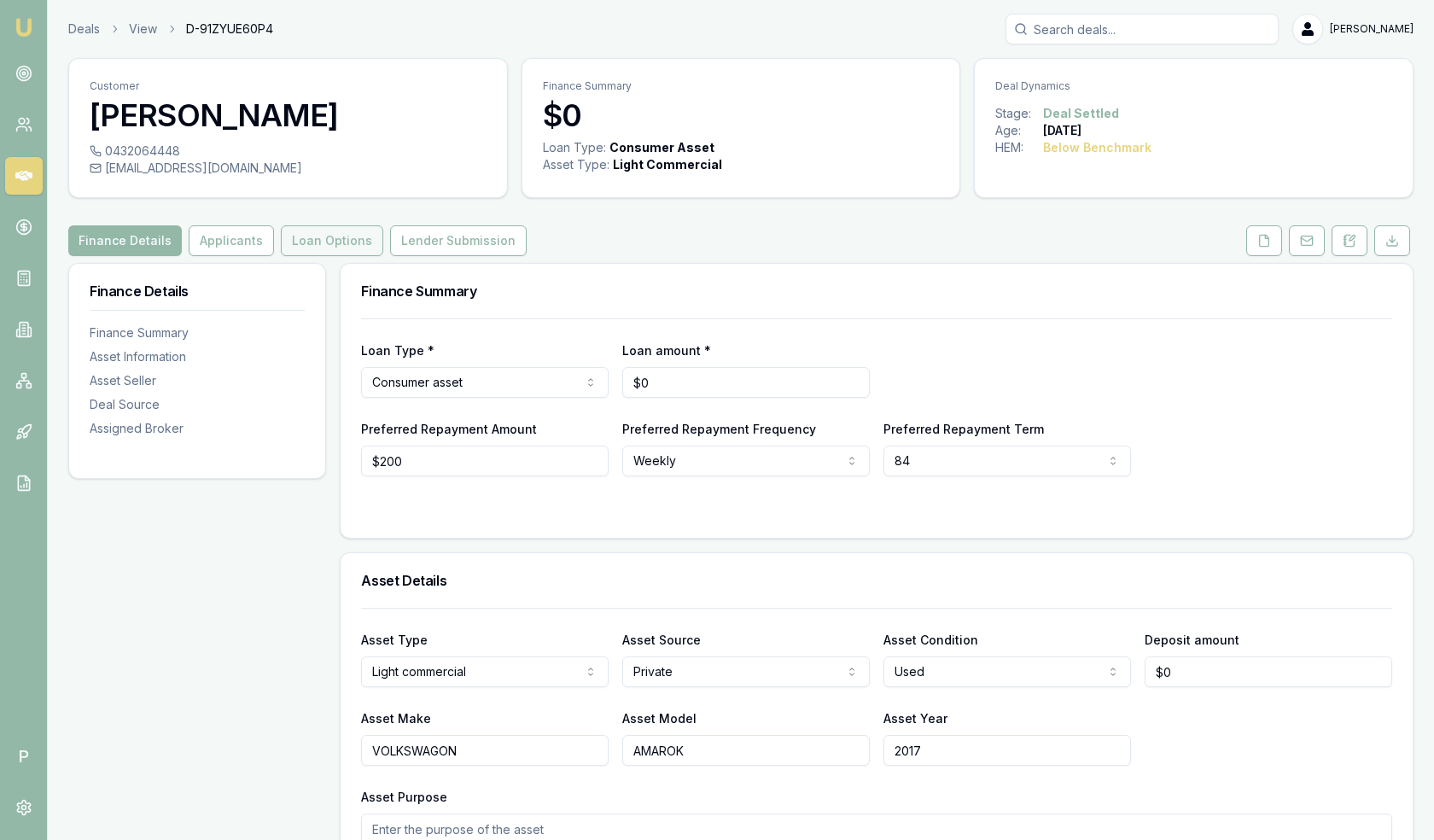
click at [329, 235] on button "Loan Options" at bounding box center [332, 241] width 102 height 31
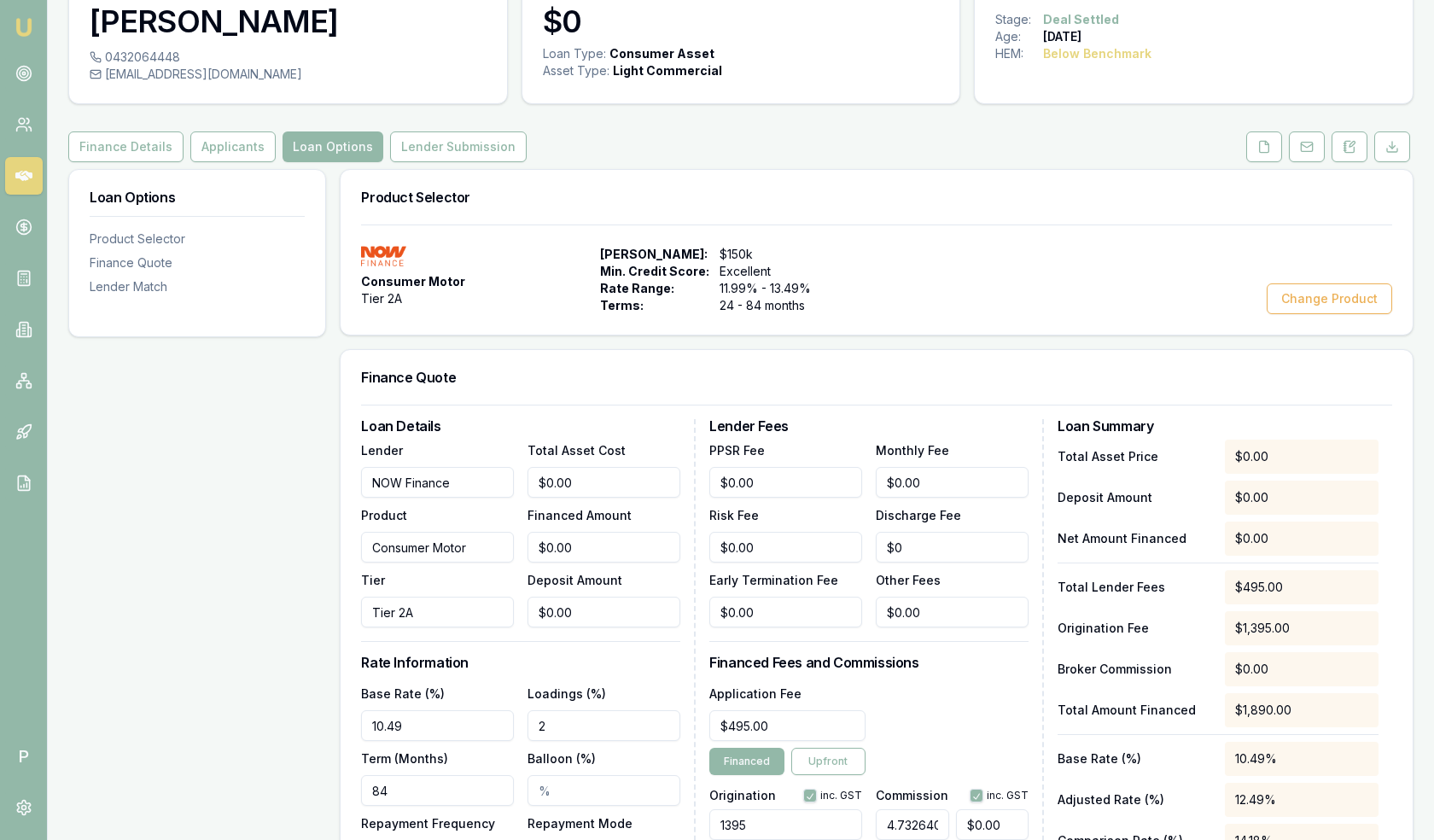
scroll to position [37, 0]
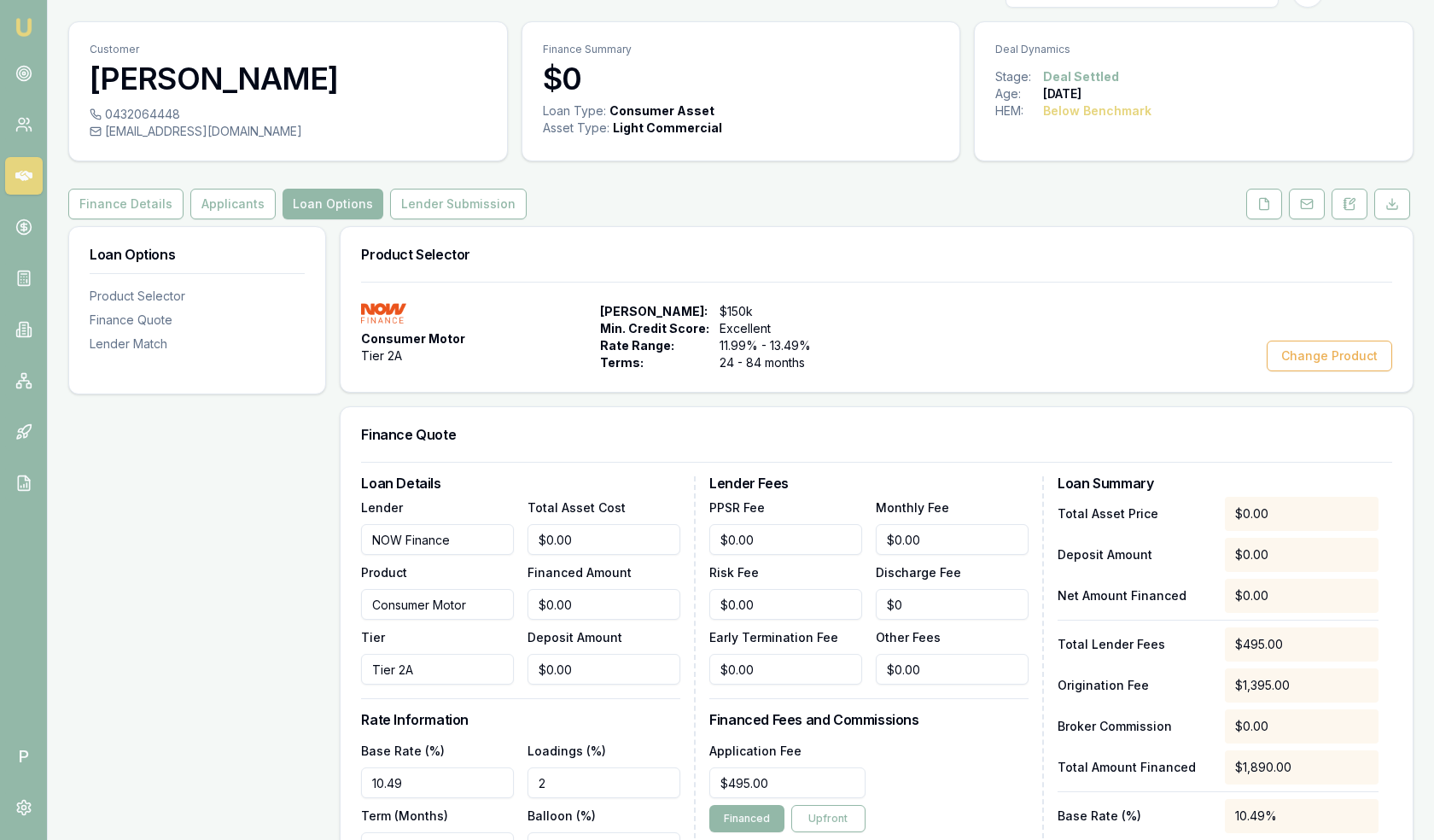
click at [20, 174] on icon at bounding box center [23, 176] width 17 height 17
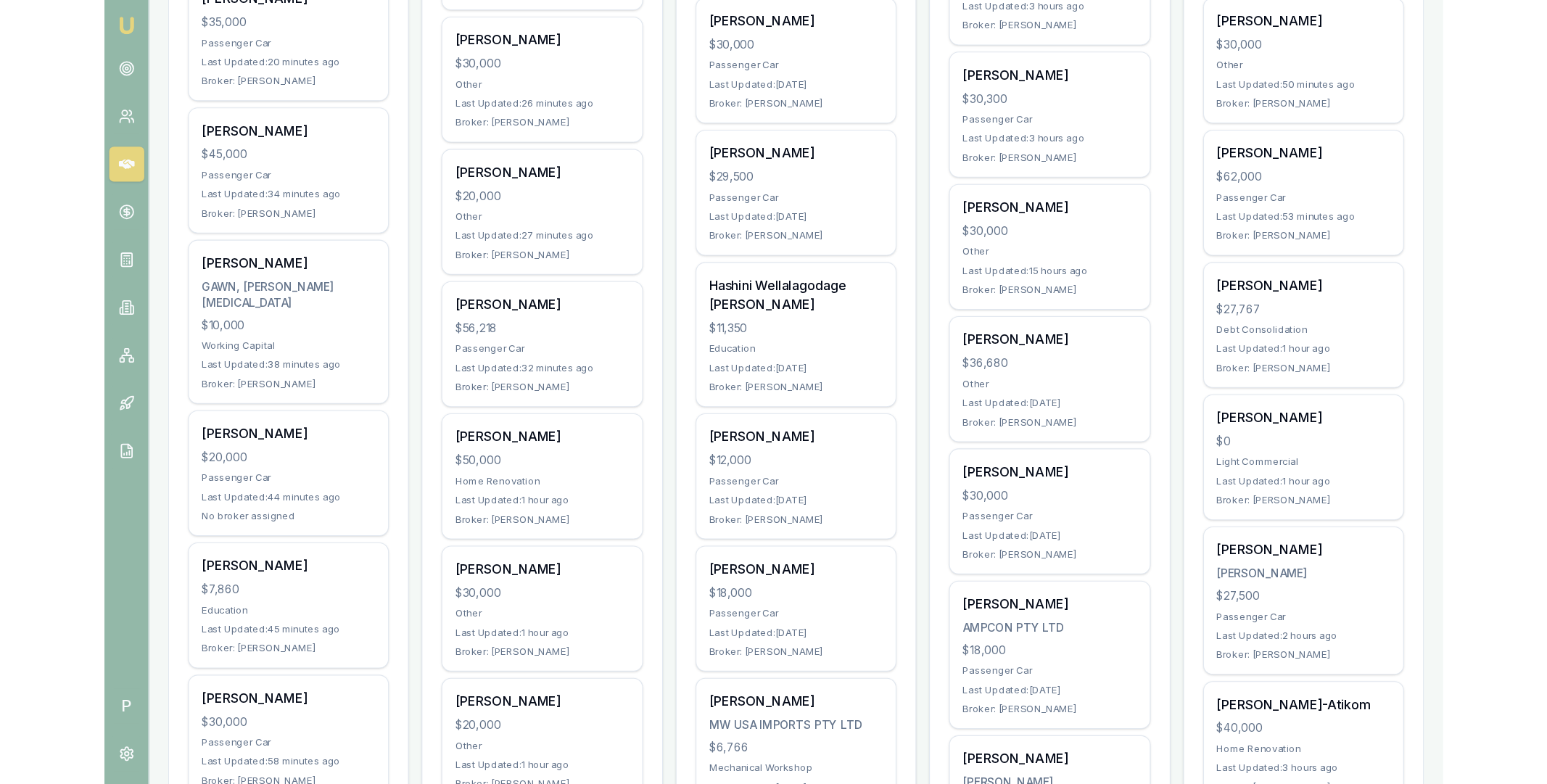
scroll to position [600, 0]
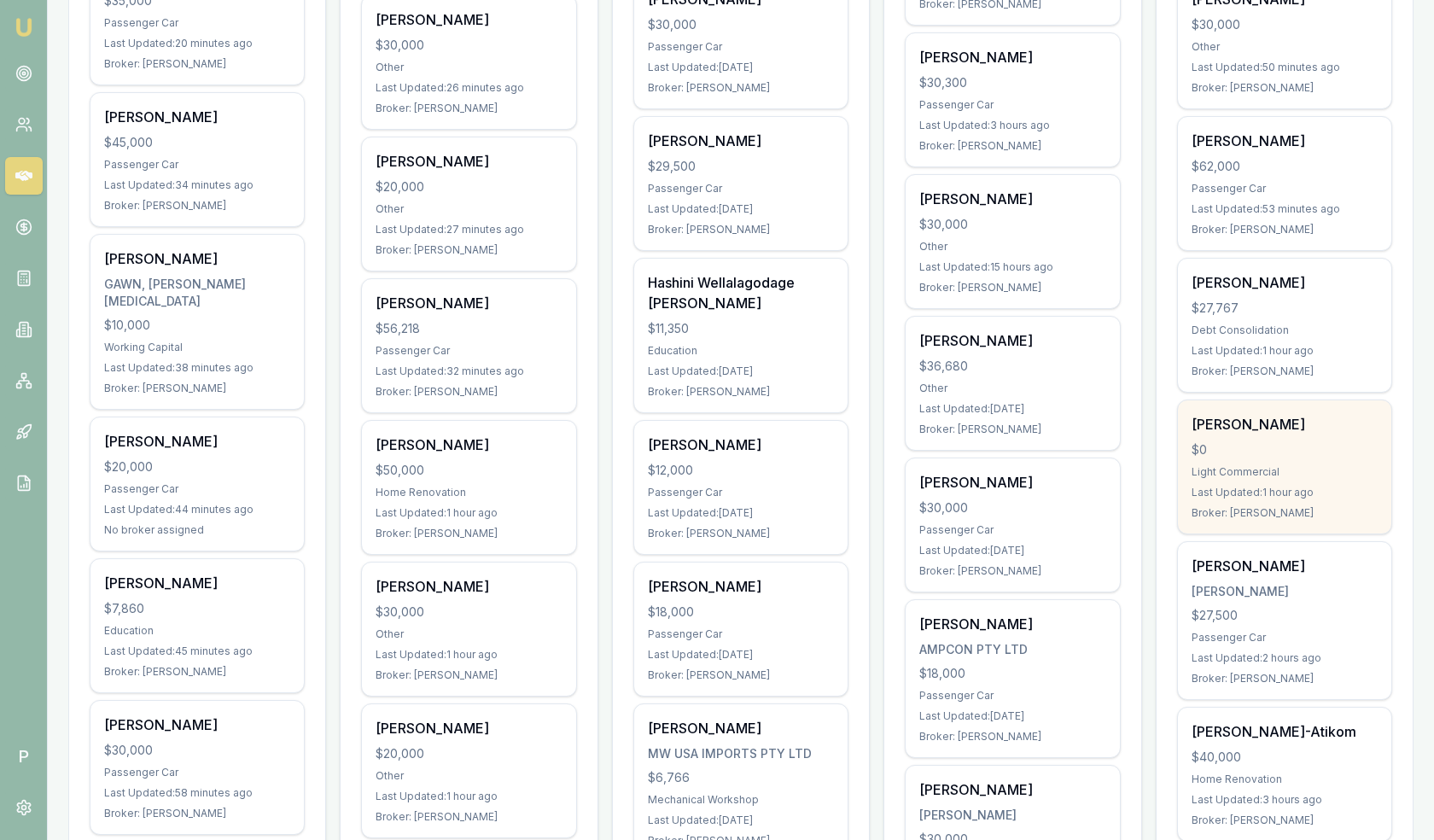
click at [1288, 416] on div "[PERSON_NAME]" at bounding box center [1285, 424] width 186 height 21
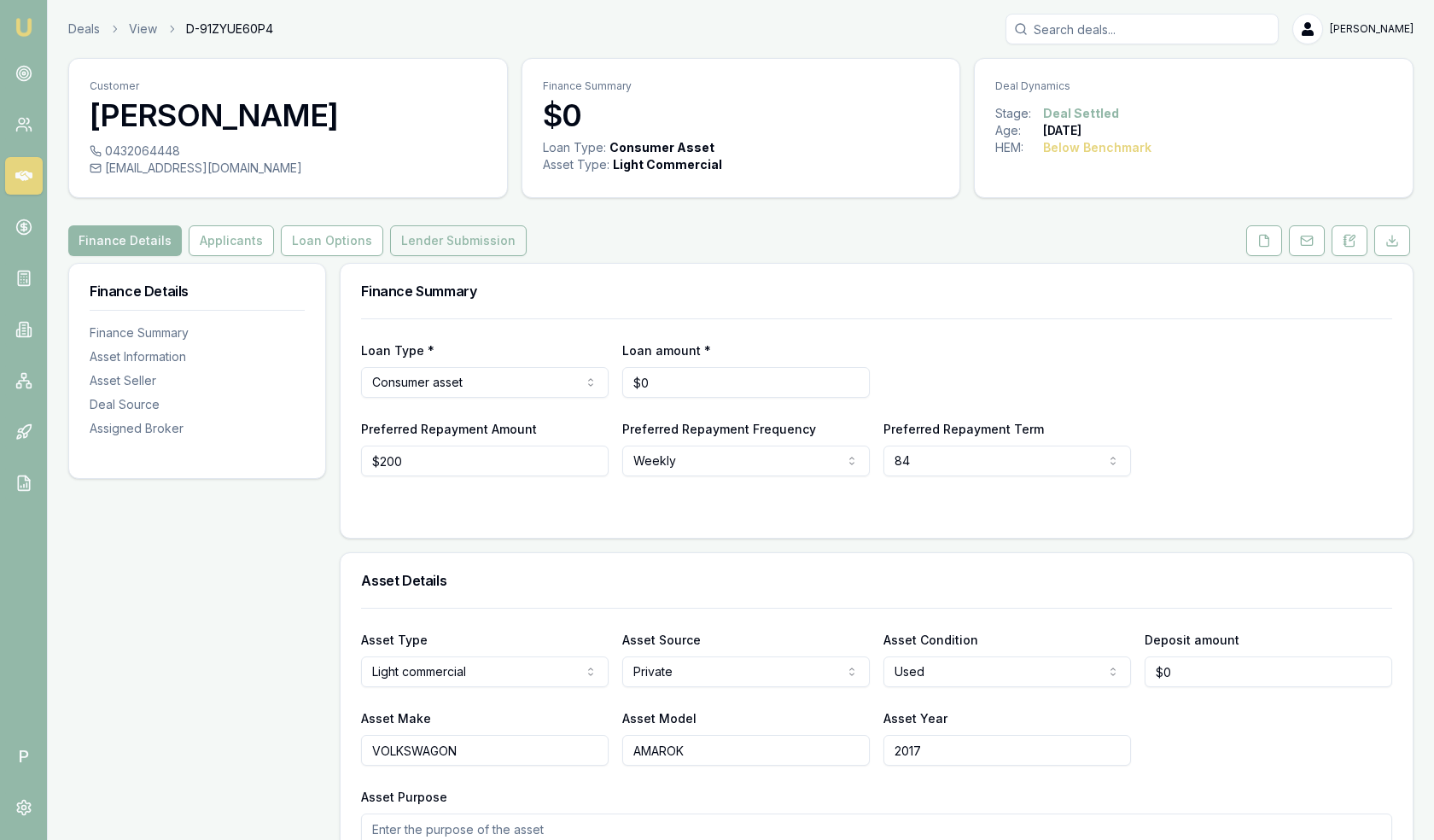
click at [428, 236] on button "Lender Submission" at bounding box center [458, 241] width 136 height 31
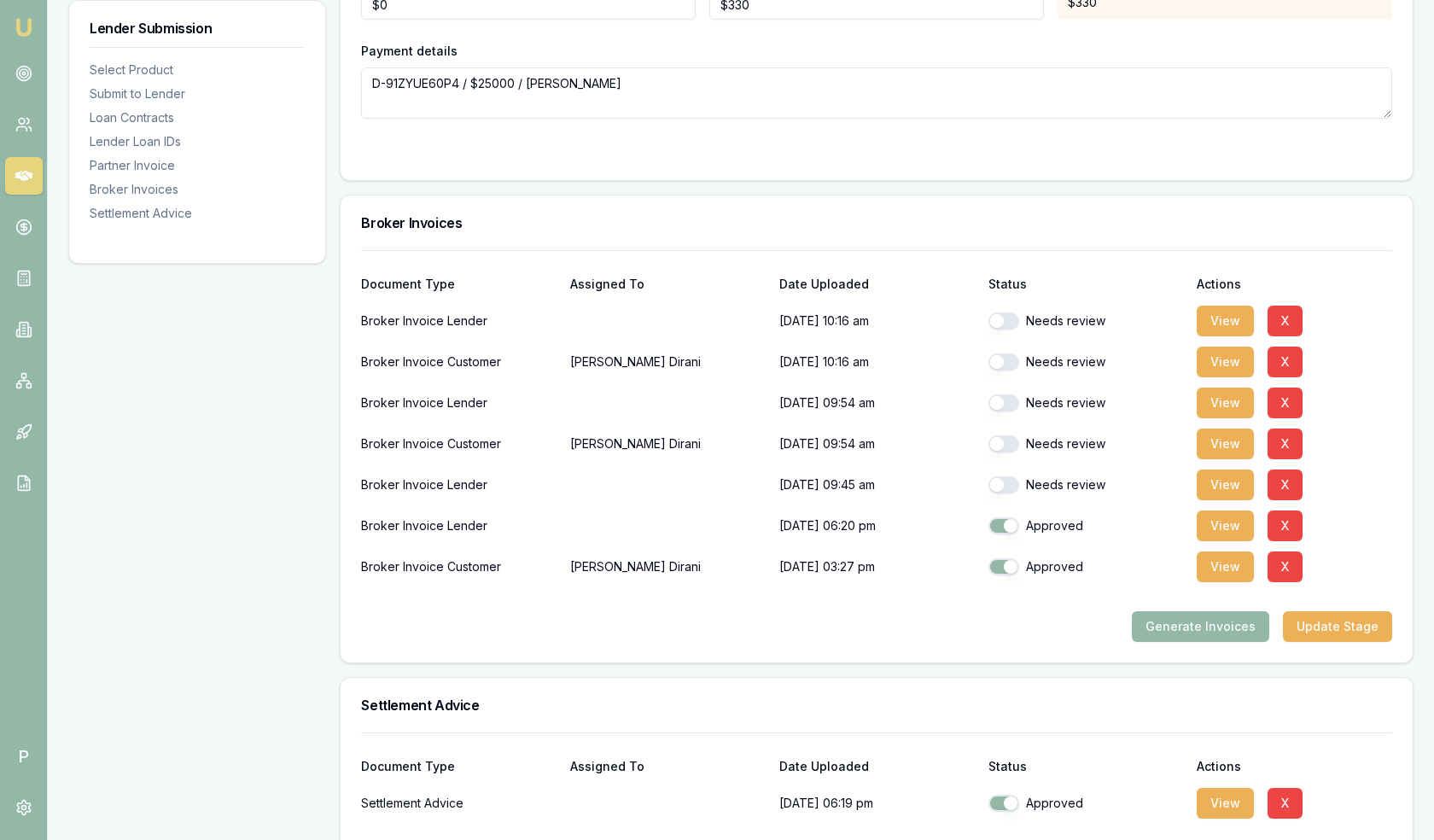
scroll to position [2047, 0]
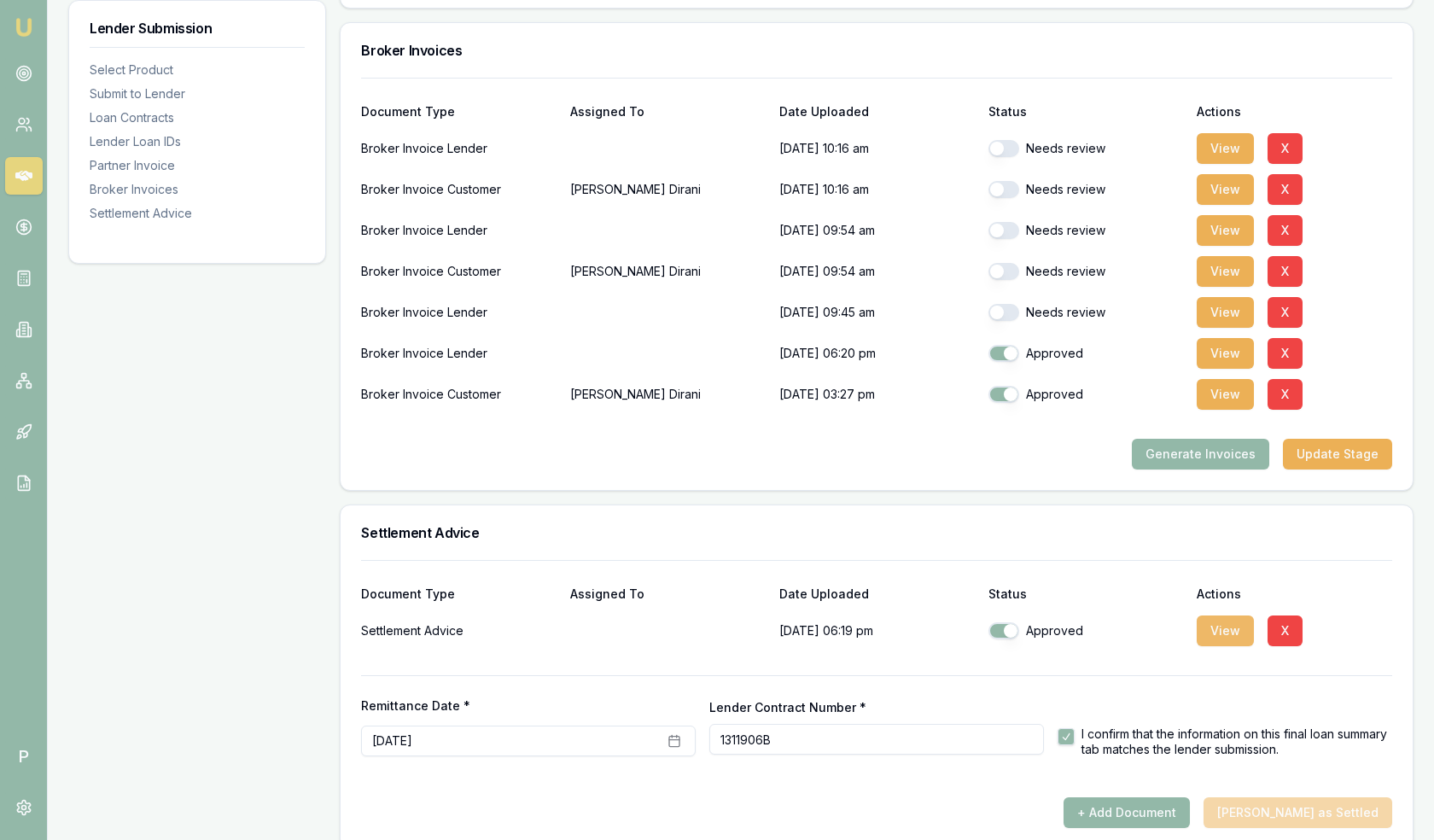
click at [1217, 615] on button "View" at bounding box center [1224, 630] width 57 height 31
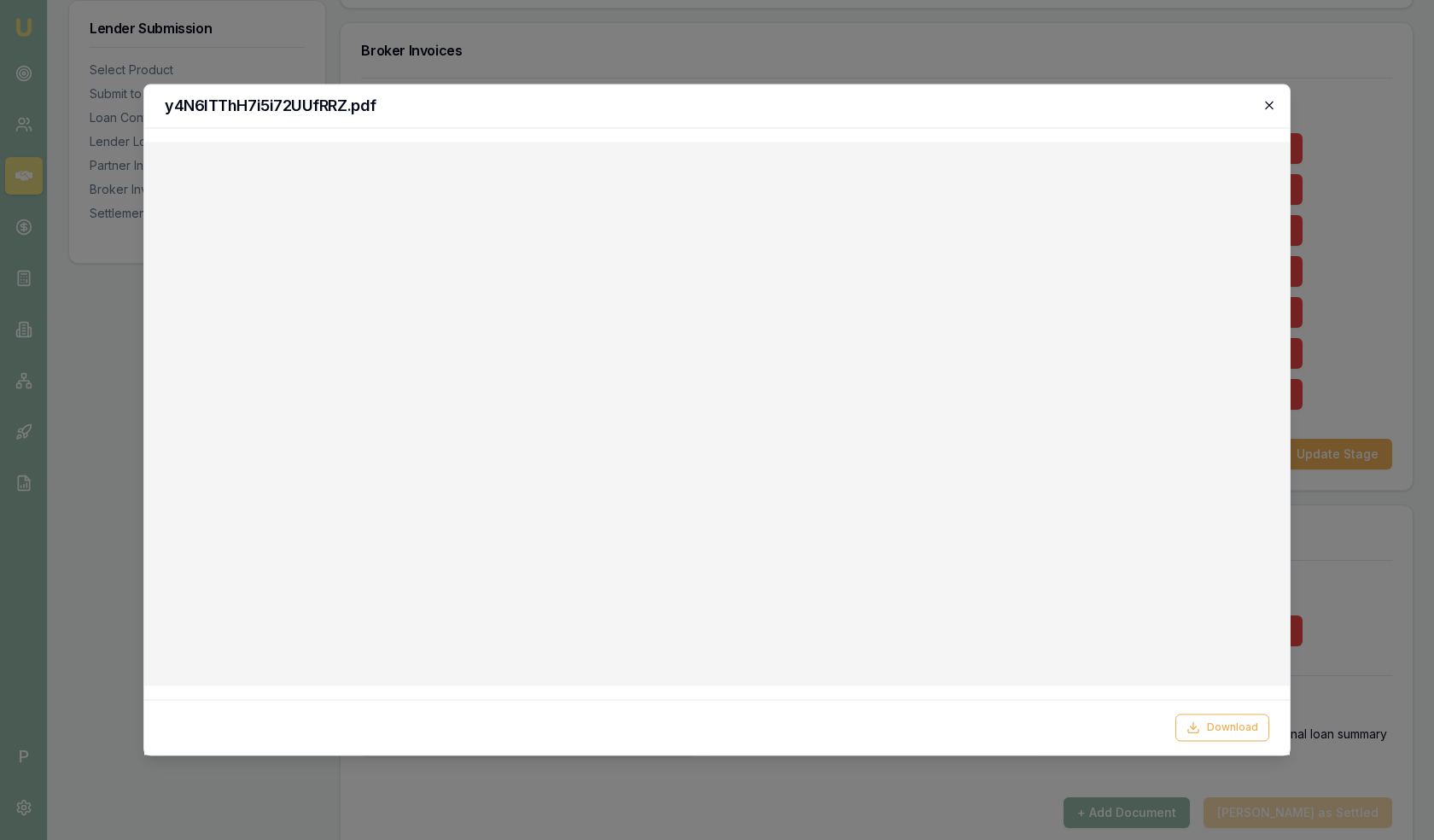
click at [1270, 102] on icon "button" at bounding box center [1269, 105] width 8 height 8
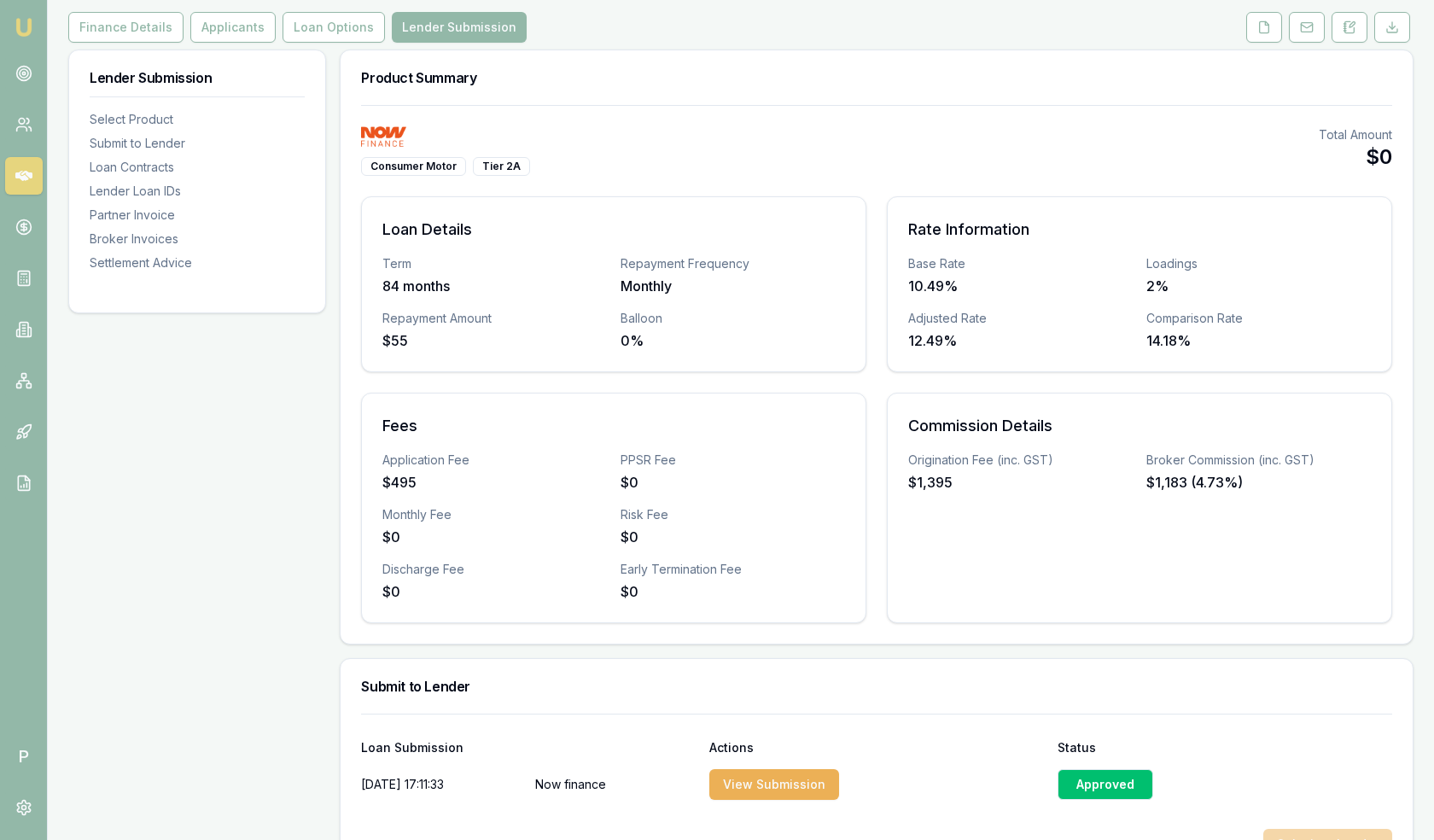
scroll to position [0, 0]
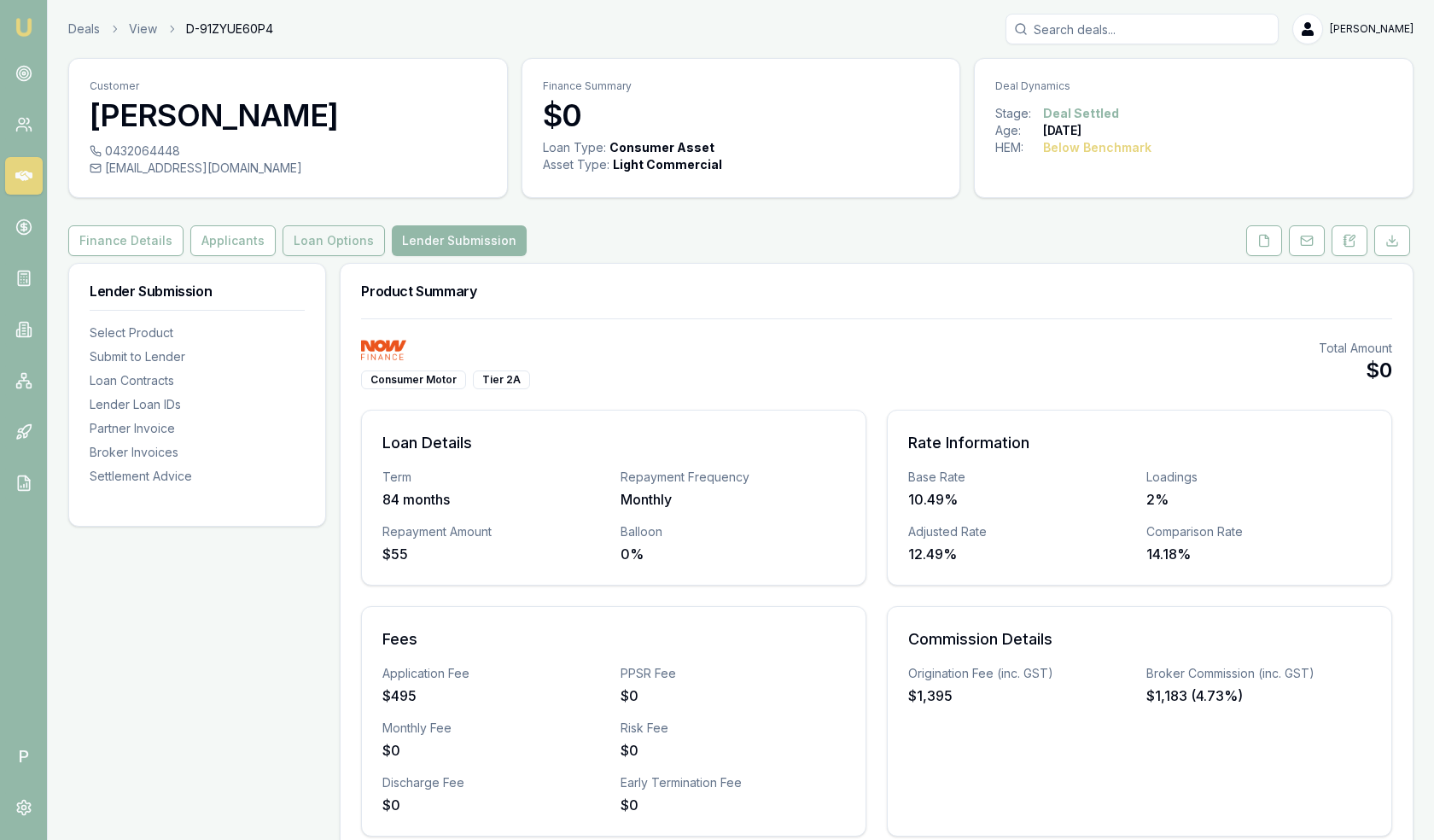
click at [348, 241] on button "Loan Options" at bounding box center [334, 241] width 102 height 31
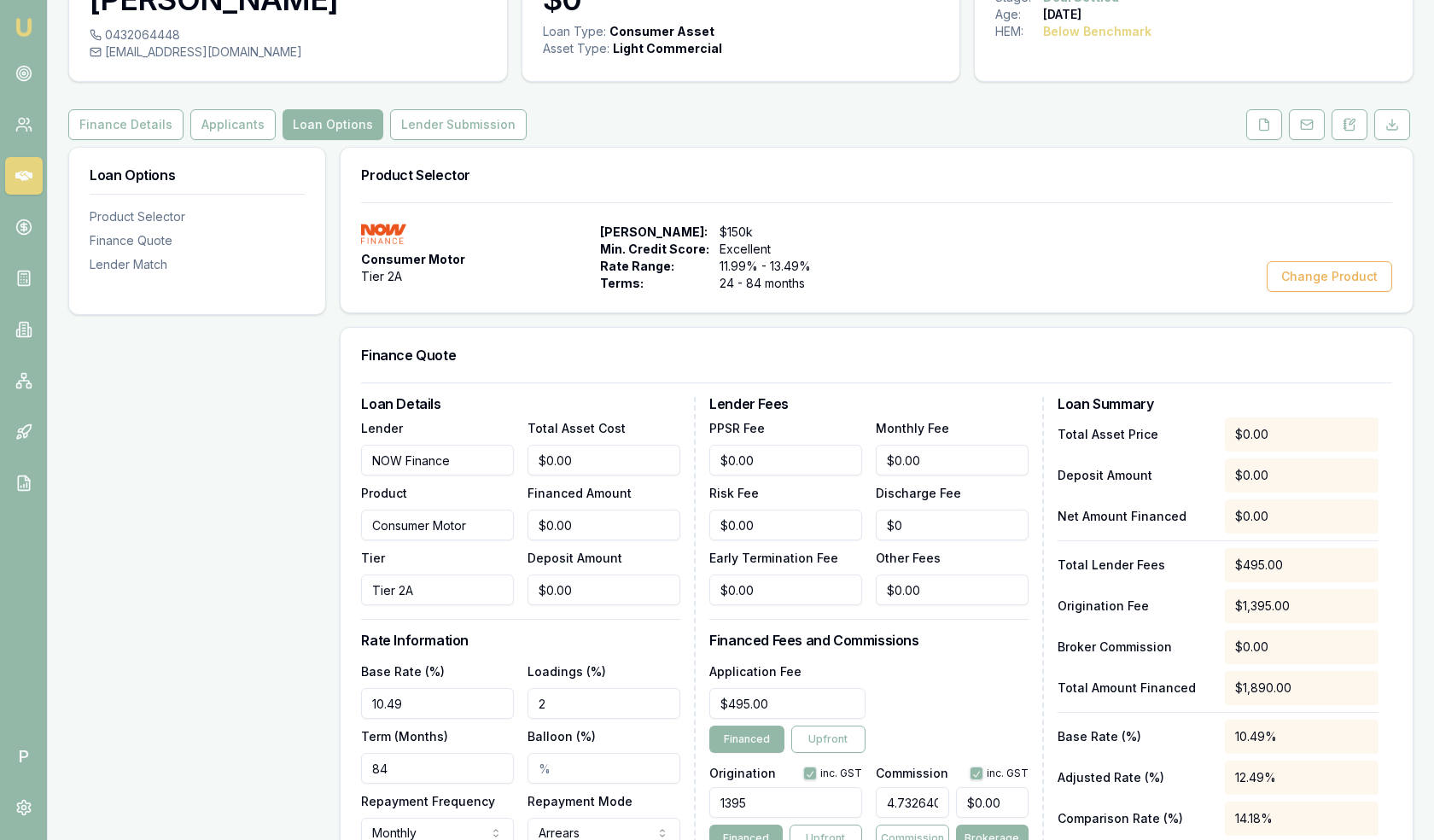
scroll to position [169, 0]
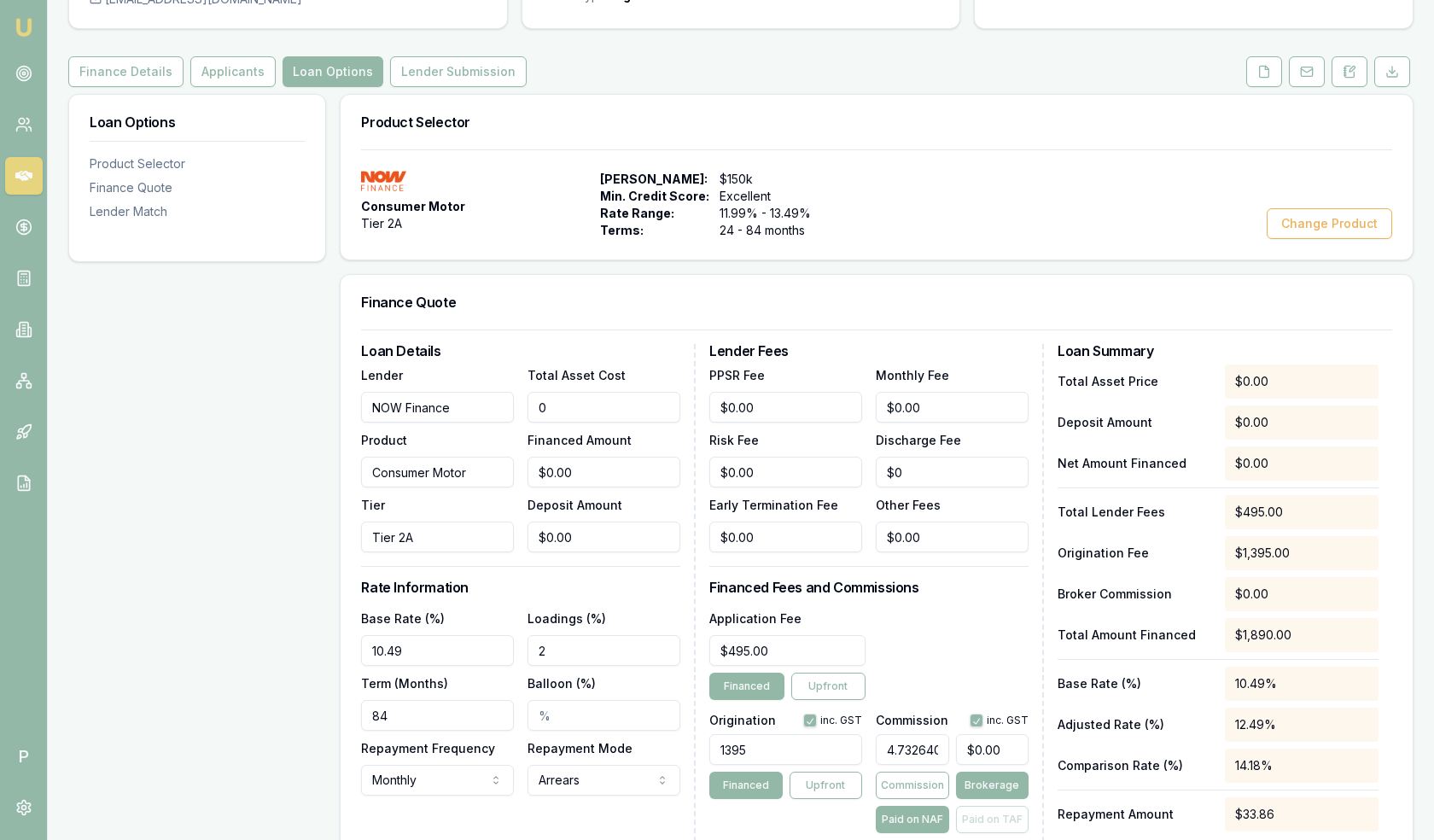
click at [594, 401] on input "0" at bounding box center [603, 407] width 153 height 31
type input "2"
type input "$2.00"
type input "$0.09"
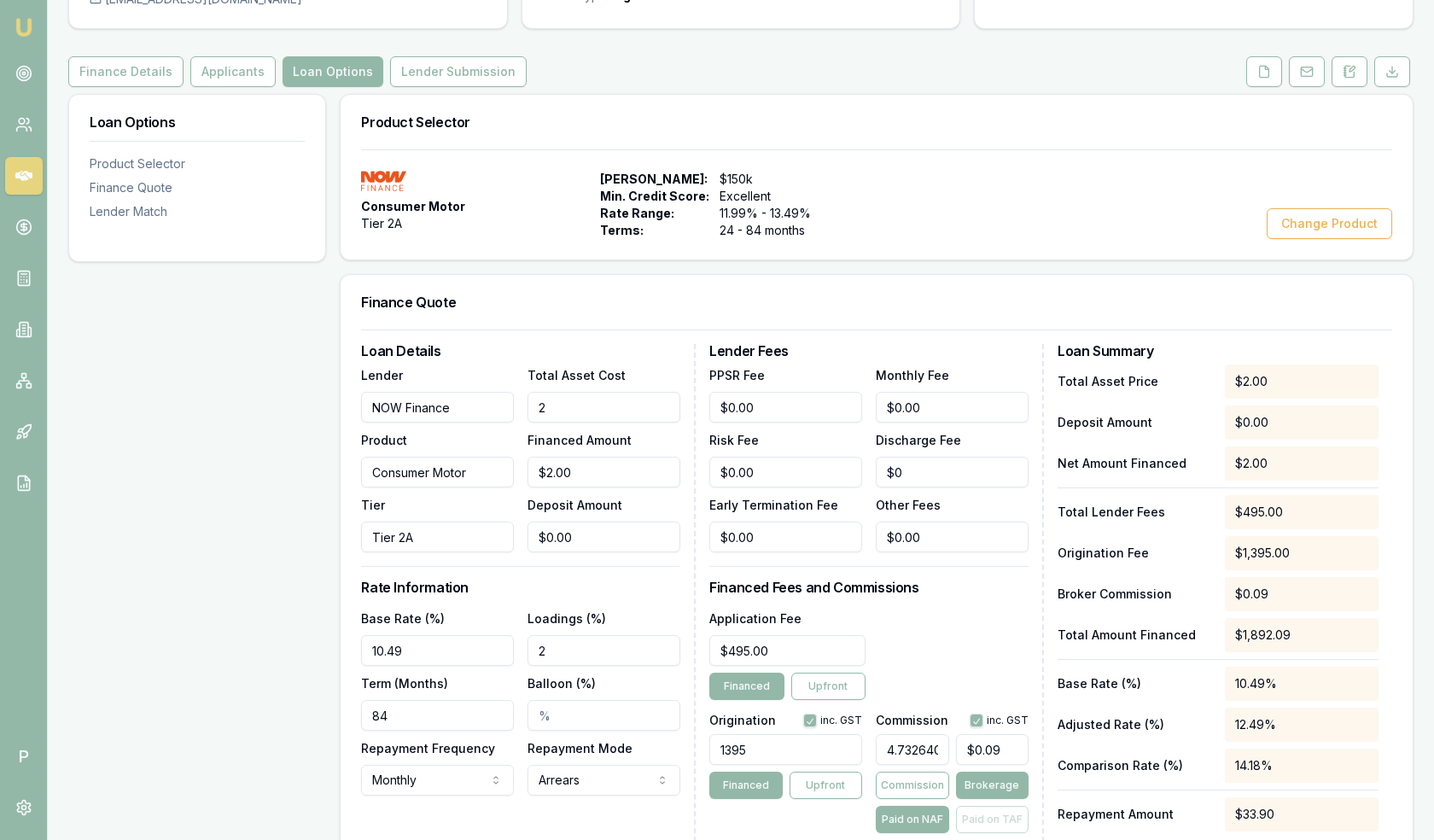
type input "25"
type input "$25.00"
type input "$1.18"
type input "250"
type input "$250.00"
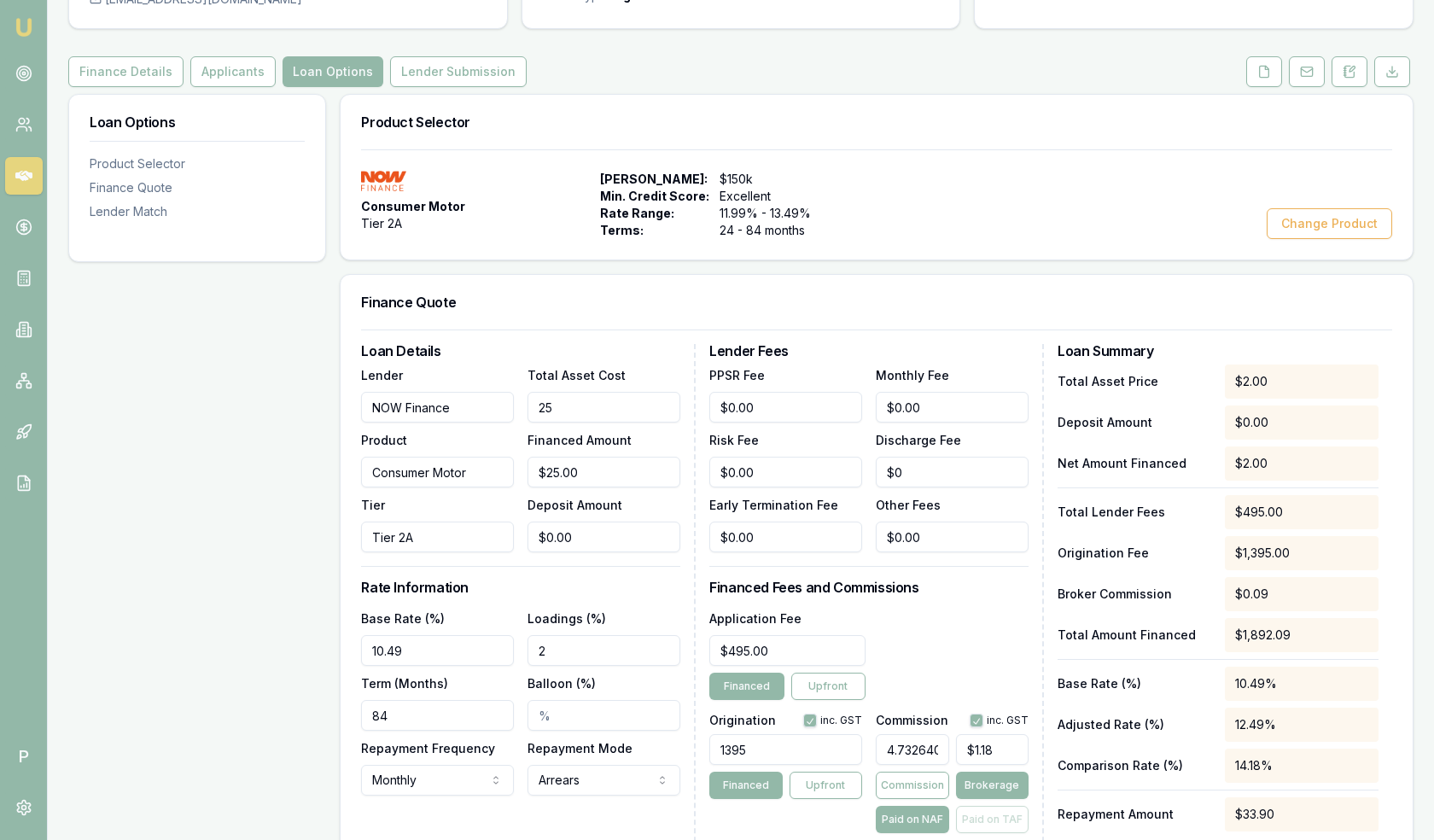
type input "$11.83"
type input "2500"
type input "$2,500.00"
type input "$118.32"
type input "25000"
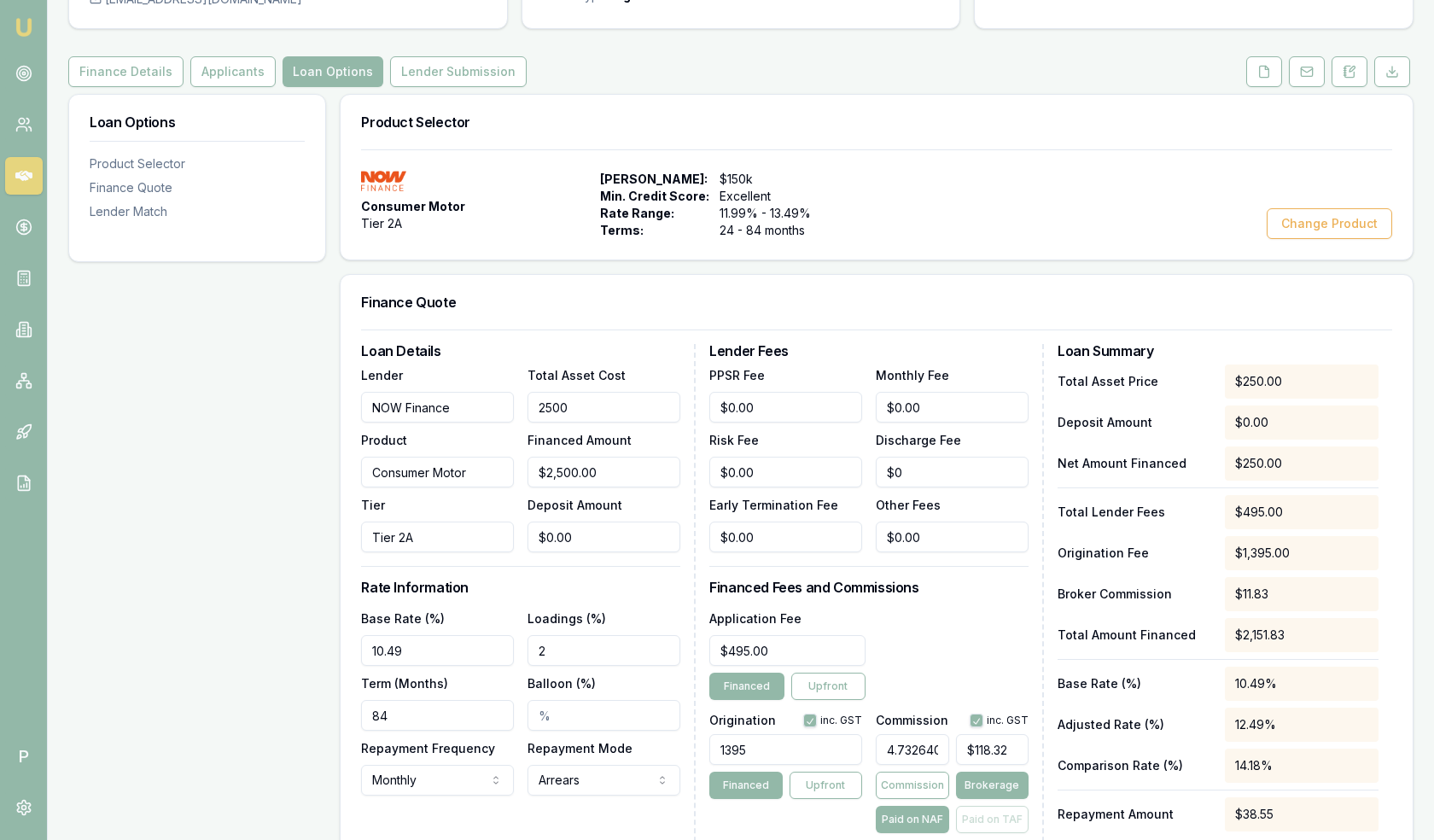
type input "$25,000.00"
type input "$1,183.16"
type input "$25,000.00"
click at [653, 446] on div "Financed Amount $25,000.00" at bounding box center [603, 459] width 153 height 58
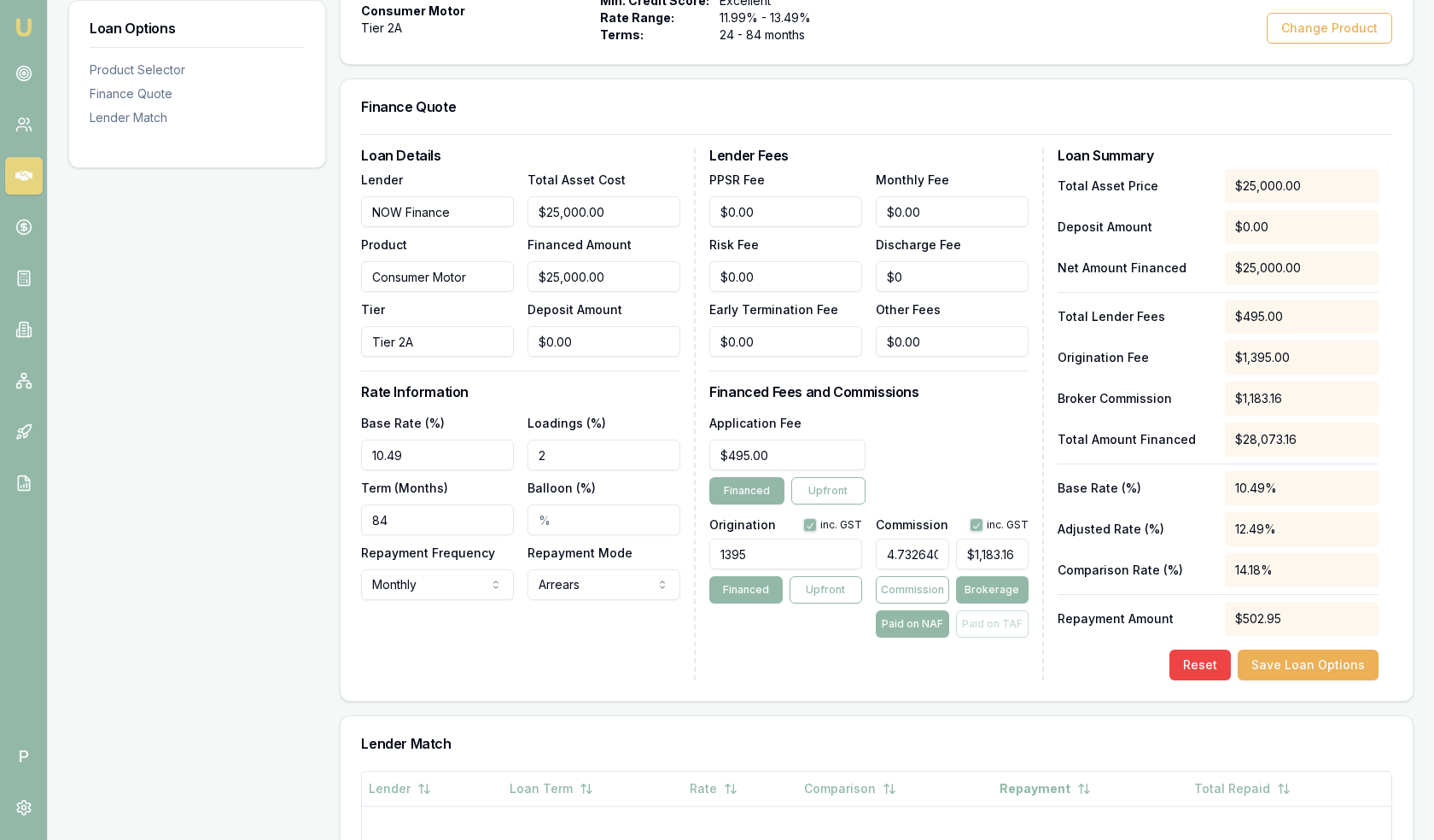
scroll to position [418, 0]
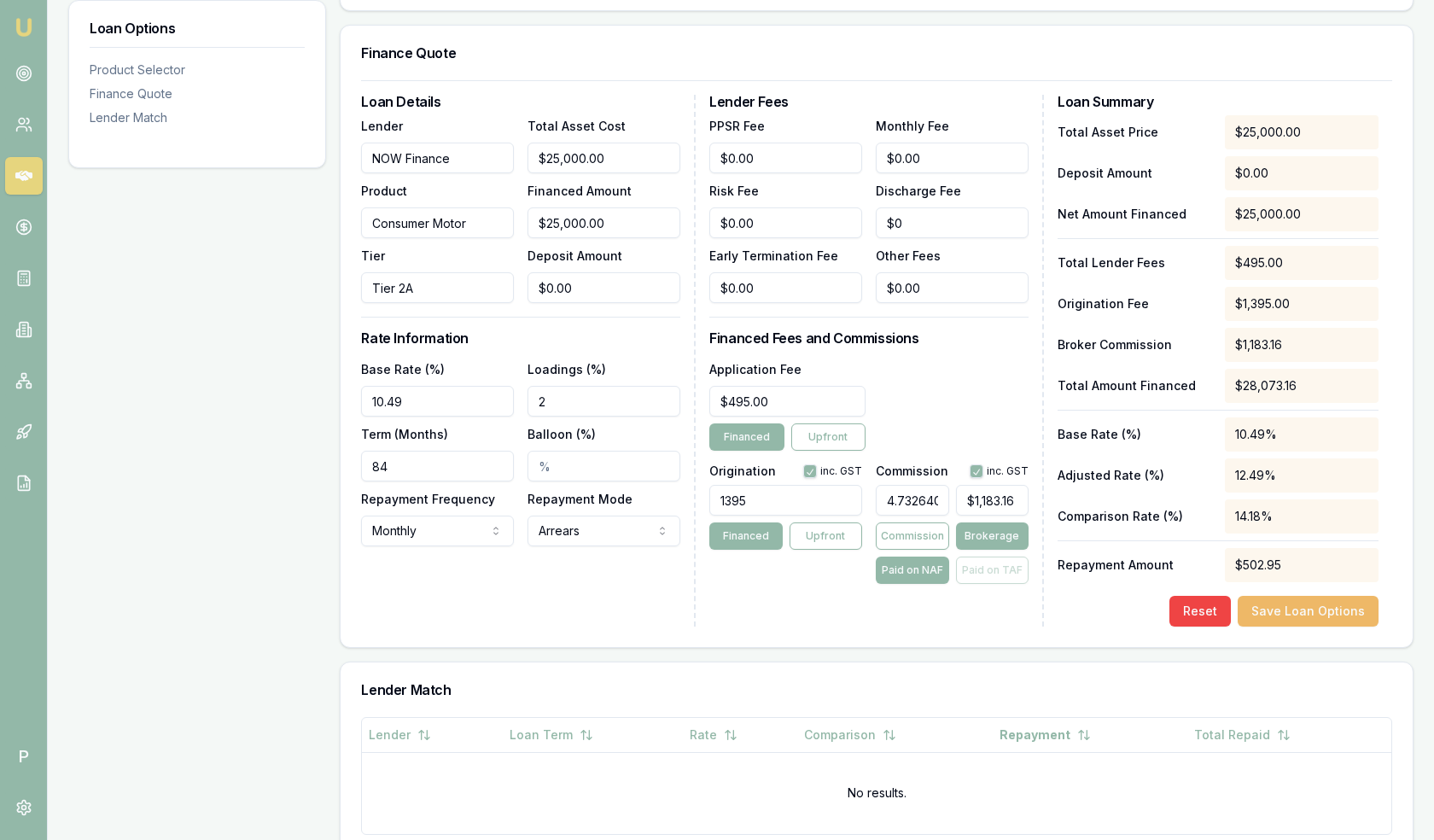
click at [1307, 608] on button "Save Loan Options" at bounding box center [1308, 611] width 141 height 31
click at [40, 188] on link at bounding box center [23, 176] width 38 height 38
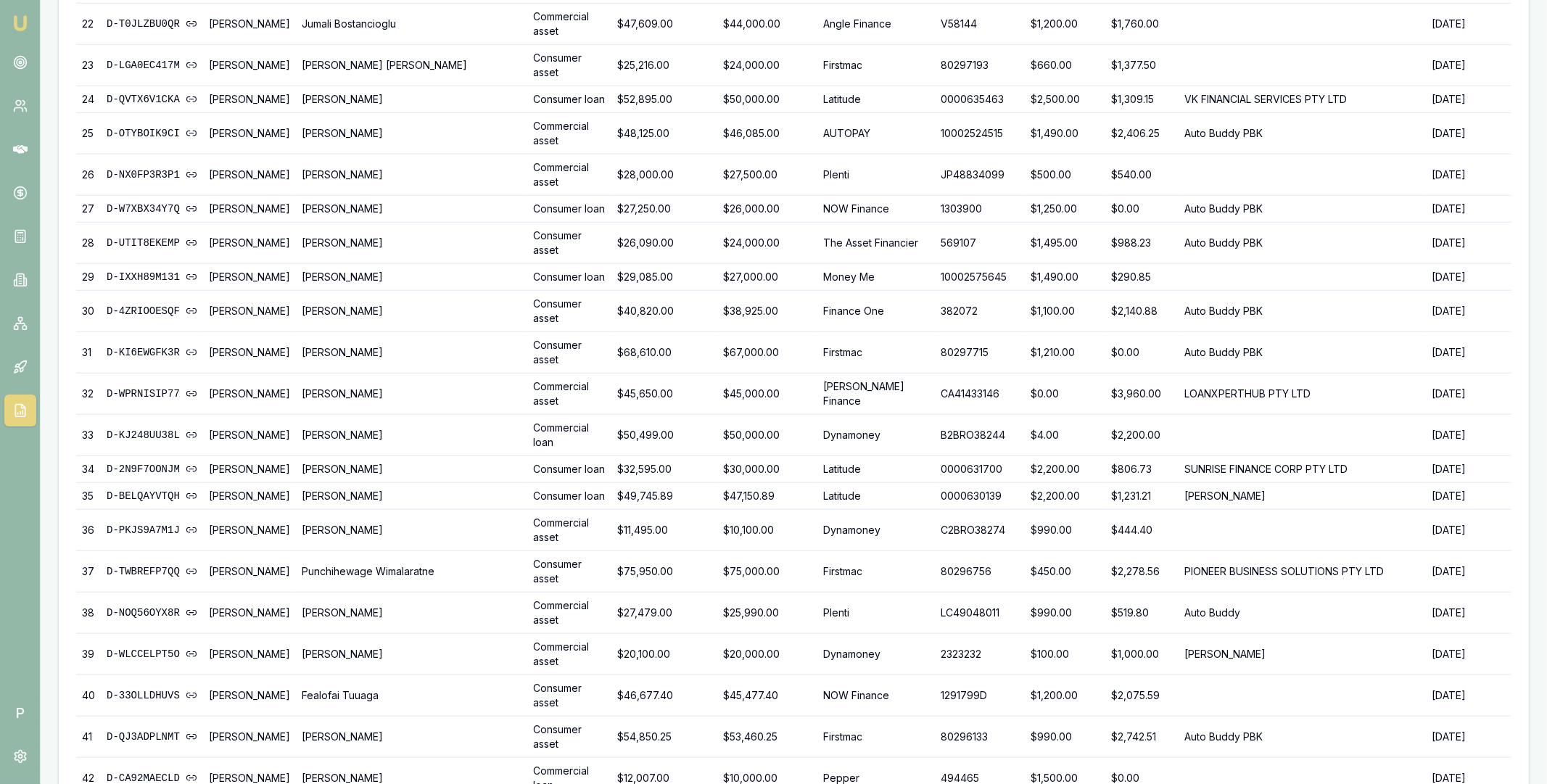
scroll to position [1021, 0]
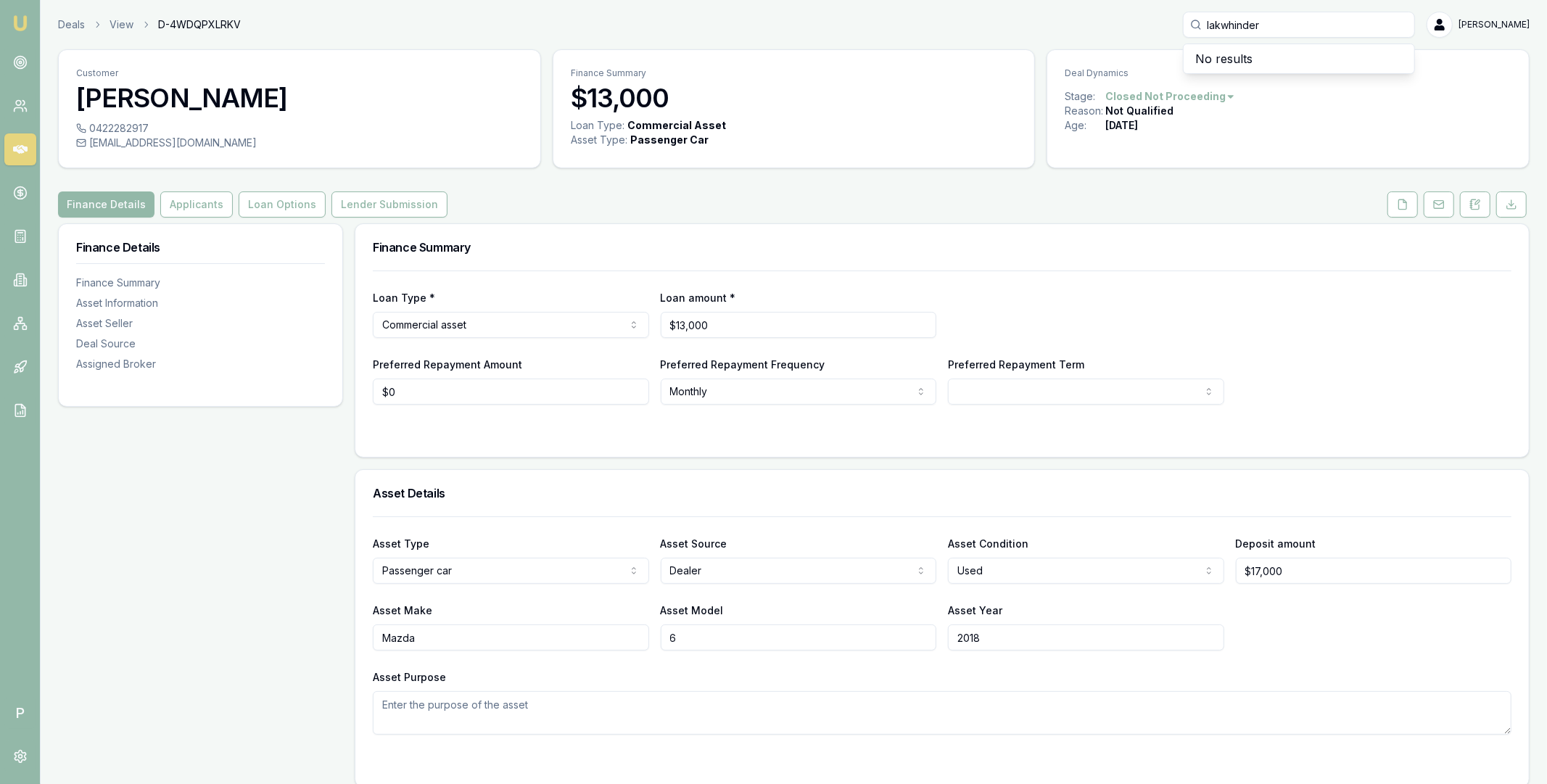
click at [20, 150] on icon at bounding box center [20, 149] width 14 height 9
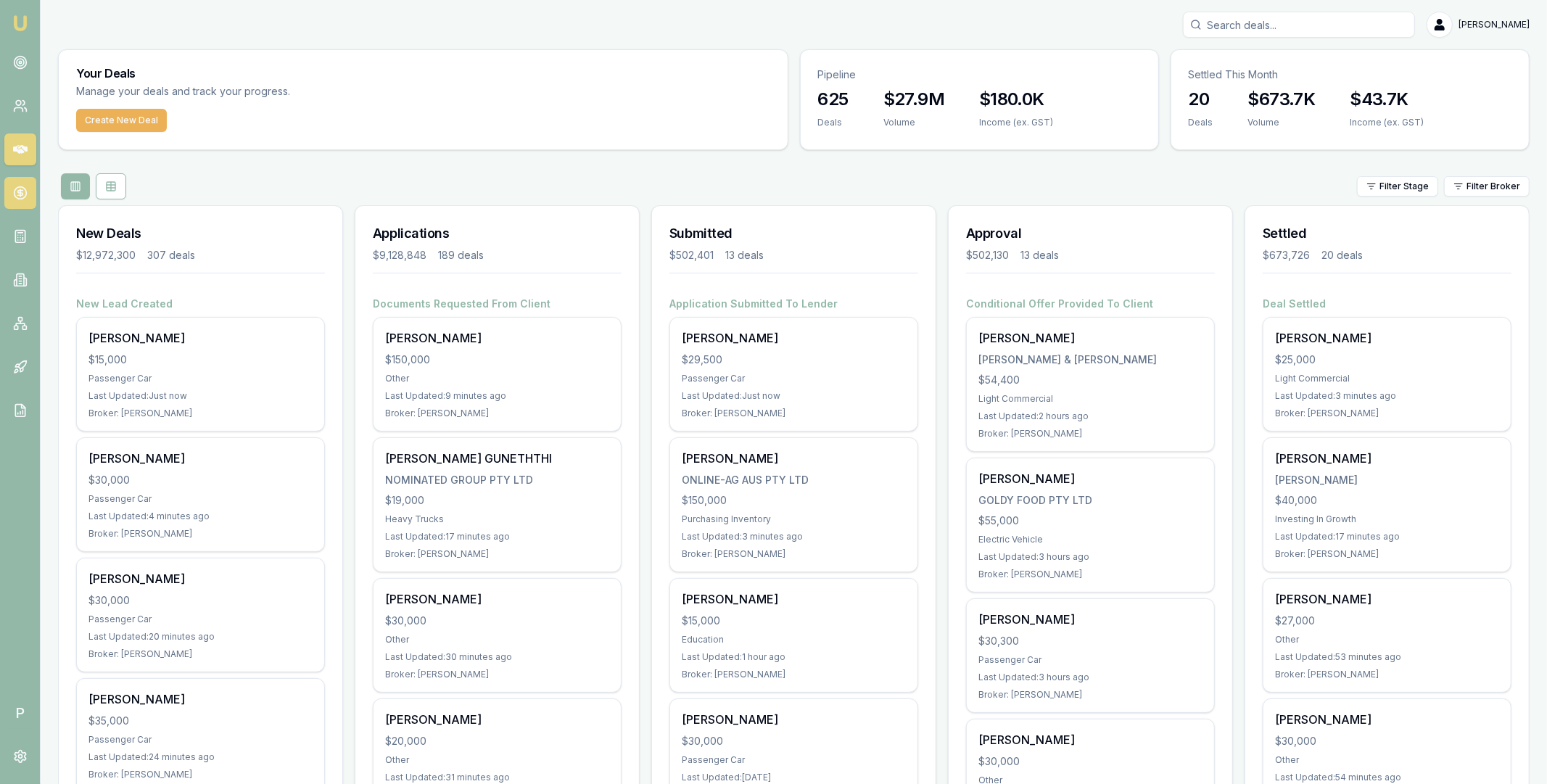
click at [21, 196] on icon at bounding box center [20, 193] width 14 height 14
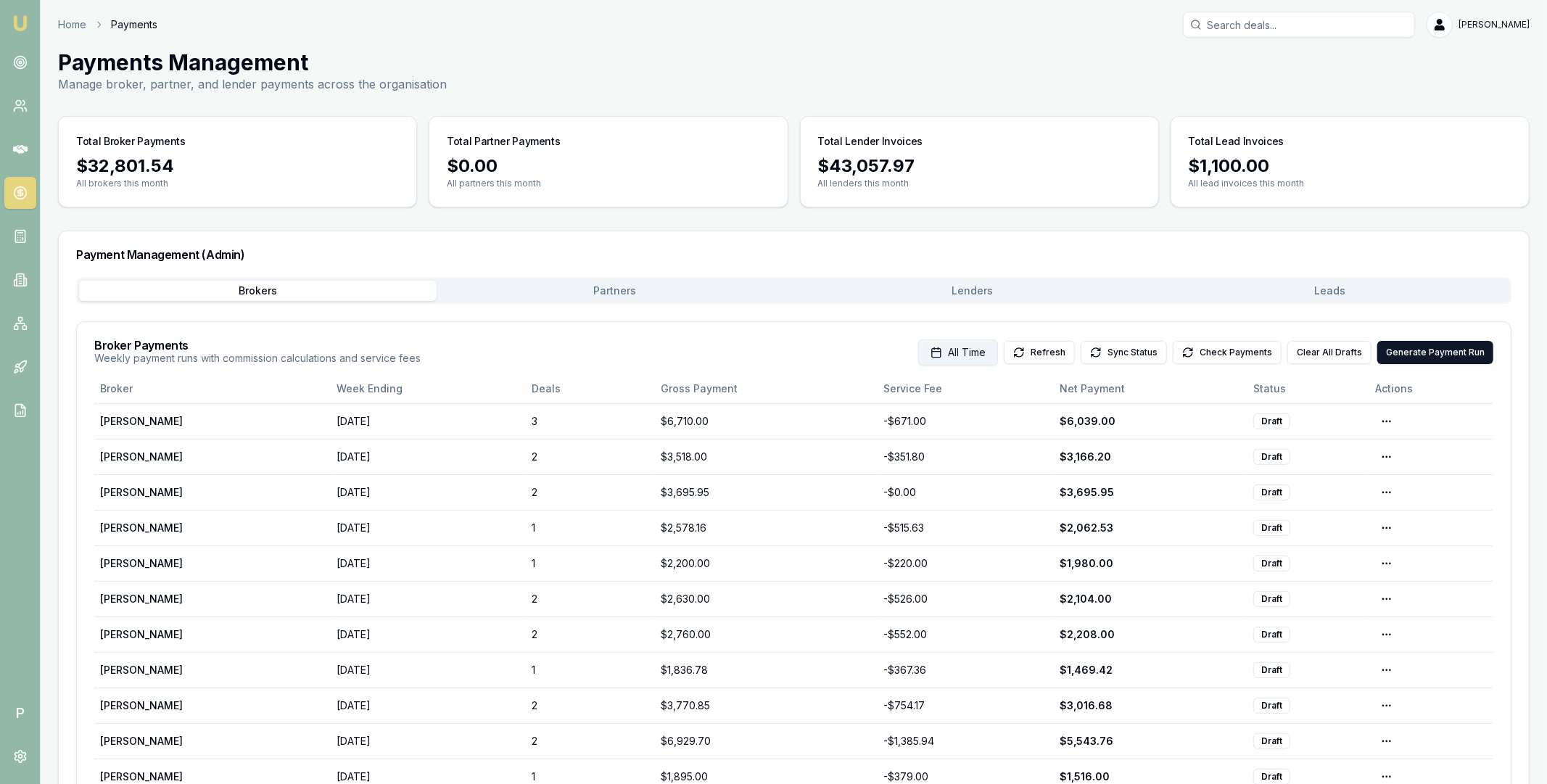
click at [992, 344] on button "All Time" at bounding box center [958, 352] width 80 height 26
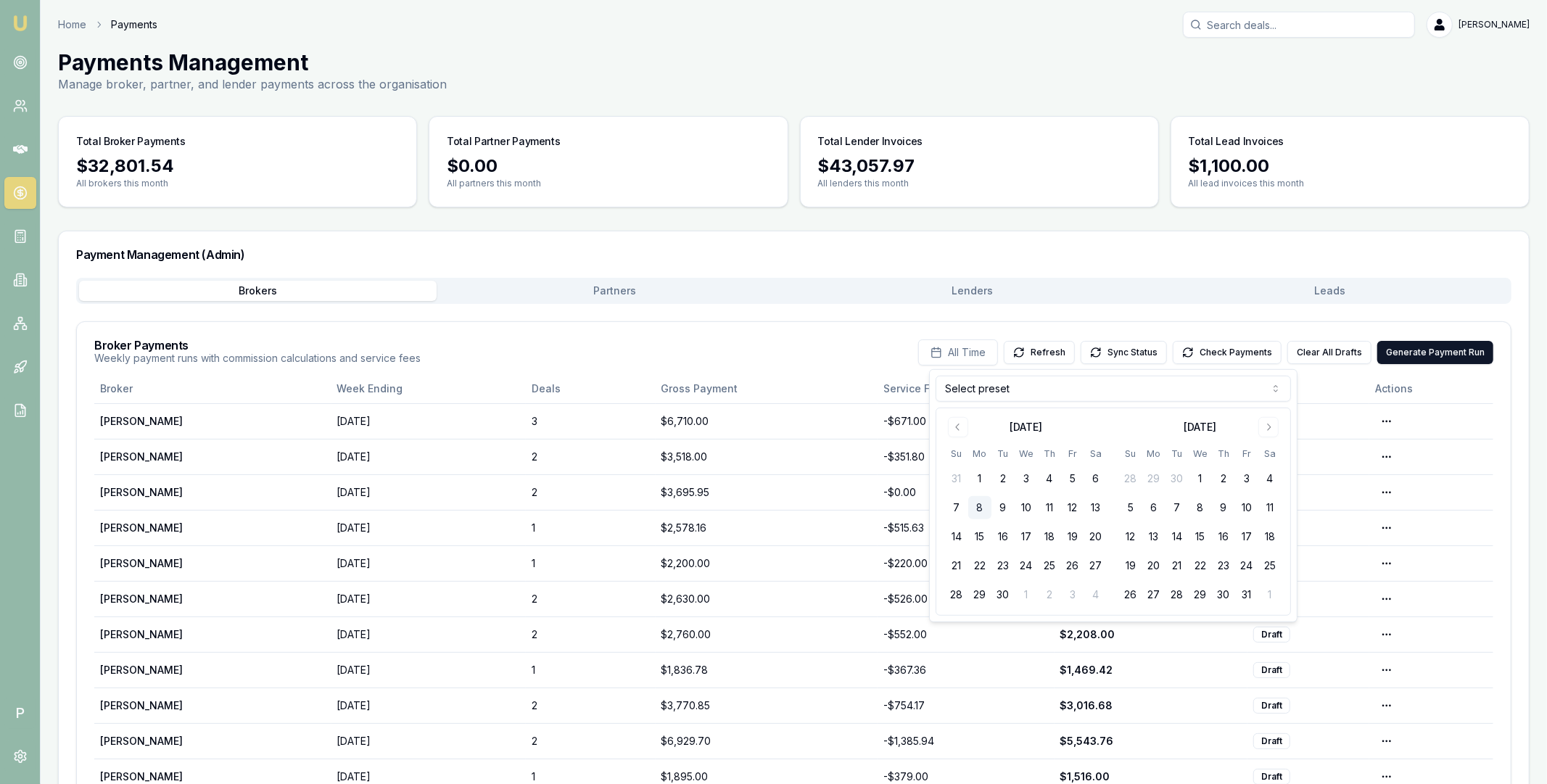
click at [983, 395] on html "Emu Broker P Home Payments [PERSON_NAME] Toggle Menu Payments Management Manage…" at bounding box center [773, 392] width 1547 height 784
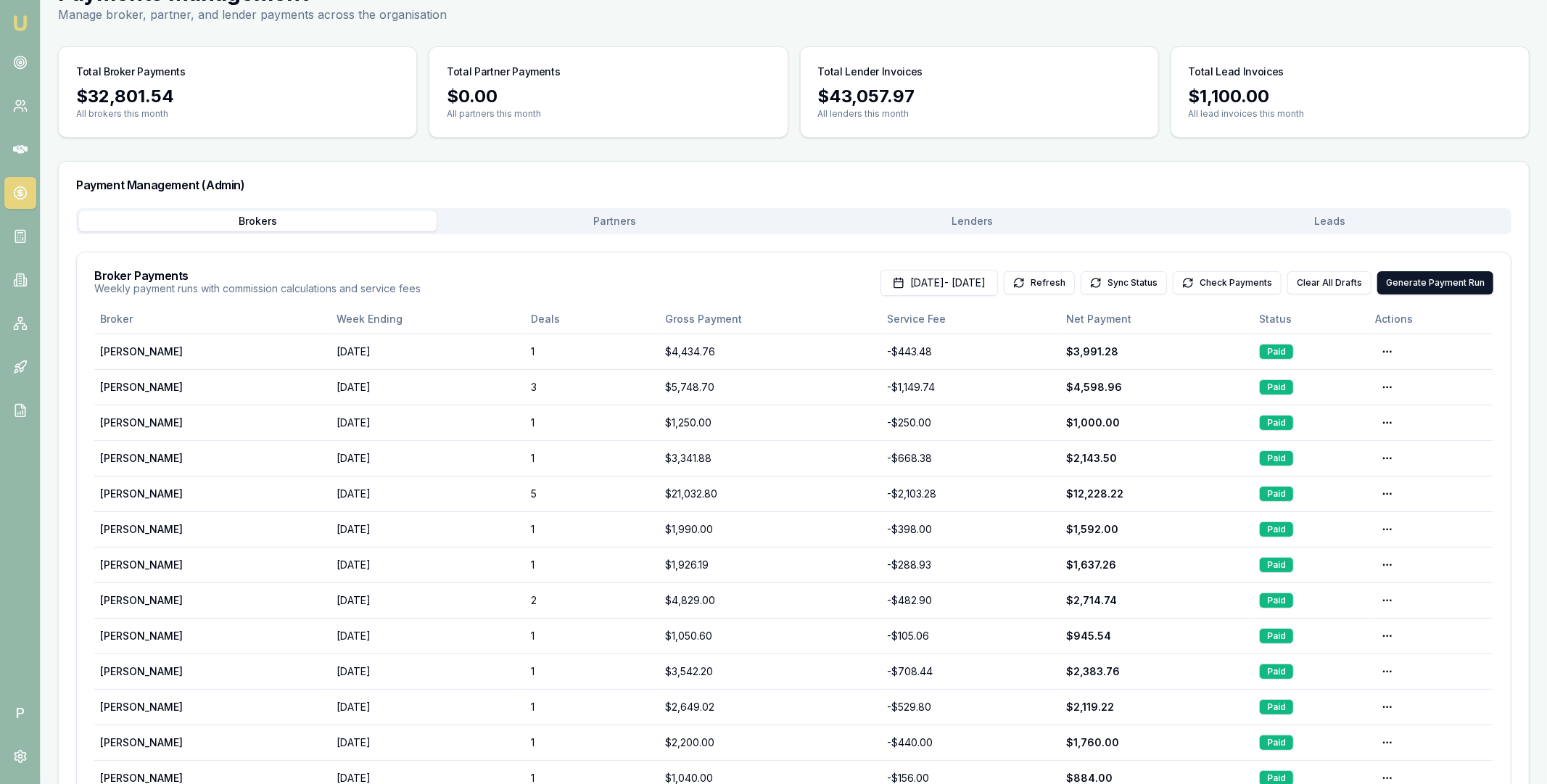
scroll to position [107, 0]
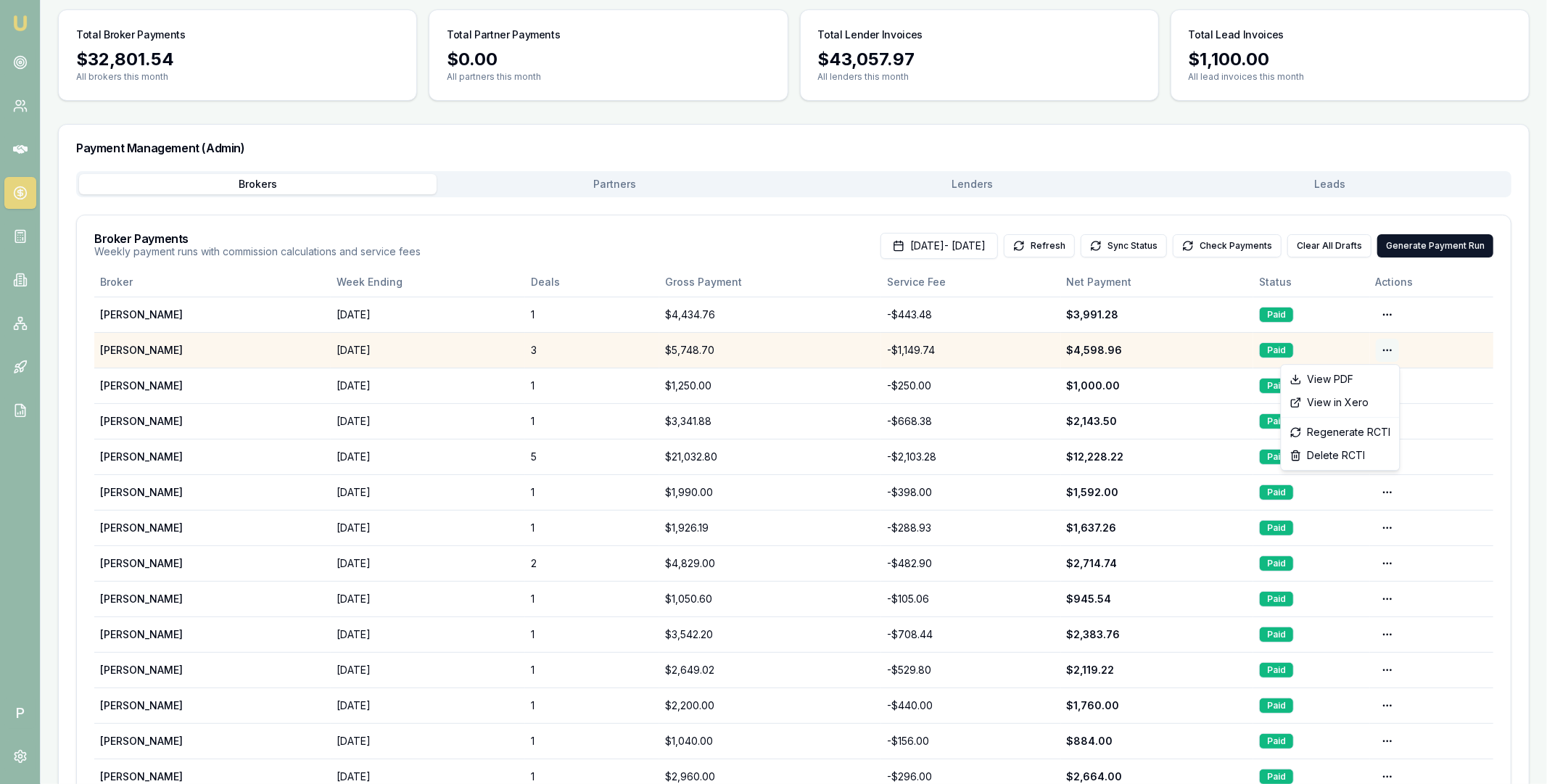
click at [1390, 349] on html "Emu Broker P Home Payments Matt Leeburn Toggle Menu Payments Management Manage …" at bounding box center [773, 285] width 1547 height 784
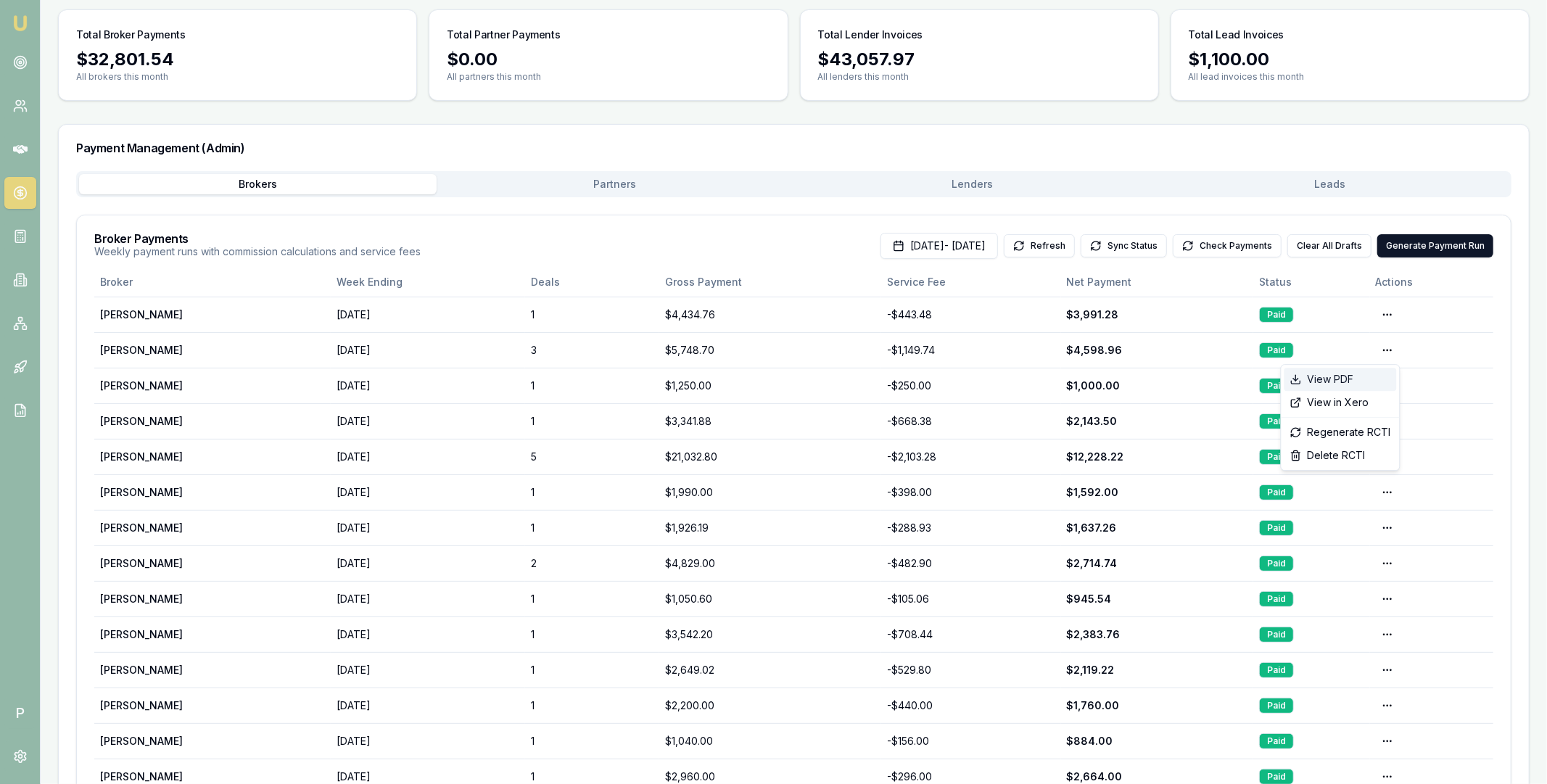
click at [1363, 378] on div "View PDF" at bounding box center [1341, 378] width 113 height 23
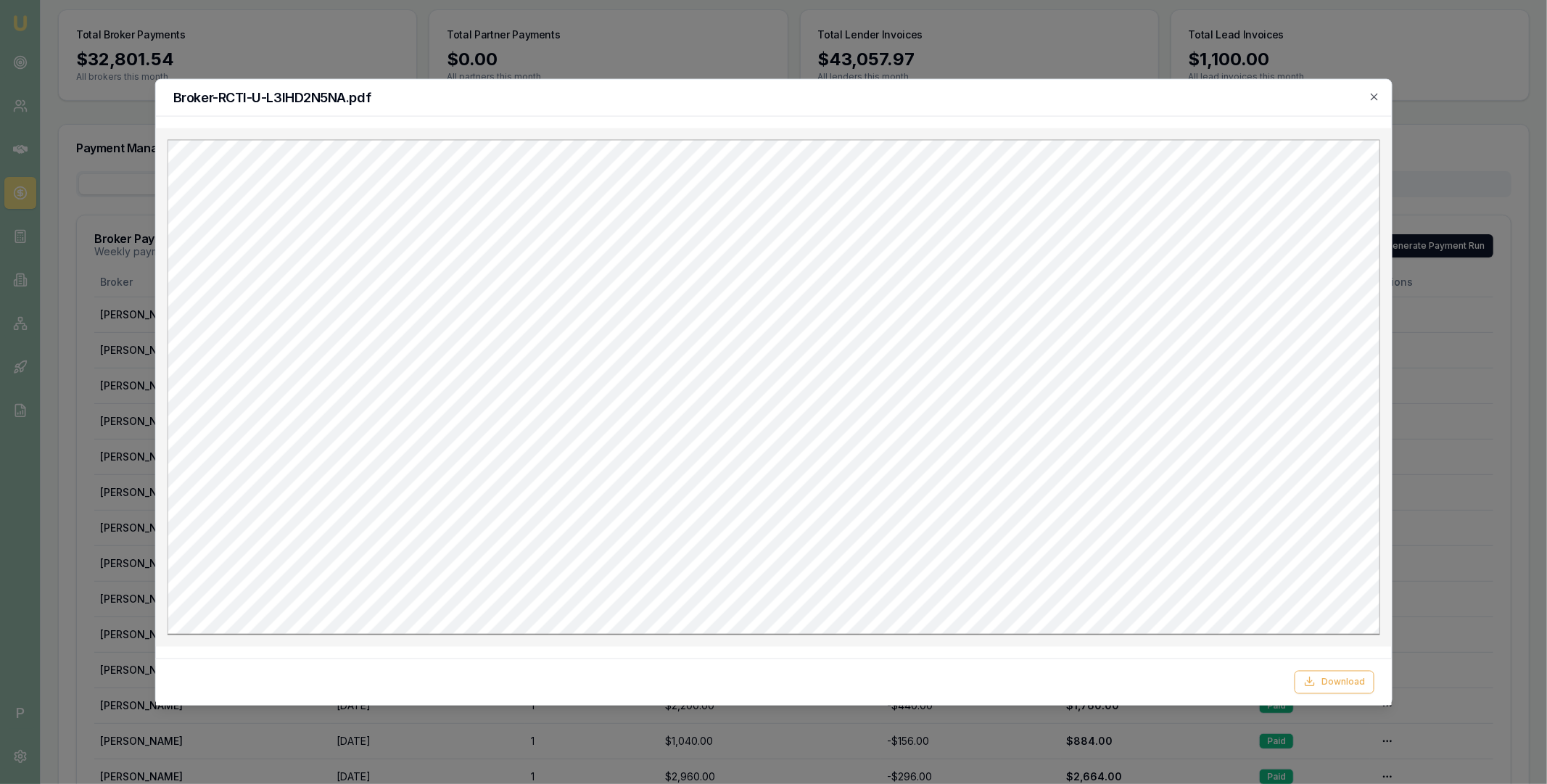
scroll to position [0, 0]
click at [1373, 102] on div "Broker-RCTI-U-L3IHD2N5NA.pdf Download Close" at bounding box center [772, 392] width 1237 height 628
click at [1373, 97] on icon "button" at bounding box center [1374, 96] width 6 height 6
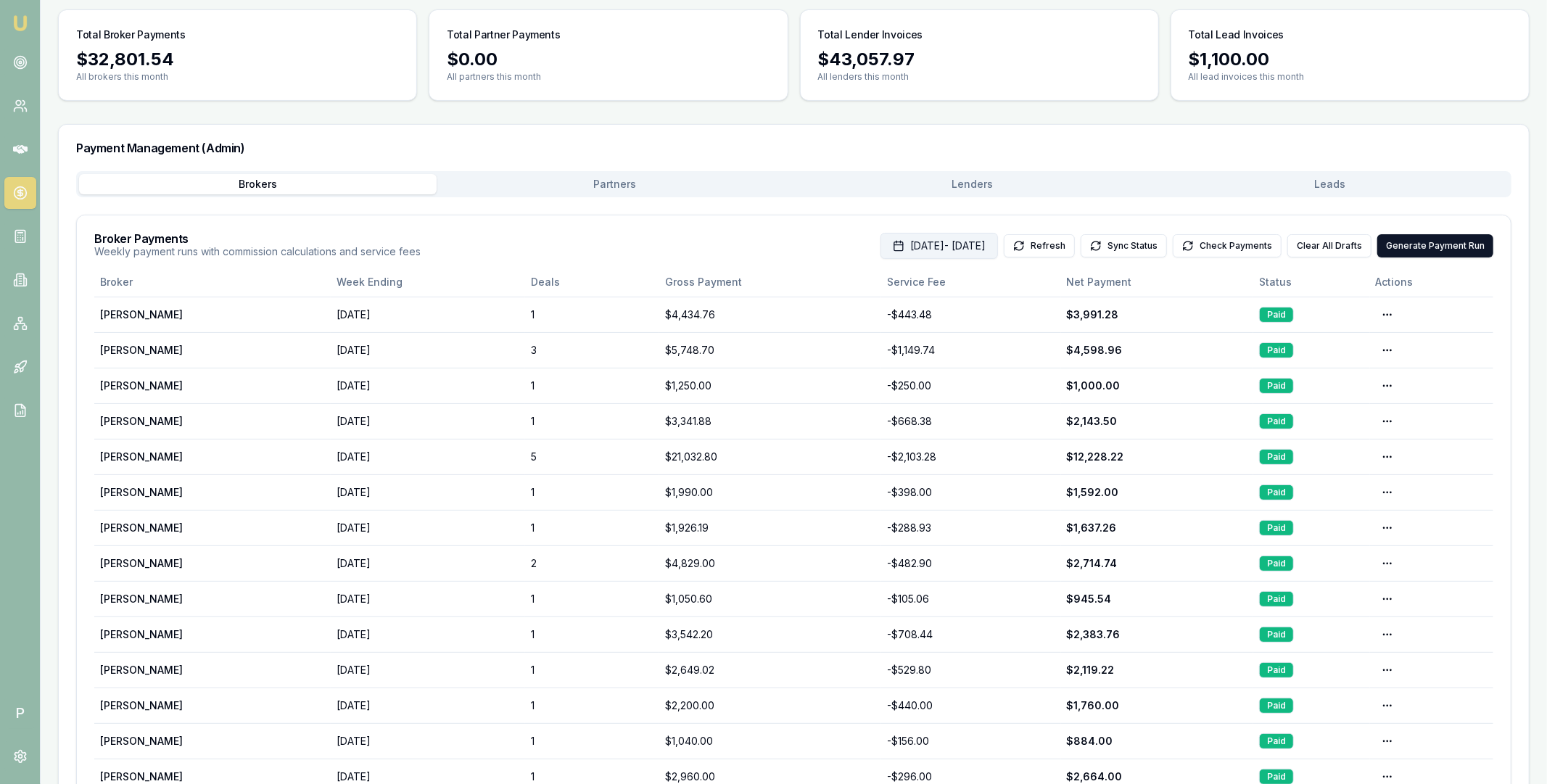
click at [940, 241] on button "Aug 01, 2025 - Aug 31, 2025" at bounding box center [939, 246] width 117 height 26
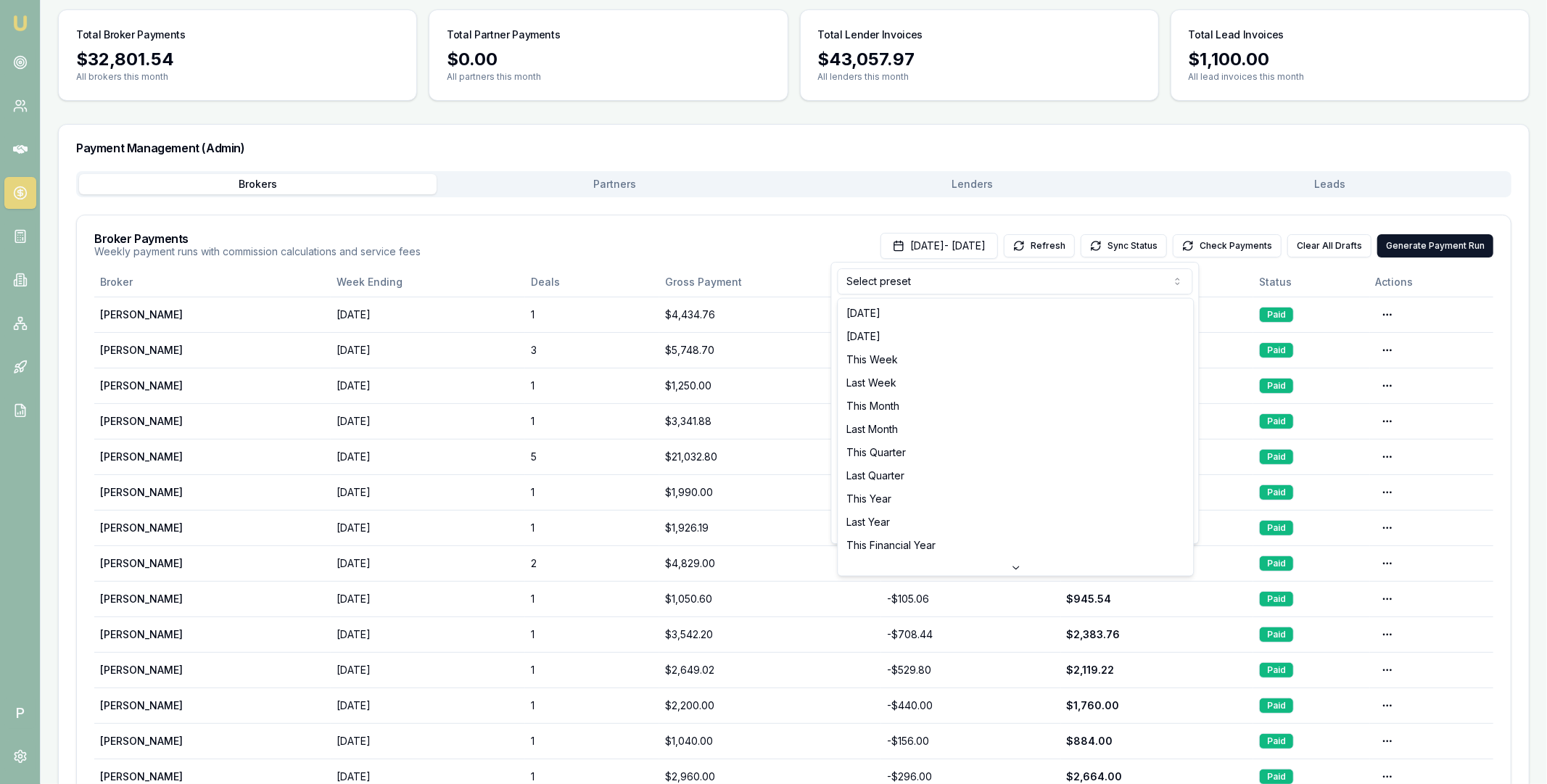
click at [966, 280] on html "Emu Broker P Home Payments Matt Leeburn Toggle Menu Payments Management Manage …" at bounding box center [773, 285] width 1547 height 784
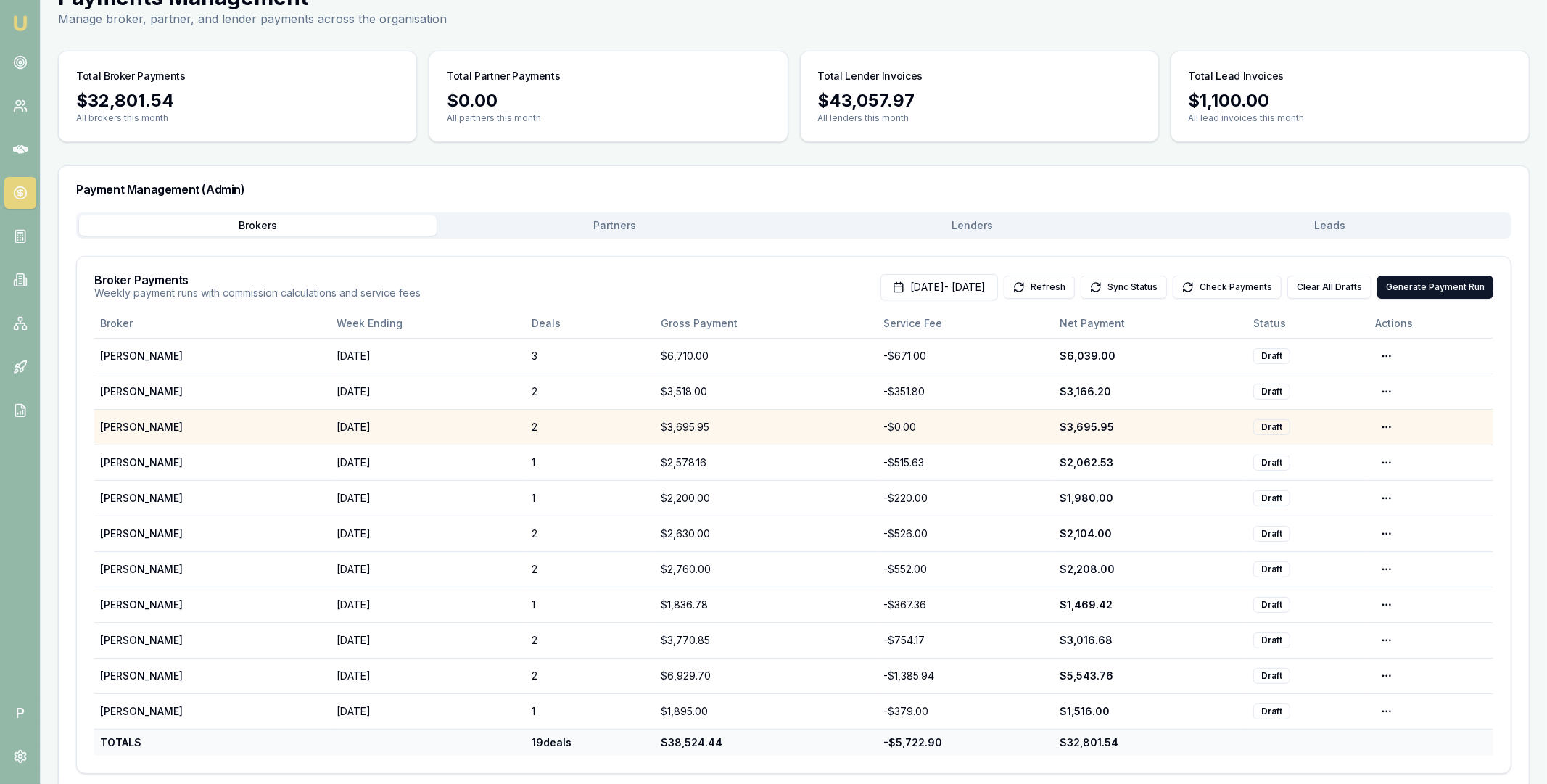
scroll to position [85, 0]
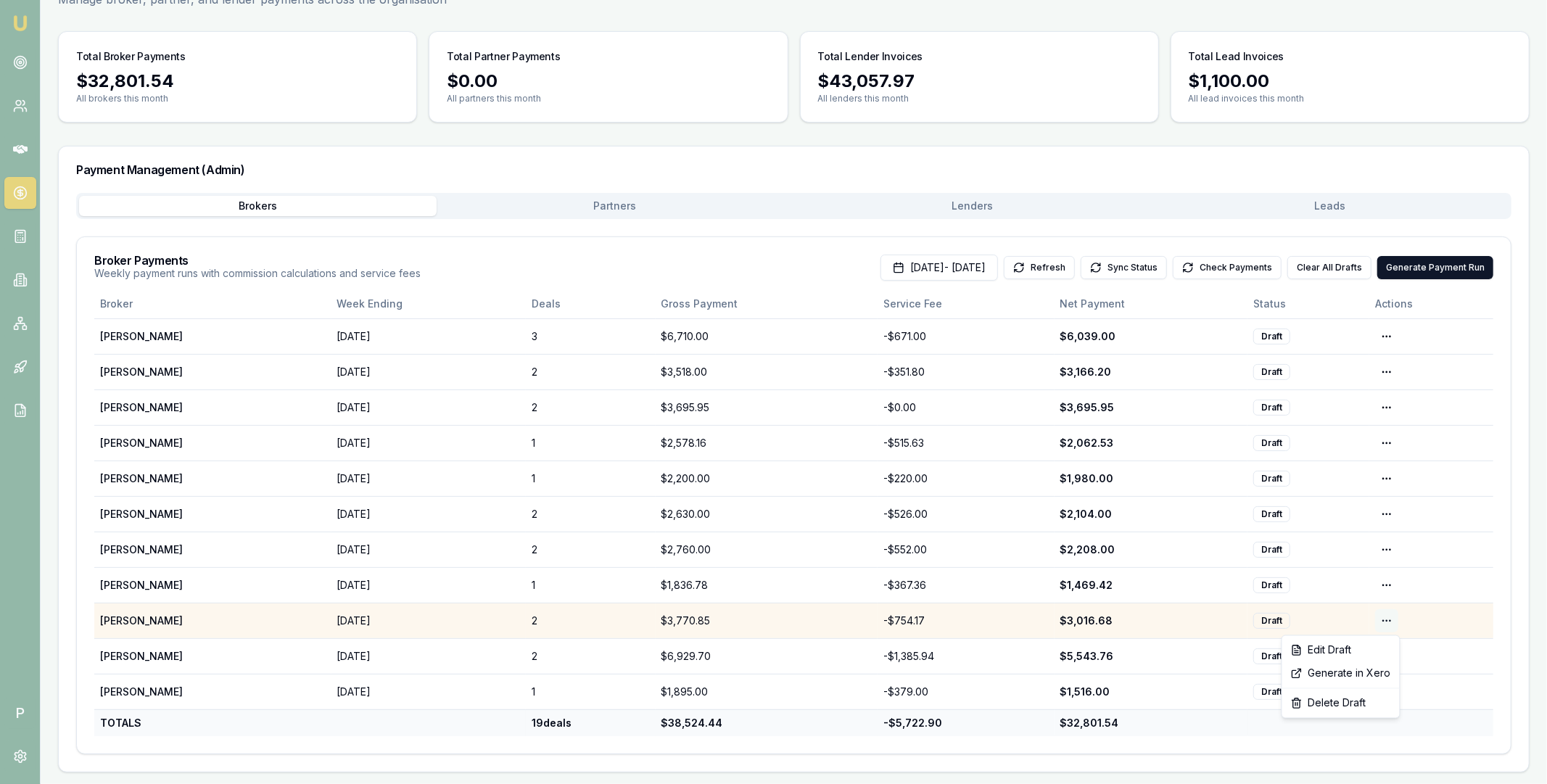
click at [1388, 620] on html "Emu Broker P Home Payments Matt Leeburn Toggle Menu Payments Management Manage …" at bounding box center [773, 307] width 1547 height 784
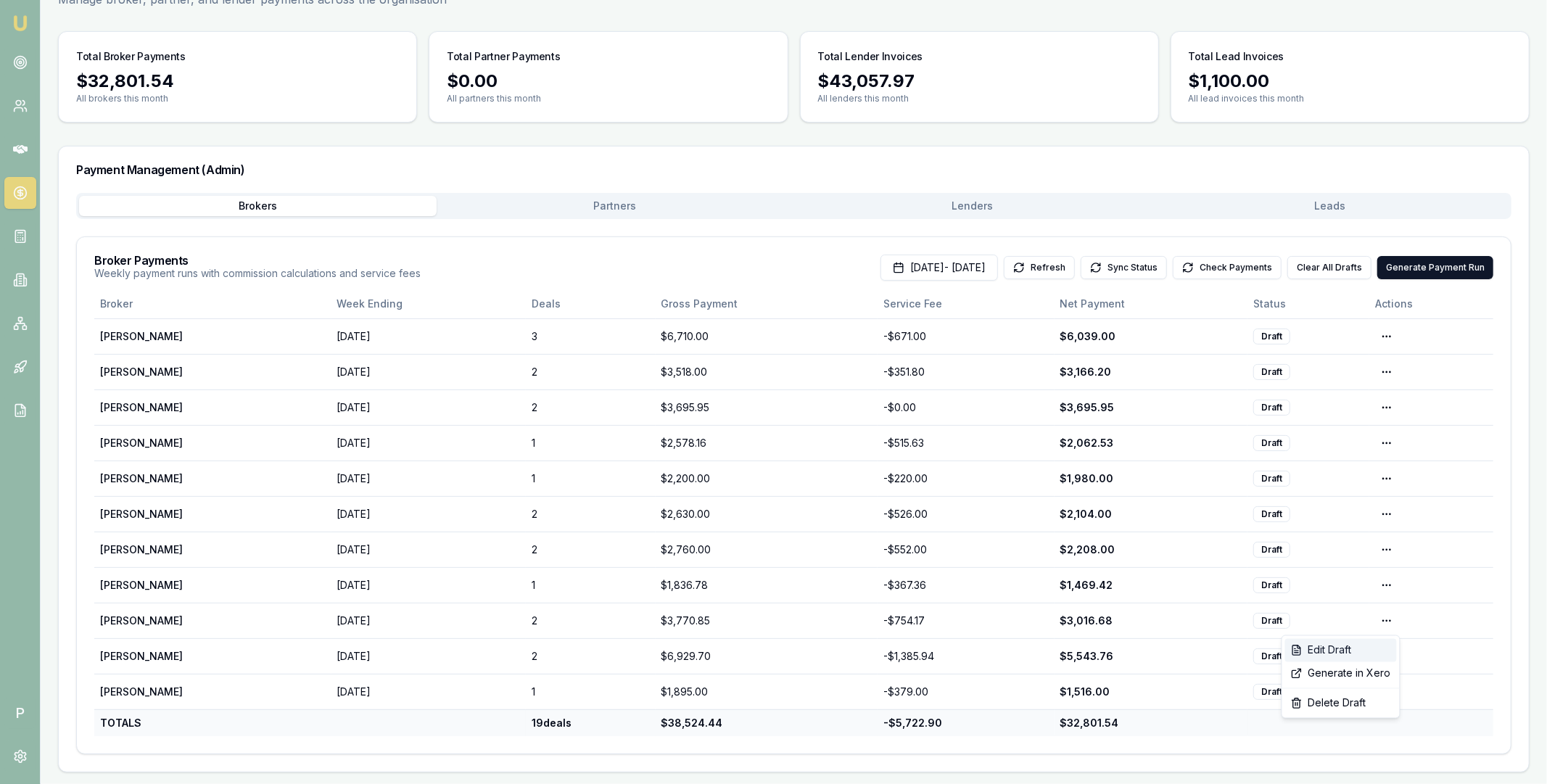
click at [1356, 651] on div "Edit Draft" at bounding box center [1341, 650] width 112 height 23
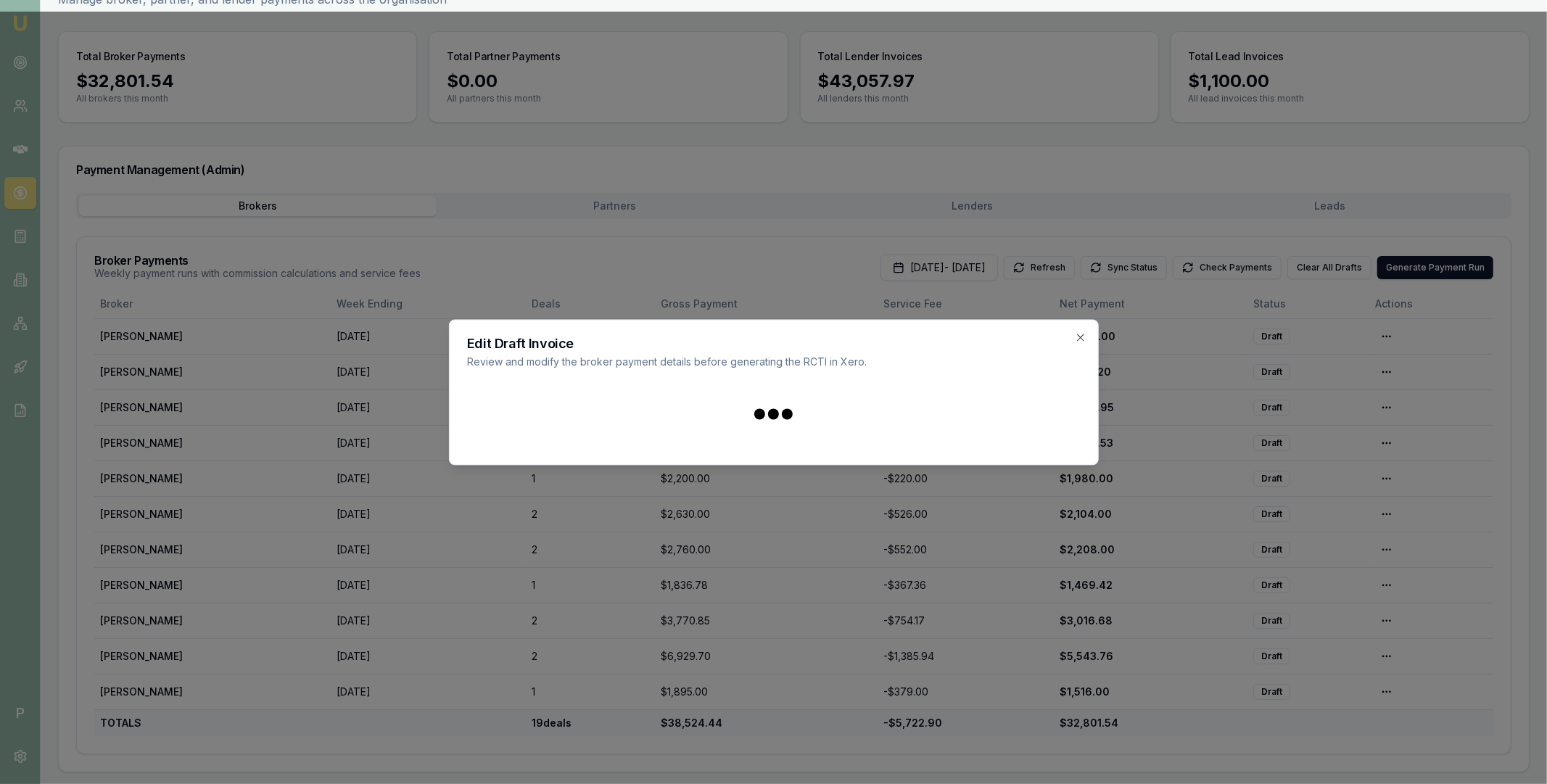
scroll to position [77, 0]
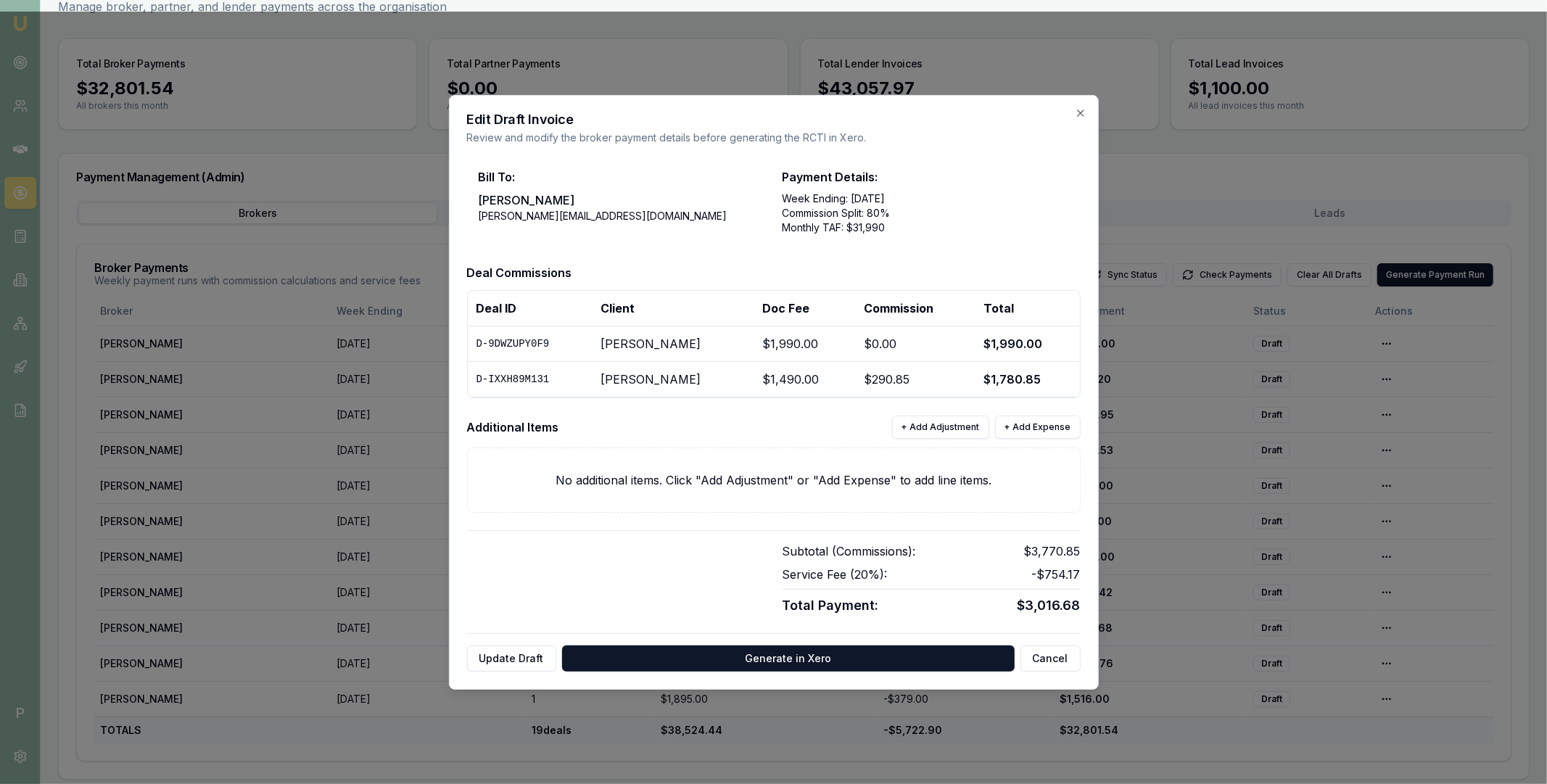
drag, startPoint x: 605, startPoint y: 379, endPoint x: 702, endPoint y: 380, distance: 97.0
click at [702, 380] on td "Benjamin Newman" at bounding box center [672, 378] width 162 height 36
copy td "Benjamin Newman"
click at [1075, 113] on icon "button" at bounding box center [1081, 113] width 12 height 12
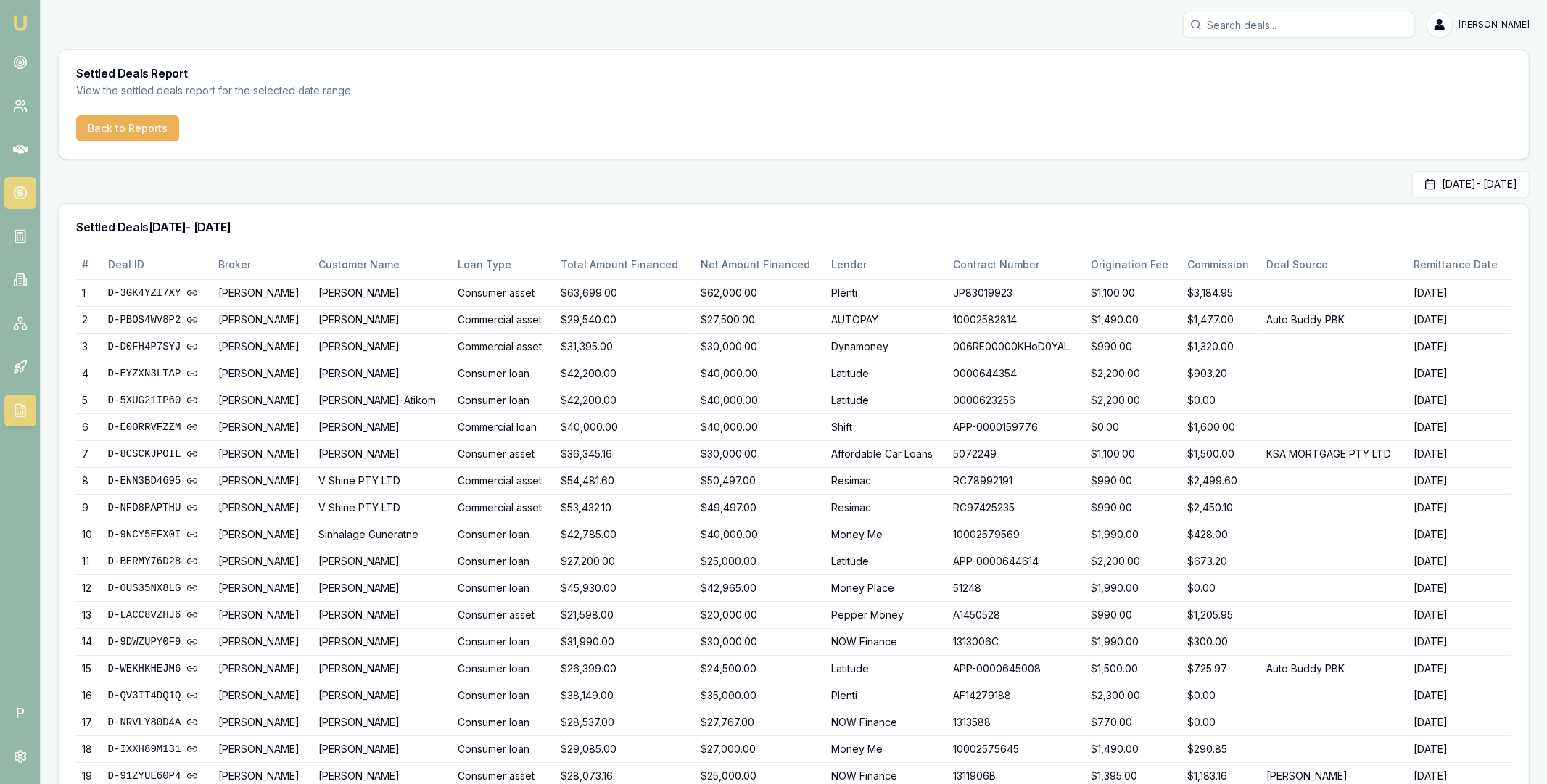
click at [27, 208] on link at bounding box center [20, 193] width 32 height 32
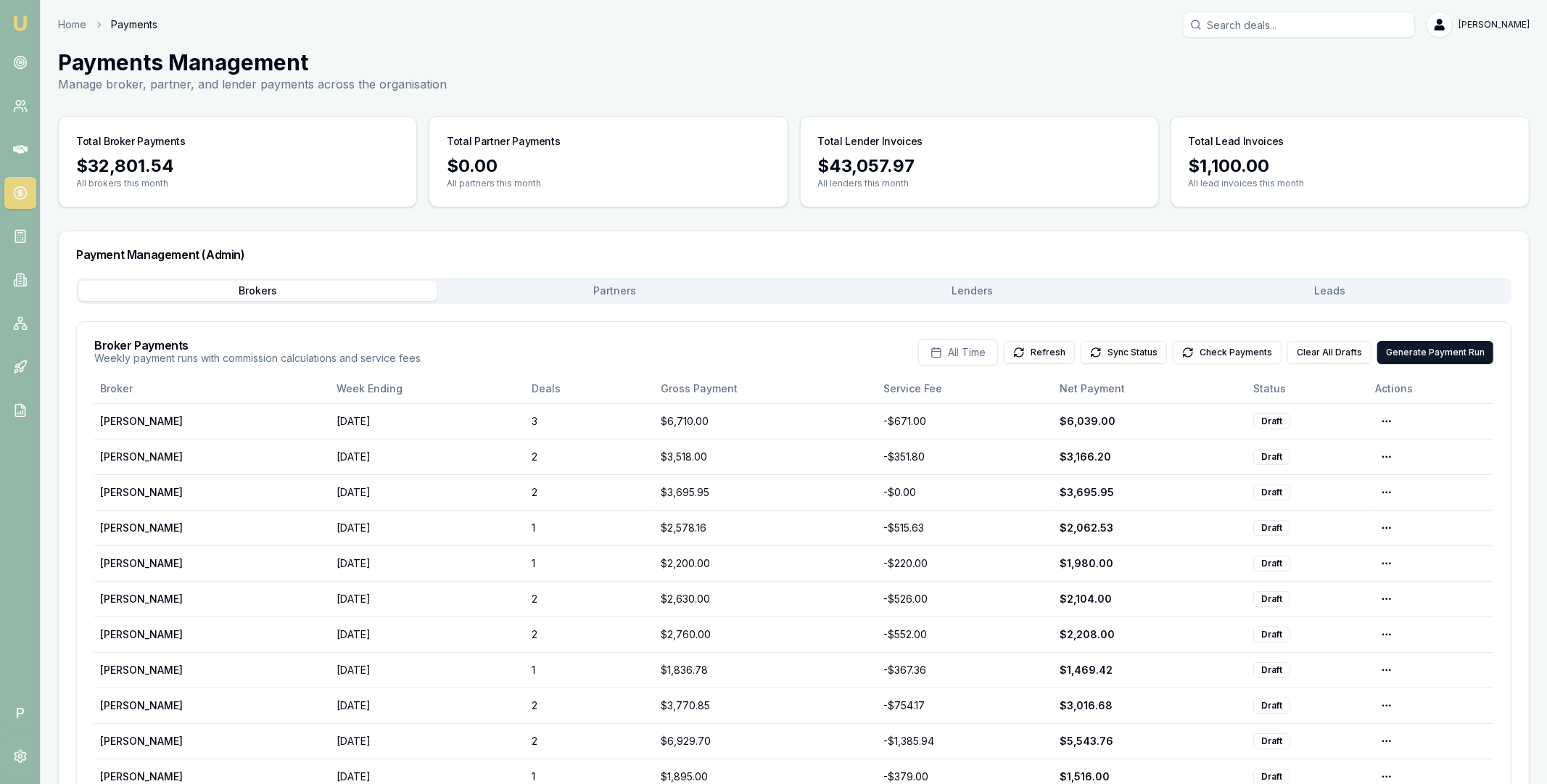
click at [928, 291] on button "Lenders" at bounding box center [974, 290] width 358 height 20
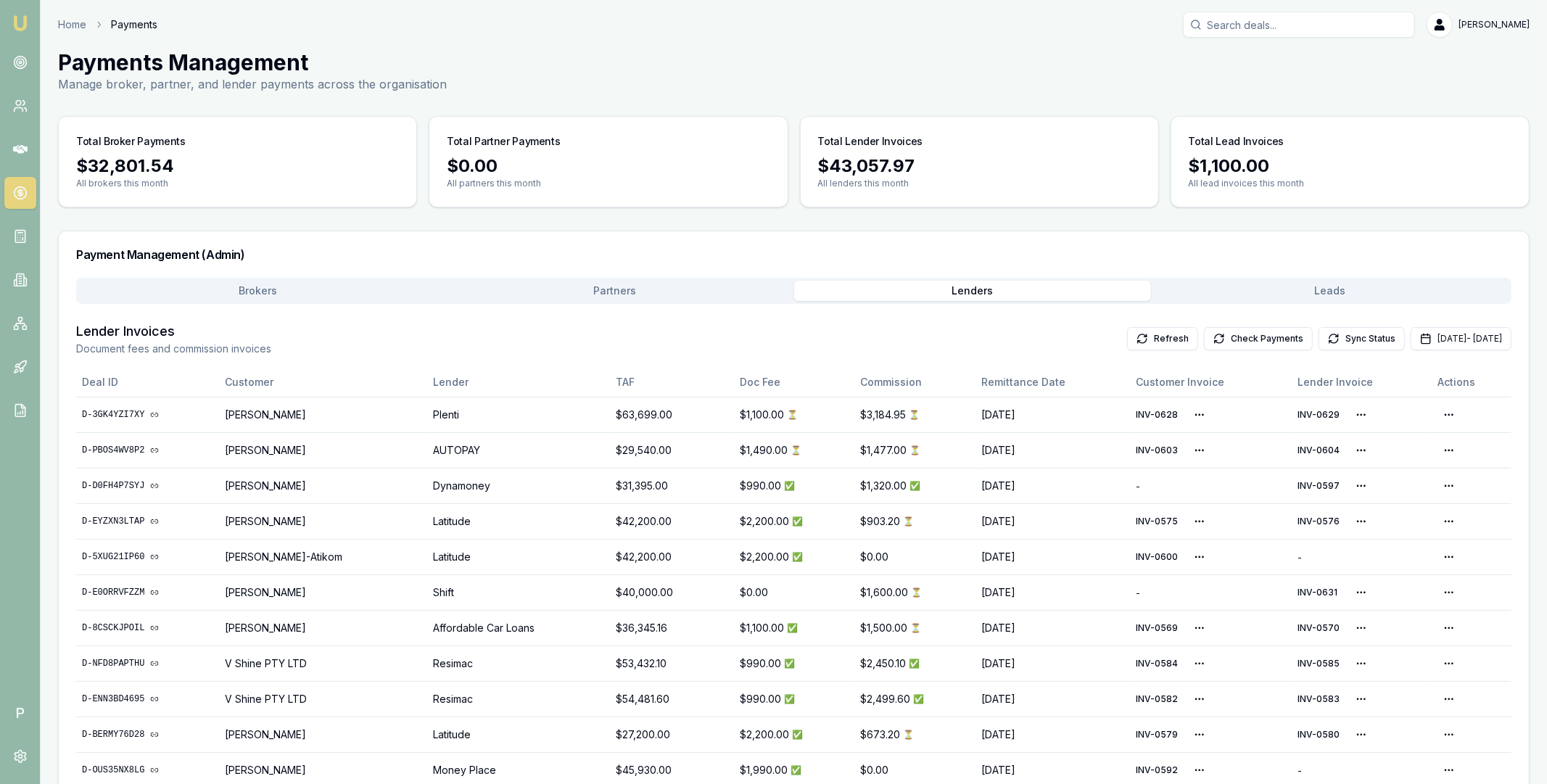
click at [308, 293] on button "Brokers" at bounding box center [258, 290] width 358 height 20
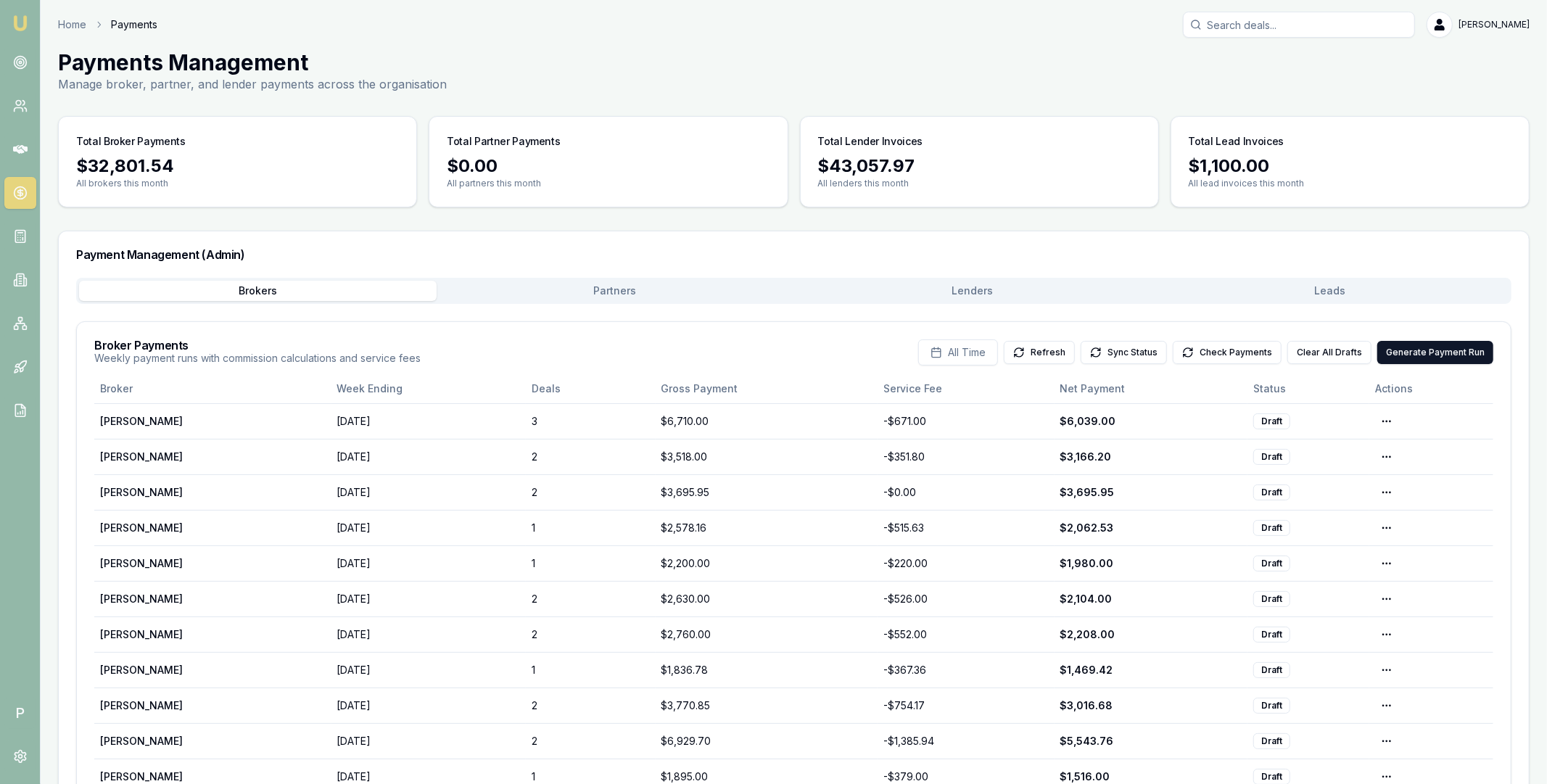
scroll to position [85, 0]
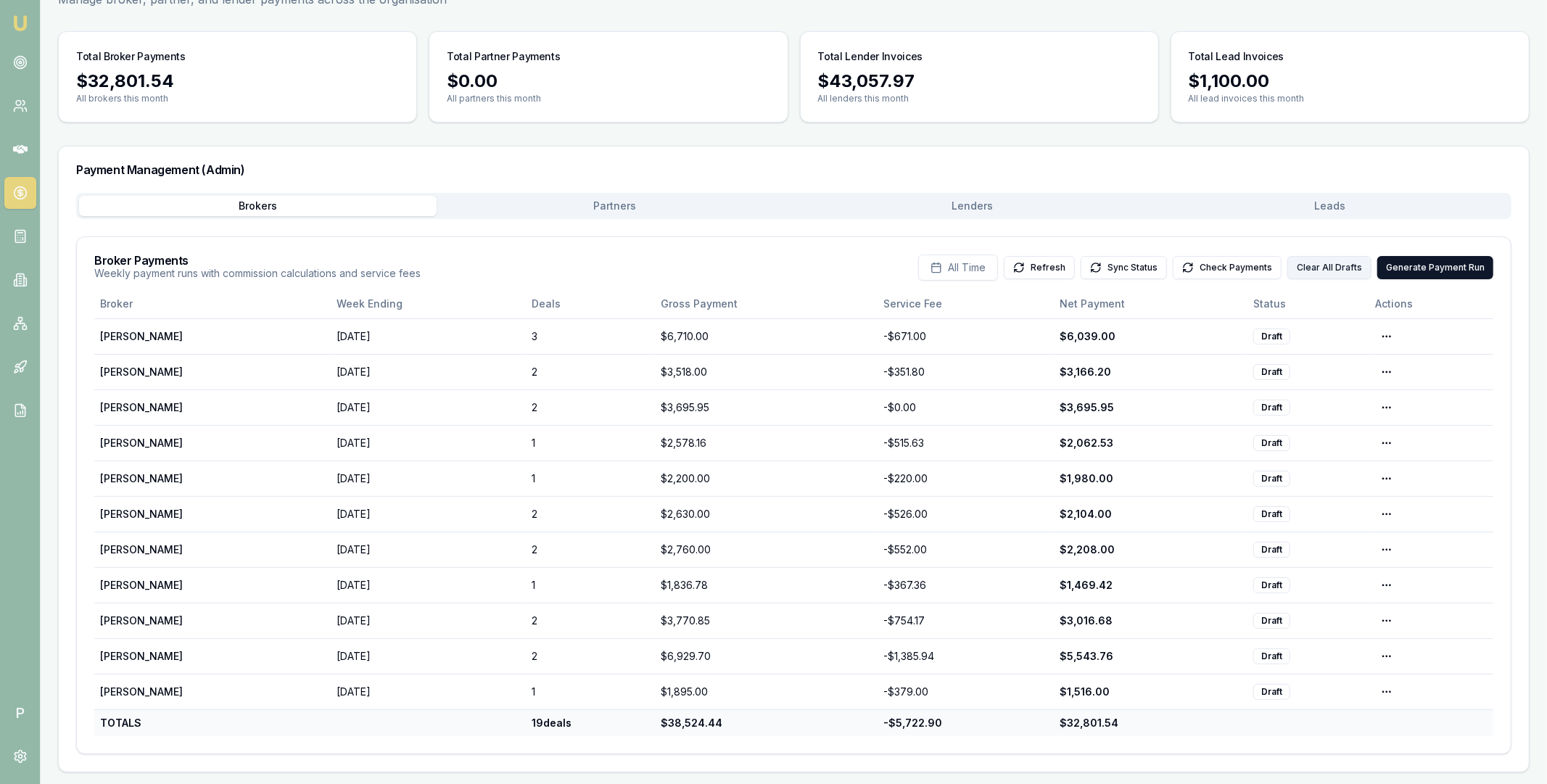
click at [1332, 265] on button "Clear All Drafts" at bounding box center [1329, 267] width 84 height 23
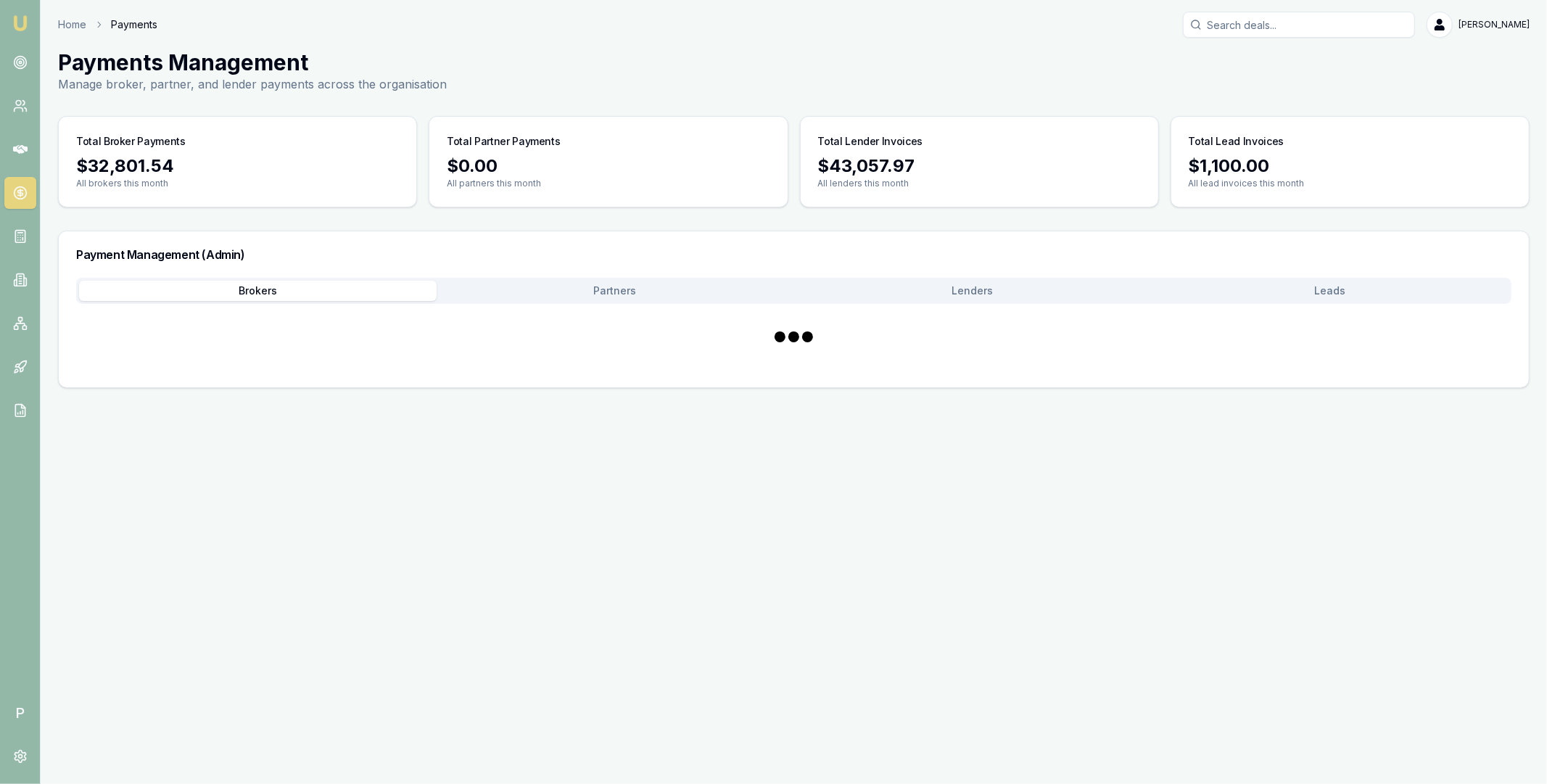
scroll to position [0, 0]
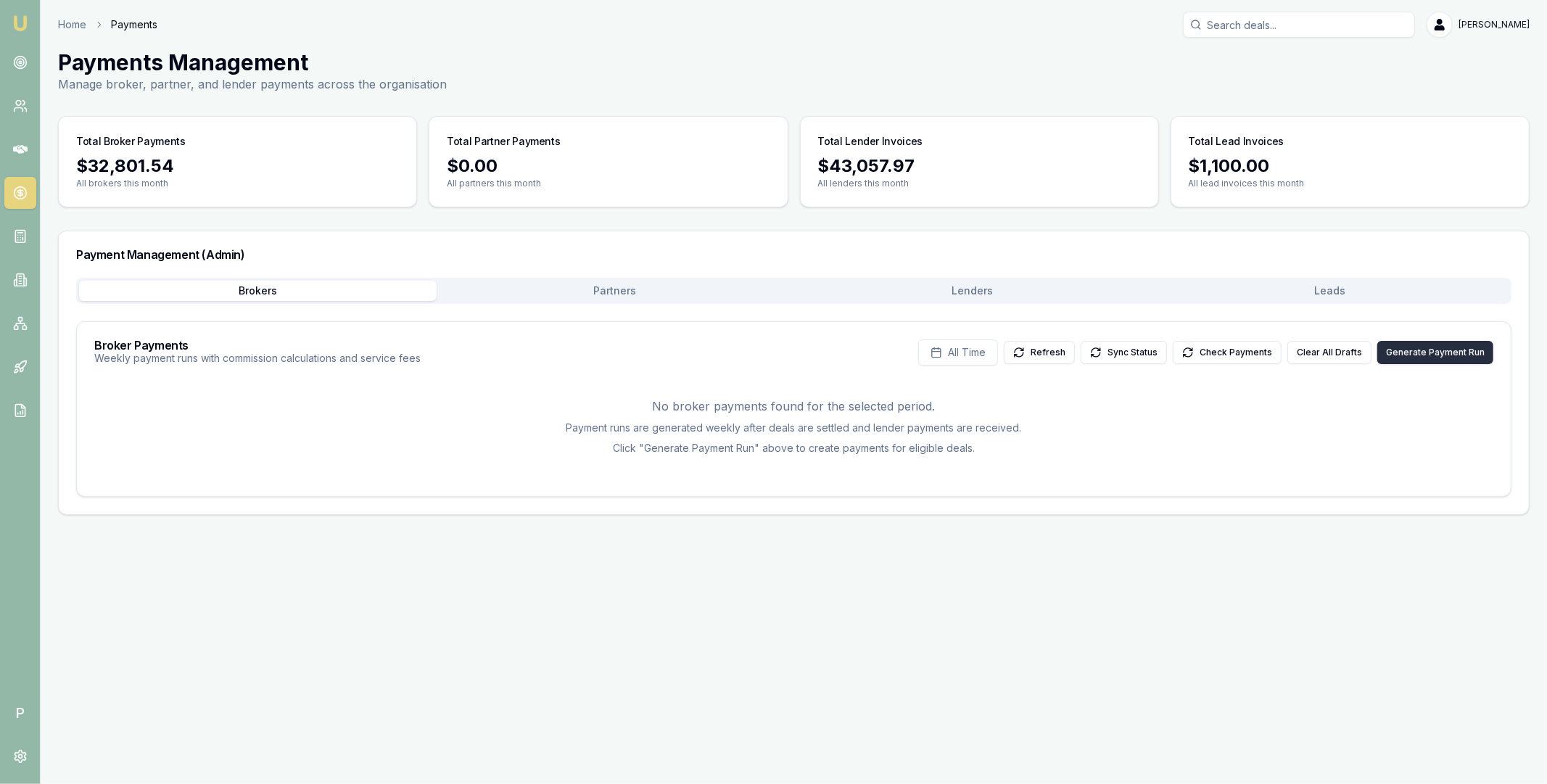
click at [1412, 355] on button "Generate Payment Run" at bounding box center [1435, 352] width 116 height 23
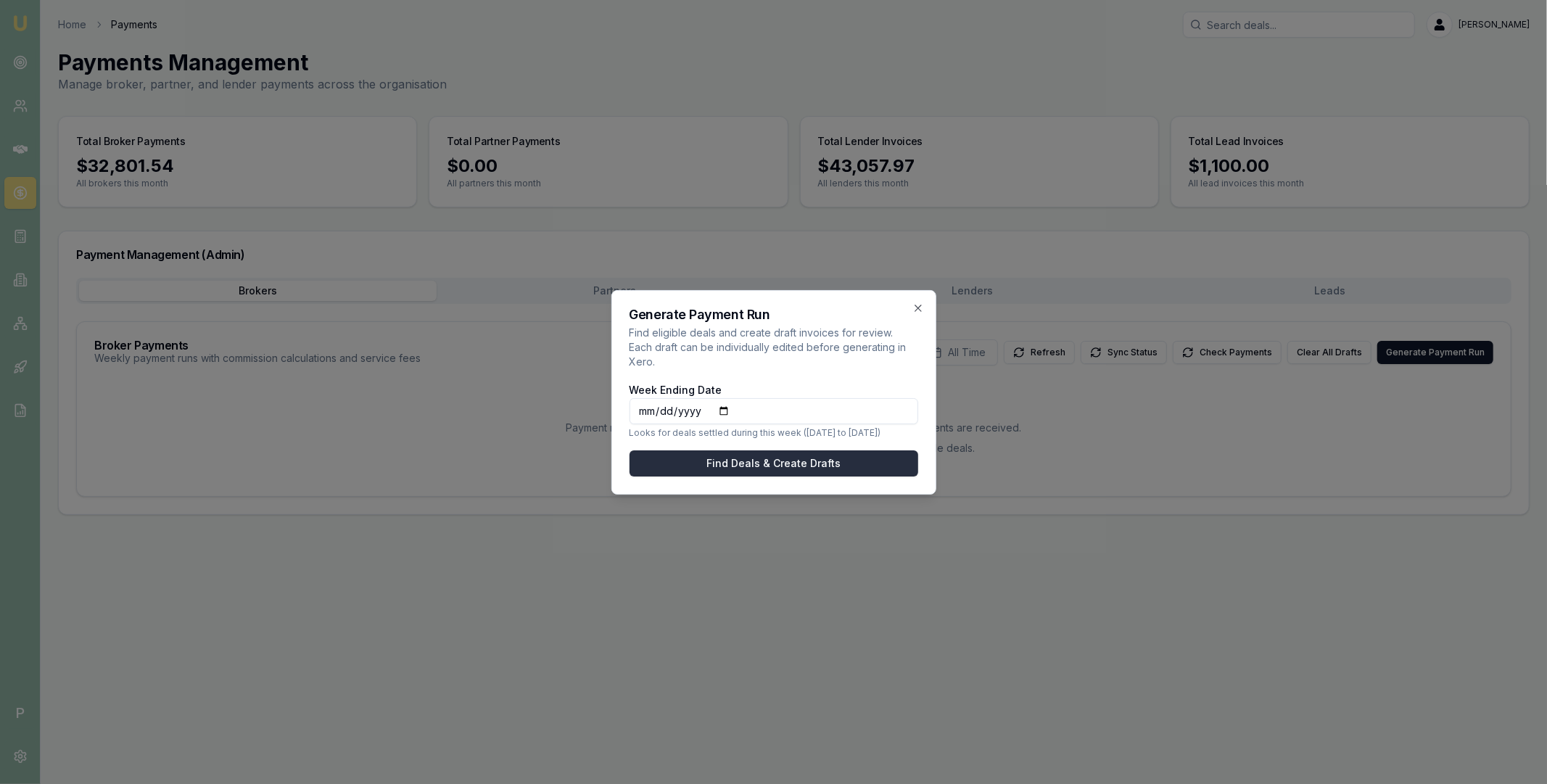
click at [800, 450] on button "Find Deals & Create Drafts" at bounding box center [773, 463] width 288 height 26
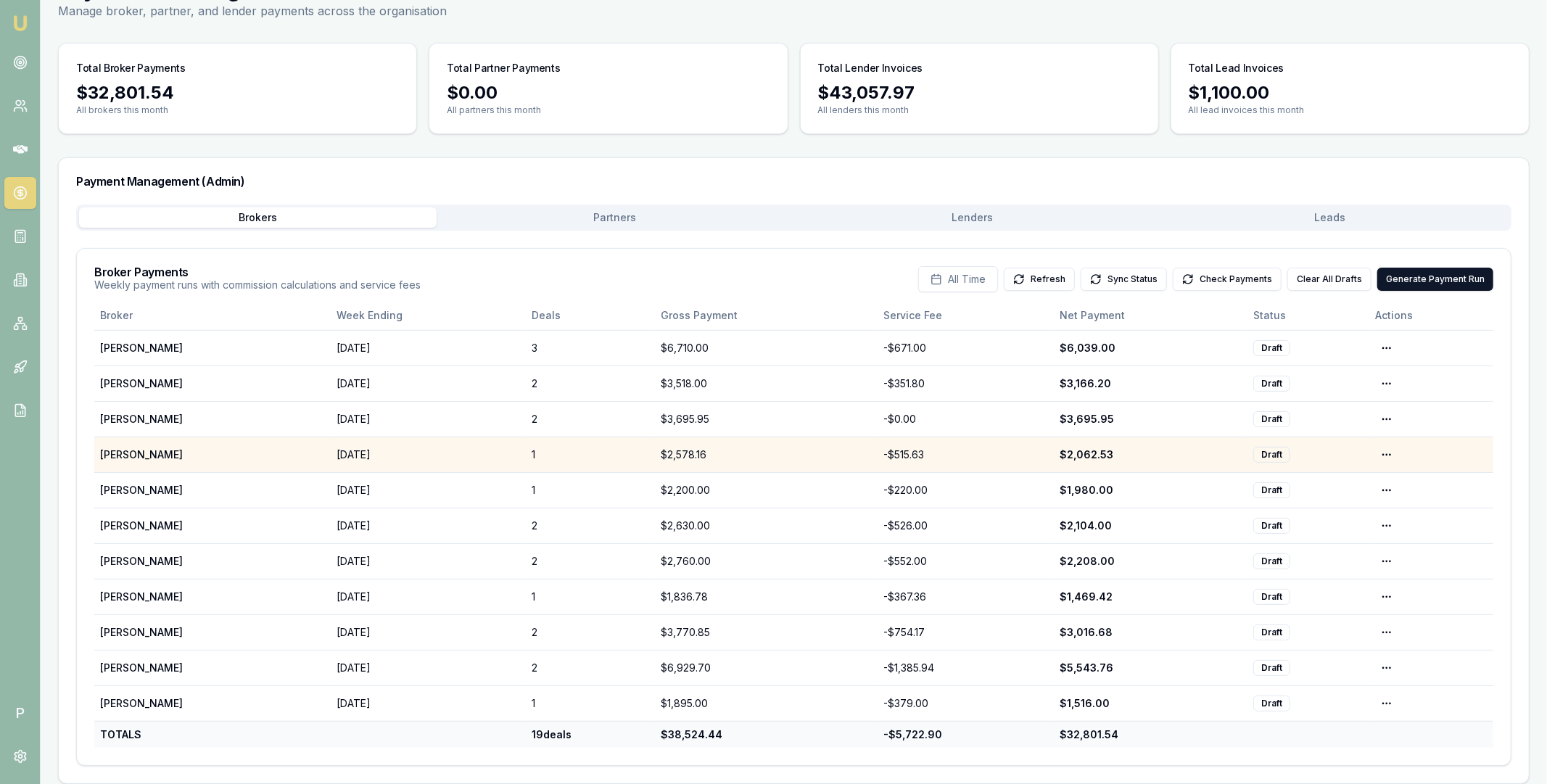
scroll to position [85, 0]
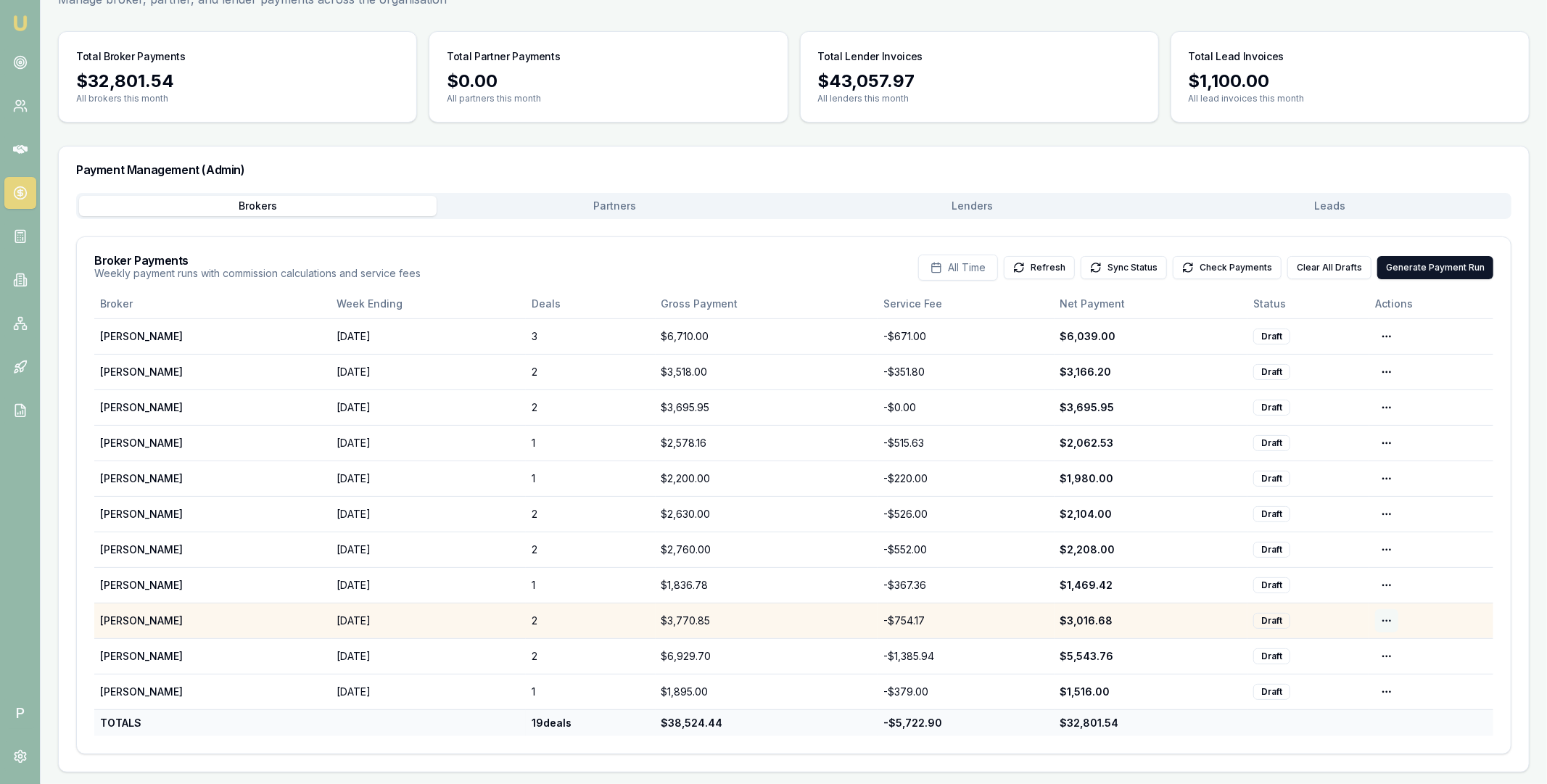
click at [1385, 620] on html "Emu Broker P Home Payments Matt Leeburn Toggle Menu Payments Management Manage …" at bounding box center [773, 307] width 1547 height 784
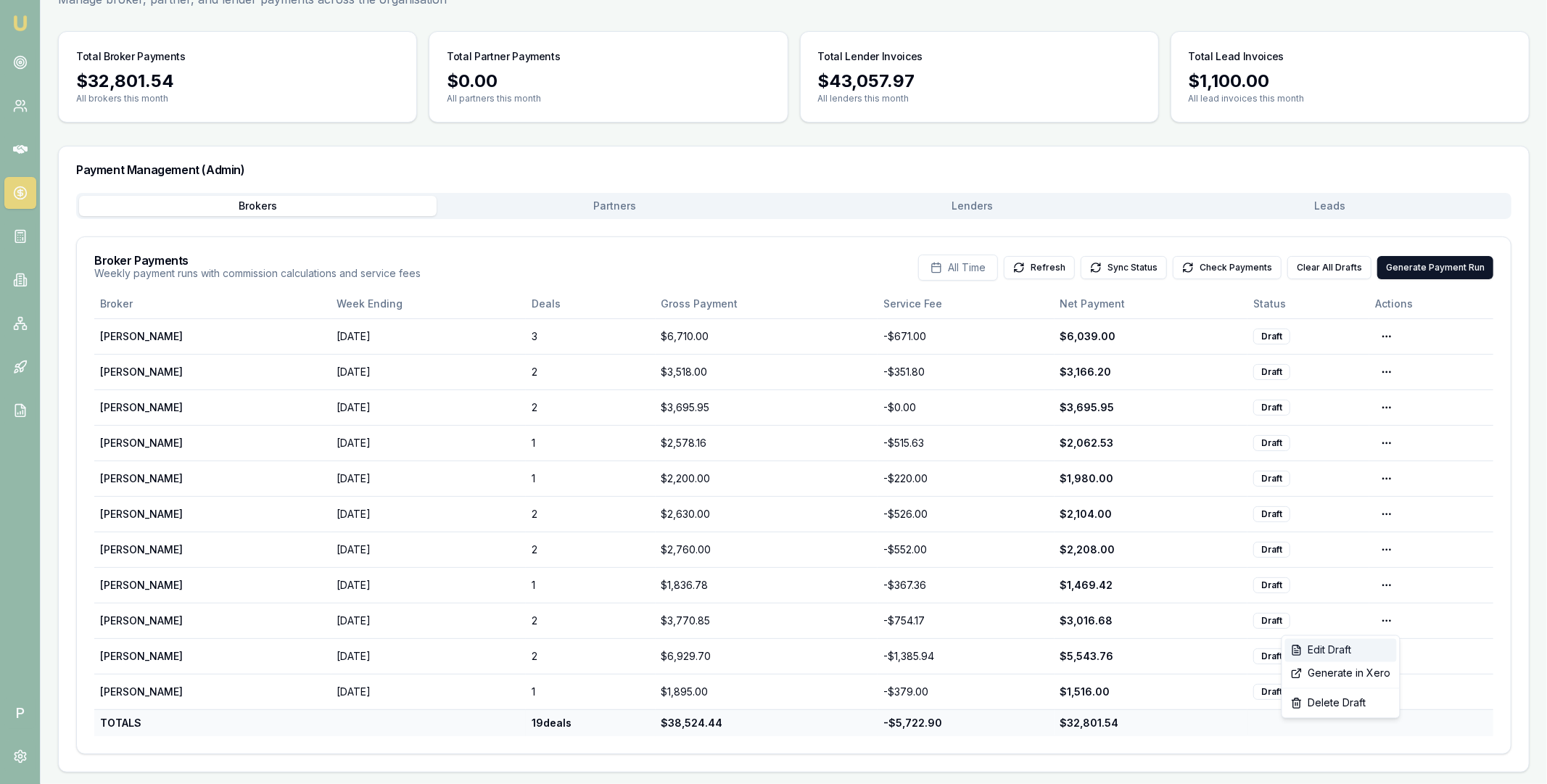
click at [1363, 650] on div "Edit Draft" at bounding box center [1341, 650] width 112 height 23
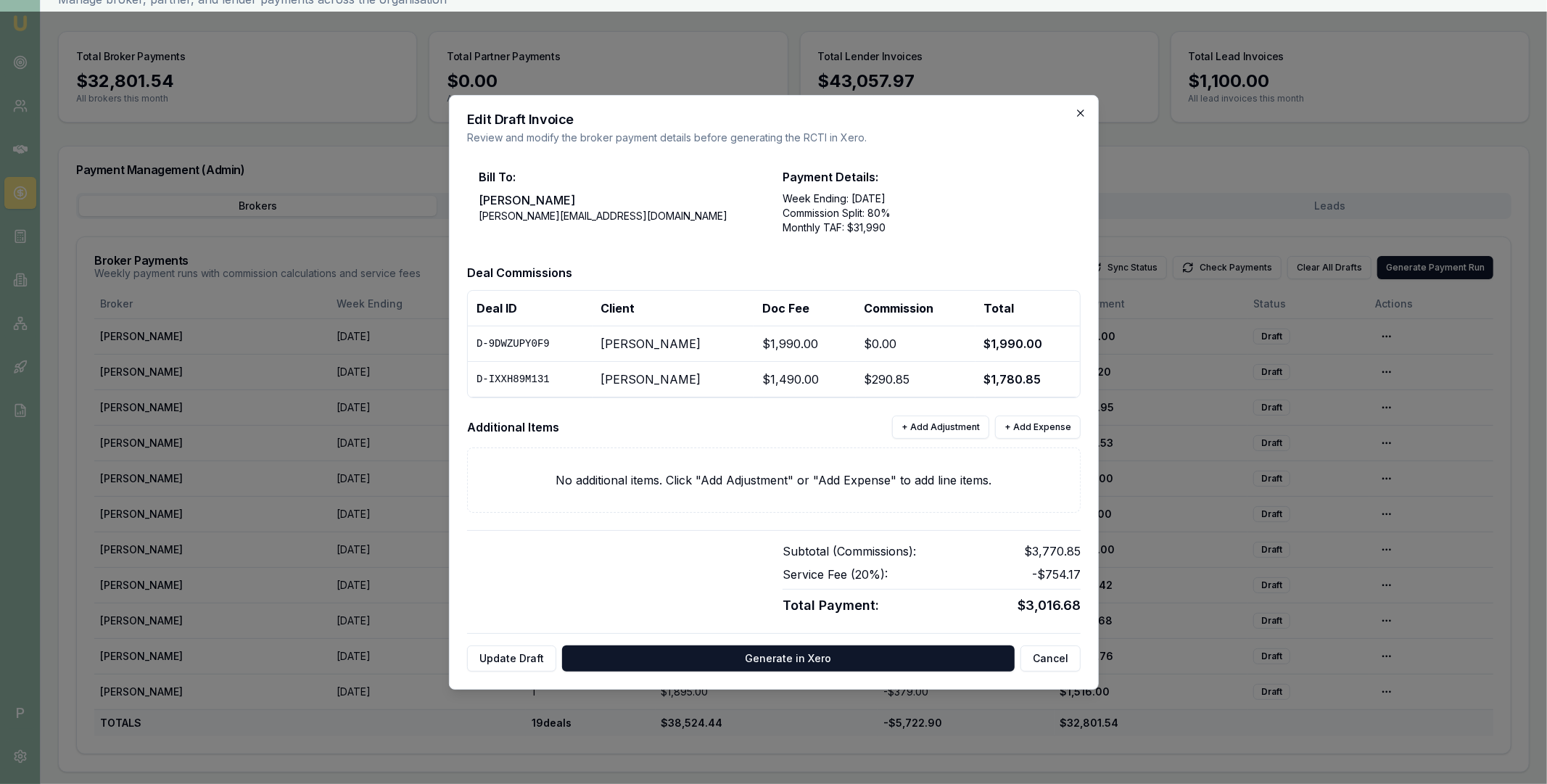
click at [1079, 114] on icon "button" at bounding box center [1081, 113] width 6 height 6
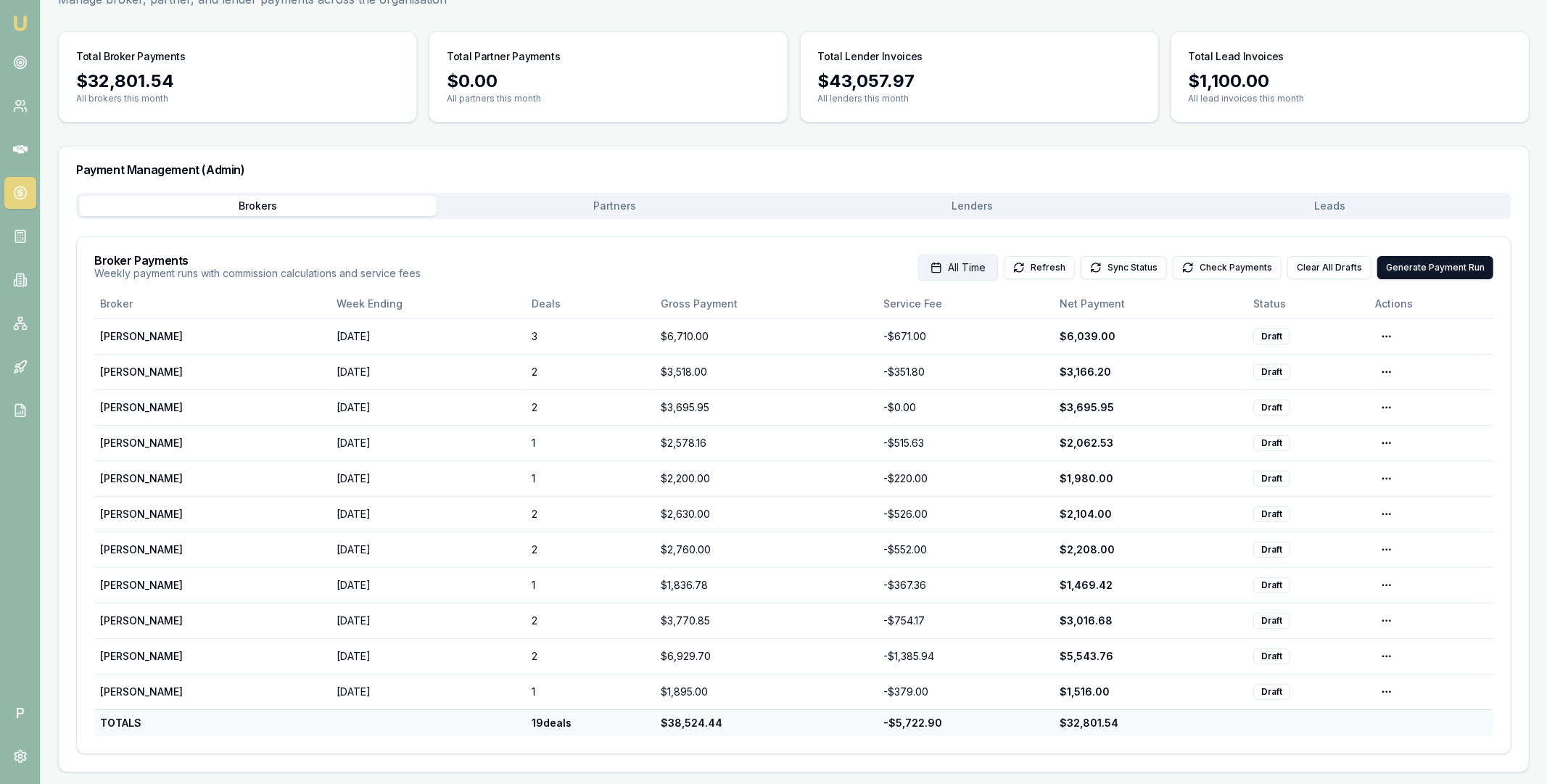
click at [974, 270] on span "All Time" at bounding box center [966, 267] width 38 height 14
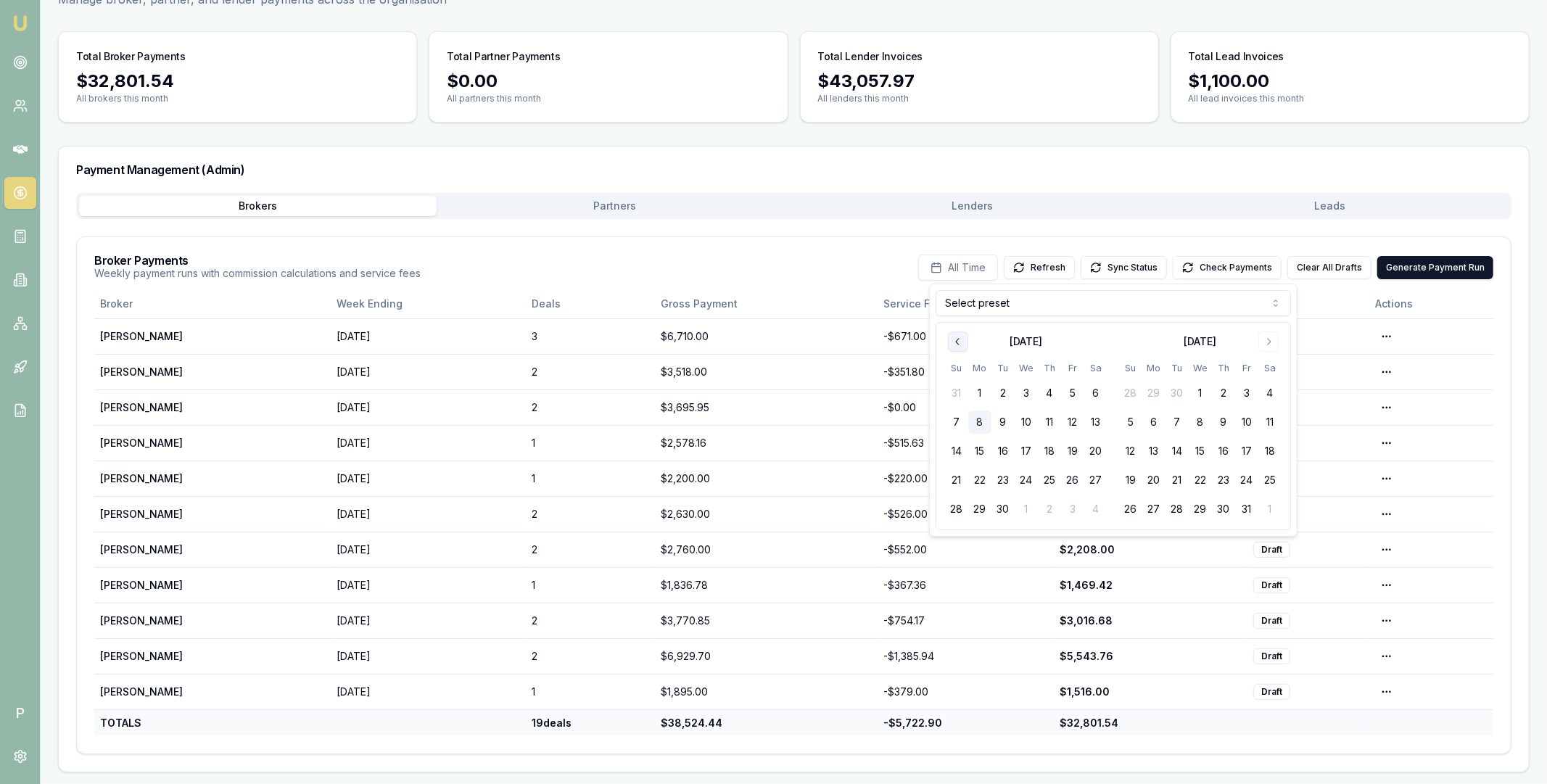
click at [955, 345] on icon "Go to previous month" at bounding box center [958, 342] width 12 height 12
click at [956, 509] on button "24" at bounding box center [956, 509] width 23 height 23
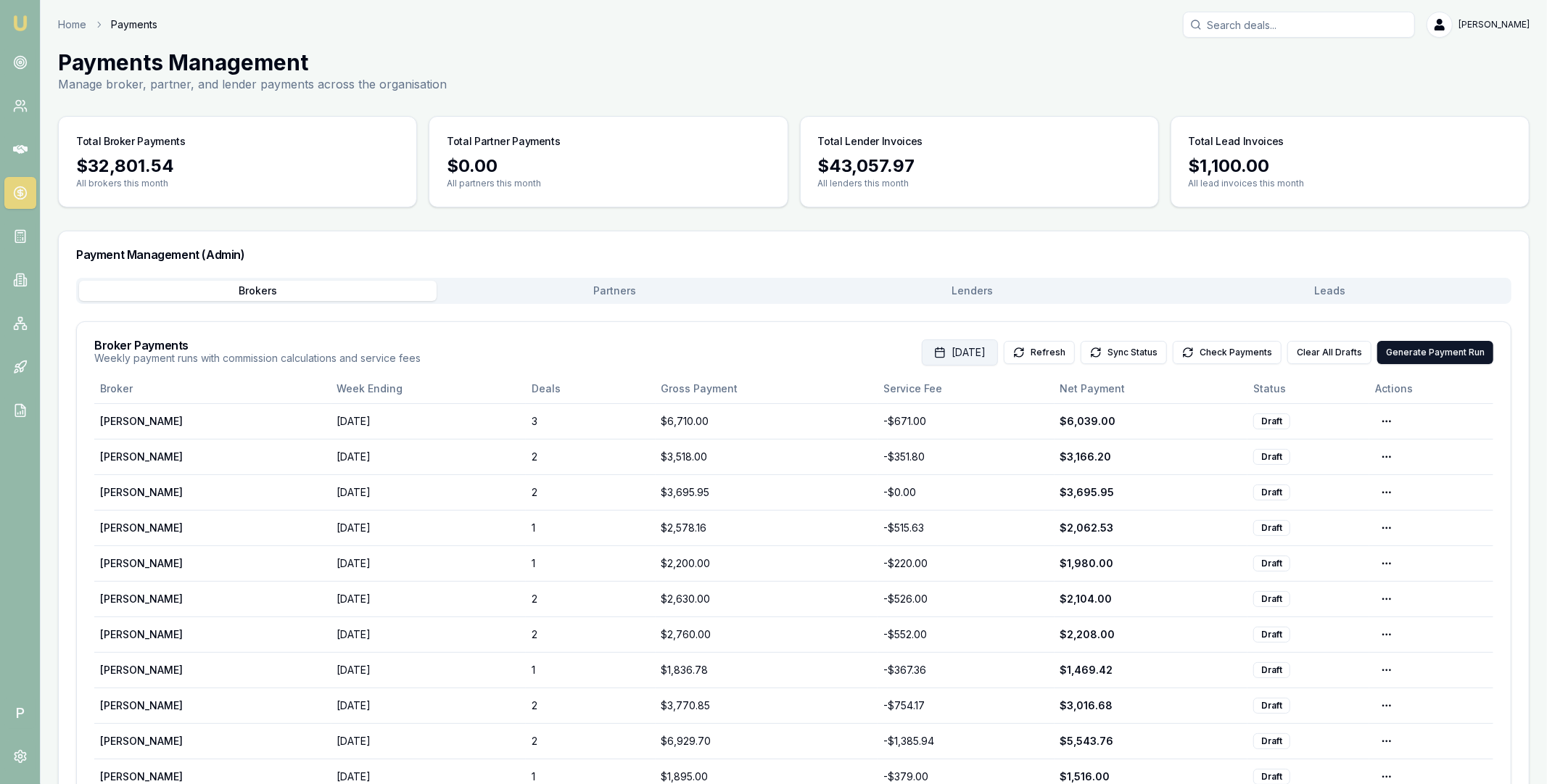
click at [971, 359] on button "Aug 24, 2025" at bounding box center [959, 352] width 76 height 26
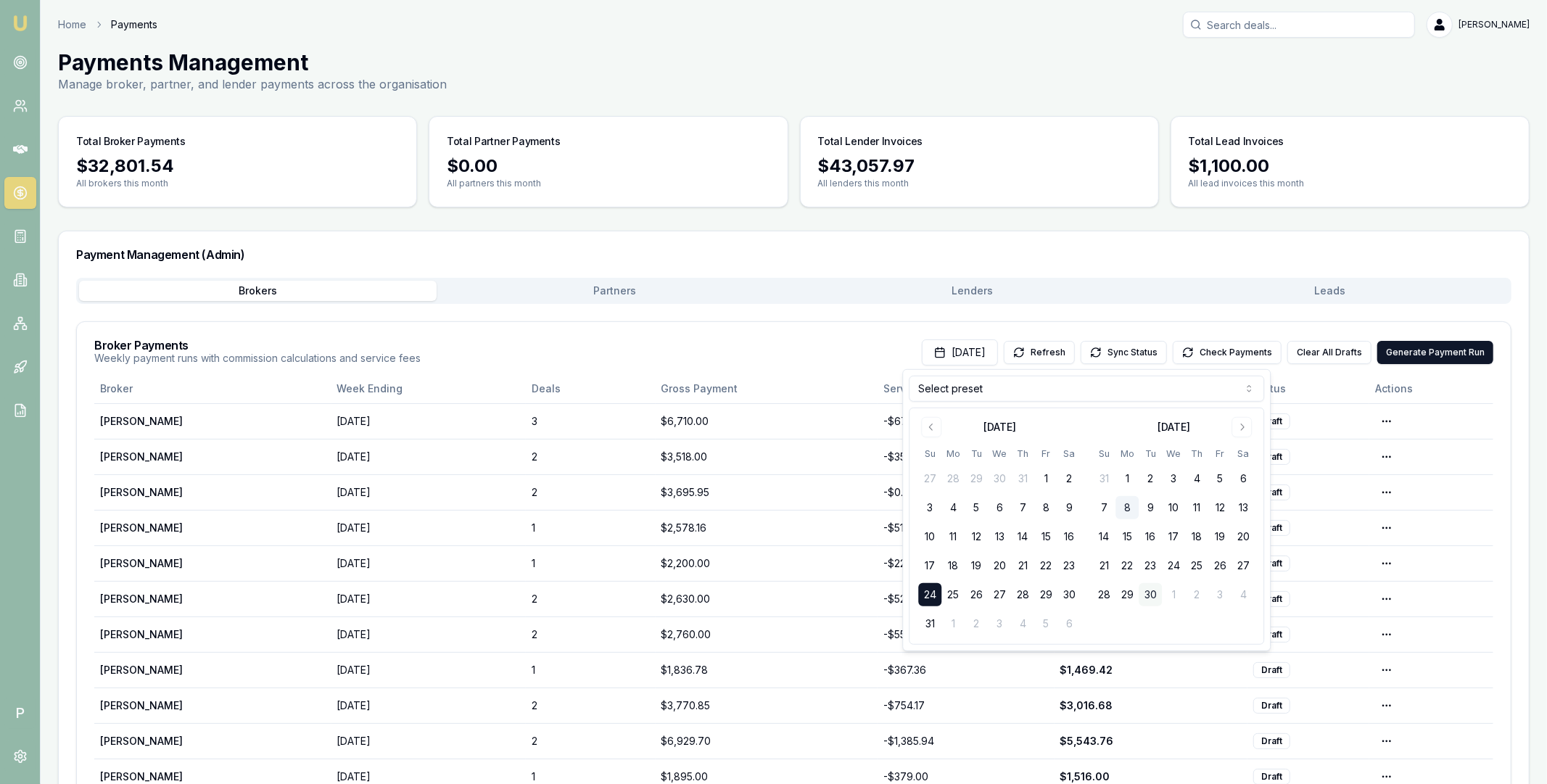
click at [1152, 593] on button "30" at bounding box center [1150, 594] width 23 height 23
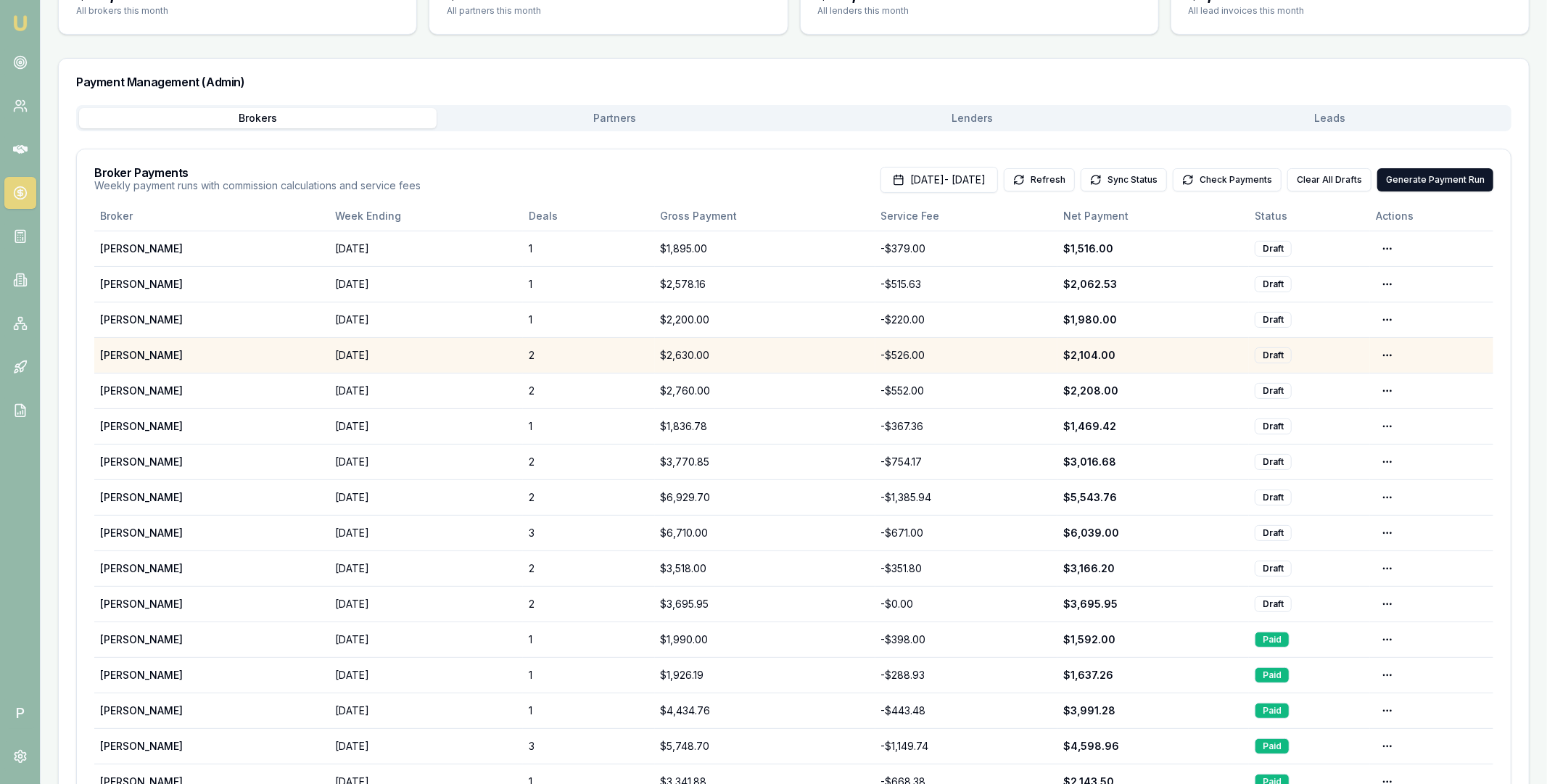
scroll to position [335, 0]
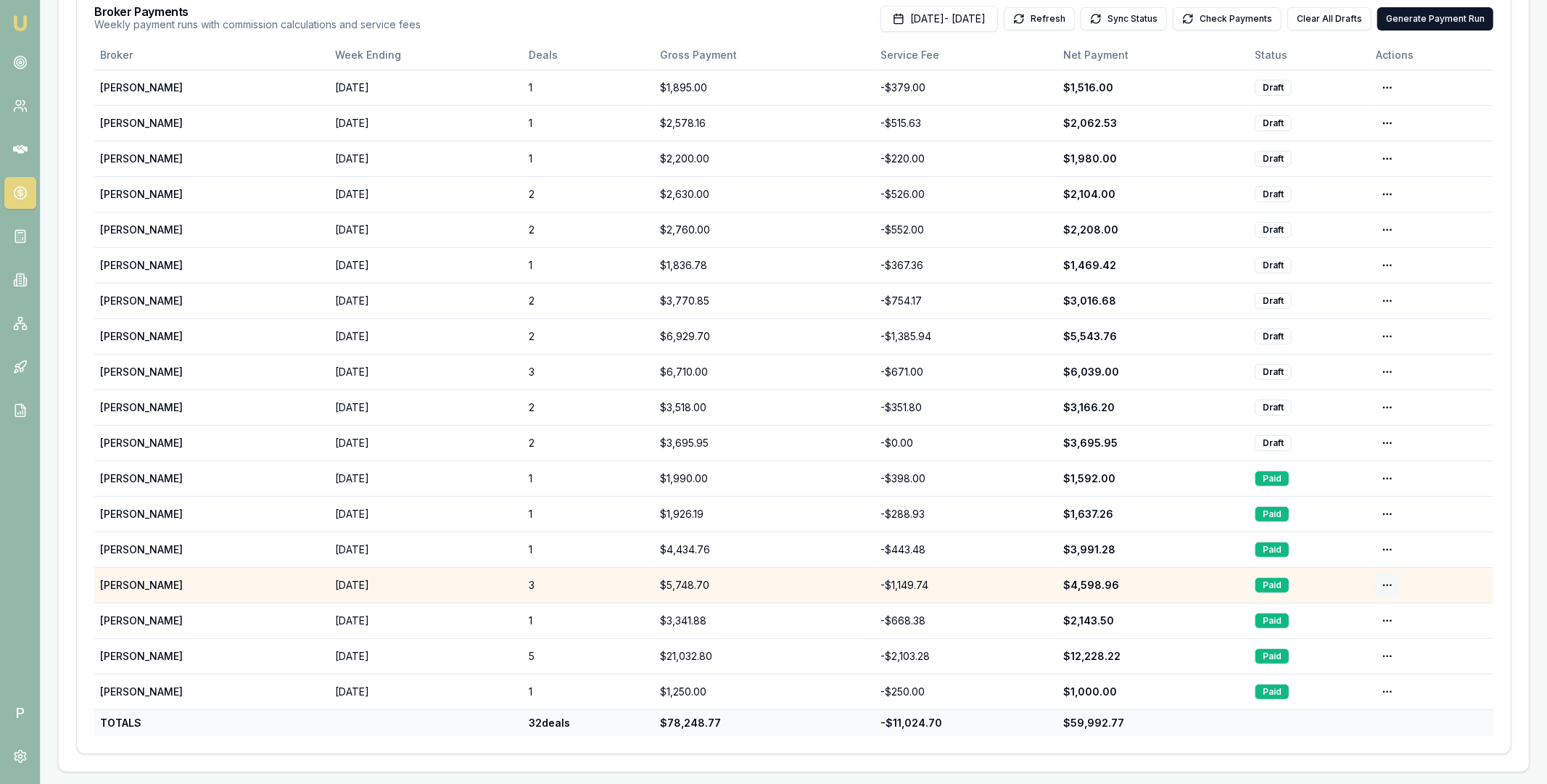
click at [1386, 450] on html "Emu Broker P Home Payments Matt Leeburn Toggle Menu Payments Management Manage …" at bounding box center [773, 58] width 1547 height 784
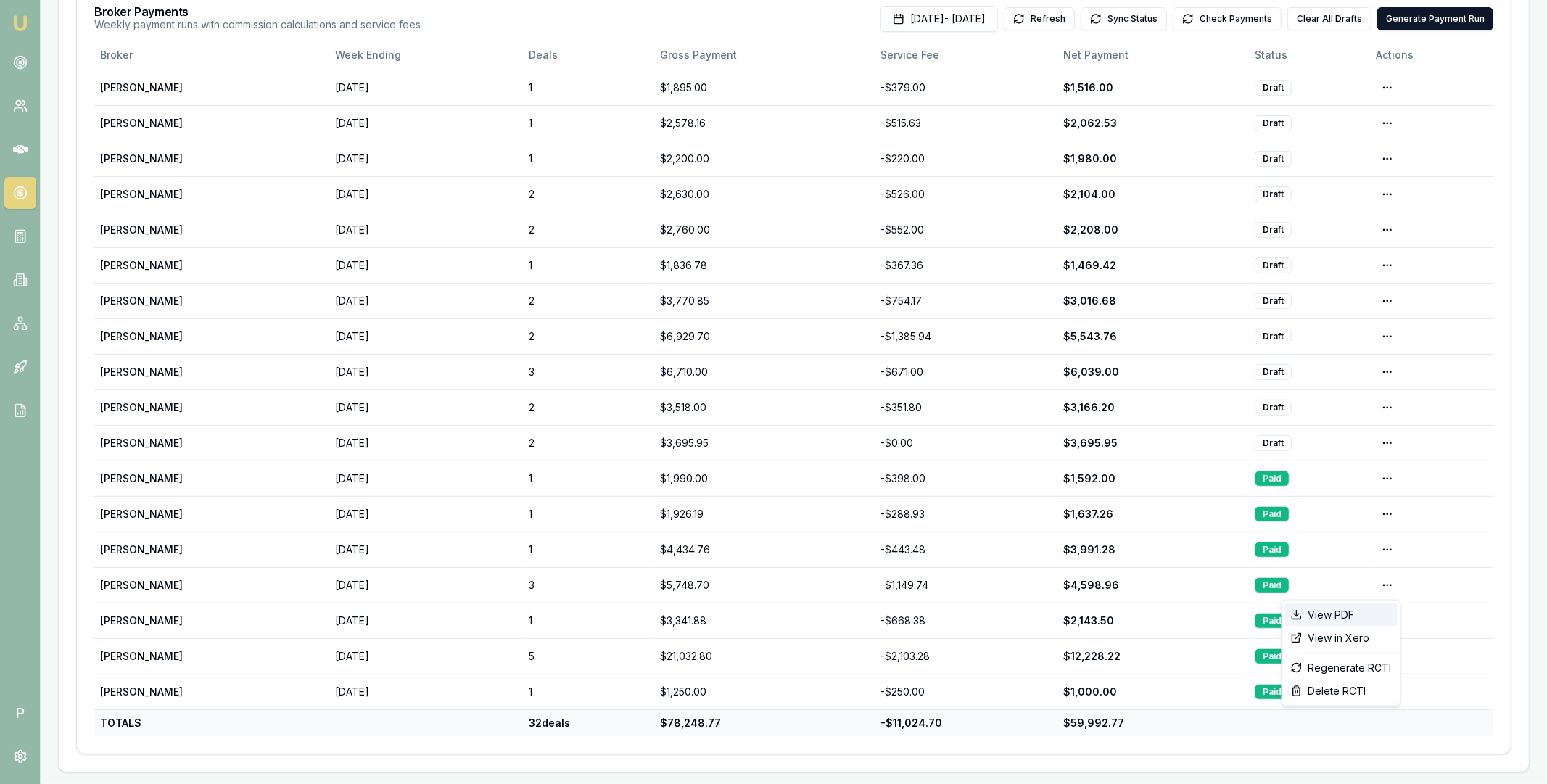
click at [1348, 611] on div "View PDF" at bounding box center [1341, 615] width 113 height 23
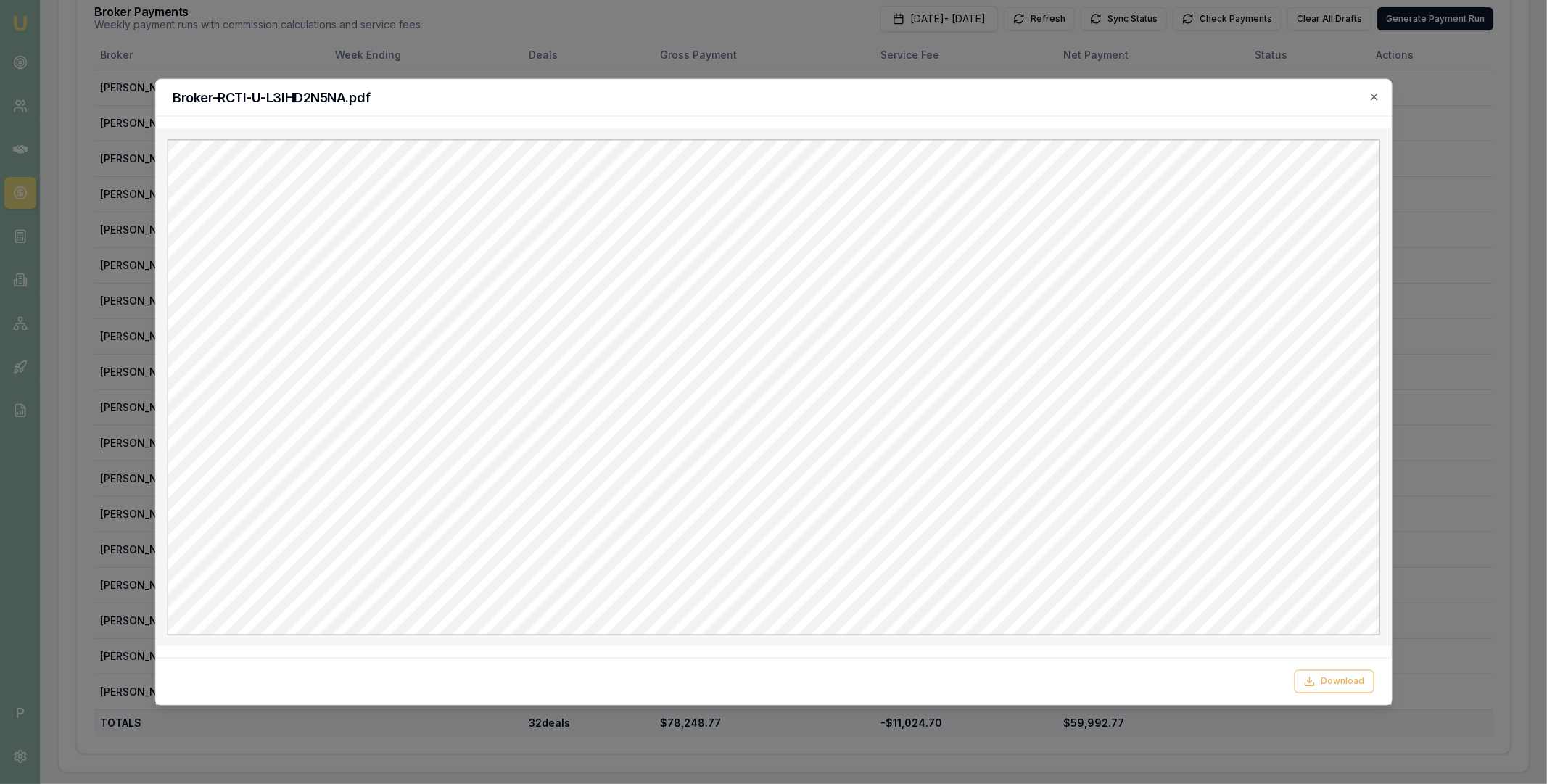
scroll to position [0, 0]
click at [1373, 94] on icon "button" at bounding box center [1374, 97] width 12 height 12
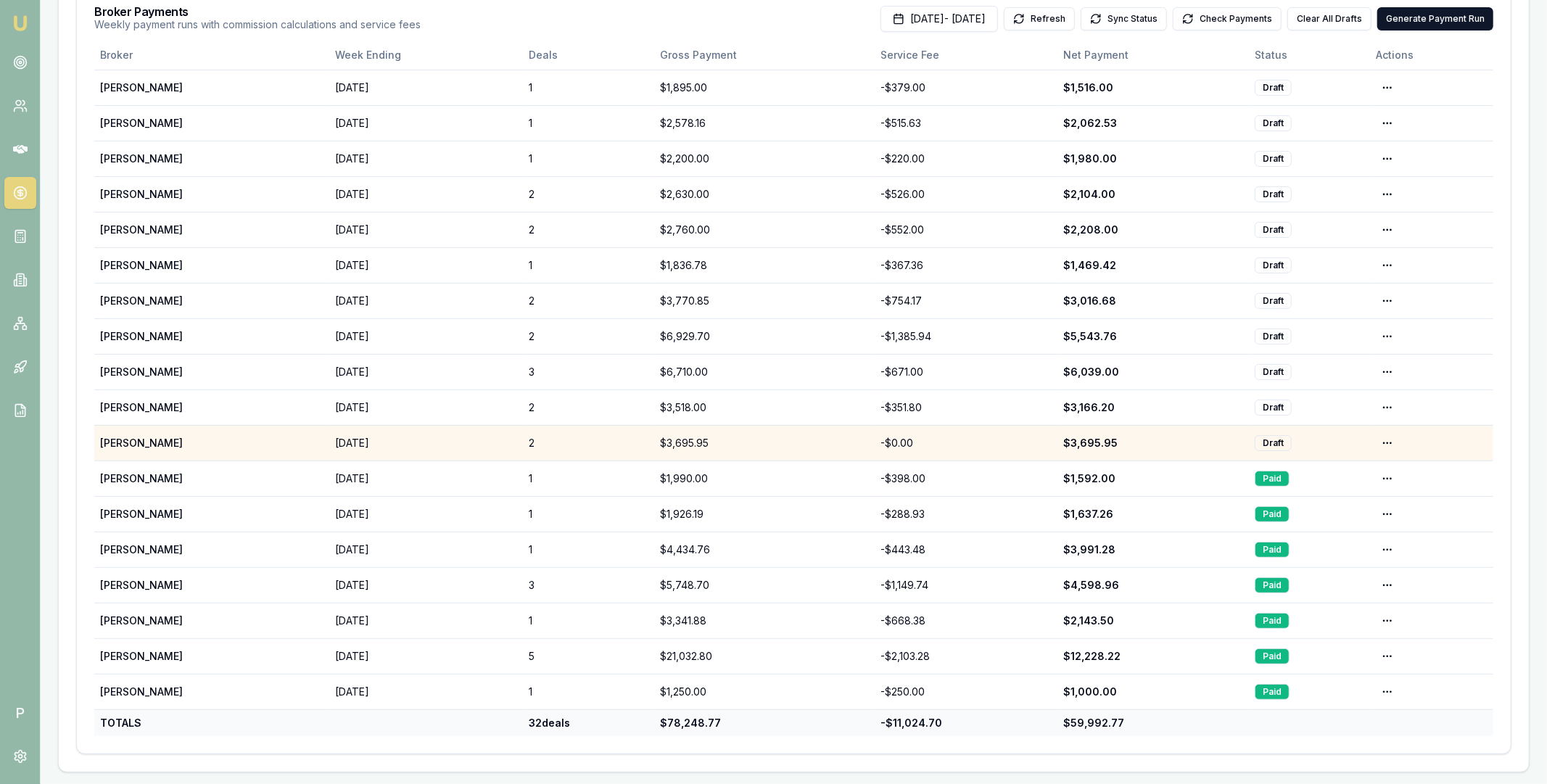
scroll to position [208, 0]
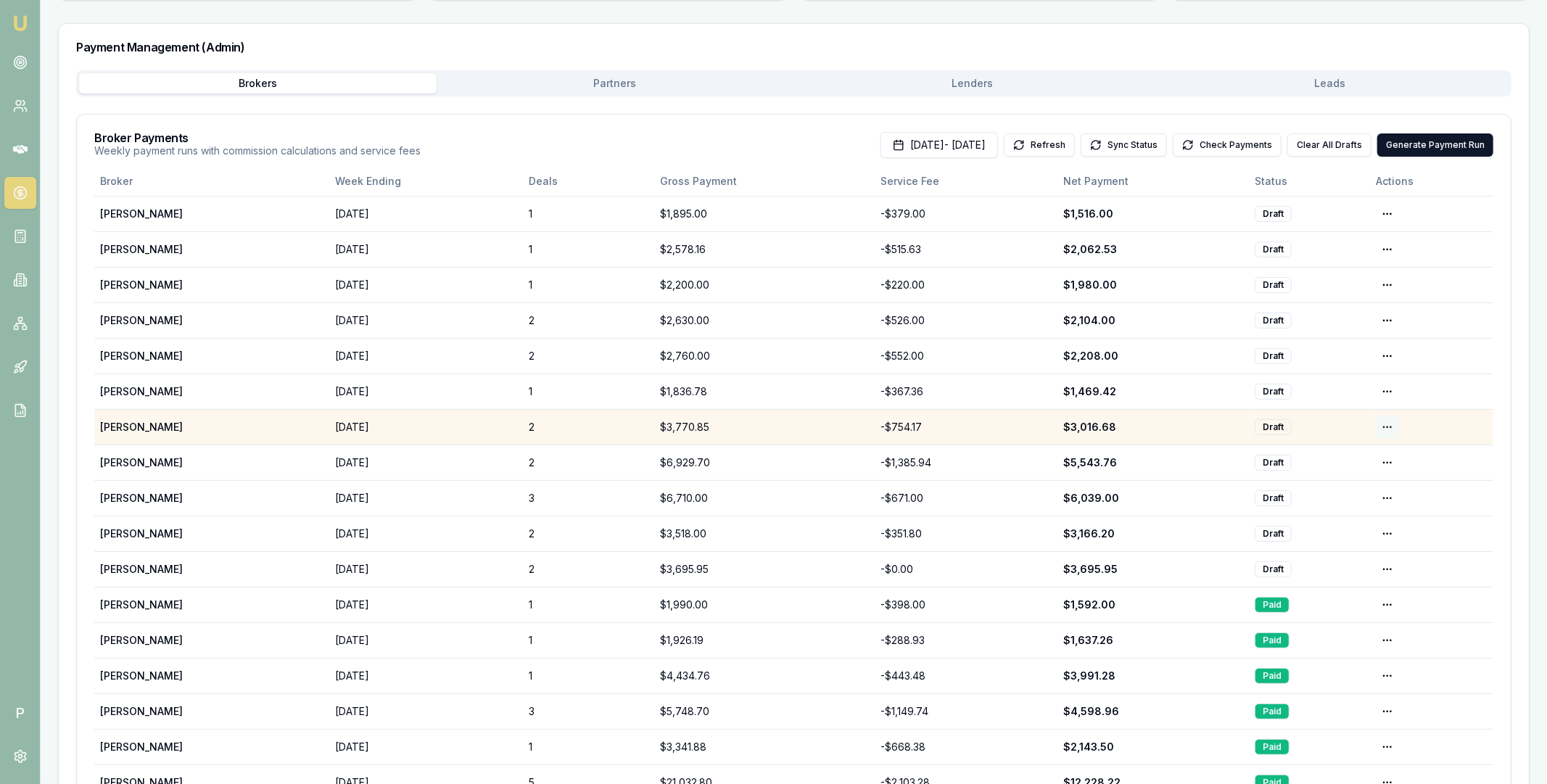
click at [1385, 425] on html "Emu Broker P Home Payments Matt Leeburn Toggle Menu Payments Management Manage …" at bounding box center [773, 184] width 1547 height 784
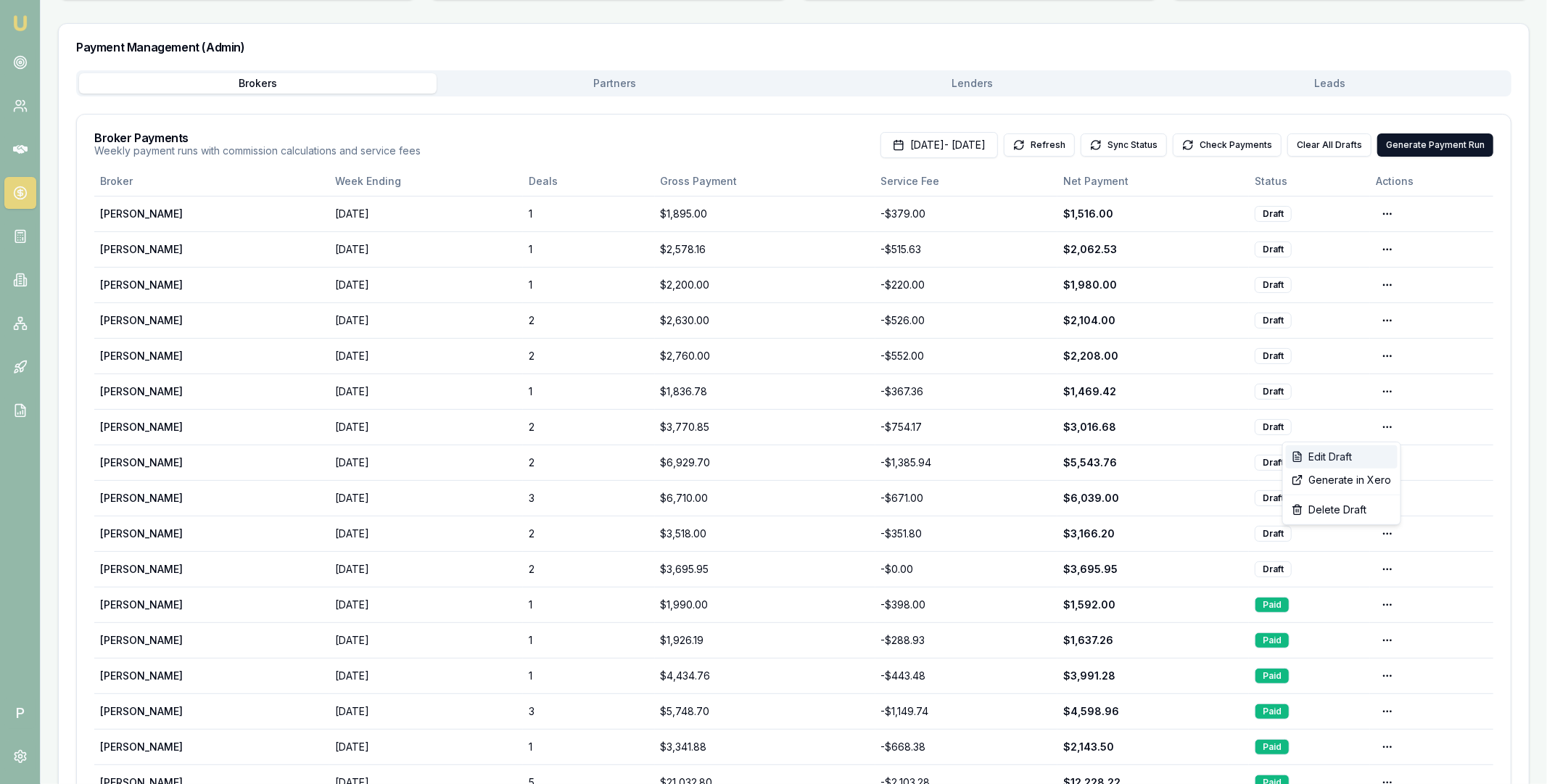
click at [1367, 454] on div "Edit Draft" at bounding box center [1342, 457] width 112 height 23
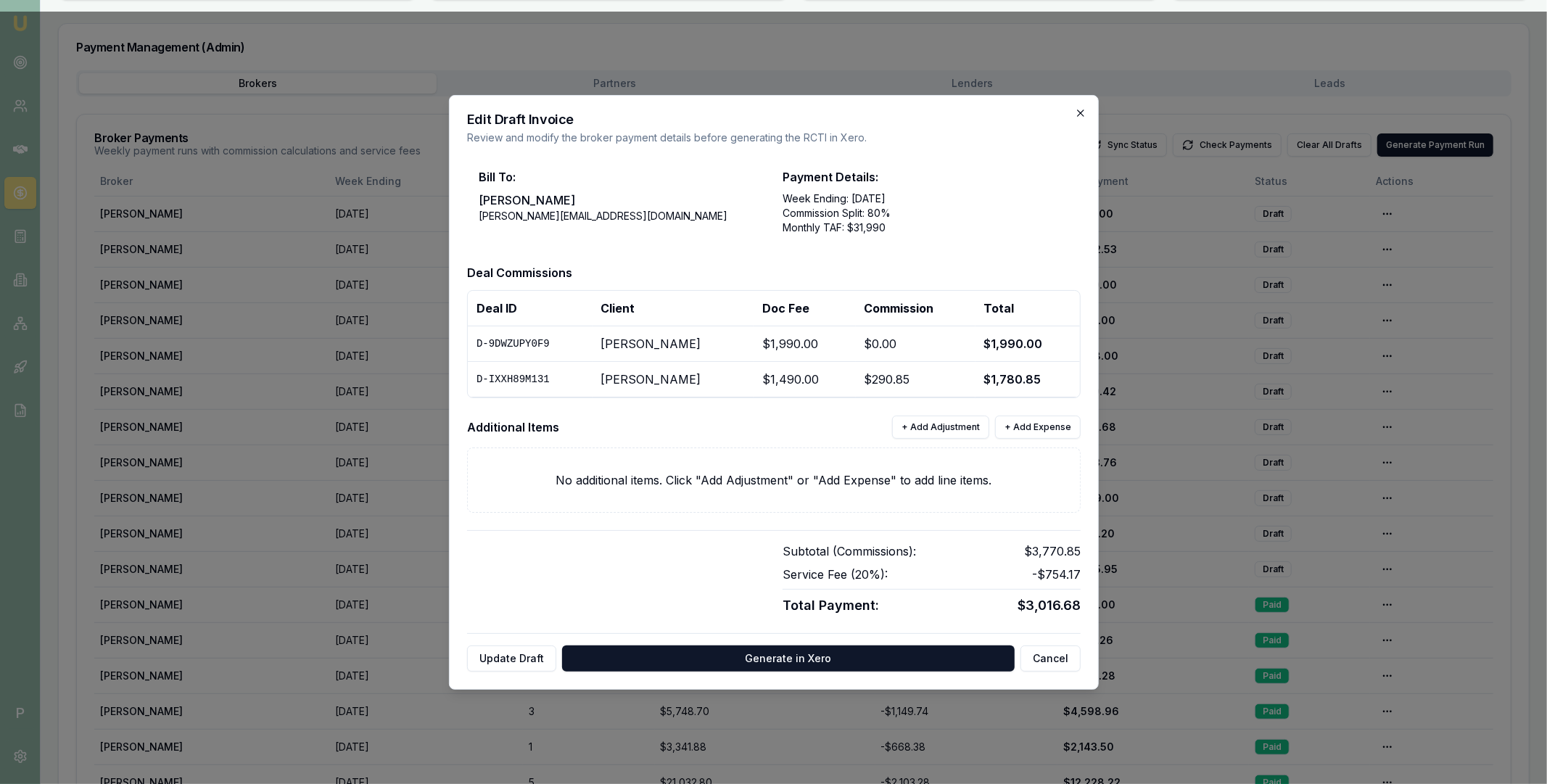
click at [1081, 107] on icon "button" at bounding box center [1081, 113] width 12 height 12
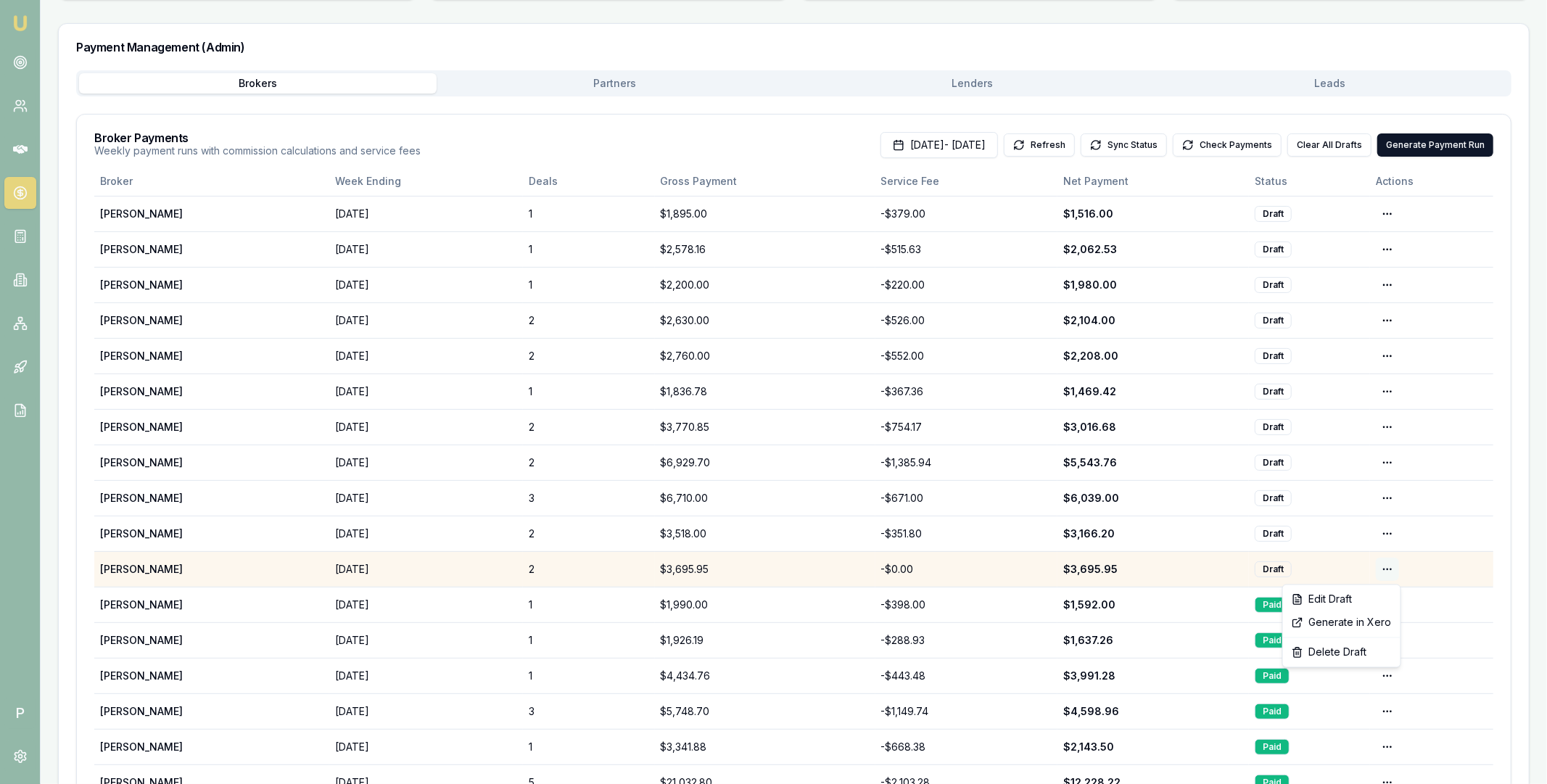
click at [1389, 569] on html "Emu Broker P Home Payments Matt Leeburn Toggle Menu Payments Management Manage …" at bounding box center [773, 184] width 1547 height 784
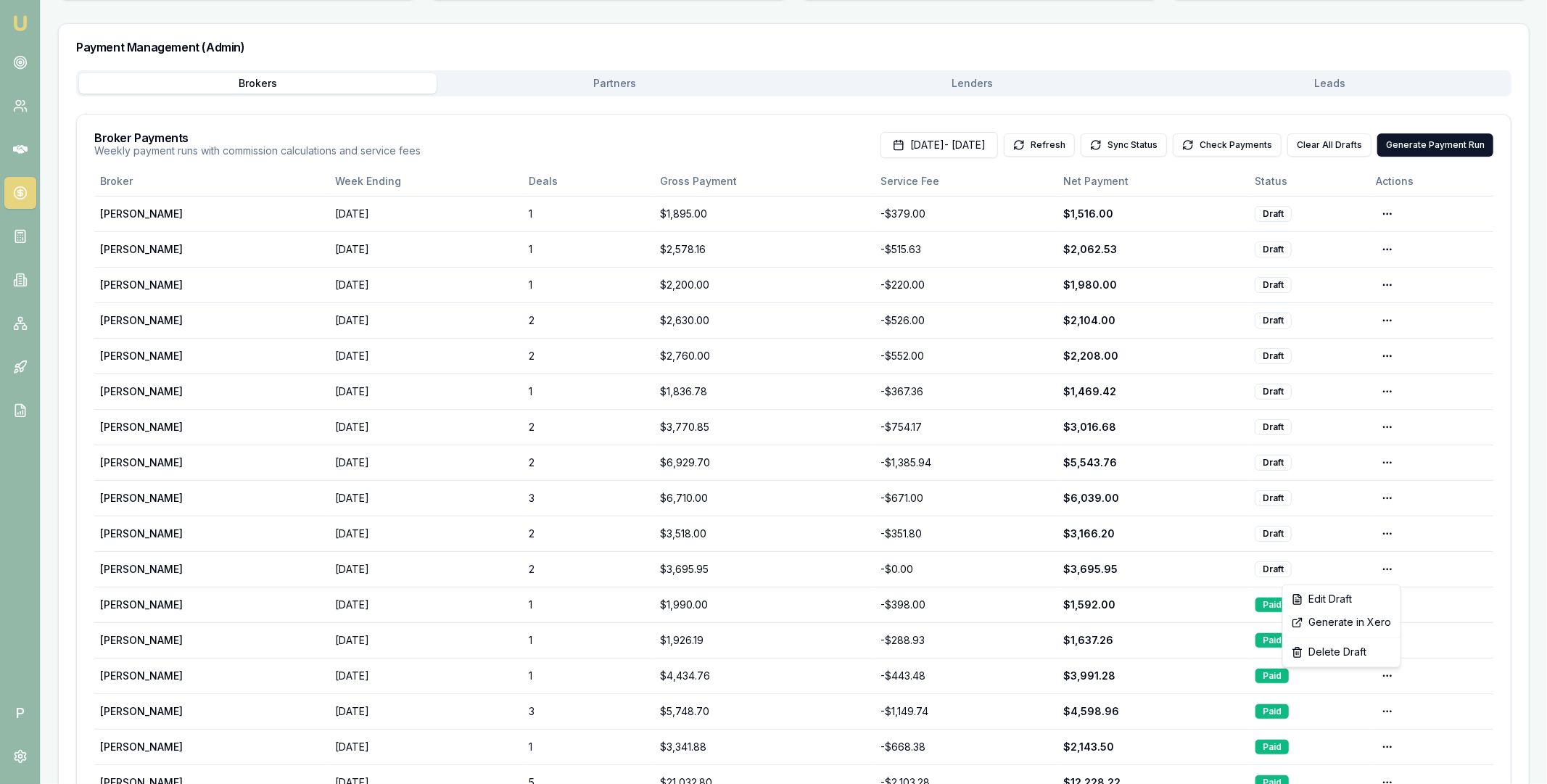
click at [1386, 498] on html "Emu Broker P Home Payments Matt Leeburn Toggle Menu Payments Management Manage …" at bounding box center [773, 184] width 1547 height 784
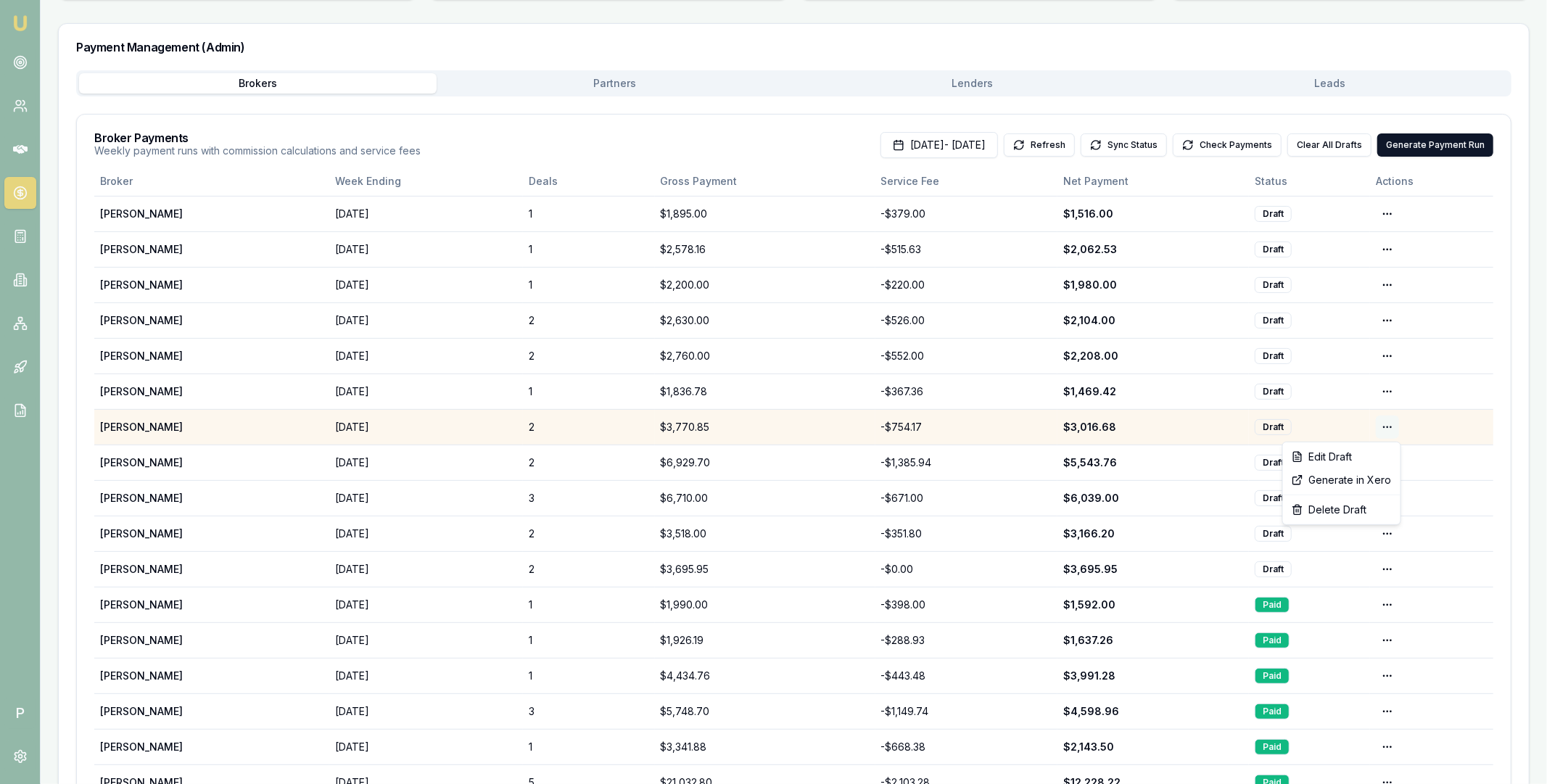
click at [1386, 426] on html "Emu Broker P Home Payments Matt Leeburn Toggle Menu Payments Management Manage …" at bounding box center [773, 184] width 1547 height 784
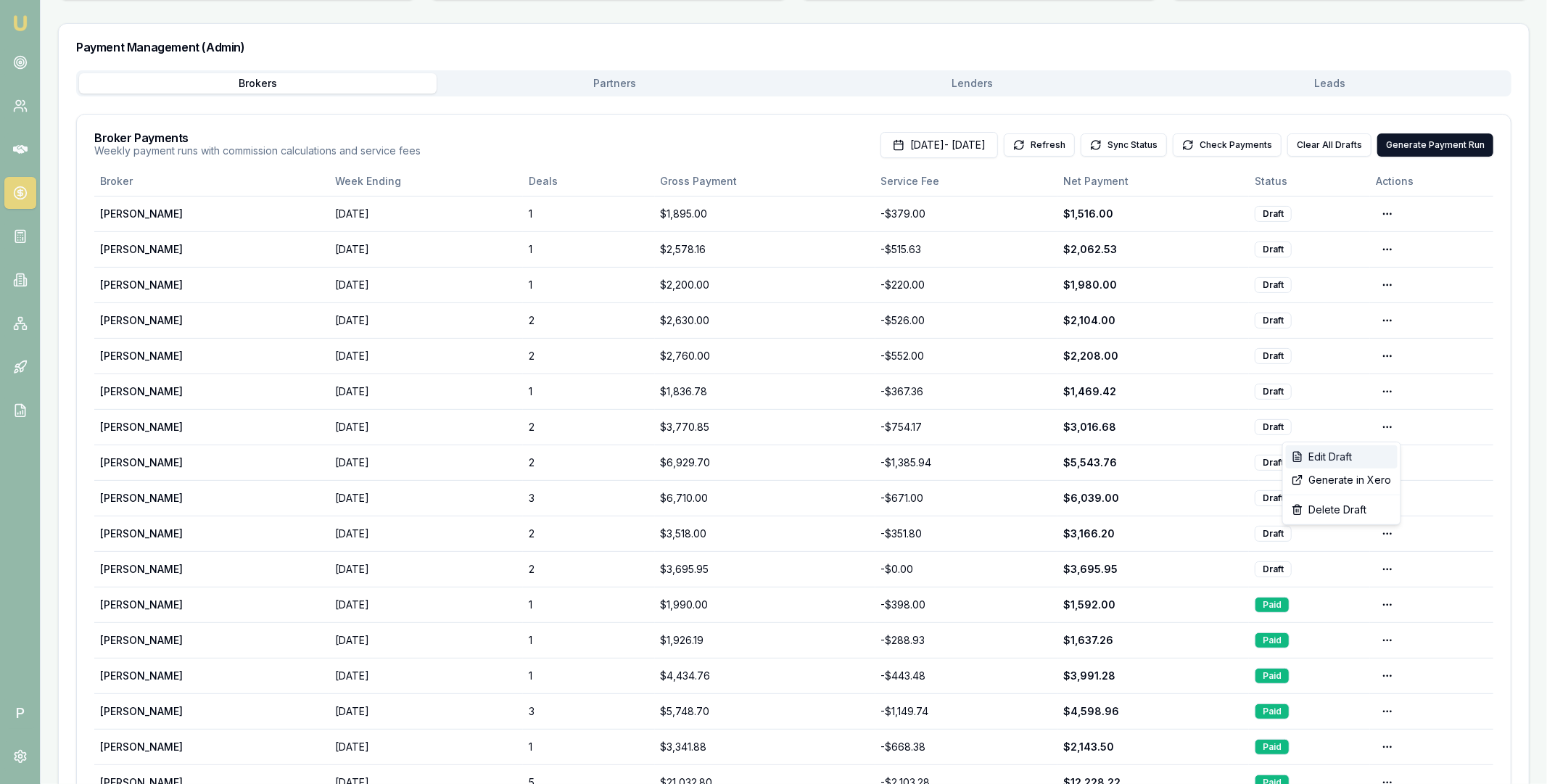
click at [1355, 454] on div "Edit Draft" at bounding box center [1342, 457] width 112 height 23
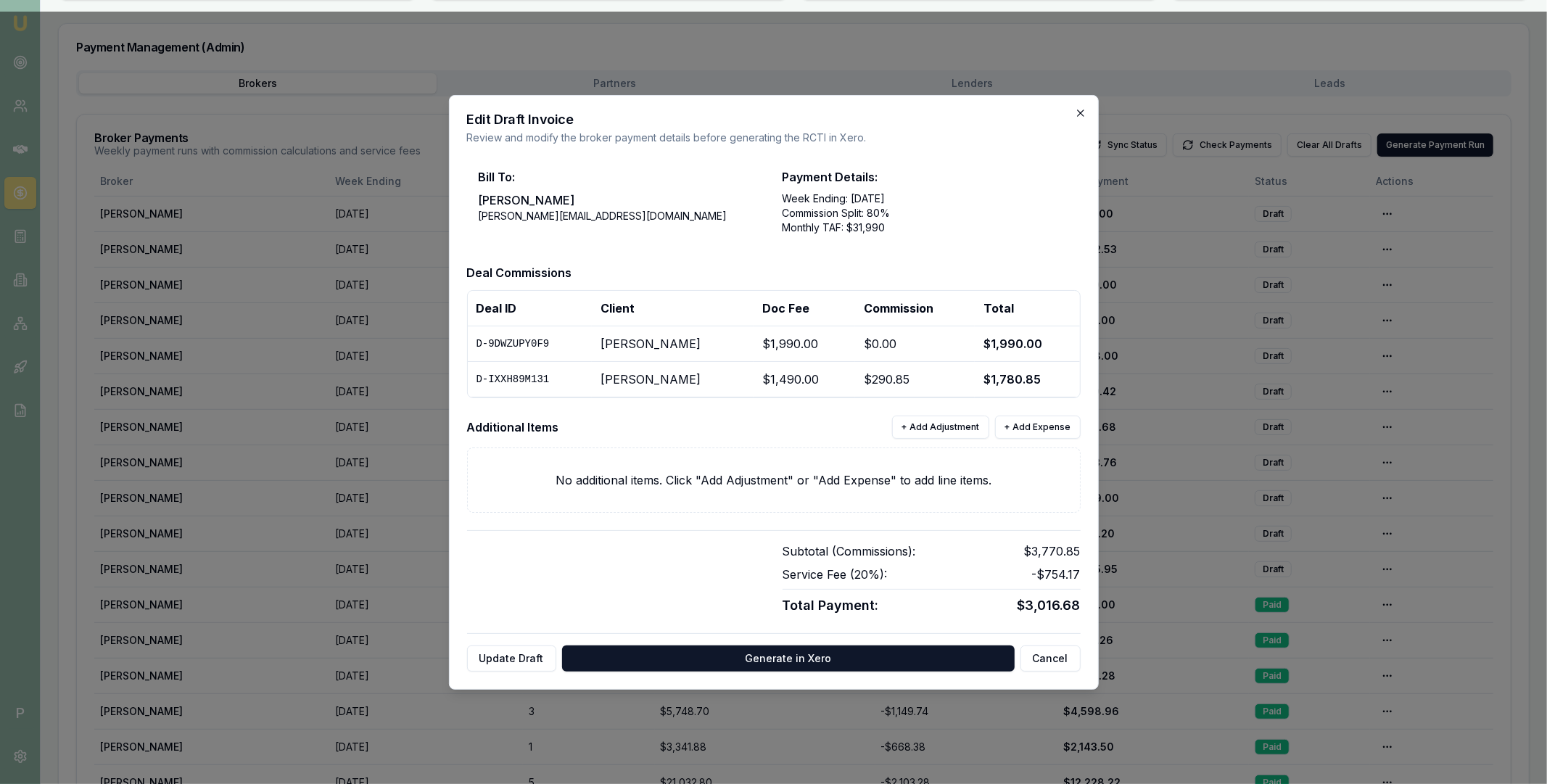
click at [1081, 113] on icon "button" at bounding box center [1081, 113] width 6 height 6
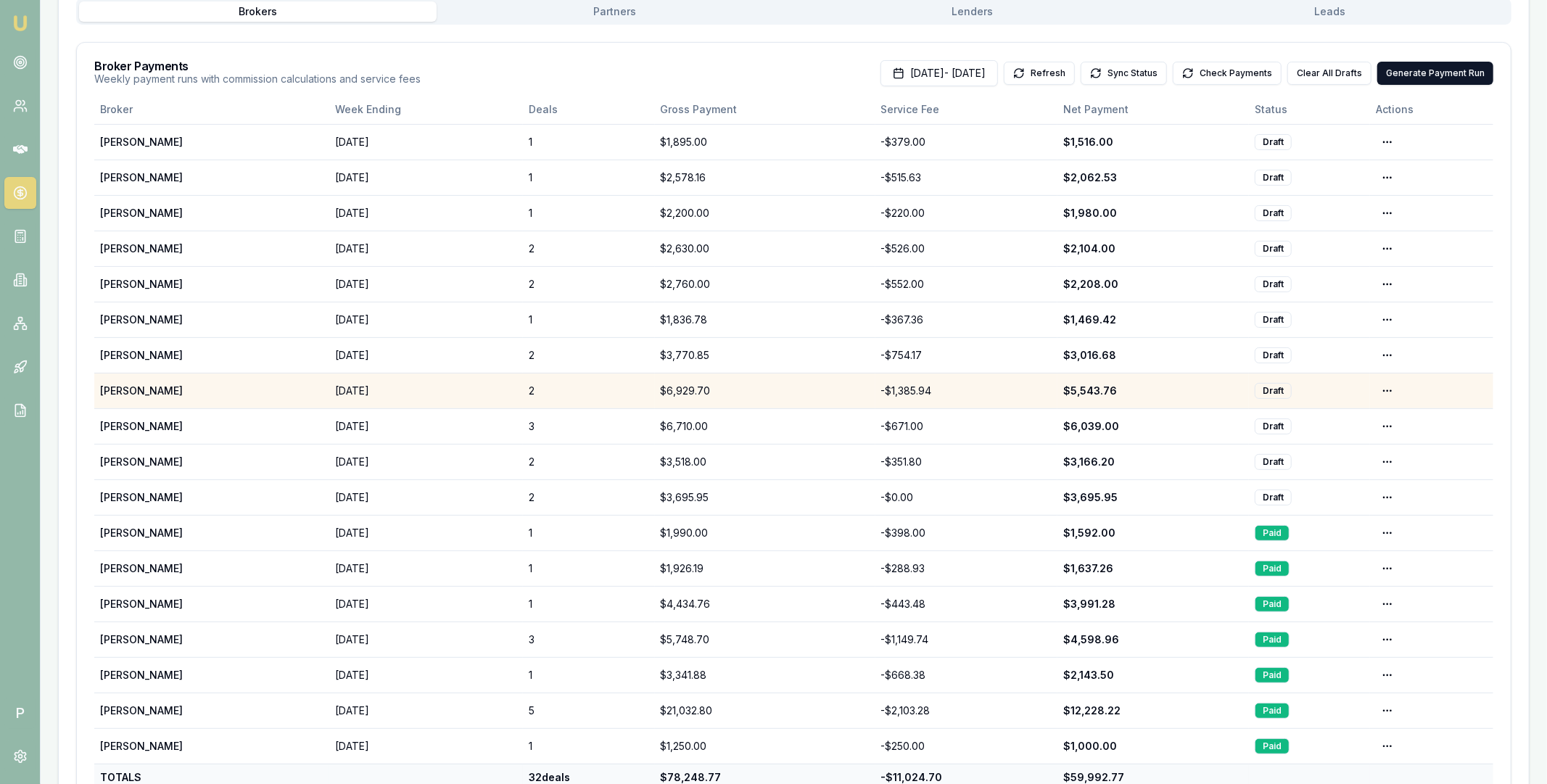
scroll to position [335, 0]
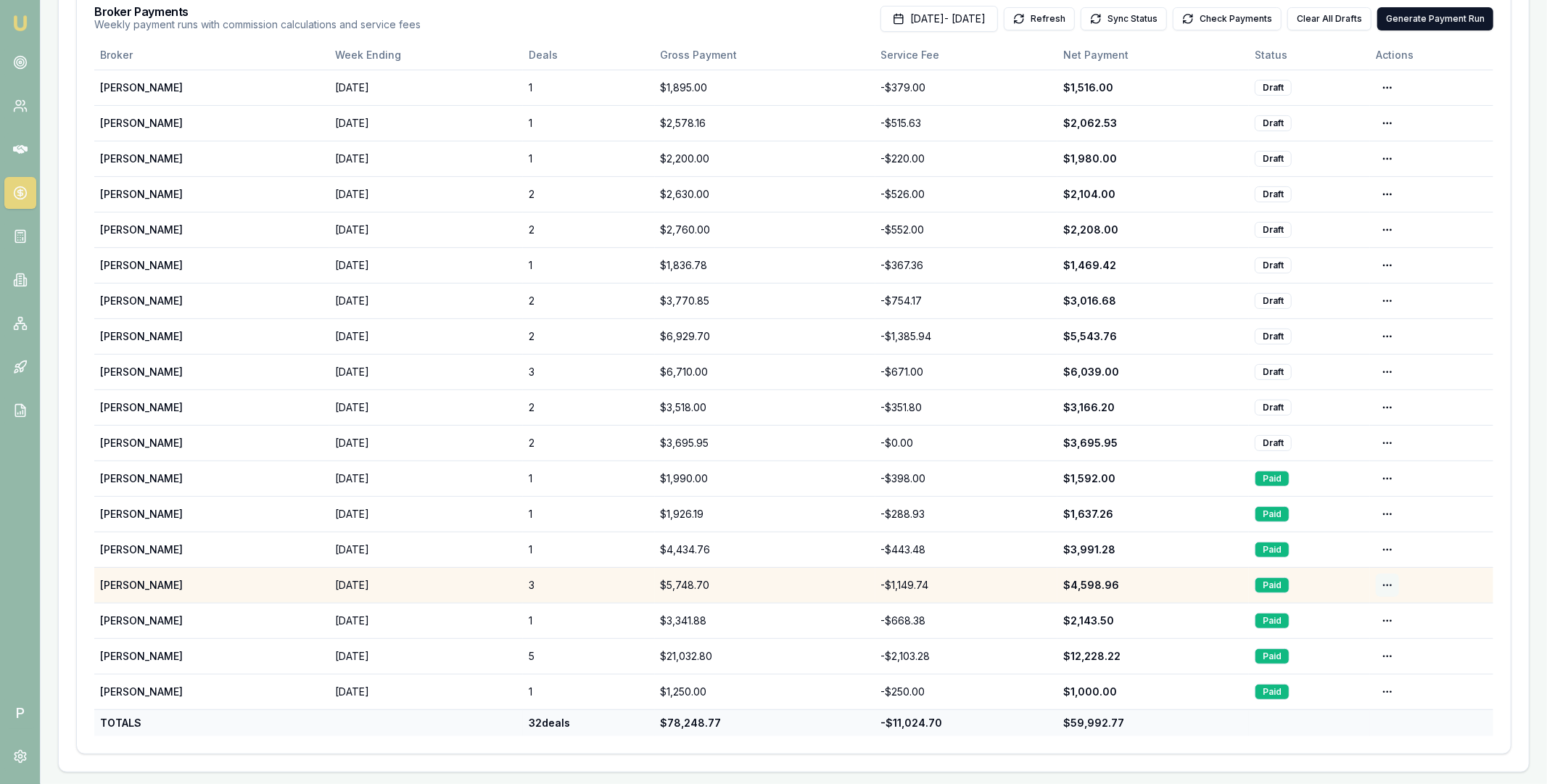
click at [1387, 450] on html "Emu Broker P Home Payments Matt Leeburn Toggle Menu Payments Management Manage …" at bounding box center [773, 58] width 1547 height 784
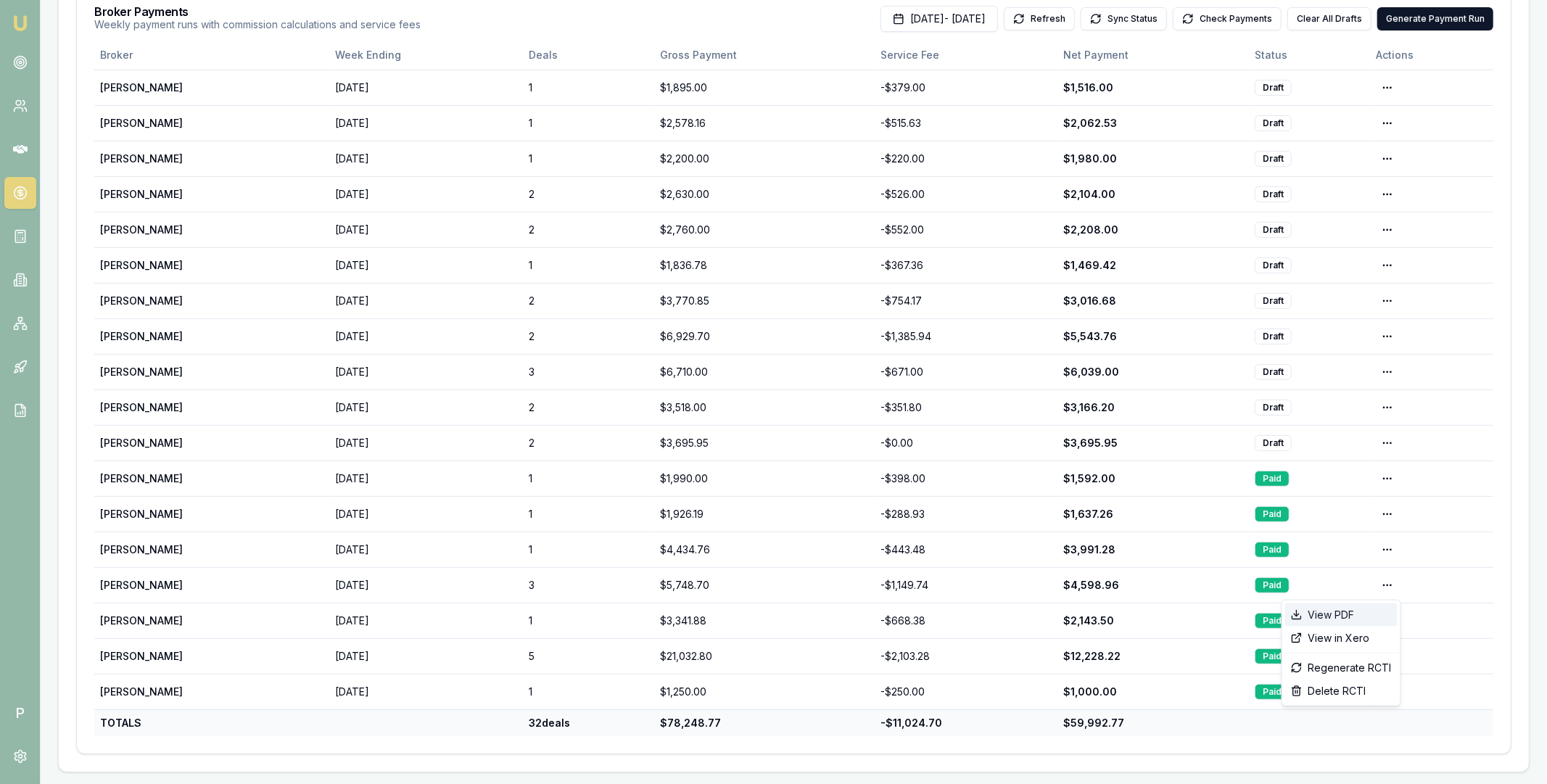
click at [1347, 612] on div "View PDF" at bounding box center [1341, 615] width 113 height 23
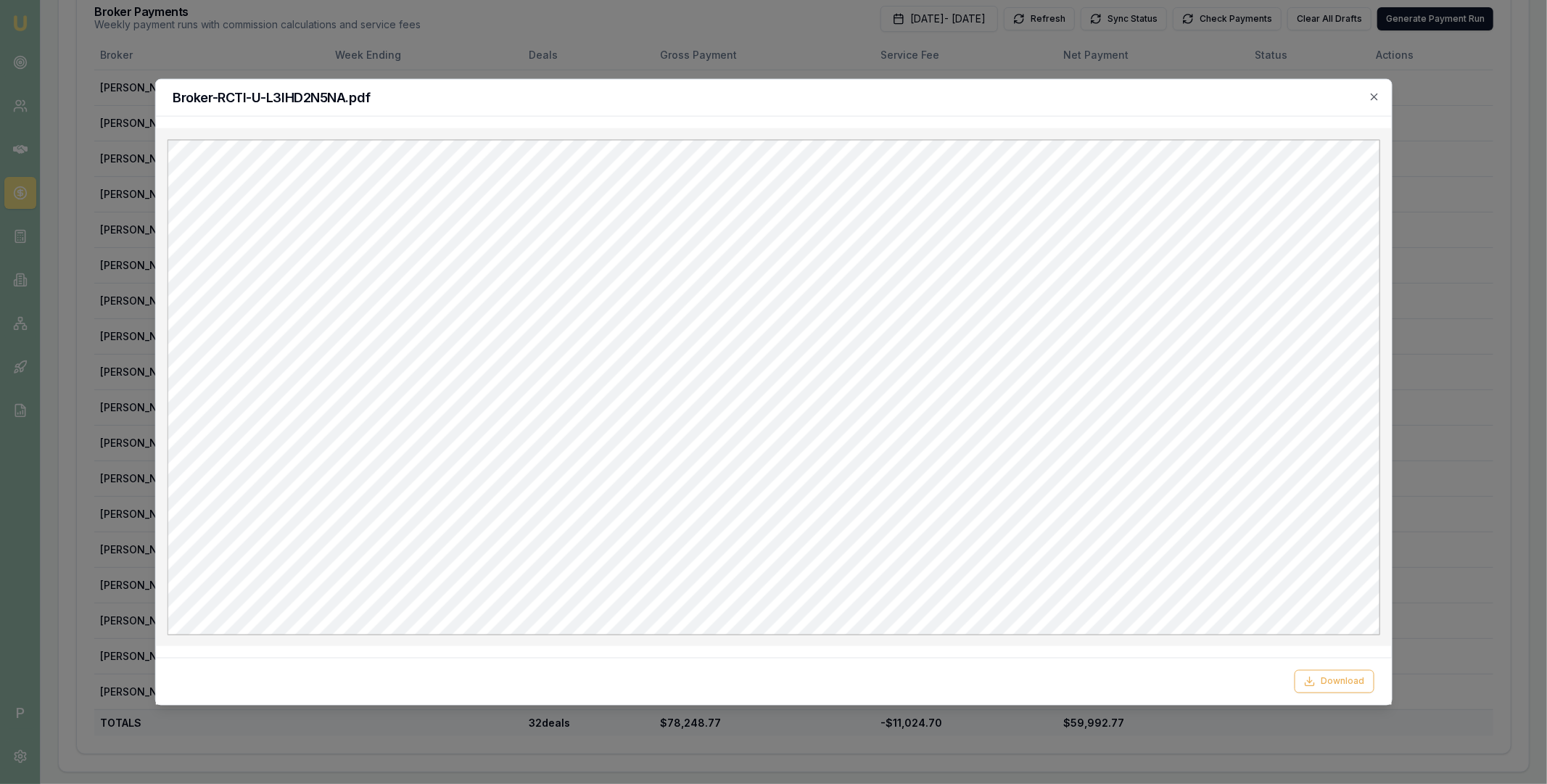
scroll to position [0, 0]
click at [1374, 97] on icon "button" at bounding box center [1374, 97] width 12 height 12
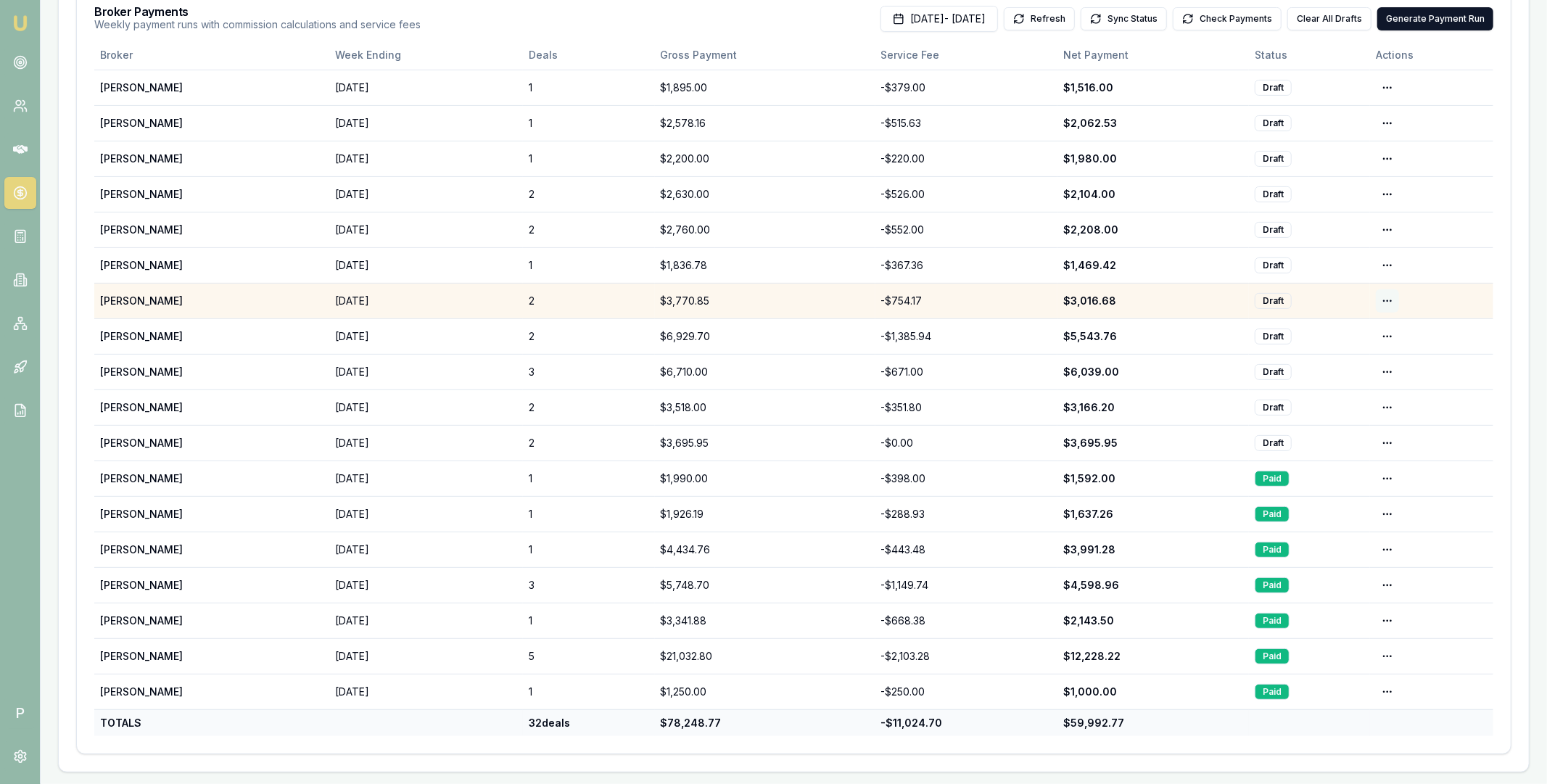
click at [1386, 300] on html "Emu Broker P Home Payments Matt Leeburn Toggle Menu Payments Management Manage …" at bounding box center [773, 58] width 1547 height 784
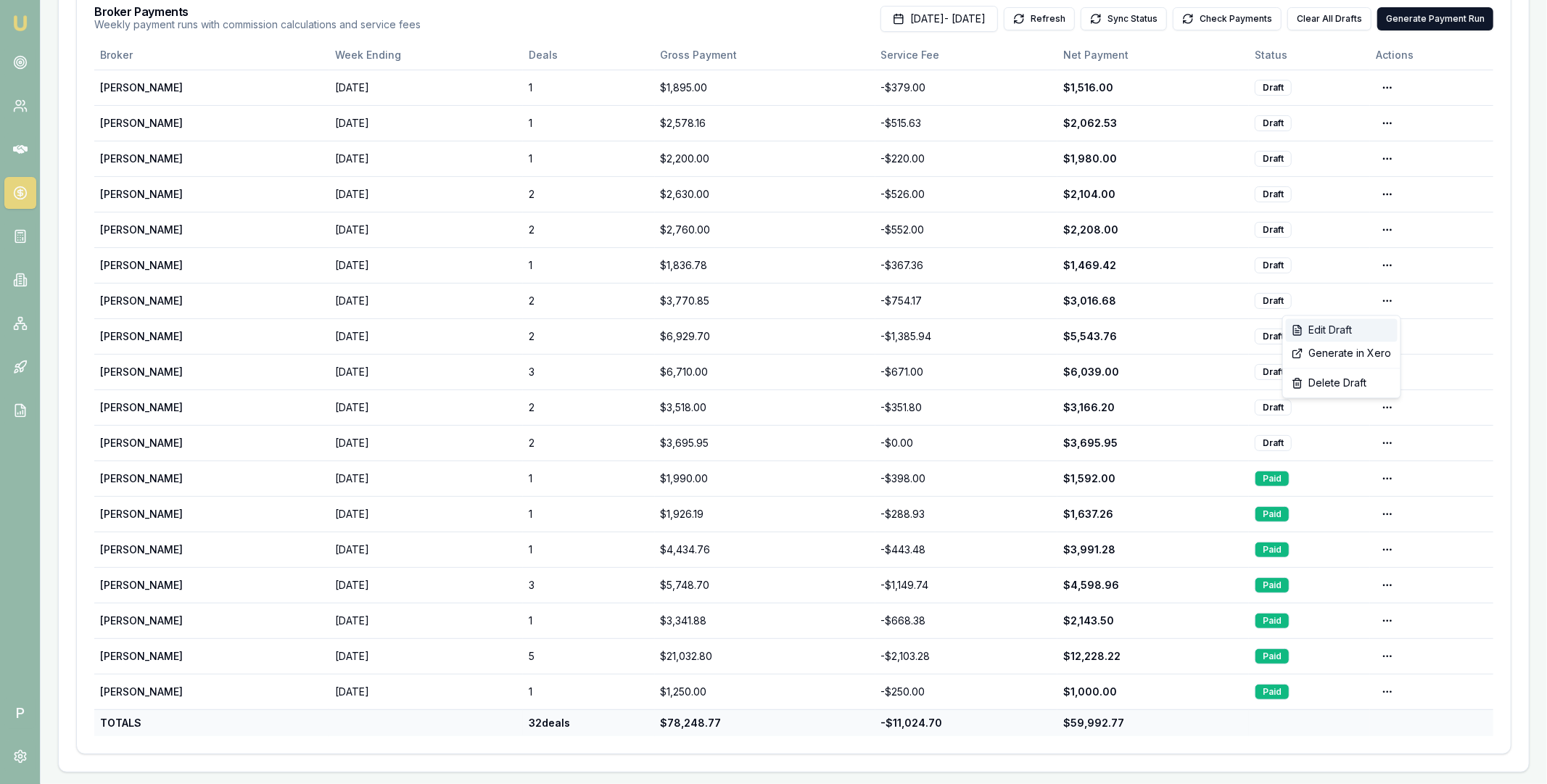
click at [1365, 324] on div "Edit Draft" at bounding box center [1342, 330] width 112 height 23
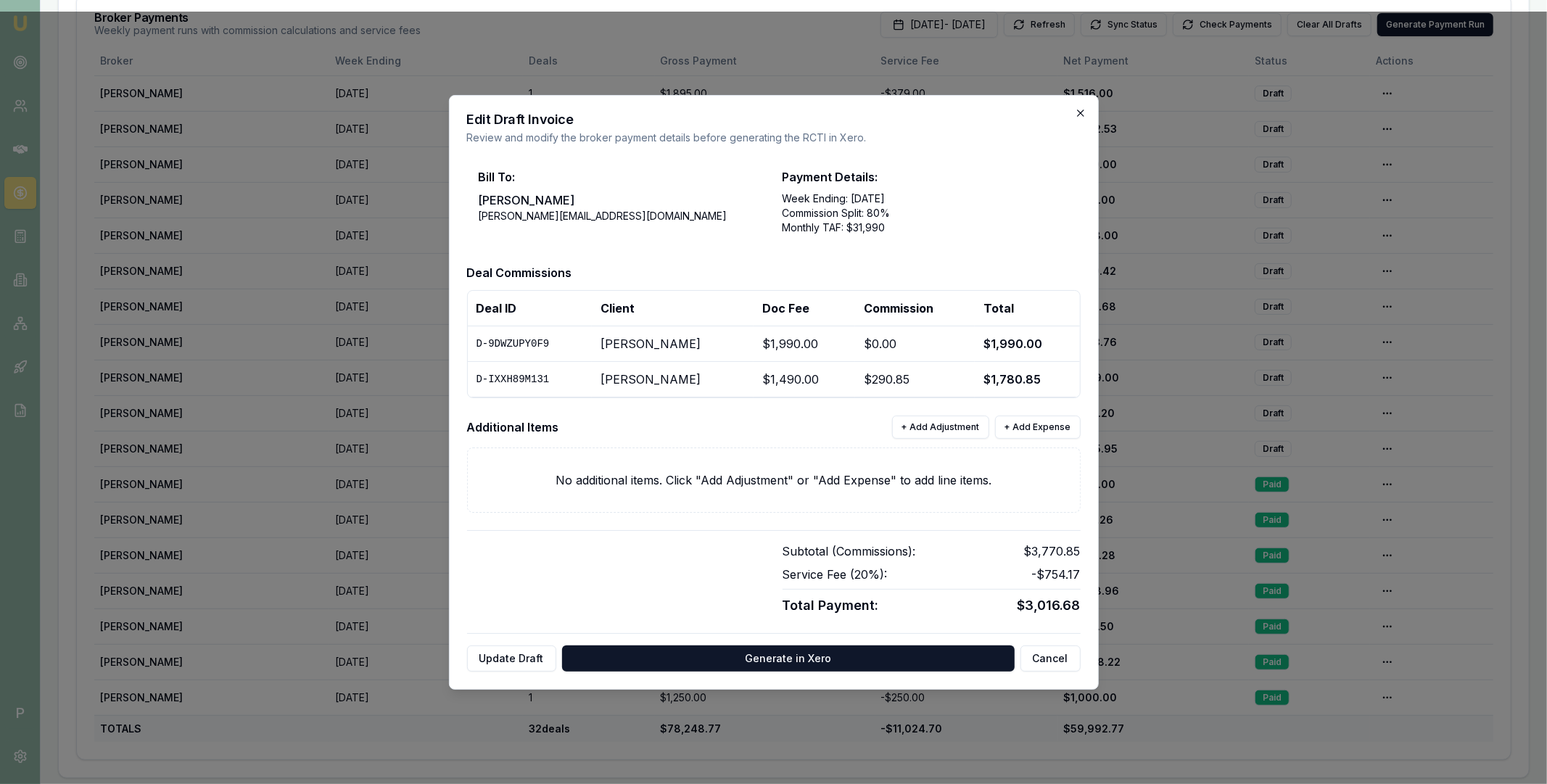
click at [1078, 111] on icon "button" at bounding box center [1081, 113] width 12 height 12
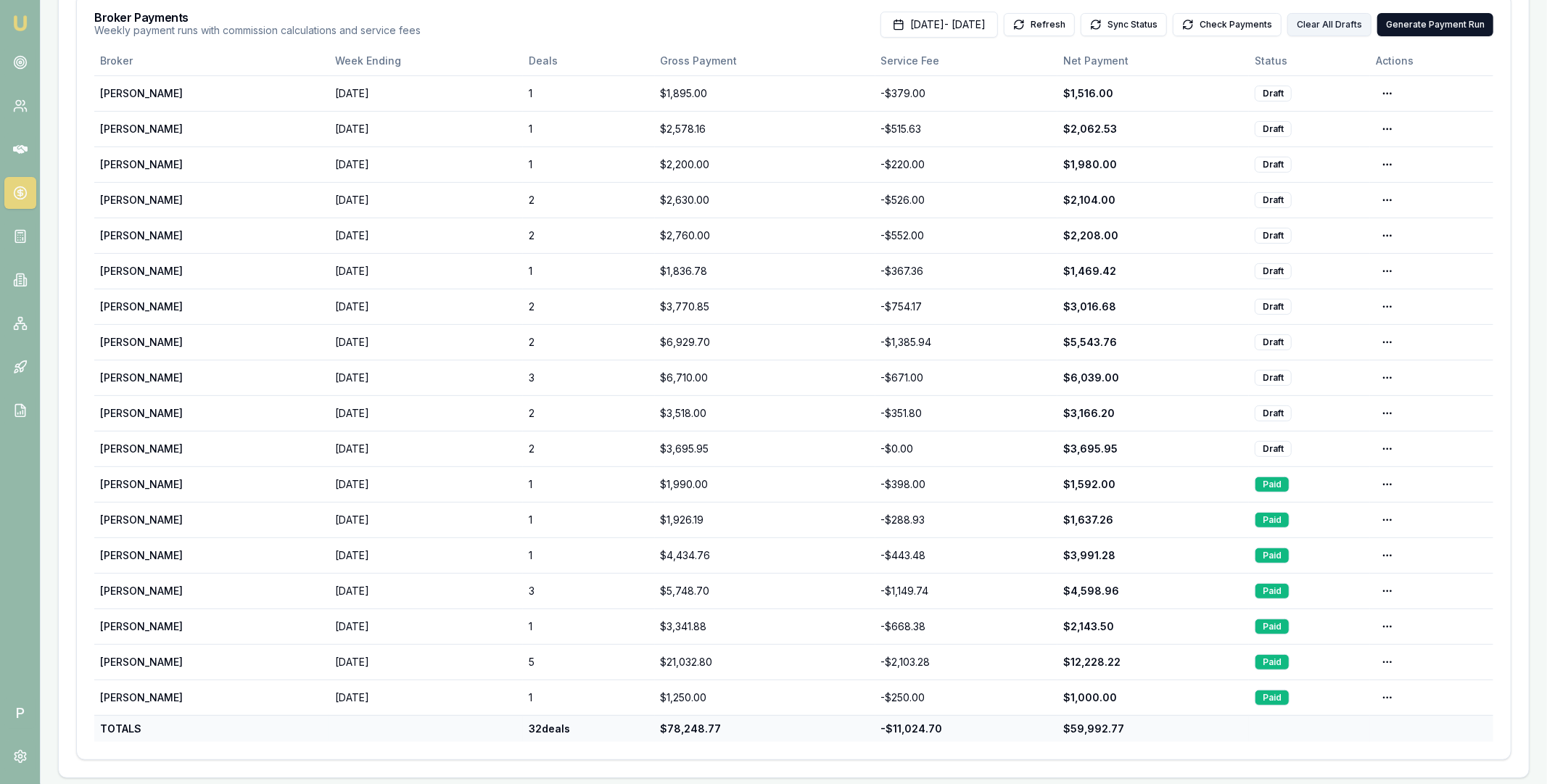
click at [1327, 24] on button "Clear All Drafts" at bounding box center [1329, 24] width 84 height 23
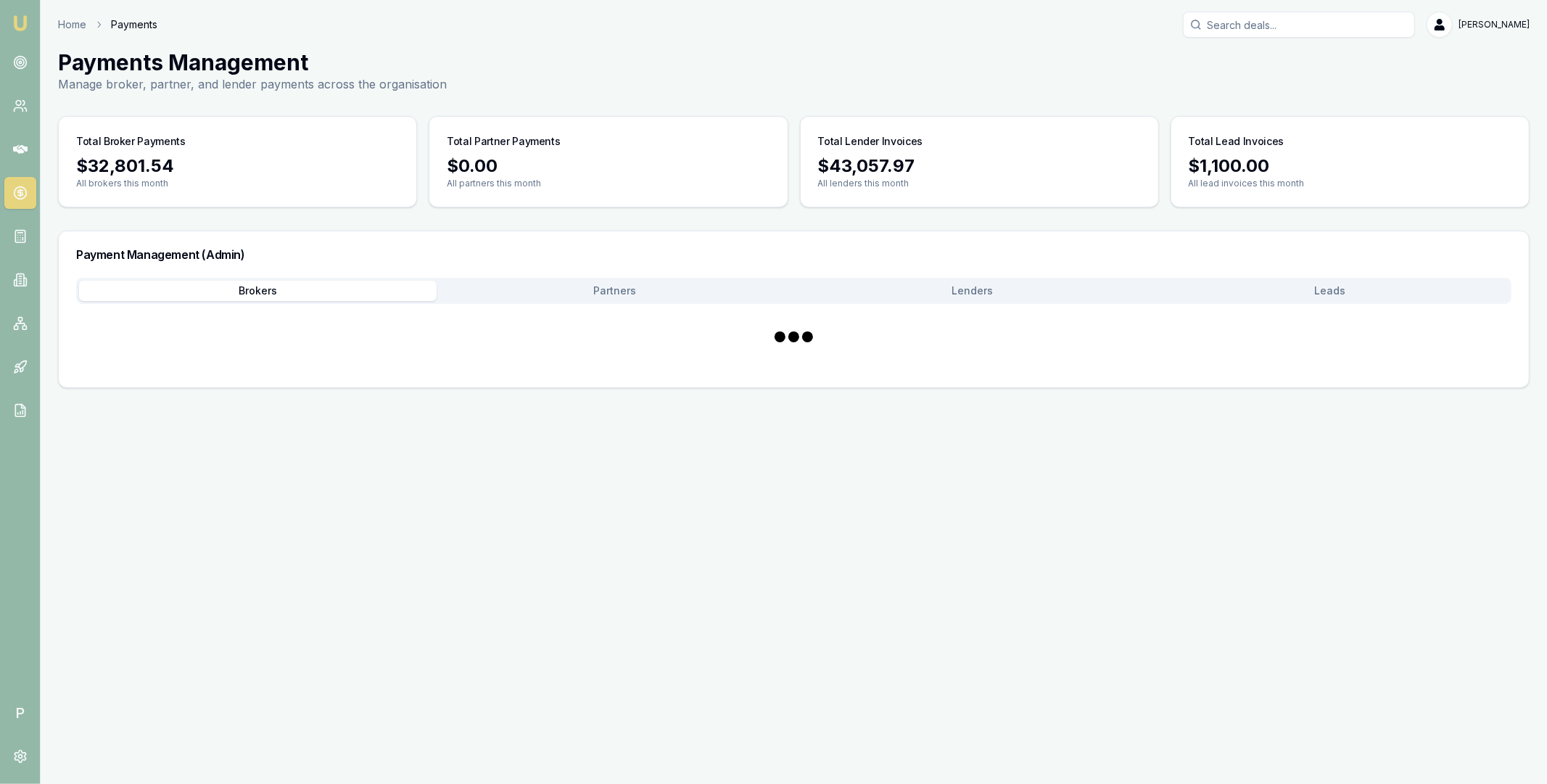
scroll to position [0, 0]
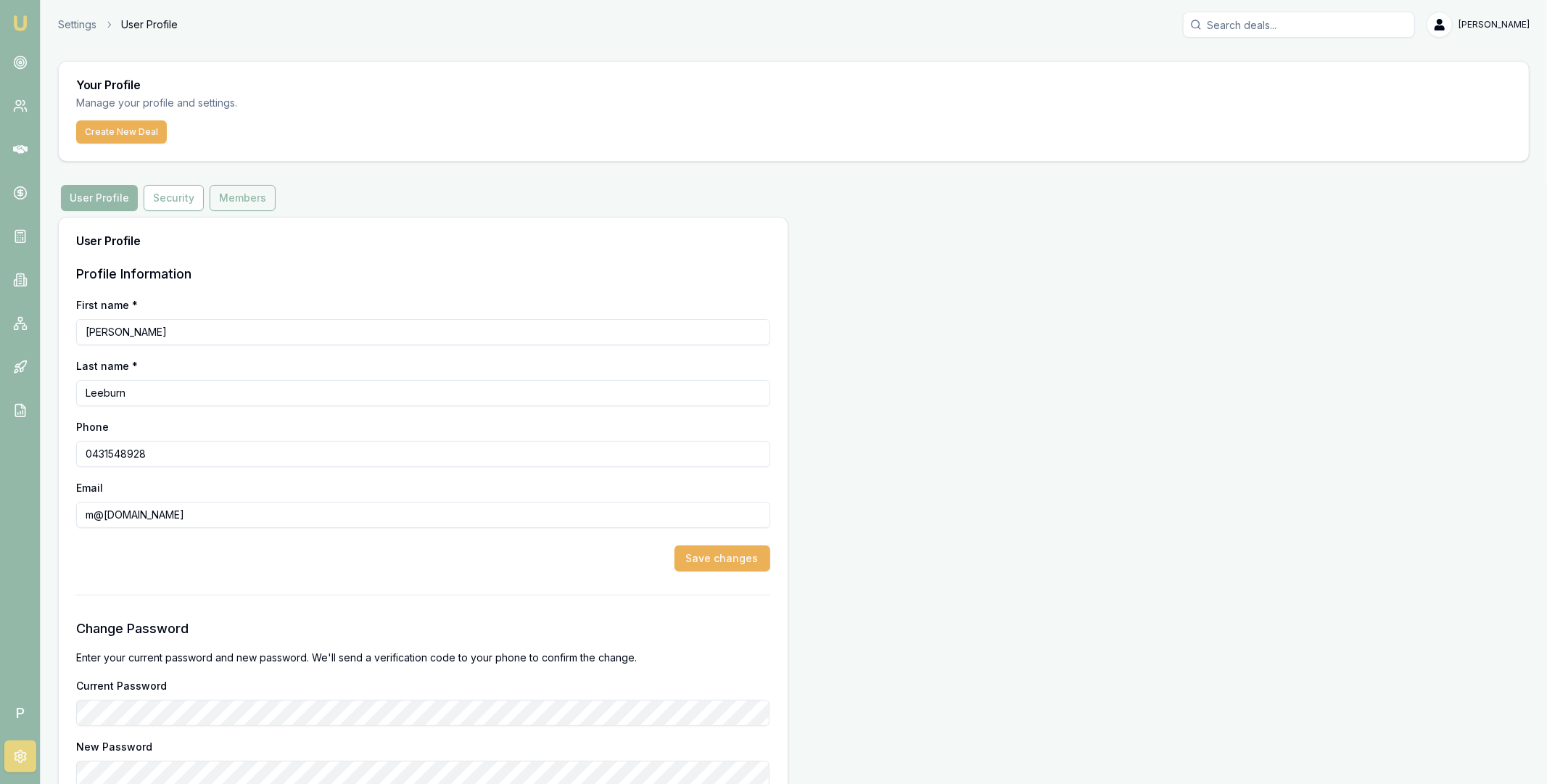
click at [247, 200] on button "Members" at bounding box center [242, 198] width 66 height 26
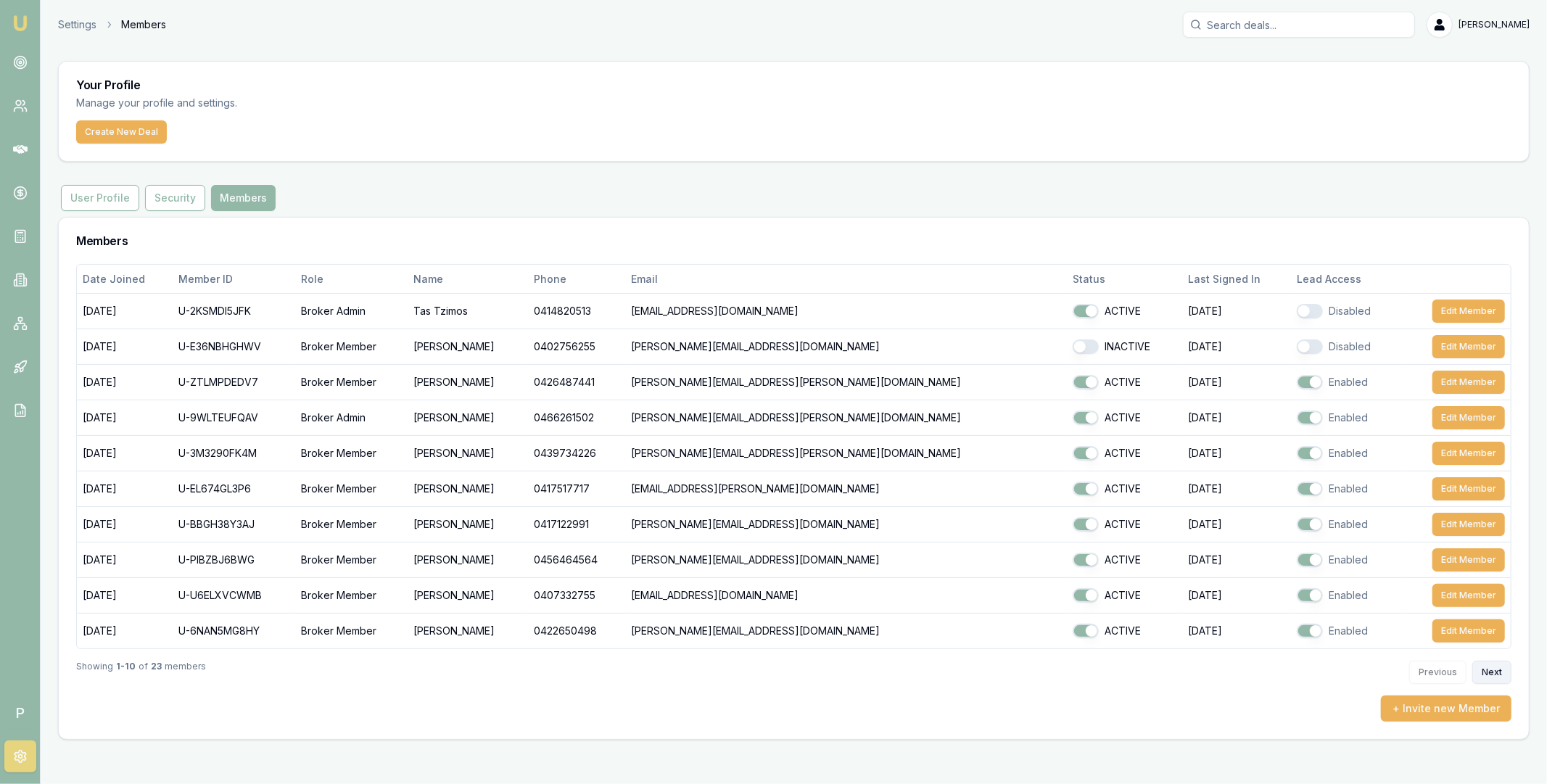
click at [1490, 673] on button "Next" at bounding box center [1492, 671] width 39 height 23
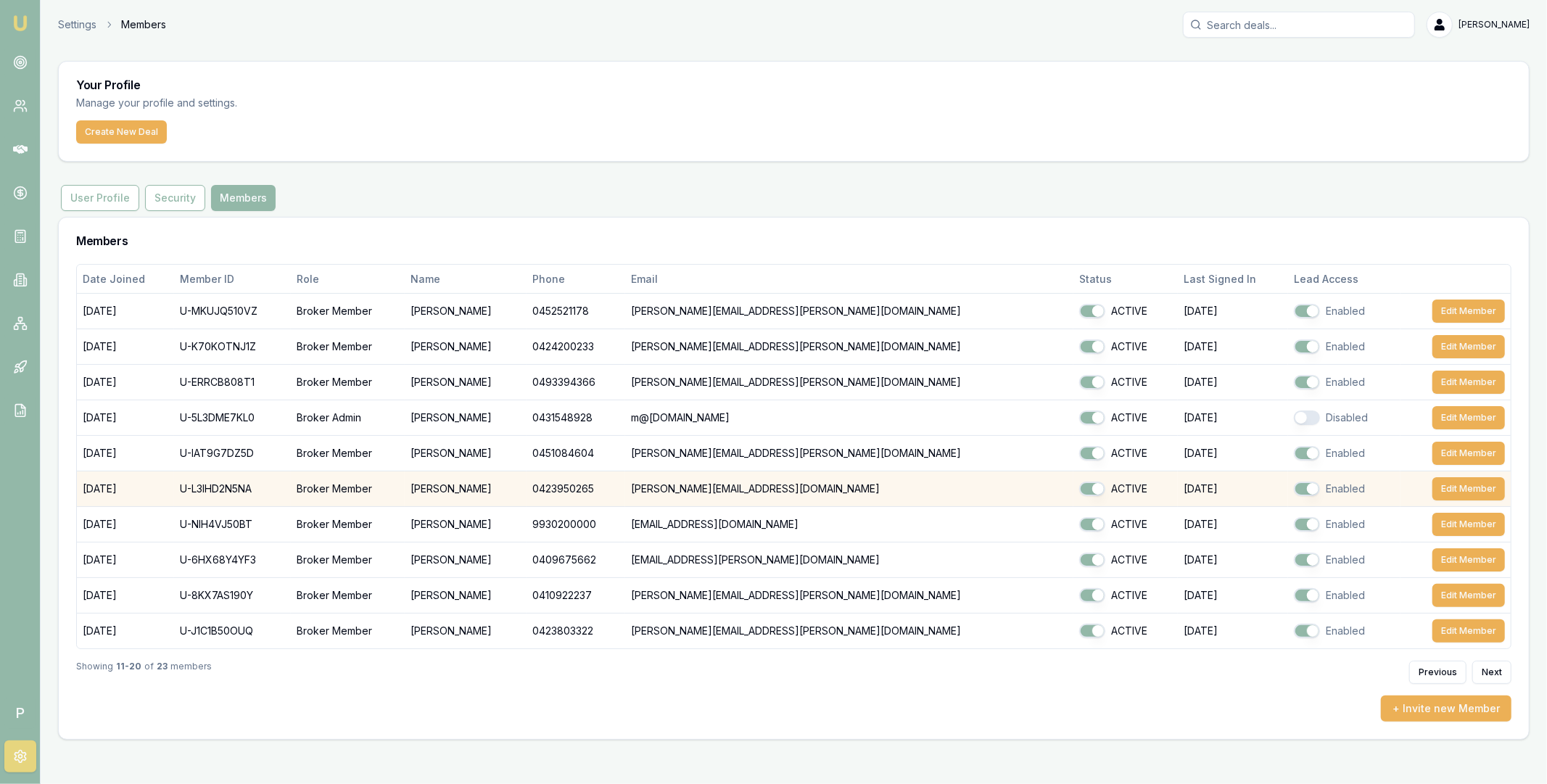
click at [228, 486] on td "U-L3IHD2N5NA" at bounding box center [232, 489] width 117 height 36
copy td "U-L3IHD2N5NA"
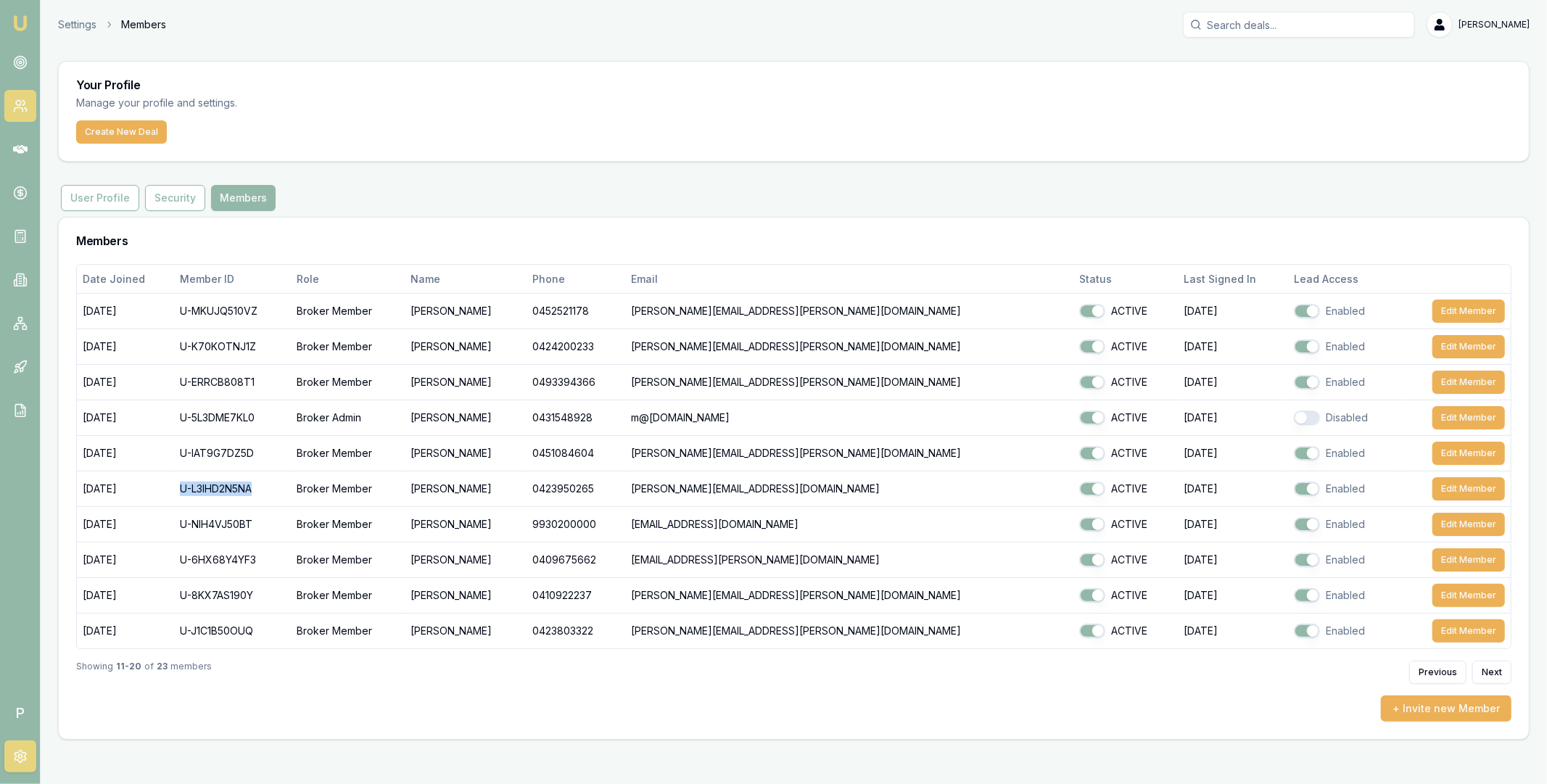
click at [18, 102] on icon at bounding box center [20, 106] width 14 height 14
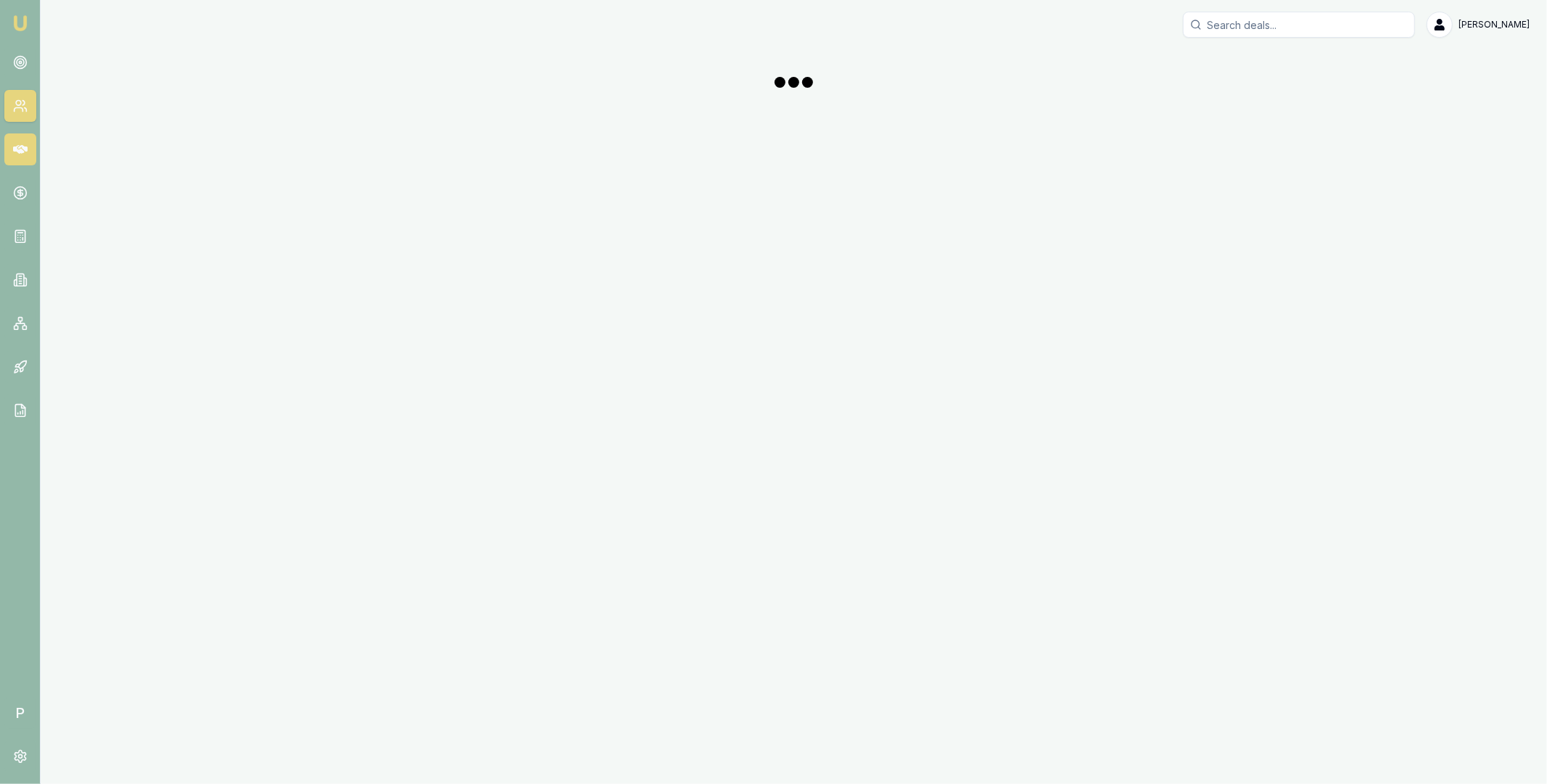
click at [17, 139] on link at bounding box center [20, 149] width 32 height 32
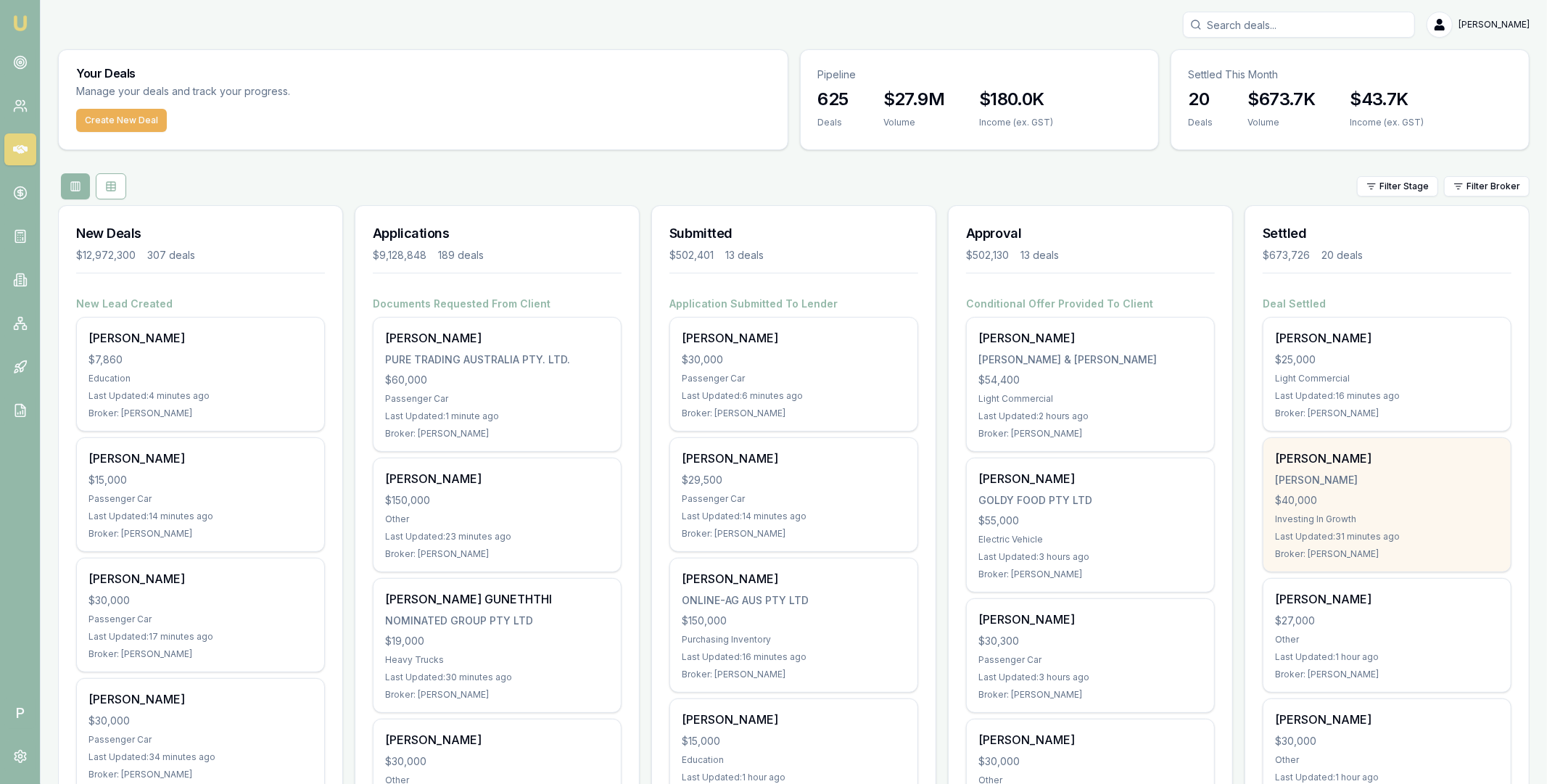
scroll to position [167, 0]
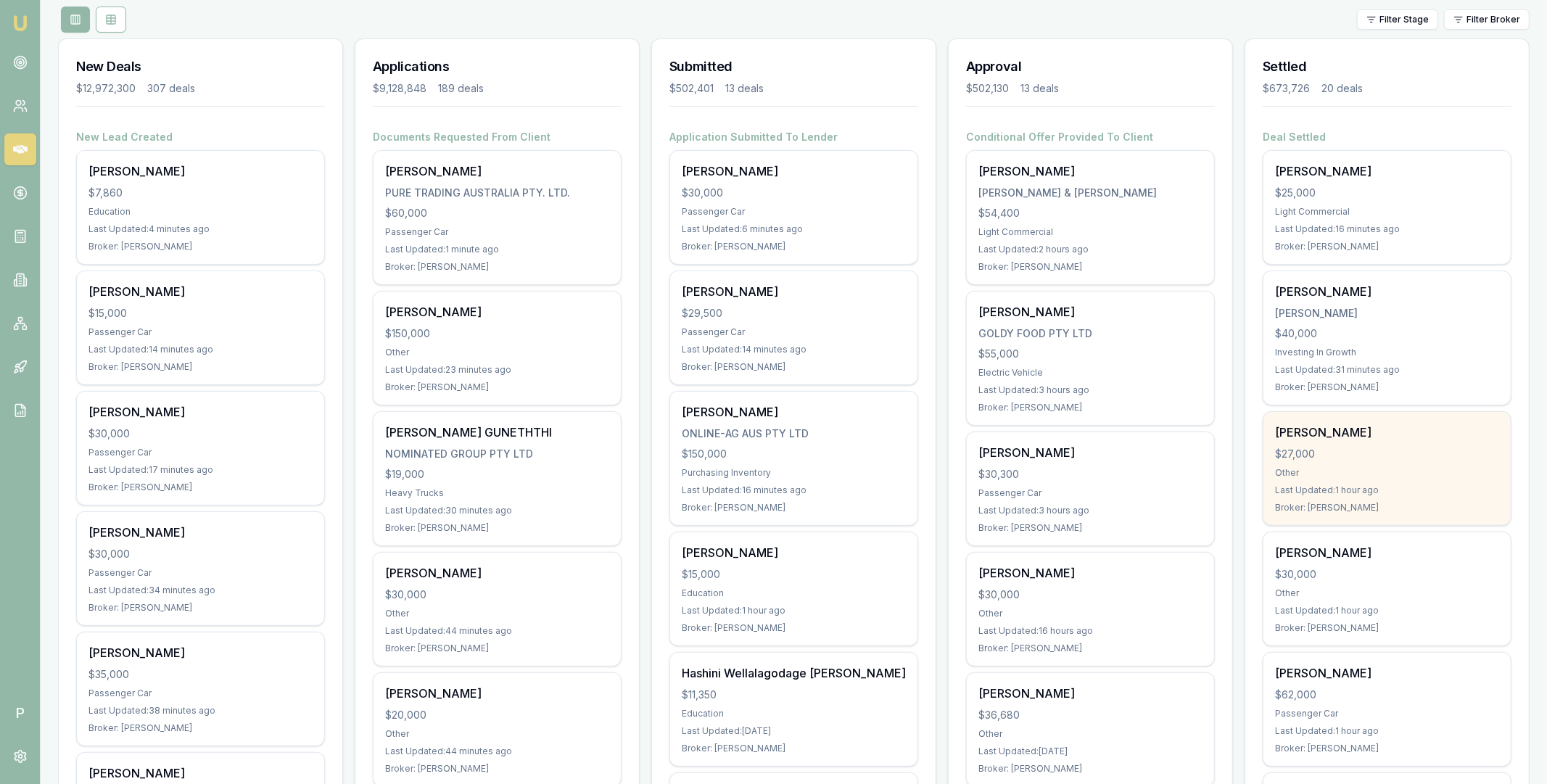
click at [1384, 446] on div "$27,000" at bounding box center [1387, 453] width 224 height 14
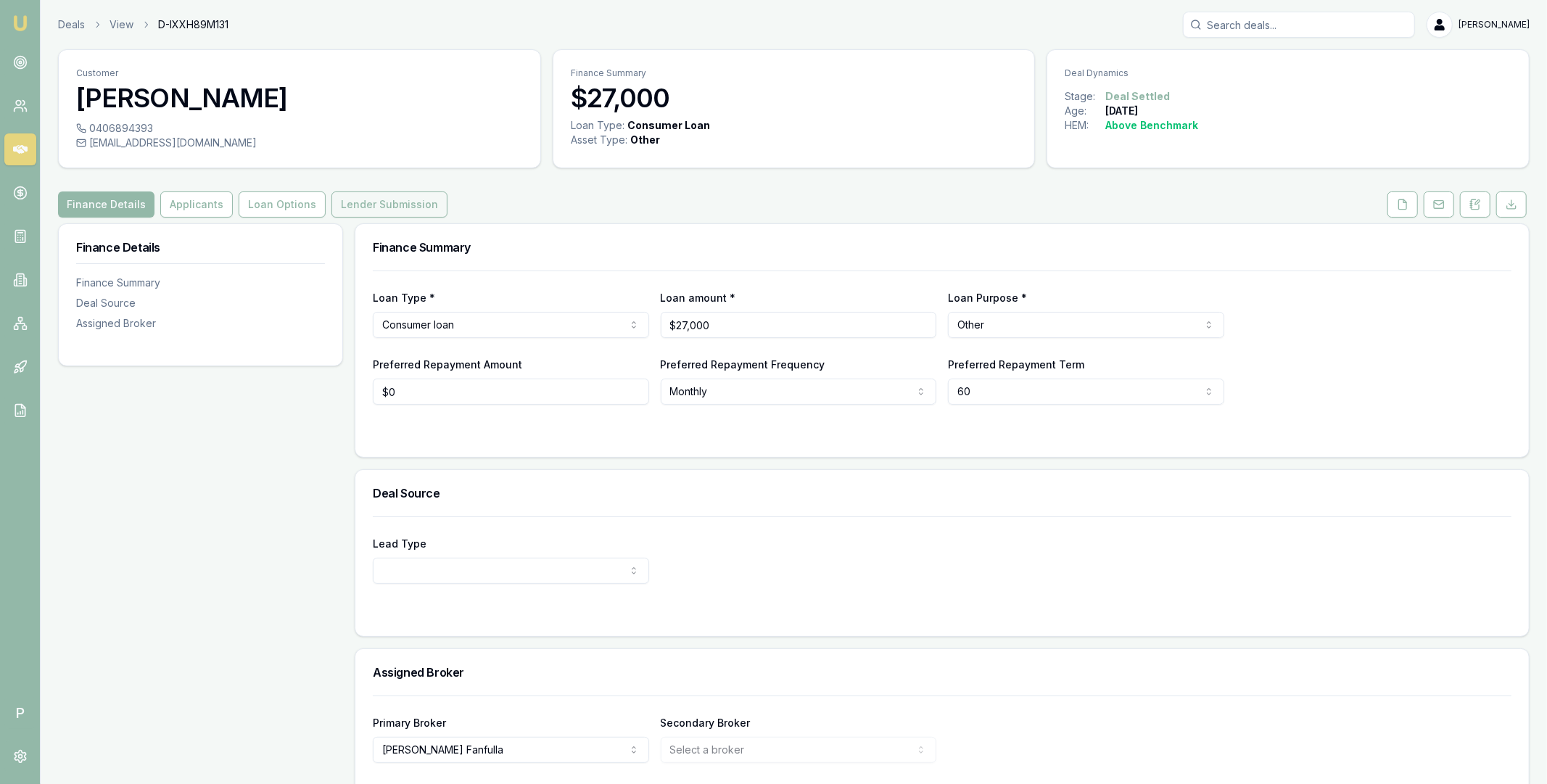
click at [407, 208] on button "Lender Submission" at bounding box center [389, 204] width 116 height 26
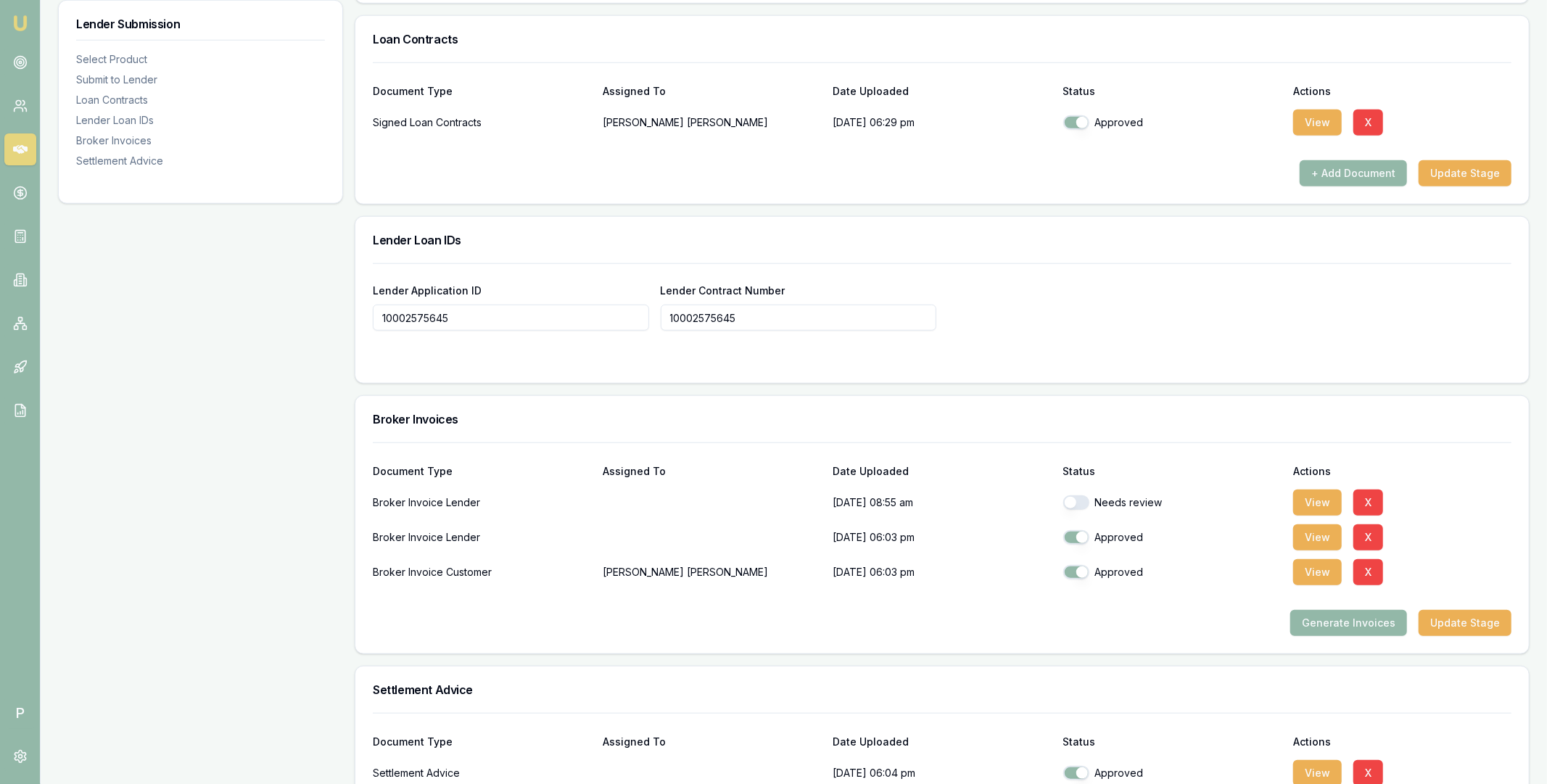
scroll to position [1148, 0]
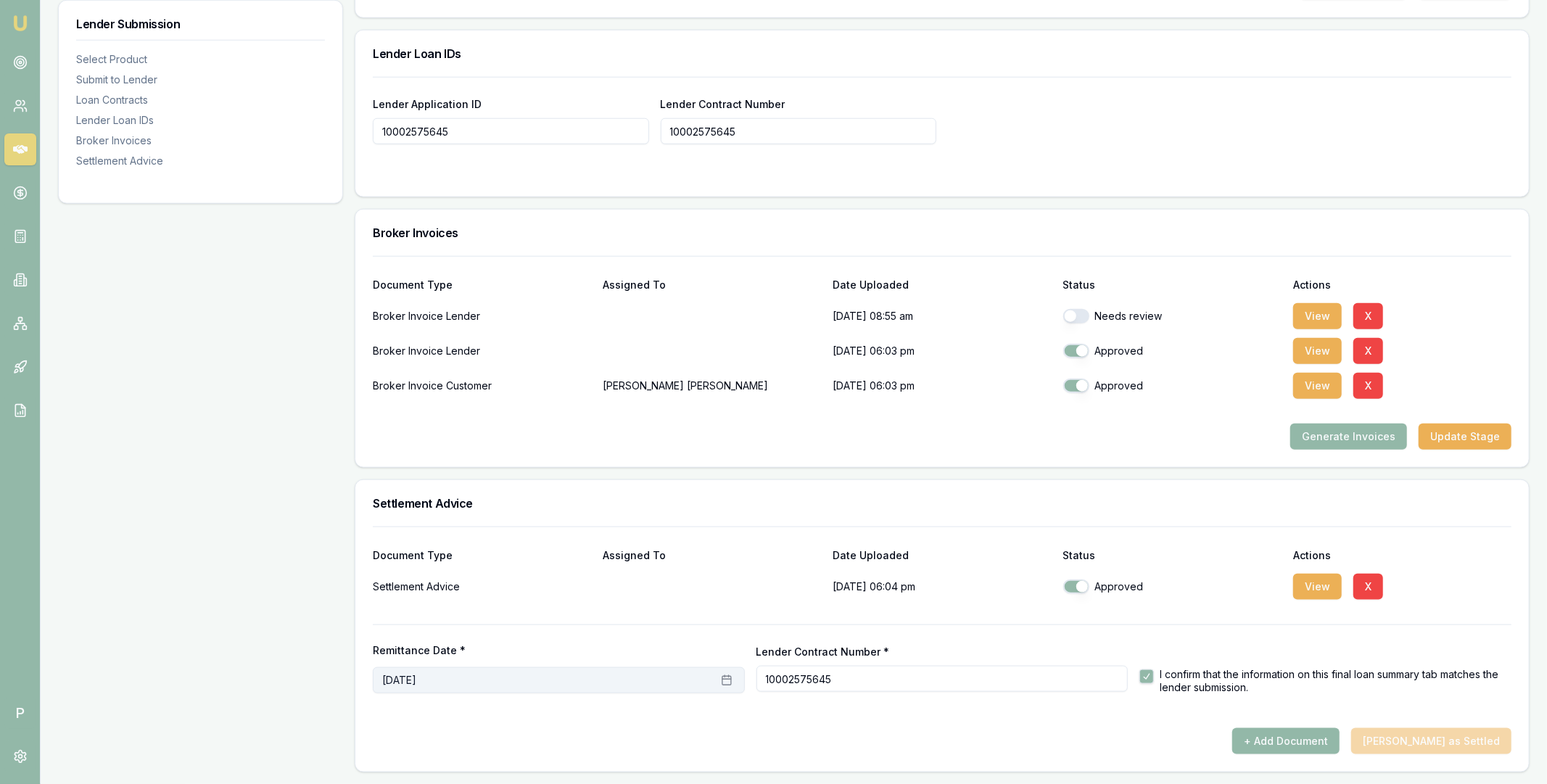
click at [518, 677] on button "September 1st, 2025" at bounding box center [559, 680] width 372 height 26
click at [399, 478] on icon "Go to previous month" at bounding box center [395, 476] width 12 height 12
click at [392, 639] on button "31" at bounding box center [394, 643] width 23 height 23
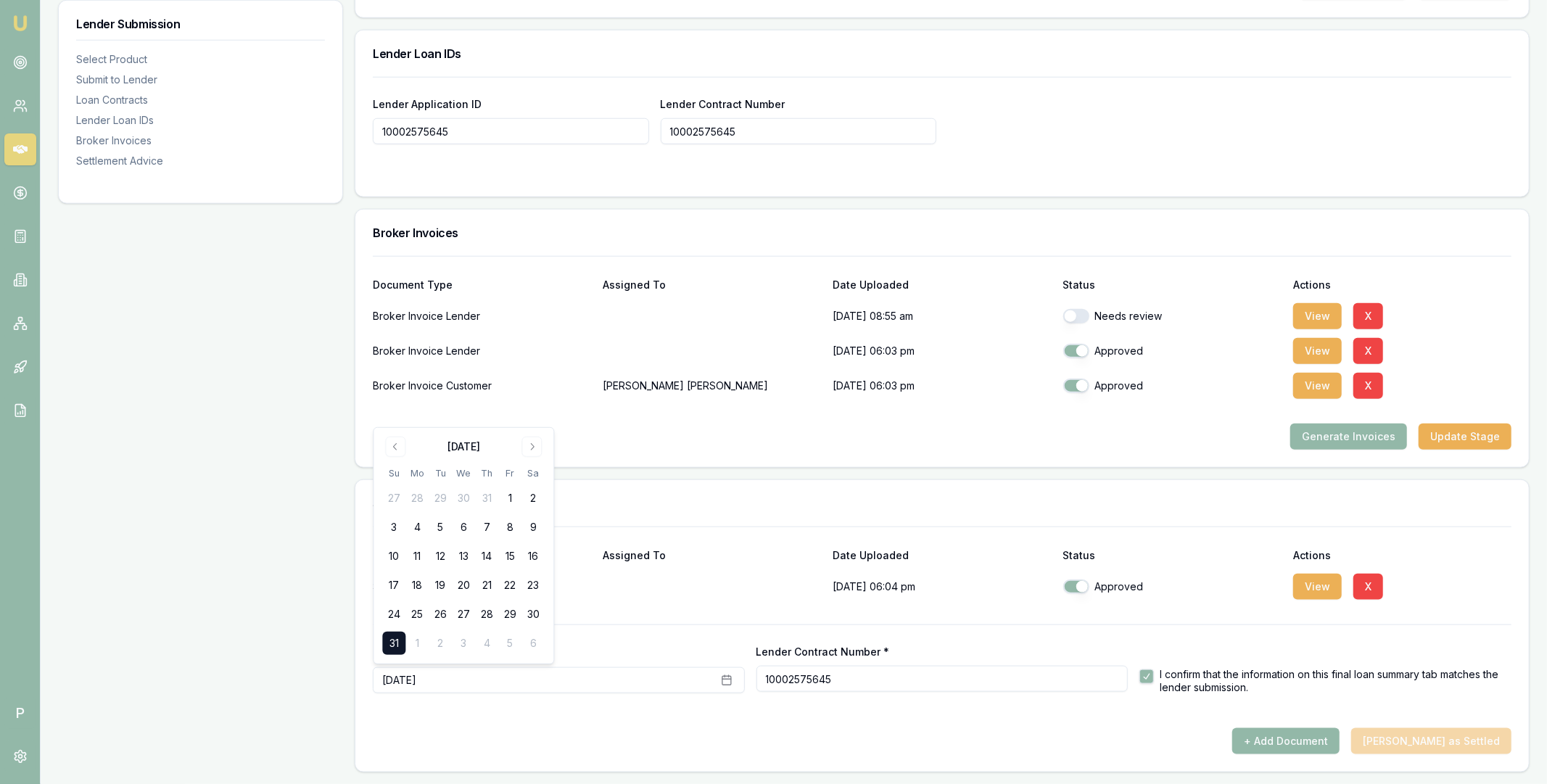
click at [589, 731] on div "+ Add Document Mark Deal as Settled" at bounding box center [942, 741] width 1139 height 26
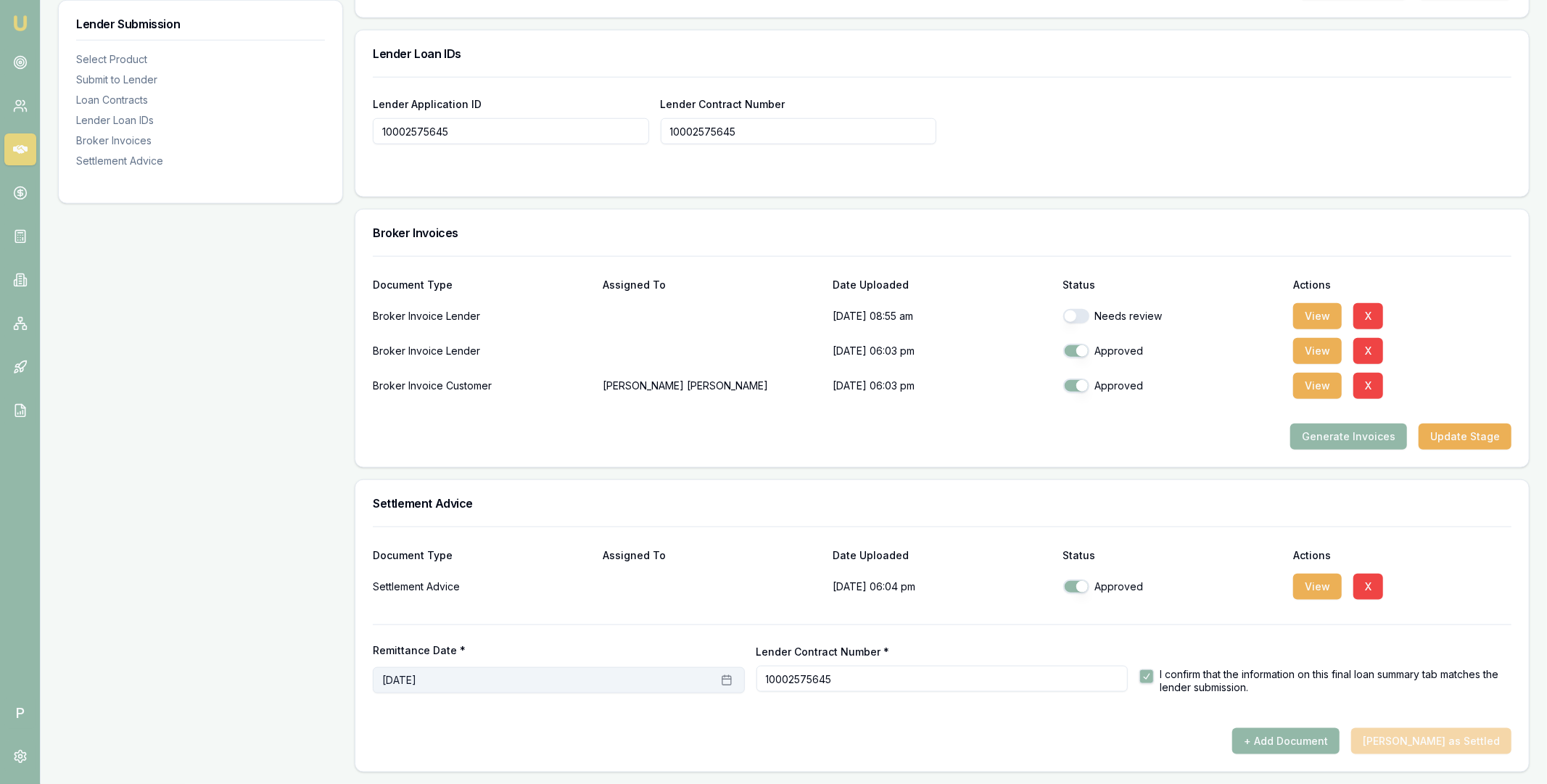
click at [522, 682] on button "September 1st, 2025" at bounding box center [559, 680] width 372 height 26
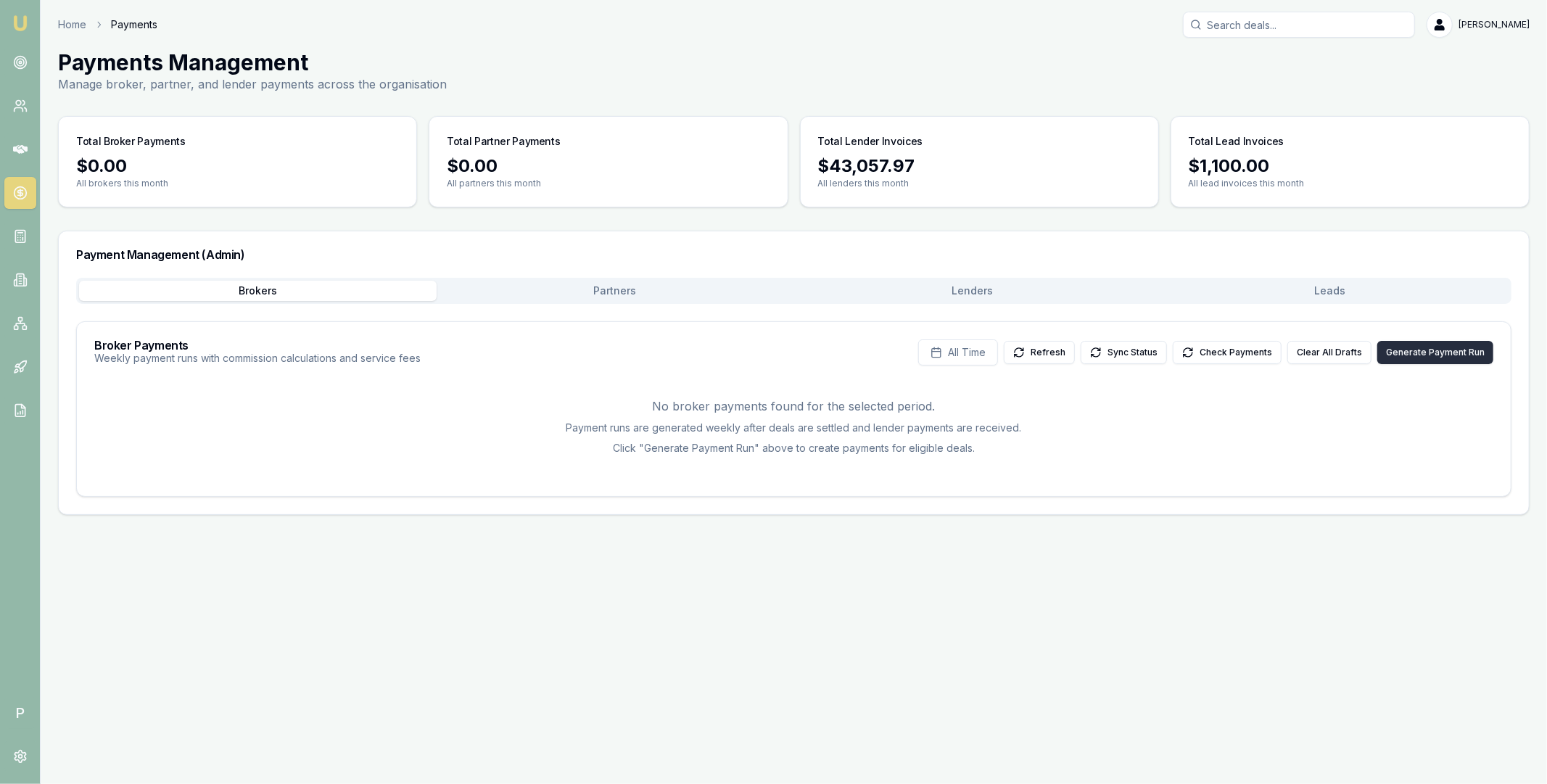
click at [1414, 351] on button "Generate Payment Run" at bounding box center [1435, 352] width 116 height 23
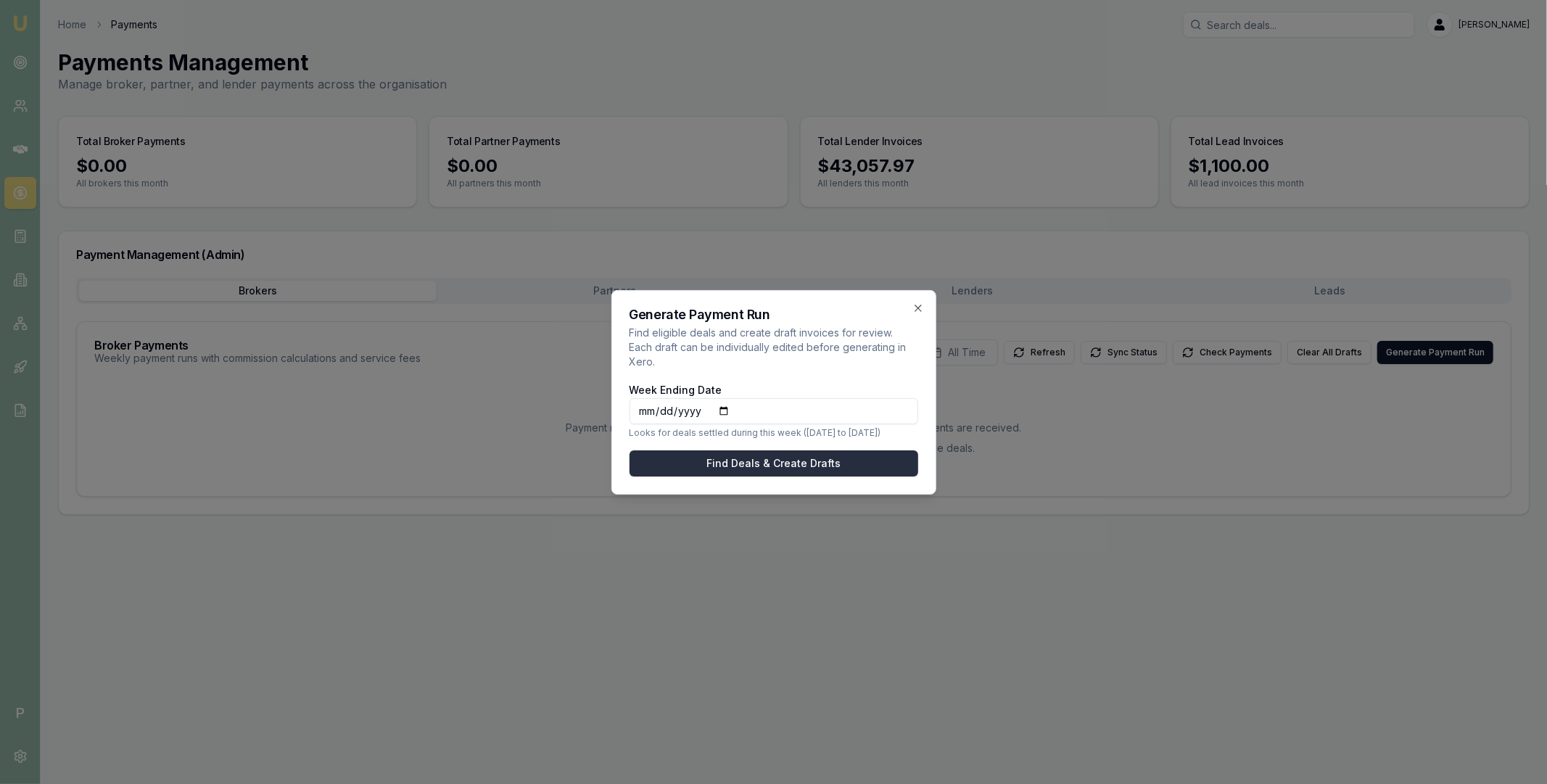
click at [818, 451] on button "Find Deals & Create Drafts" at bounding box center [773, 463] width 288 height 26
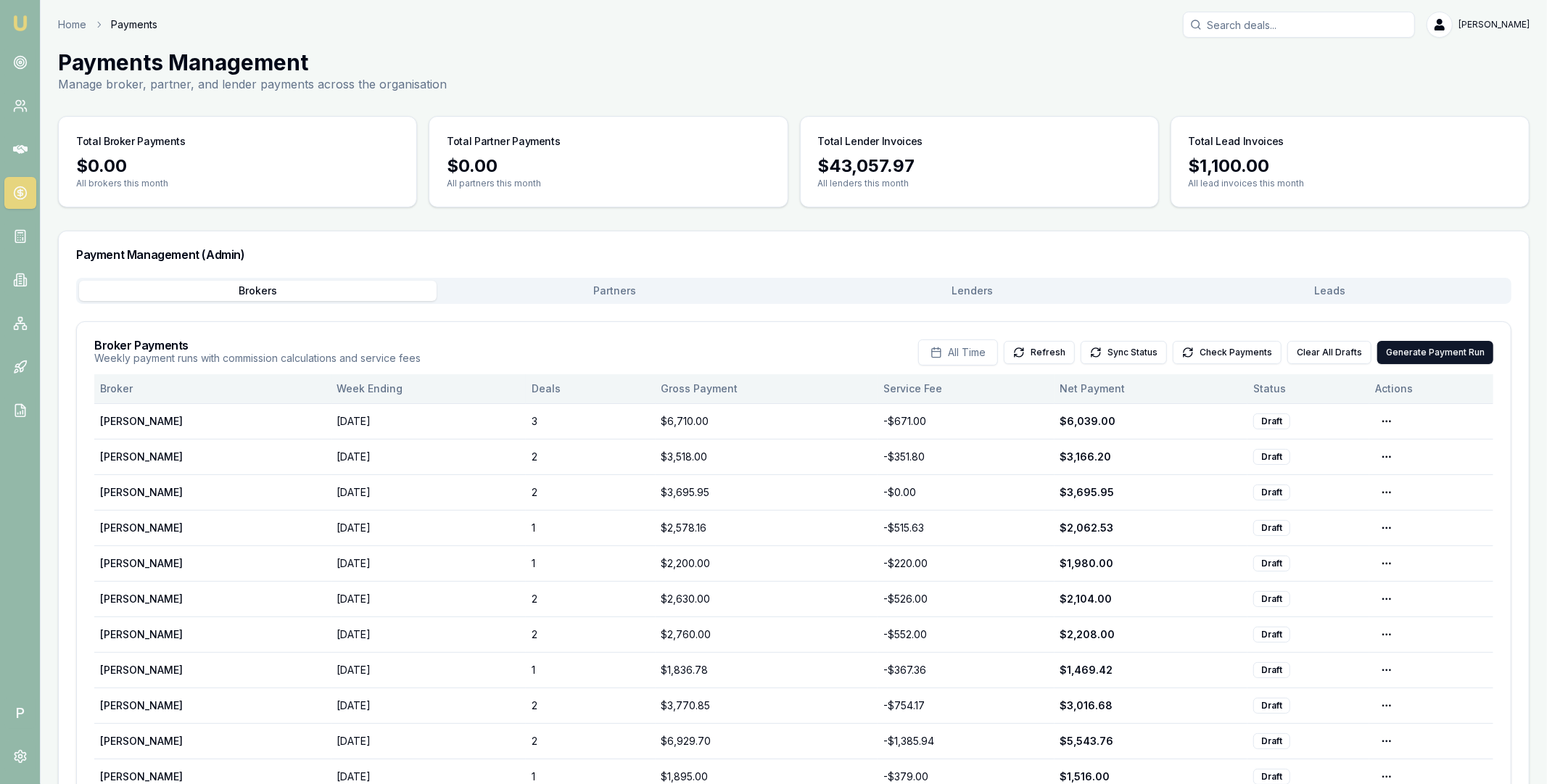
scroll to position [85, 0]
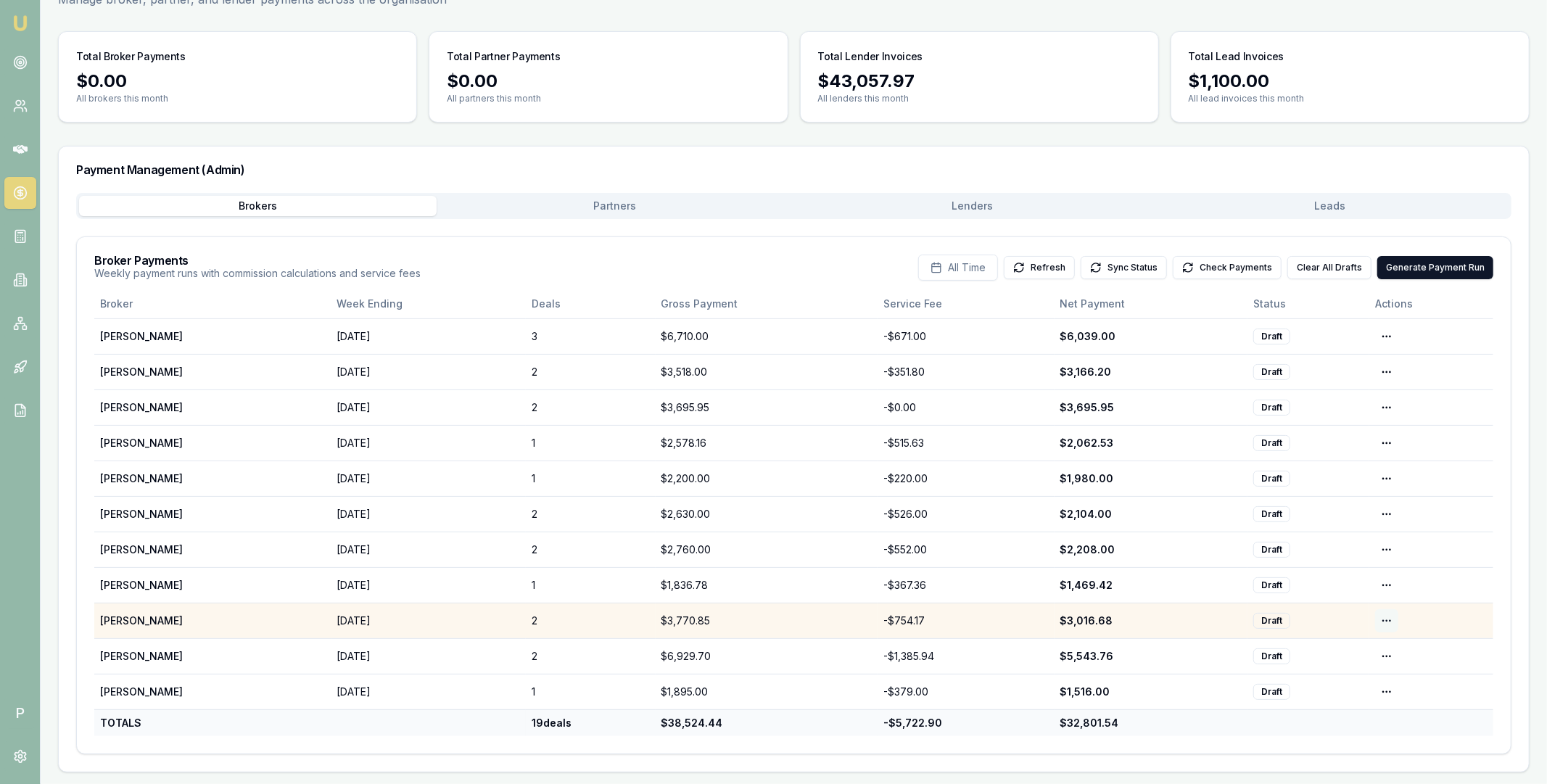
click at [1387, 624] on html "Emu Broker P Home Payments [PERSON_NAME] Toggle Menu Payments Management Manage…" at bounding box center [773, 307] width 1547 height 784
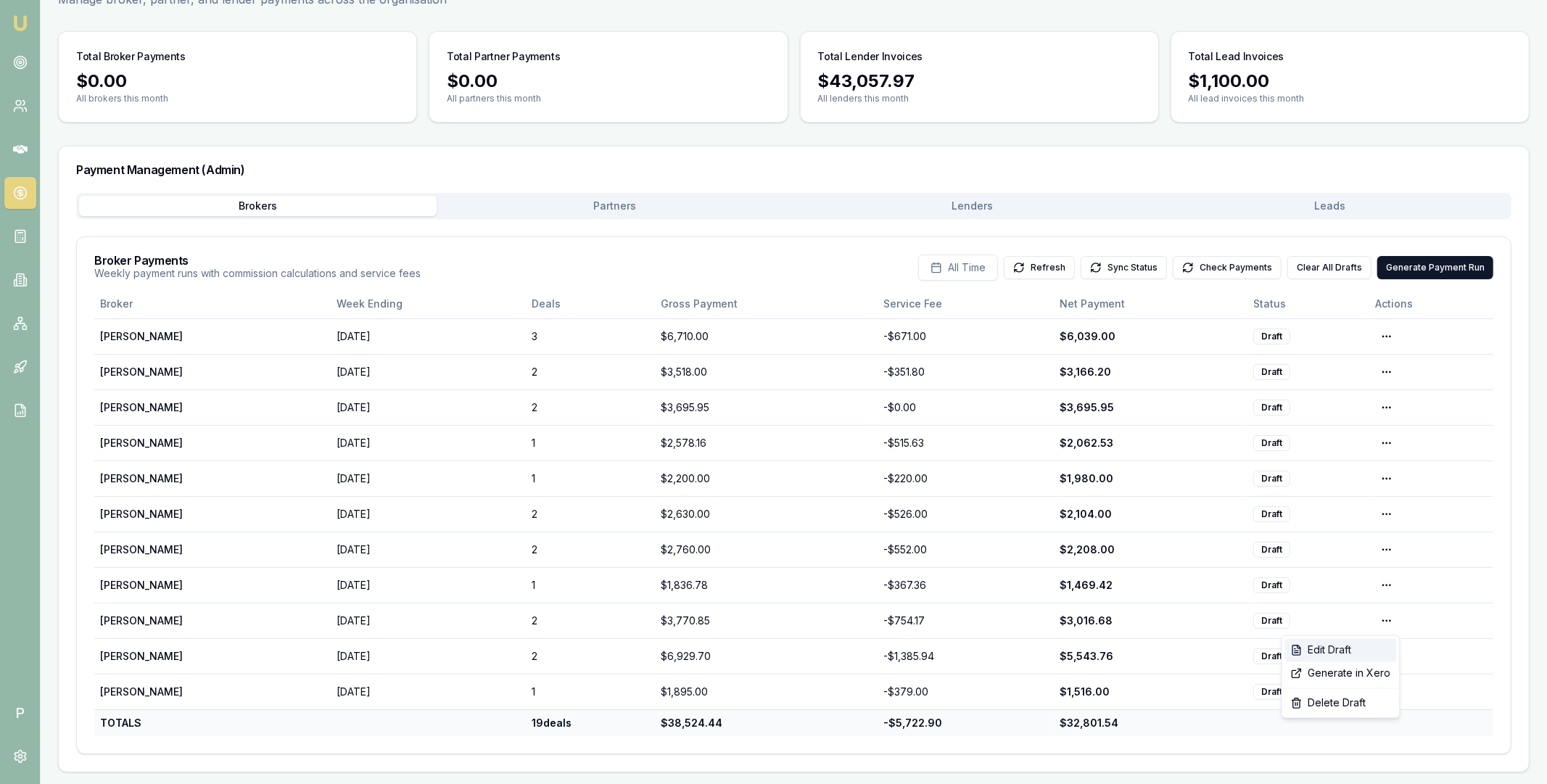
click at [1366, 651] on div "Edit Draft" at bounding box center [1341, 650] width 112 height 23
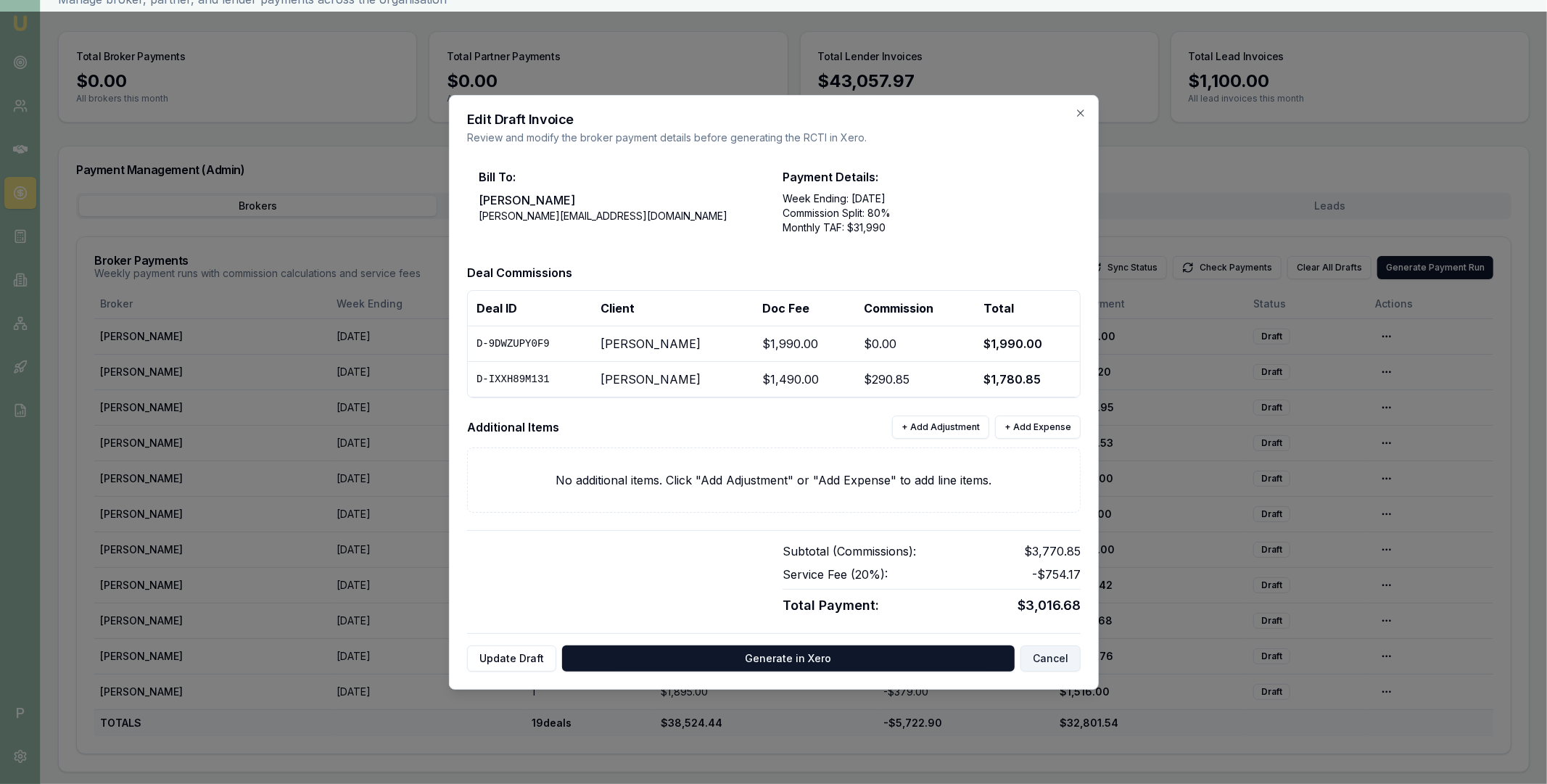
click at [1055, 660] on button "Cancel" at bounding box center [1050, 658] width 60 height 26
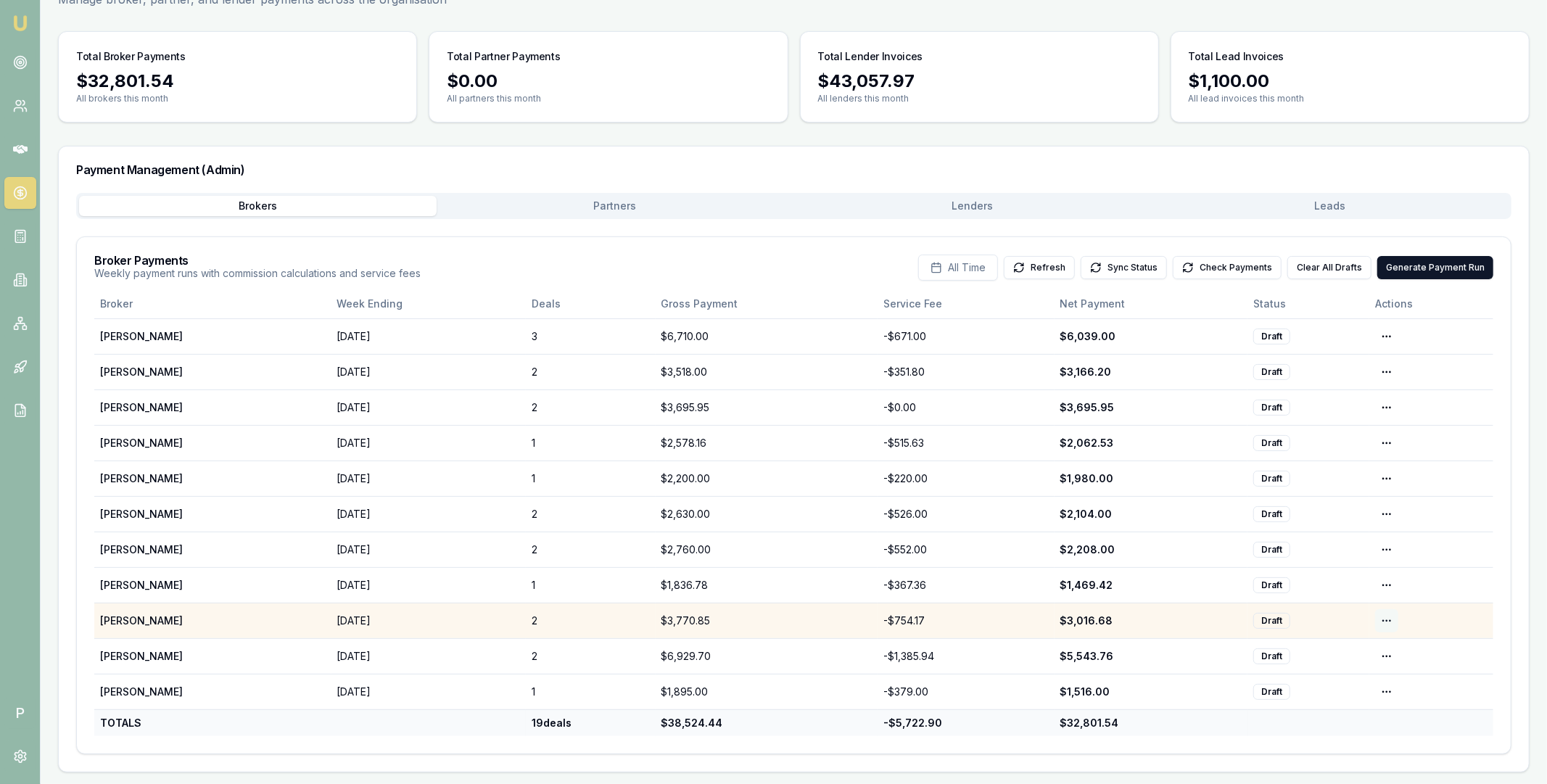
click at [1386, 624] on html "Emu Broker P Home Payments [PERSON_NAME] Toggle Menu Payments Management Manage…" at bounding box center [773, 307] width 1547 height 784
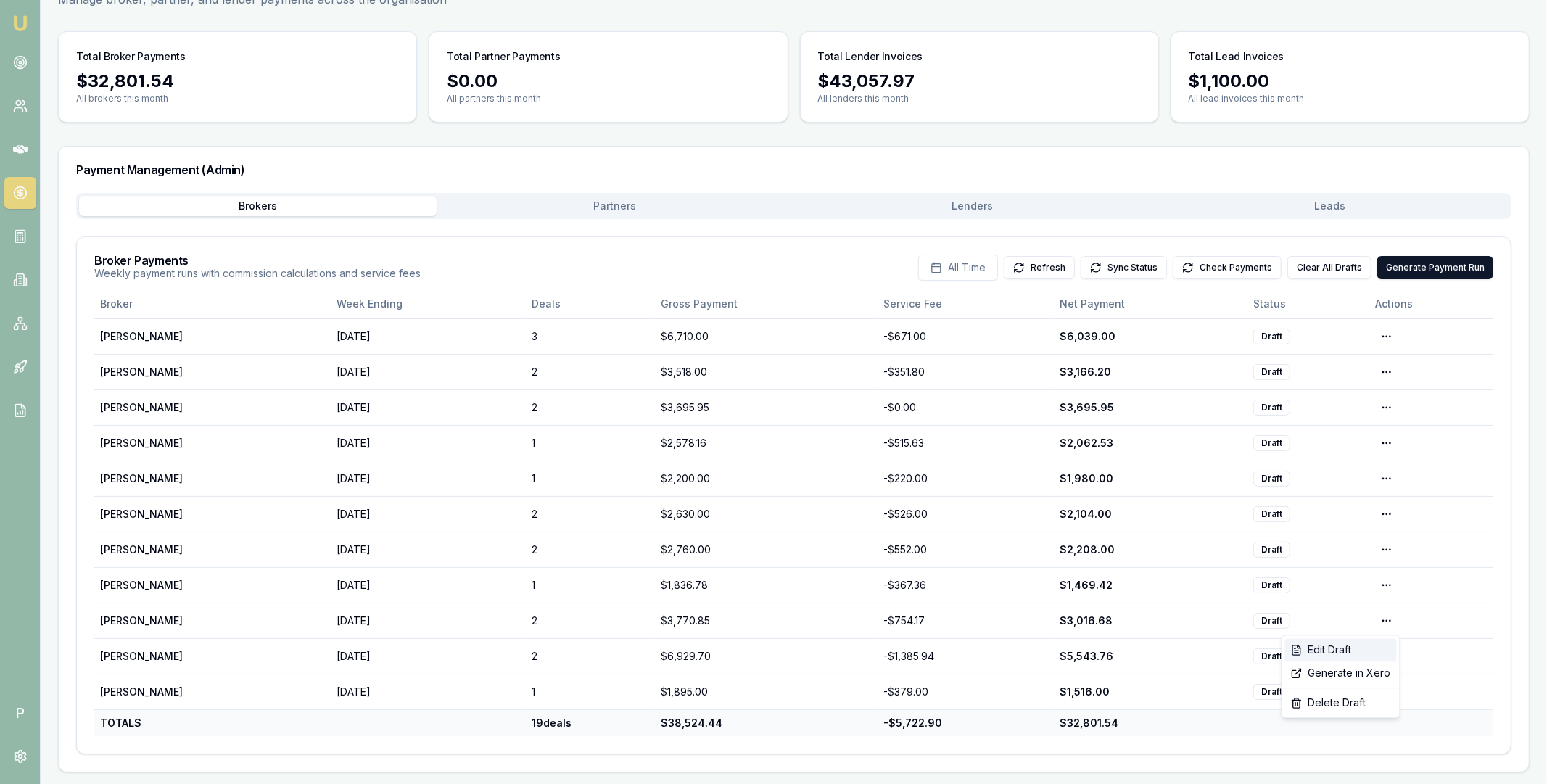
click at [1357, 650] on div "Edit Draft" at bounding box center [1341, 650] width 112 height 23
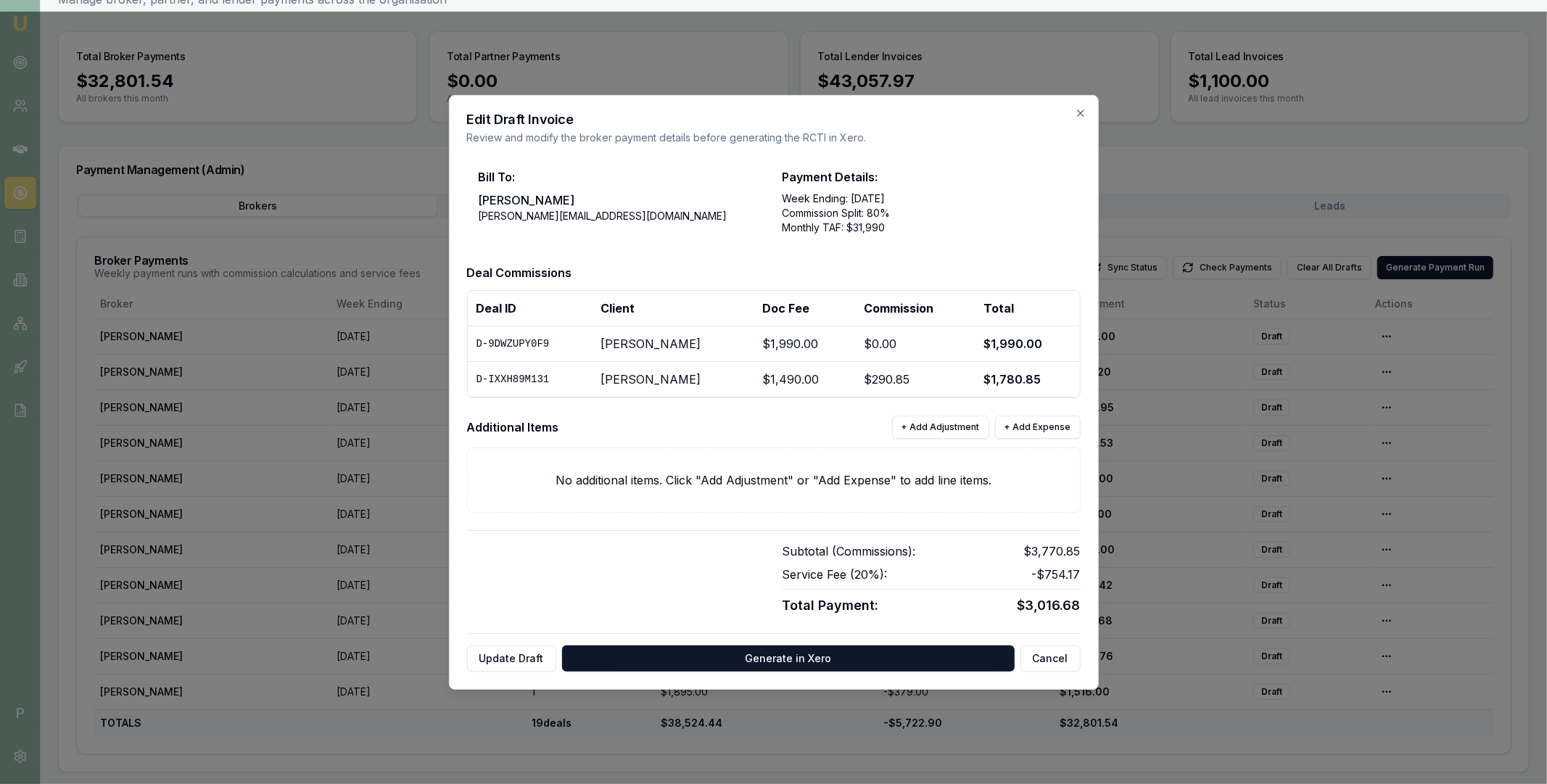
click at [530, 340] on td "D-9DWZUPY0F9" at bounding box center [530, 343] width 125 height 36
copy td "D-9DWZUPY0F9"
click at [1117, 105] on div at bounding box center [773, 392] width 1547 height 784
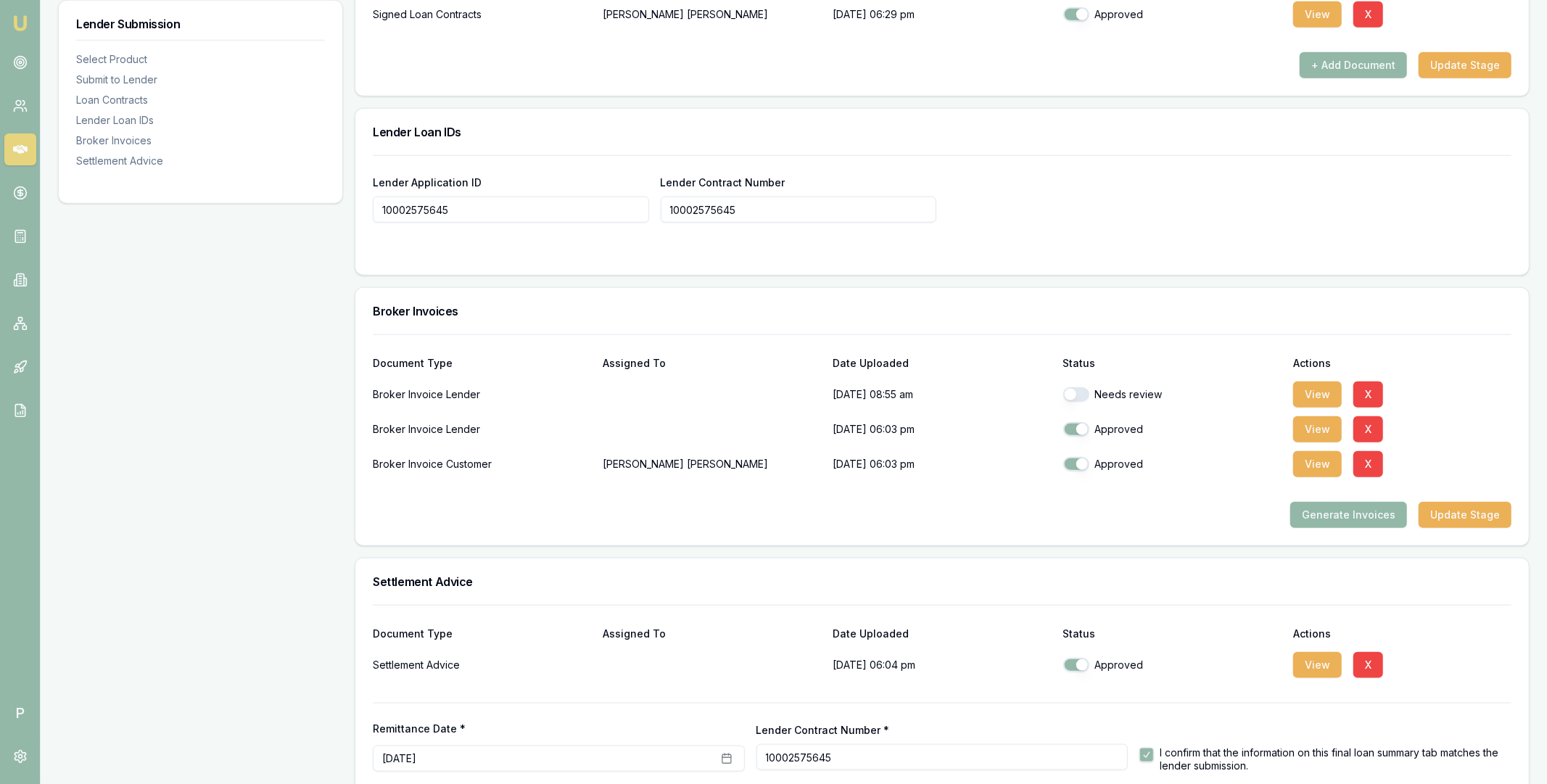
scroll to position [1148, 0]
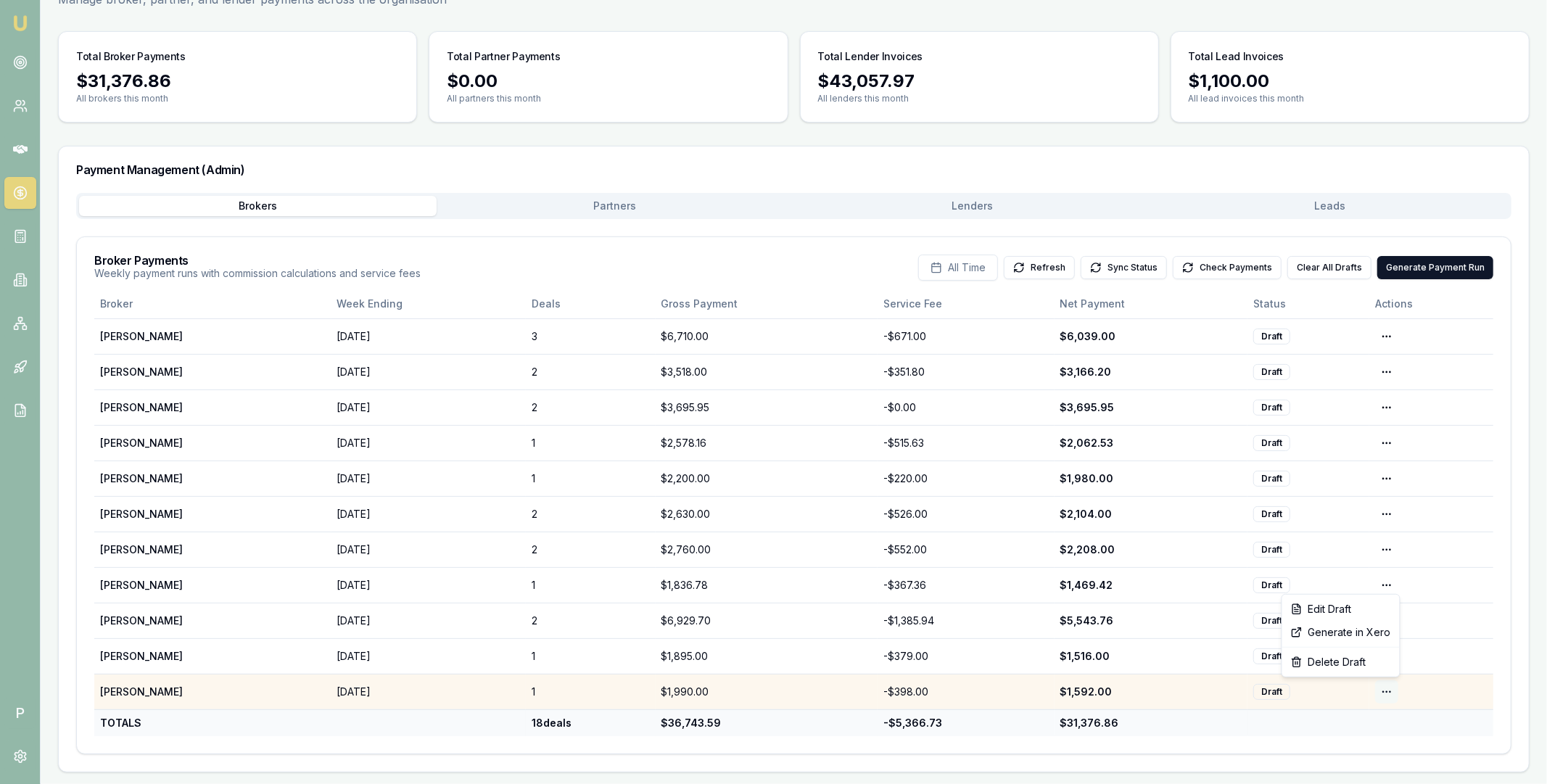
click at [1386, 690] on html "Emu Broker P Home Payments [PERSON_NAME] Toggle Menu Payments Management Manage…" at bounding box center [773, 307] width 1547 height 784
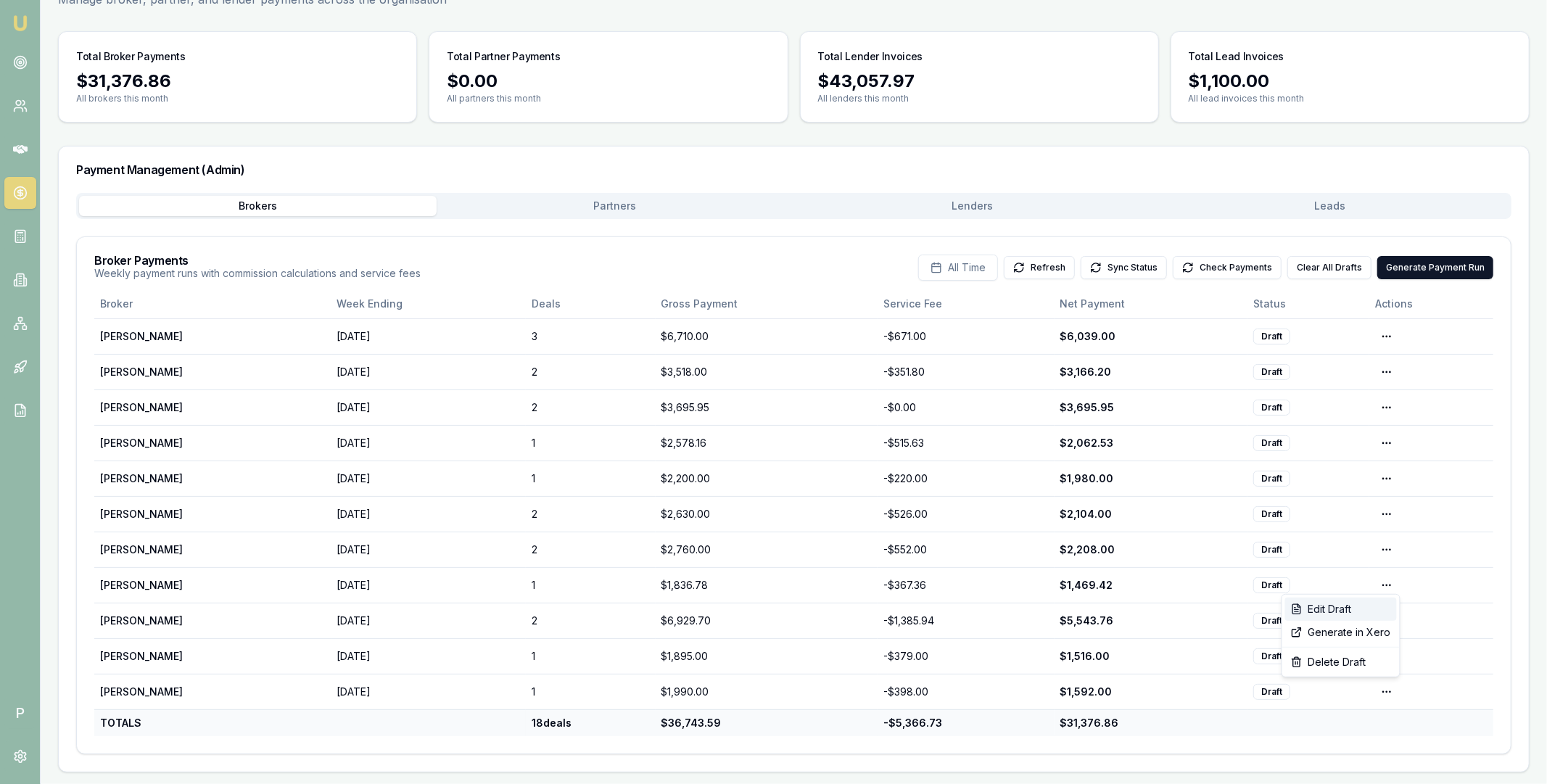
click at [1364, 612] on div "Edit Draft" at bounding box center [1341, 608] width 112 height 23
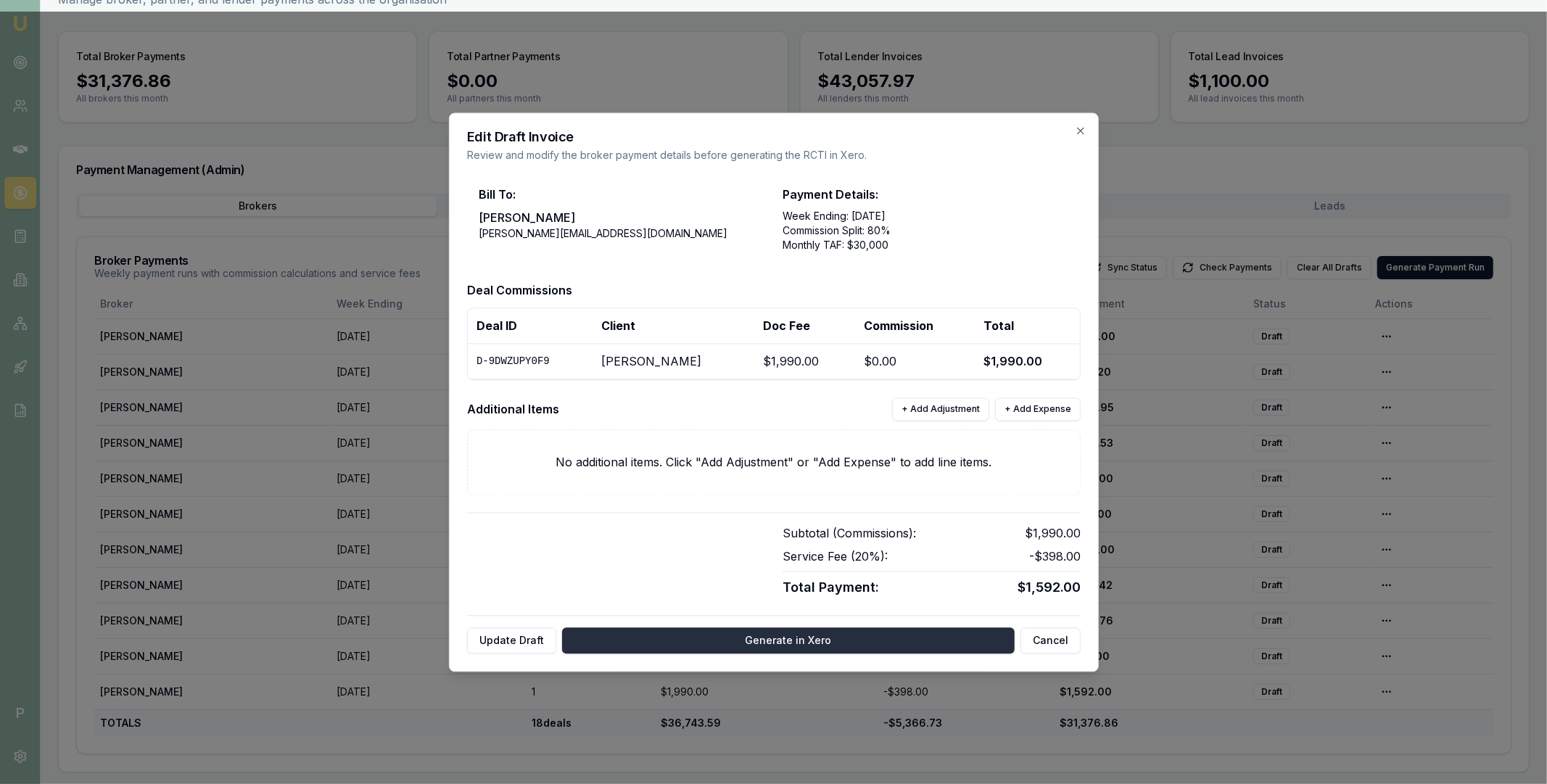
click at [739, 638] on button "Generate in Xero" at bounding box center [788, 640] width 453 height 26
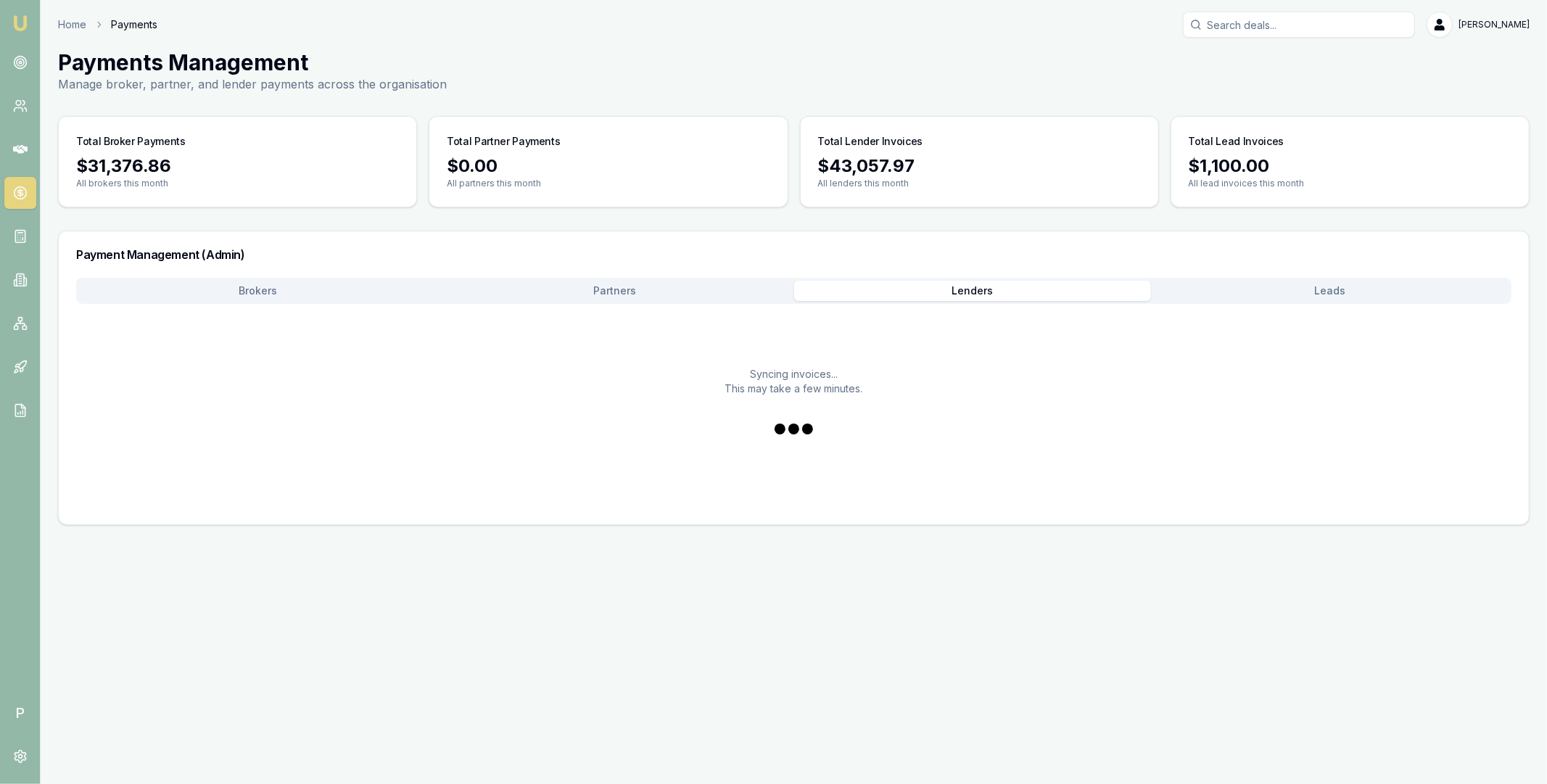
click at [943, 288] on button "Lenders" at bounding box center [974, 290] width 358 height 20
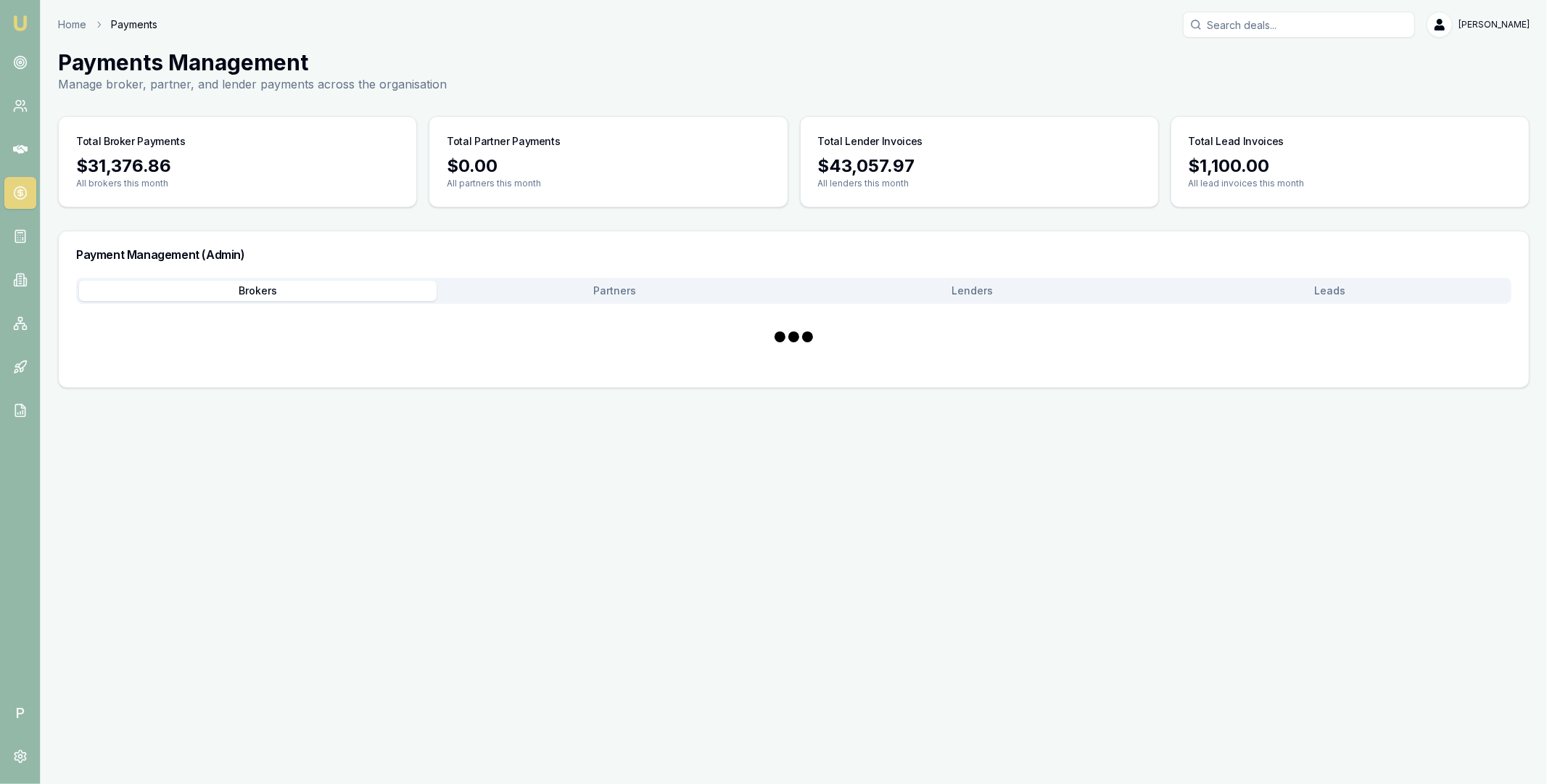
click at [295, 89] on main "Payments Management Manage broker, partner, and lender payments across the orga…" at bounding box center [794, 219] width 1506 height 339
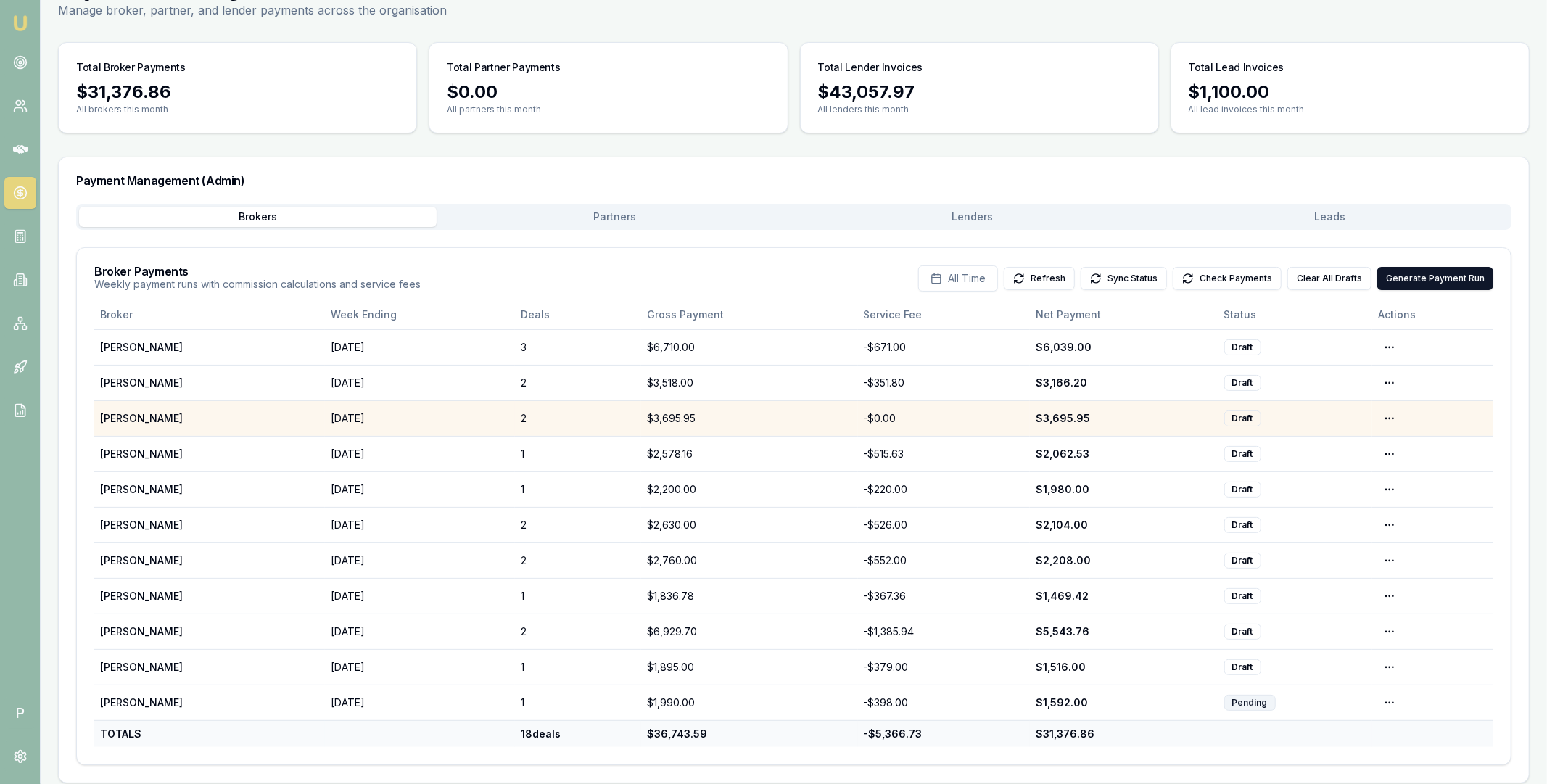
scroll to position [85, 0]
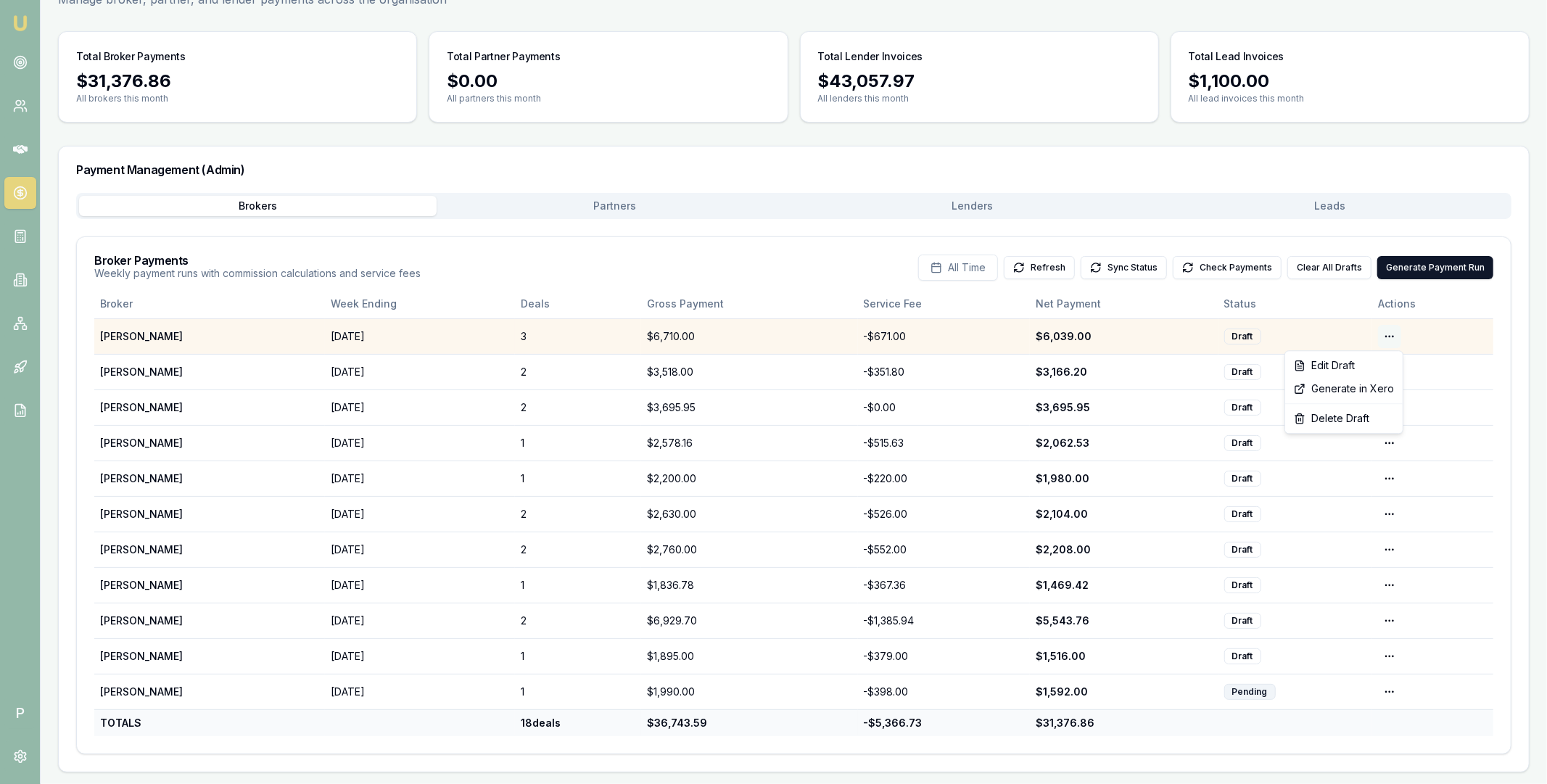
click at [1390, 335] on html "Emu Broker P Home Payments [PERSON_NAME] Toggle Menu Payments Management Manage…" at bounding box center [773, 307] width 1547 height 784
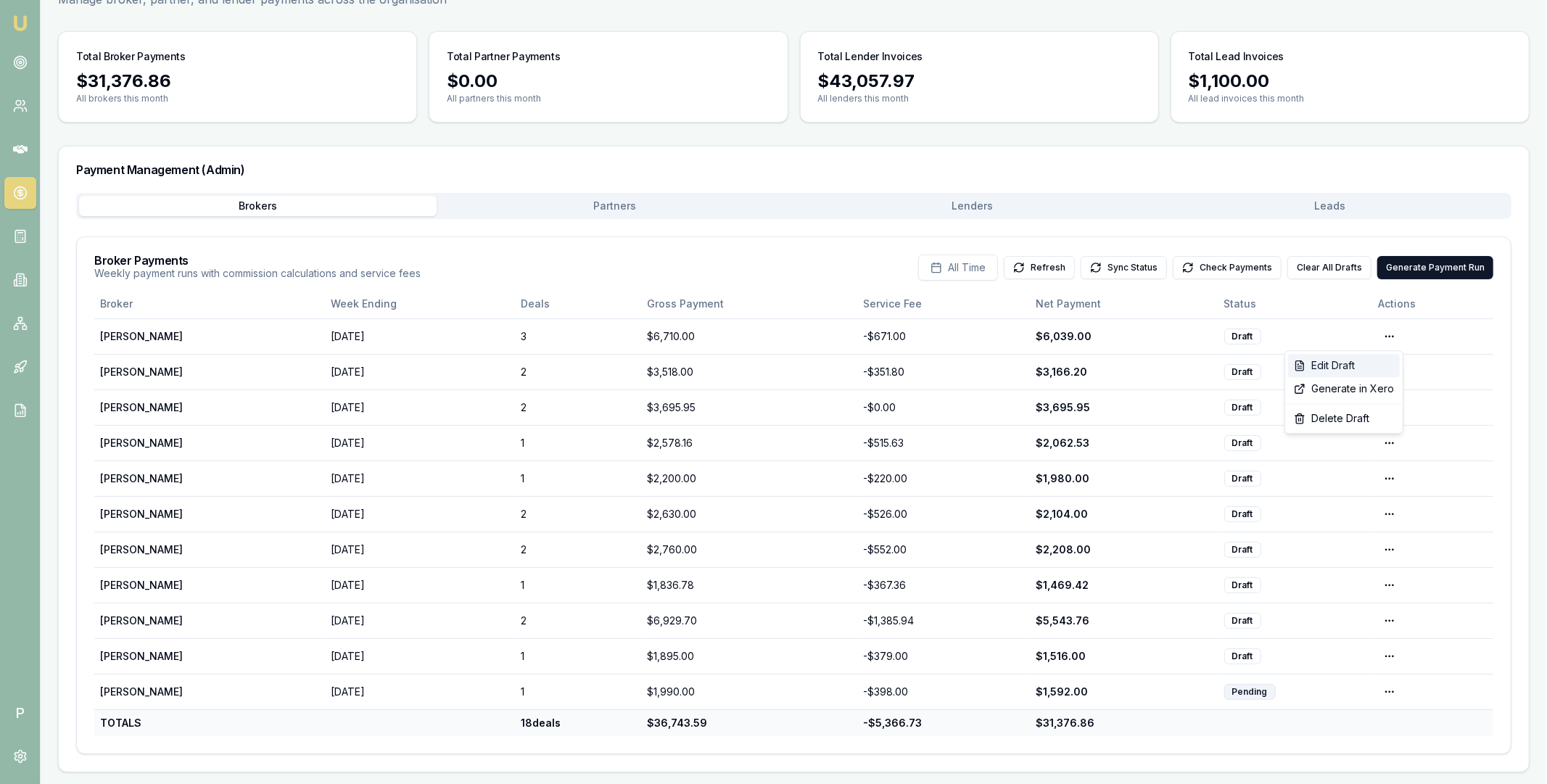
click at [1363, 359] on div "Edit Draft" at bounding box center [1344, 365] width 112 height 23
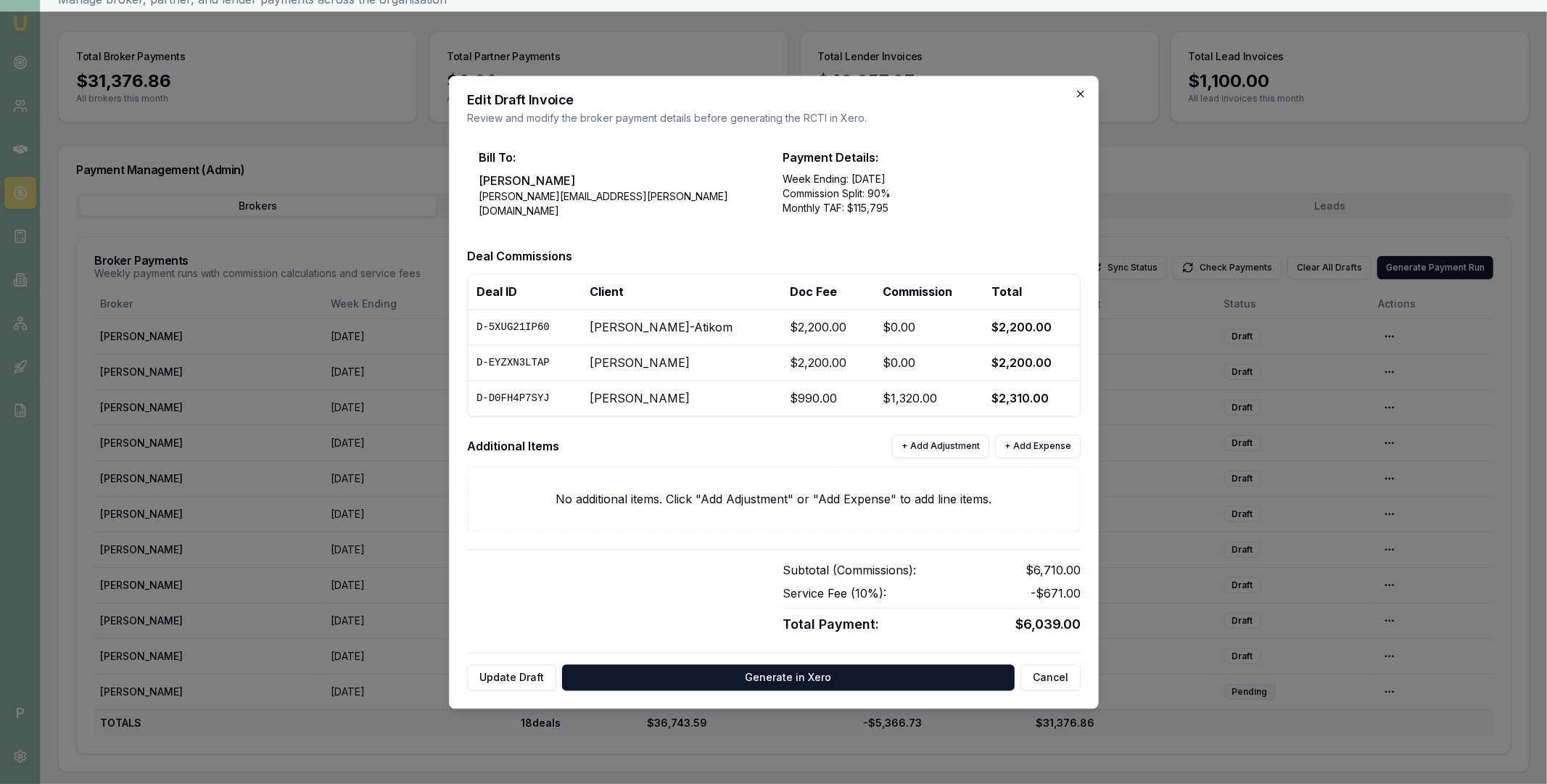
click at [1075, 96] on icon "button" at bounding box center [1081, 93] width 12 height 12
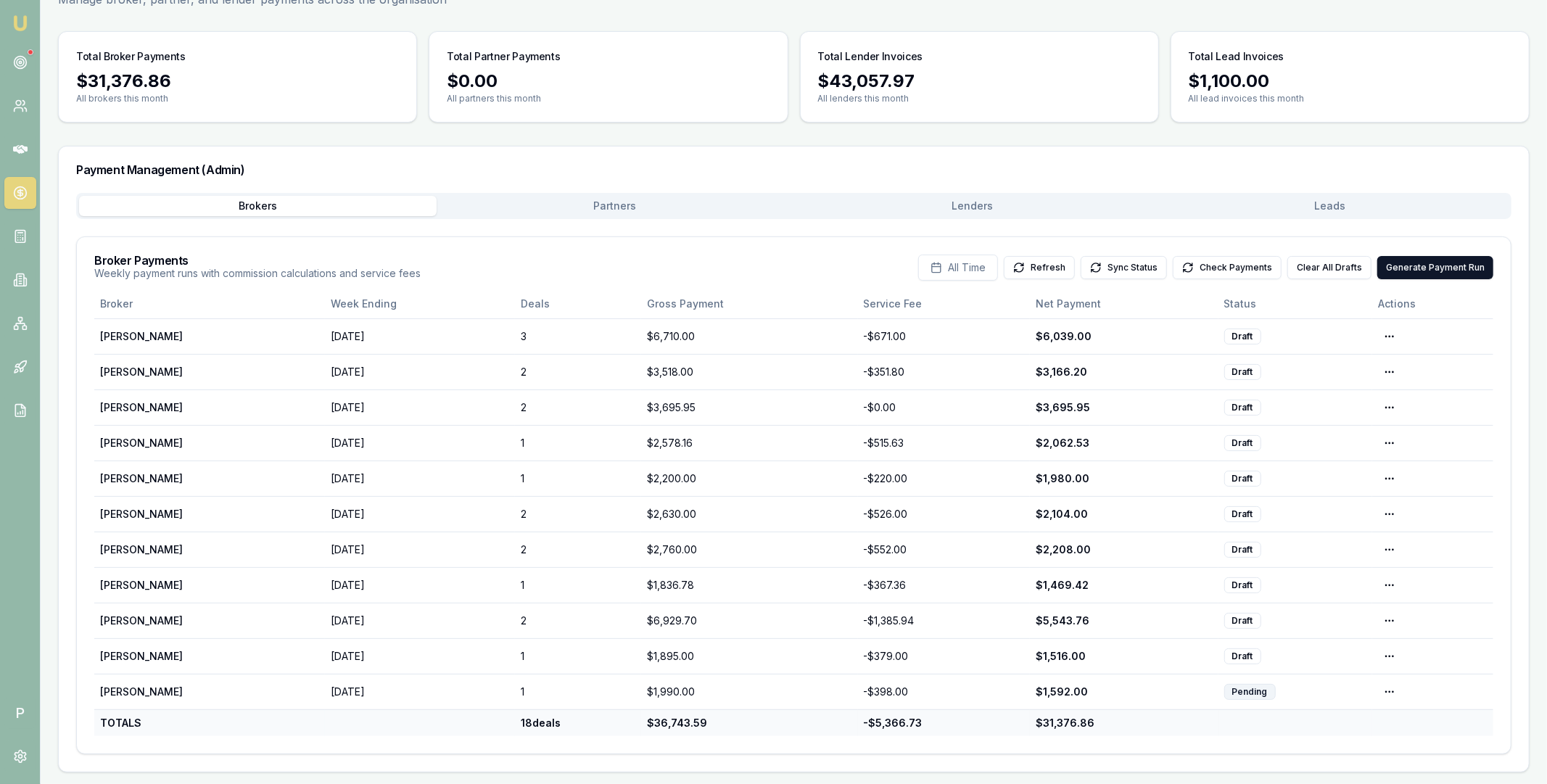
click at [998, 204] on main "Payments Management Manage broker, partner, and lender payments across the orga…" at bounding box center [794, 368] width 1506 height 808
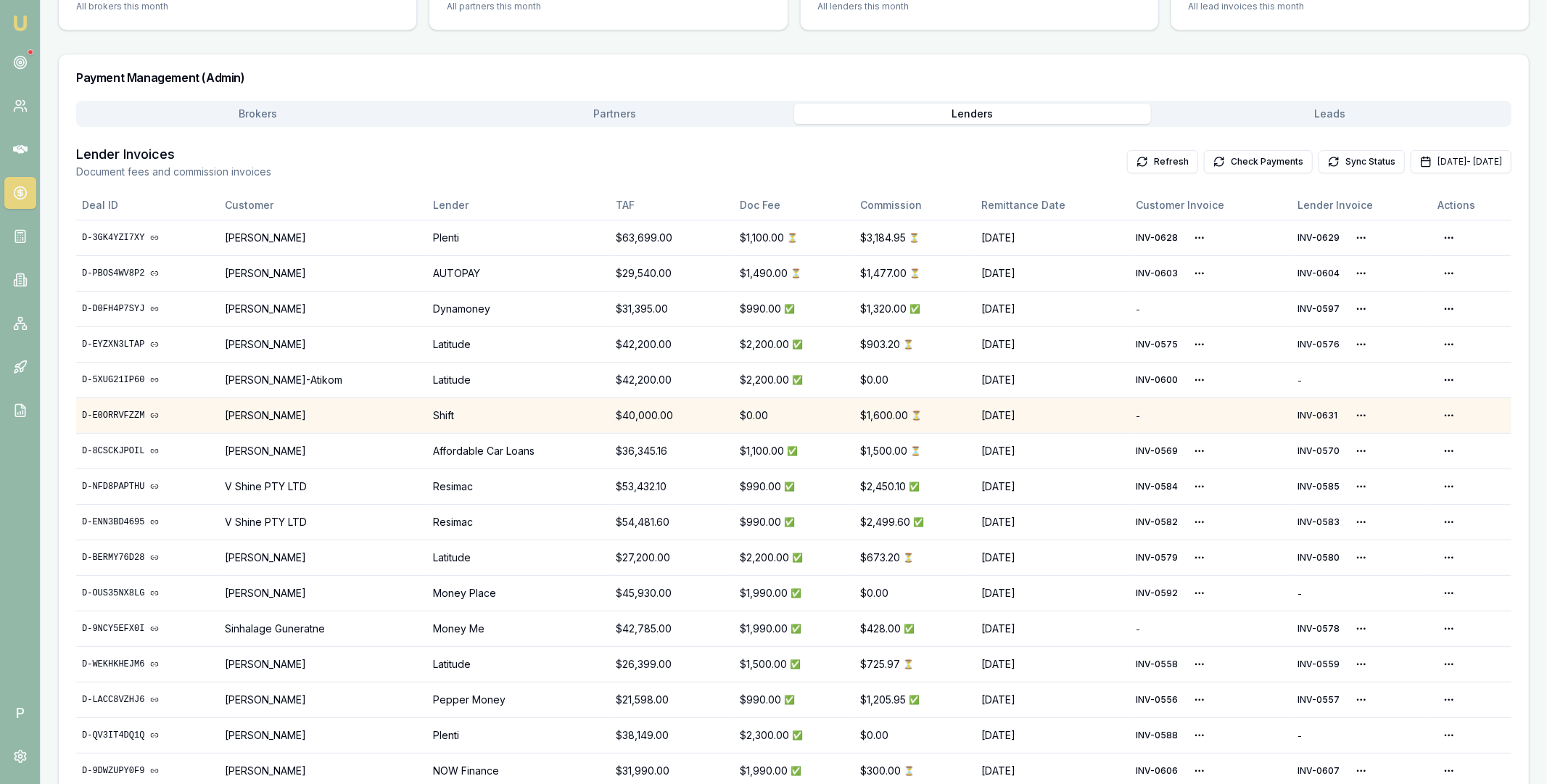
scroll to position [230, 0]
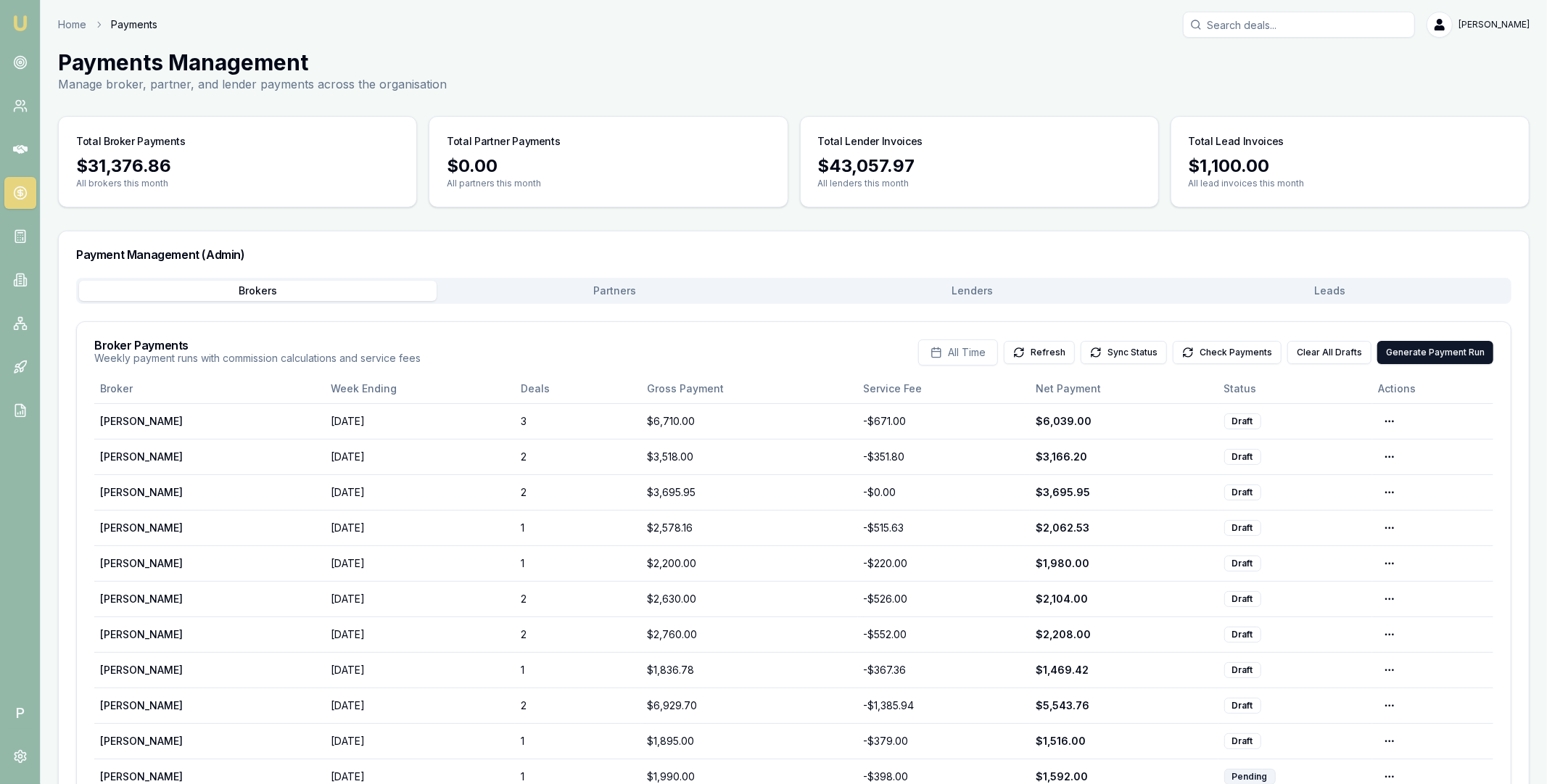
click at [628, 288] on button "Partners" at bounding box center [616, 290] width 358 height 20
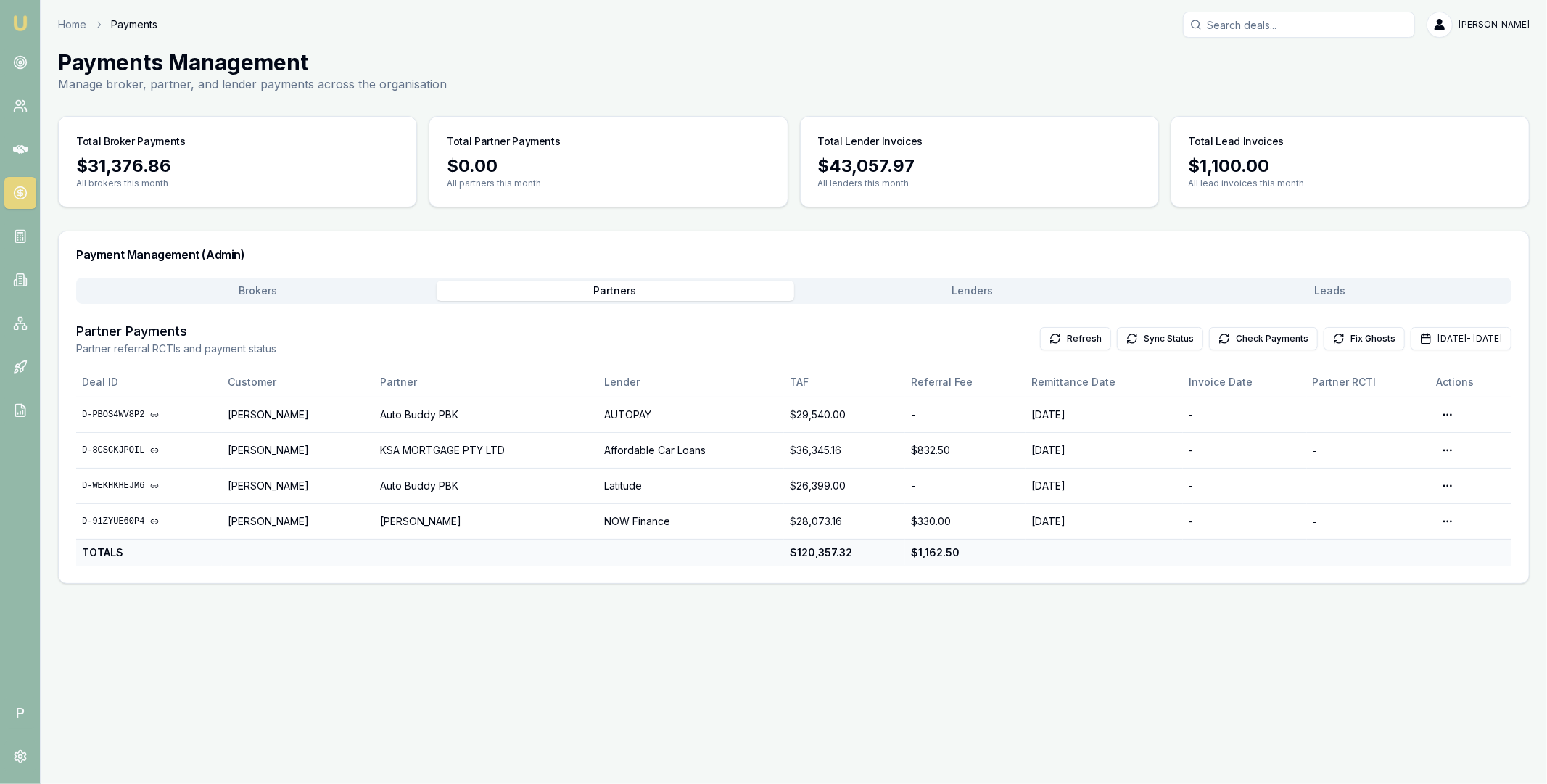
click at [321, 299] on button "Brokers" at bounding box center [258, 290] width 358 height 20
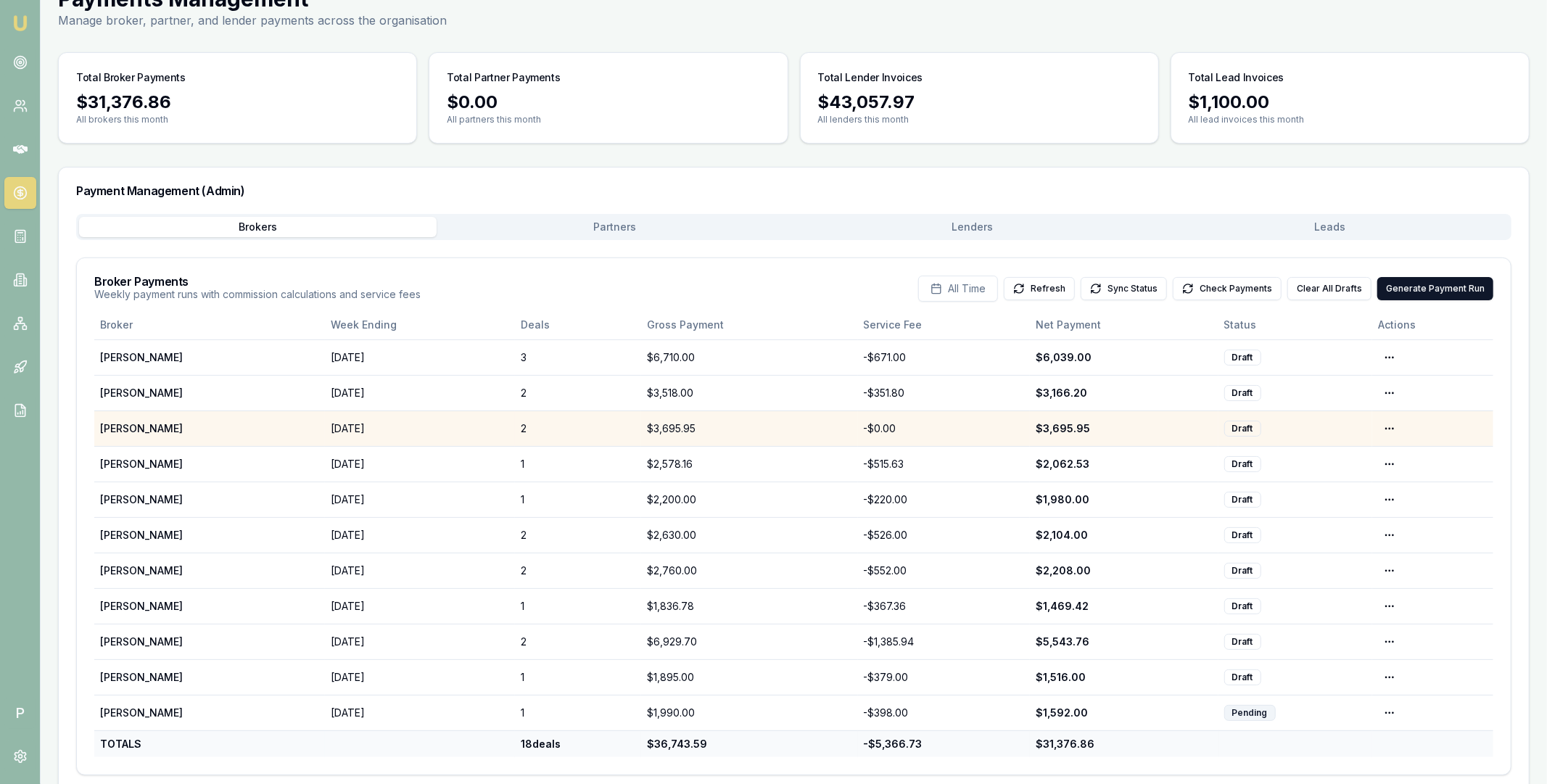
scroll to position [85, 0]
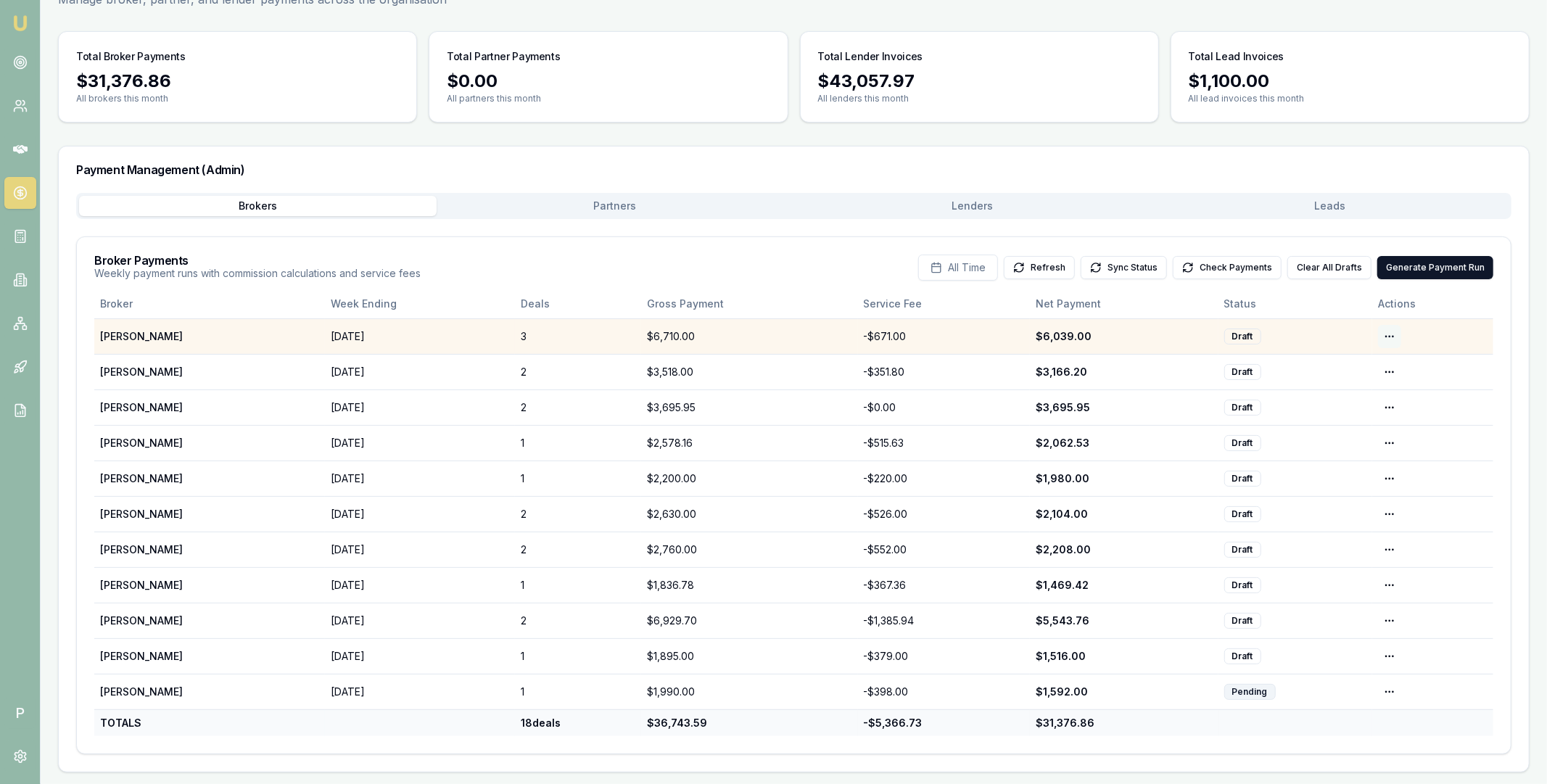
click at [1383, 336] on html "Emu Broker P Home Payments [PERSON_NAME] Toggle Menu Payments Management Manage…" at bounding box center [773, 307] width 1547 height 784
